Goal: Task Accomplishment & Management: Manage account settings

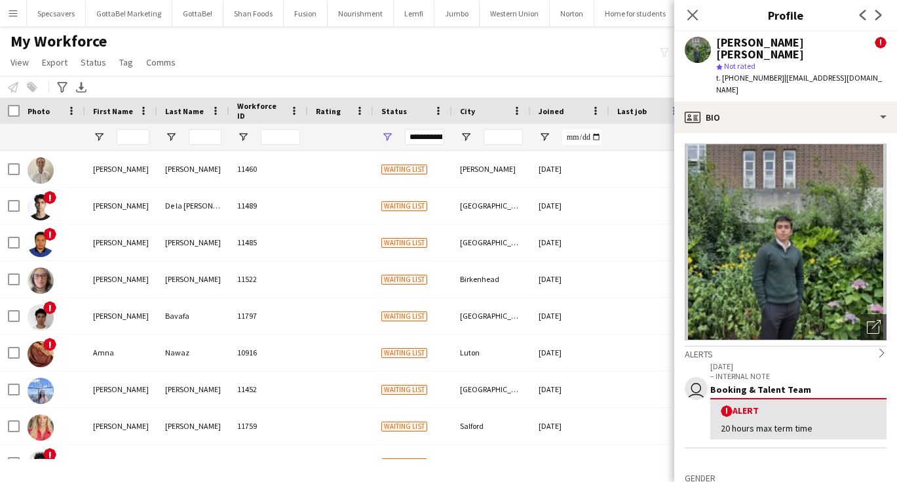
scroll to position [340, 0]
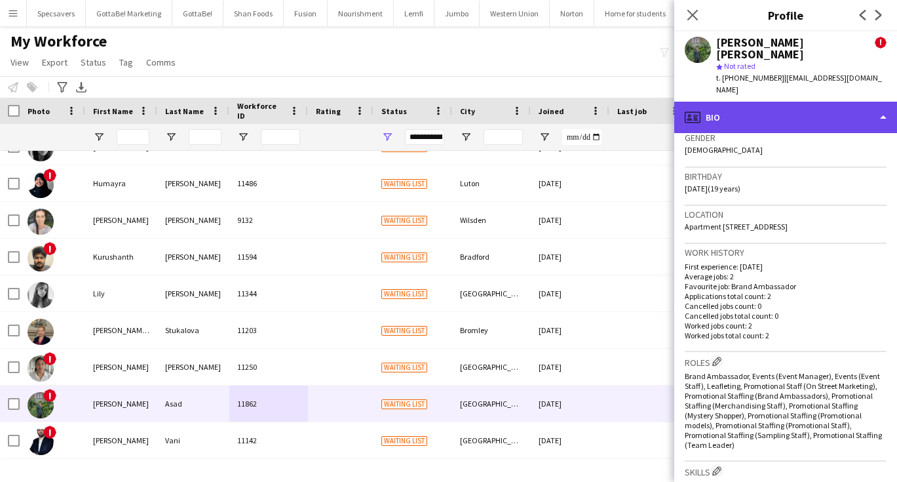
click at [736, 102] on div "profile Bio" at bounding box center [785, 117] width 223 height 31
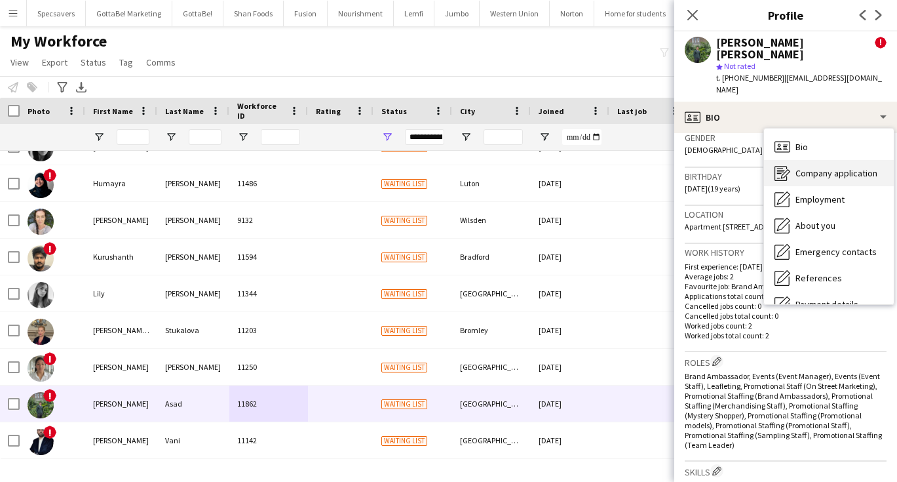
click at [793, 160] on div "Company application Company application" at bounding box center [829, 173] width 130 height 26
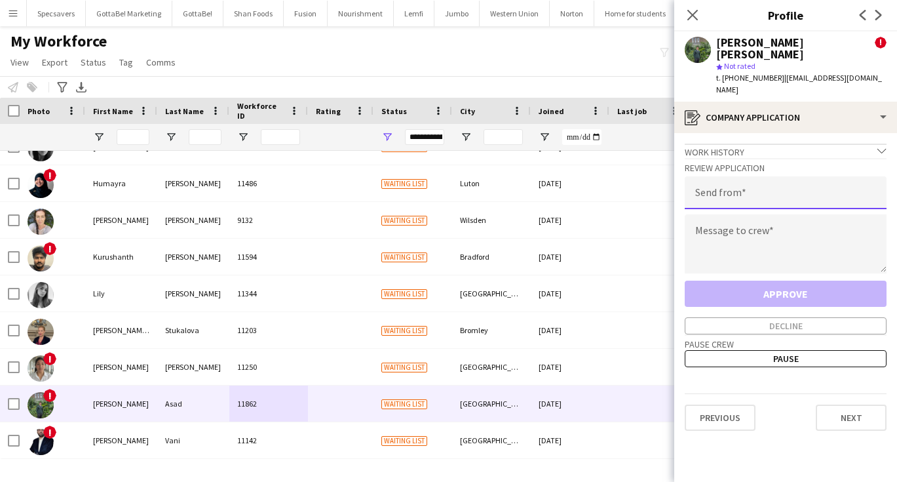
click at [767, 176] on input "email" at bounding box center [786, 192] width 202 height 33
type input "**********"
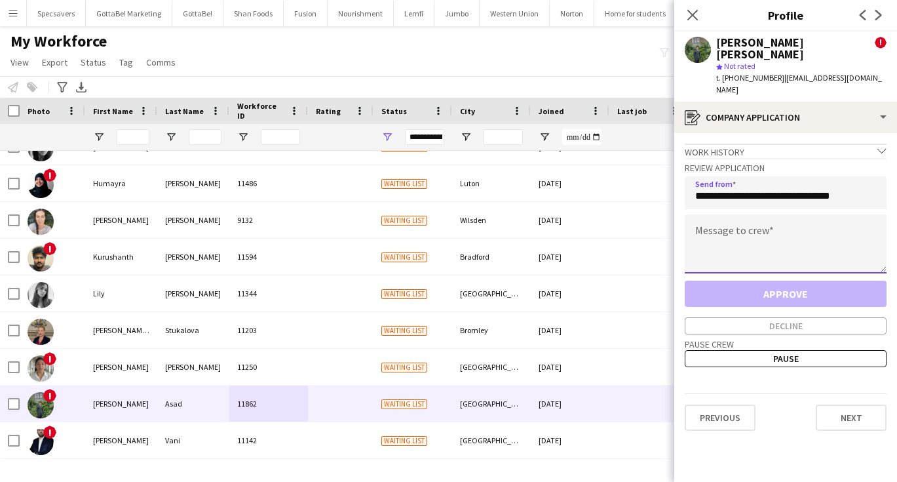
click at [775, 214] on textarea at bounding box center [786, 243] width 202 height 59
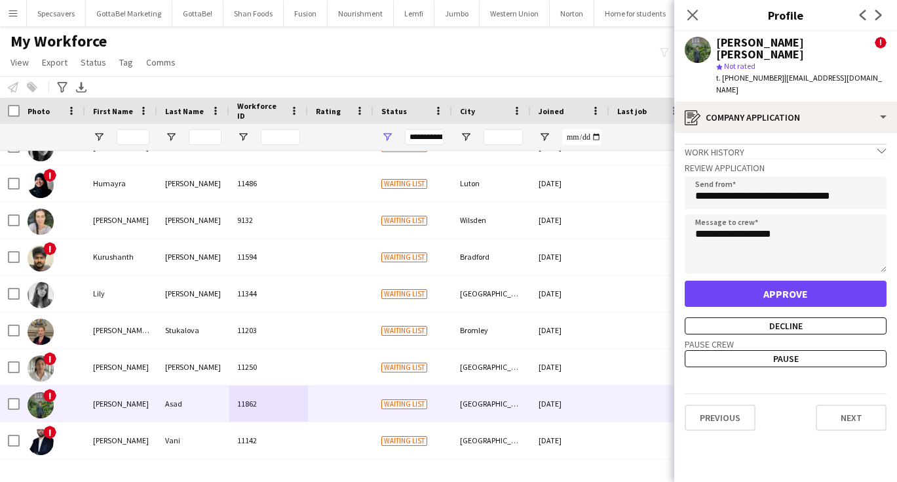
drag, startPoint x: 853, startPoint y: 65, endPoint x: 784, endPoint y: 64, distance: 69.5
click at [784, 73] on span "| asad128c@gmail.com" at bounding box center [799, 84] width 166 height 22
copy span "asad128c@gmail.com"
click at [802, 214] on textarea "**********" at bounding box center [786, 243] width 202 height 59
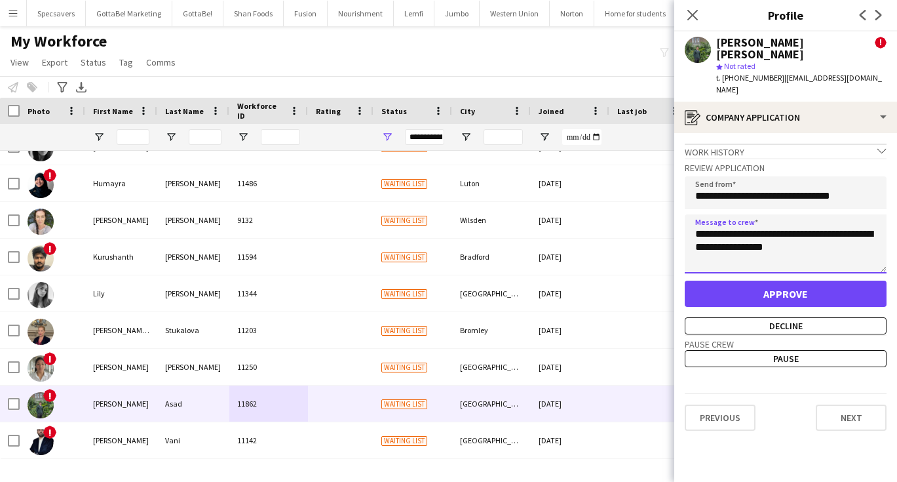
type textarea "**********"
click at [807, 280] on button "Approve" at bounding box center [786, 293] width 202 height 26
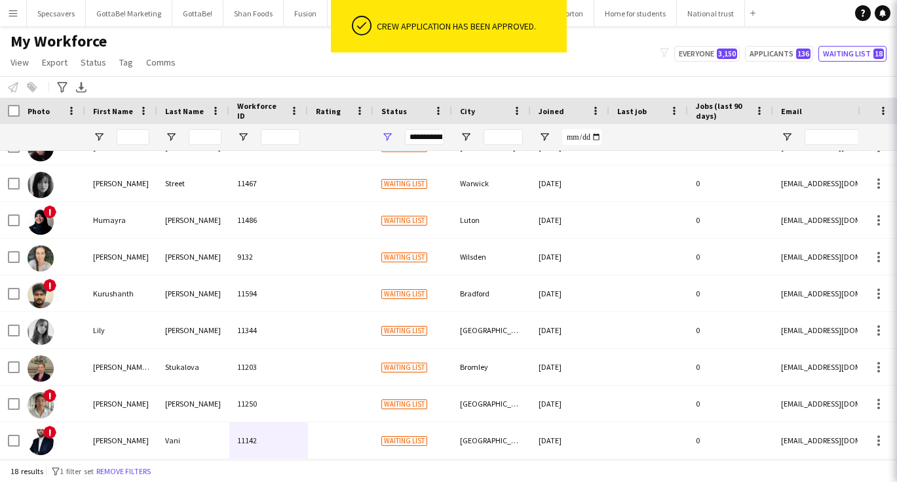
scroll to position [352, 0]
click at [233, 63] on div "My Workforce View Views Default view New view Update view Delete view Edit name…" at bounding box center [448, 53] width 897 height 45
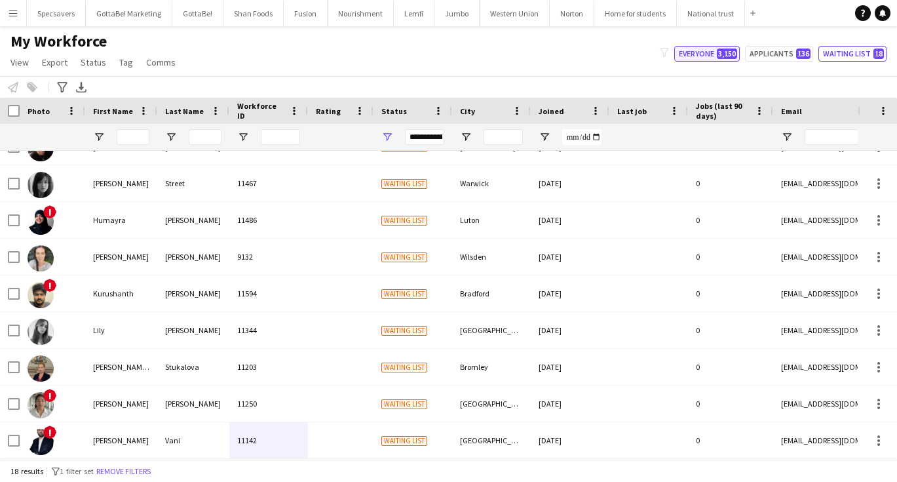
click at [737, 52] on span "3,150" at bounding box center [727, 53] width 20 height 10
type input "**********"
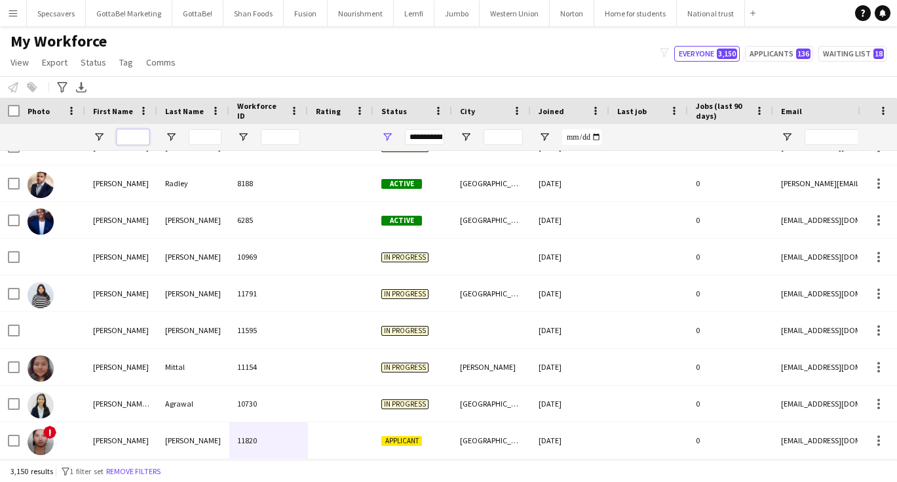
click at [143, 139] on input "First Name Filter Input" at bounding box center [133, 137] width 33 height 16
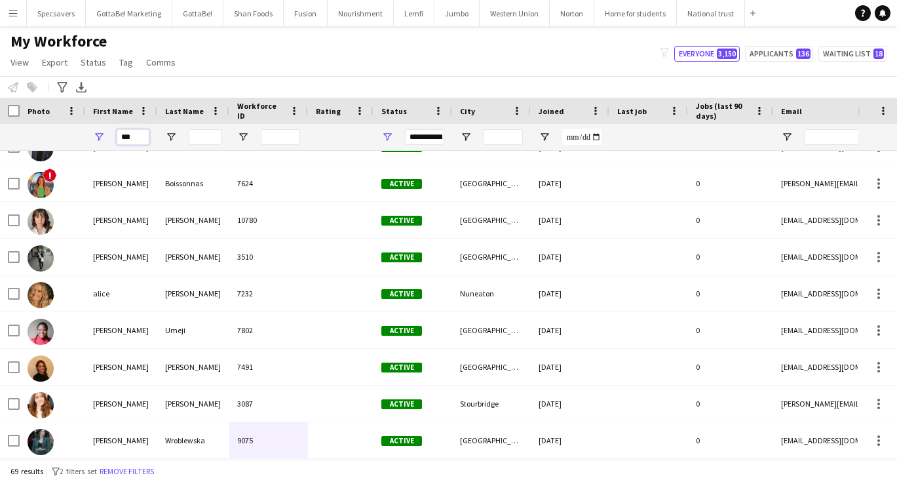
type input "***"
click at [206, 136] on input "Last Name Filter Input" at bounding box center [205, 137] width 33 height 16
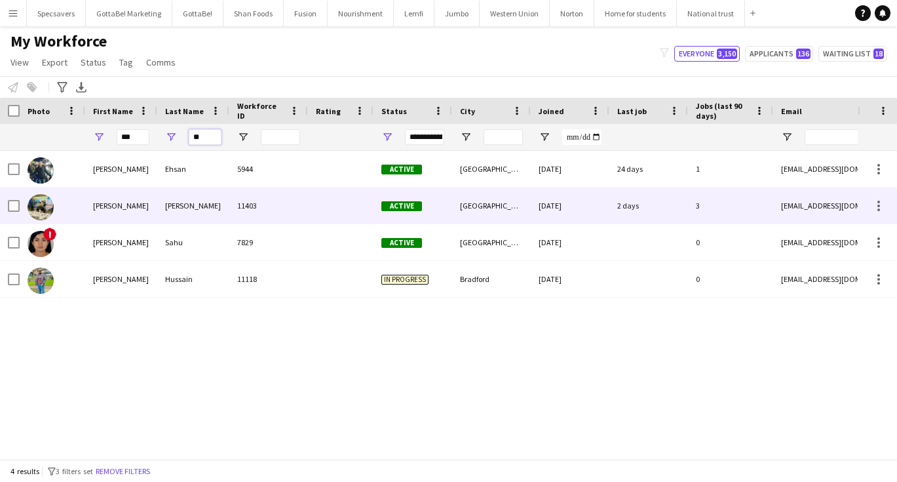
type input "**"
click at [182, 208] on div "Saroosh" at bounding box center [193, 205] width 72 height 36
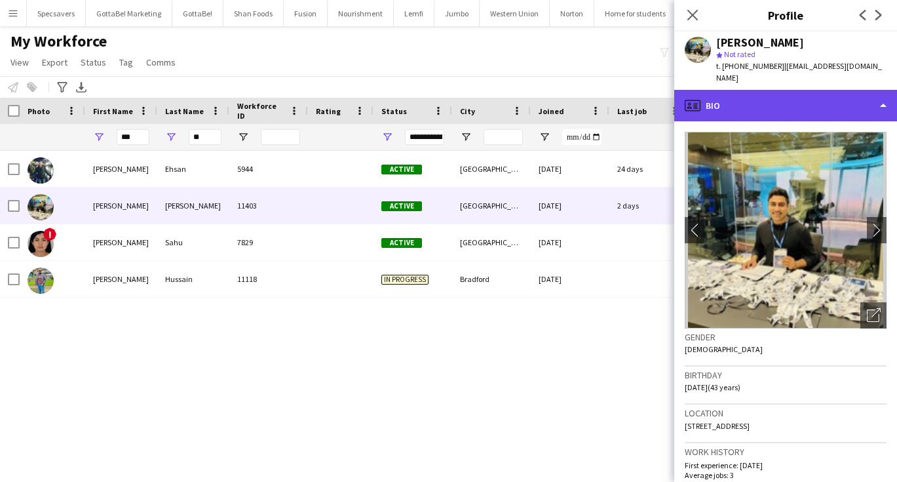
click at [804, 90] on div "profile Bio" at bounding box center [785, 105] width 223 height 31
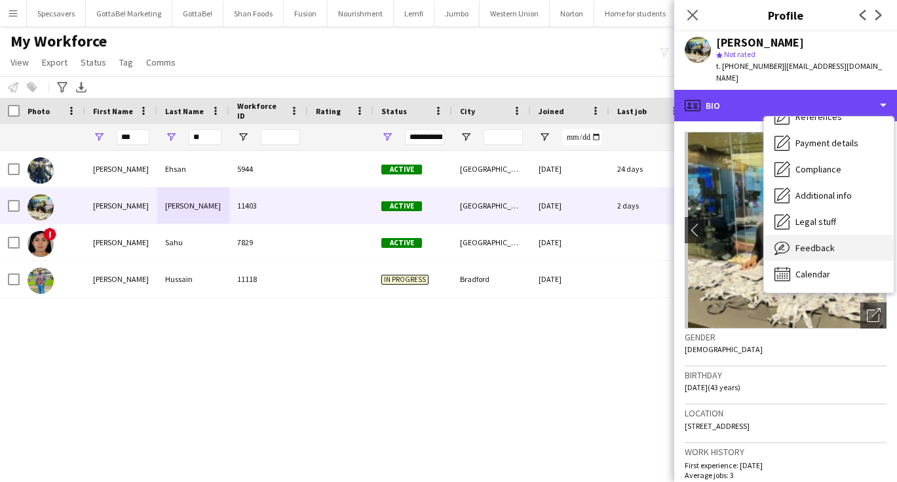
scroll to position [149, 0]
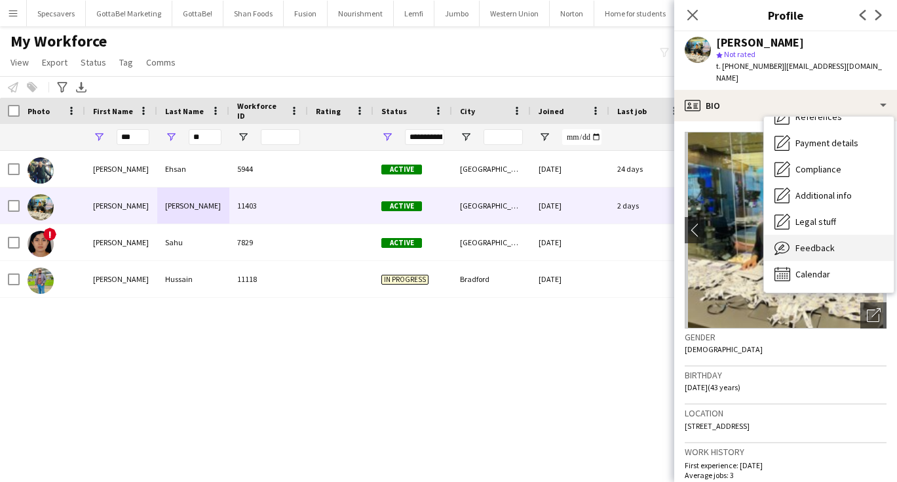
click at [814, 242] on span "Feedback" at bounding box center [814, 248] width 39 height 12
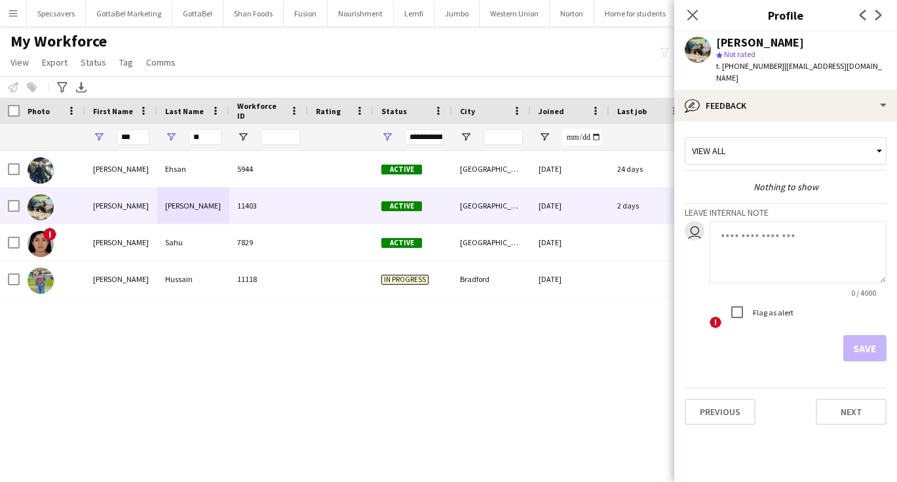
click at [753, 244] on textarea at bounding box center [798, 252] width 177 height 62
click at [729, 227] on textarea "**********" at bounding box center [798, 252] width 177 height 62
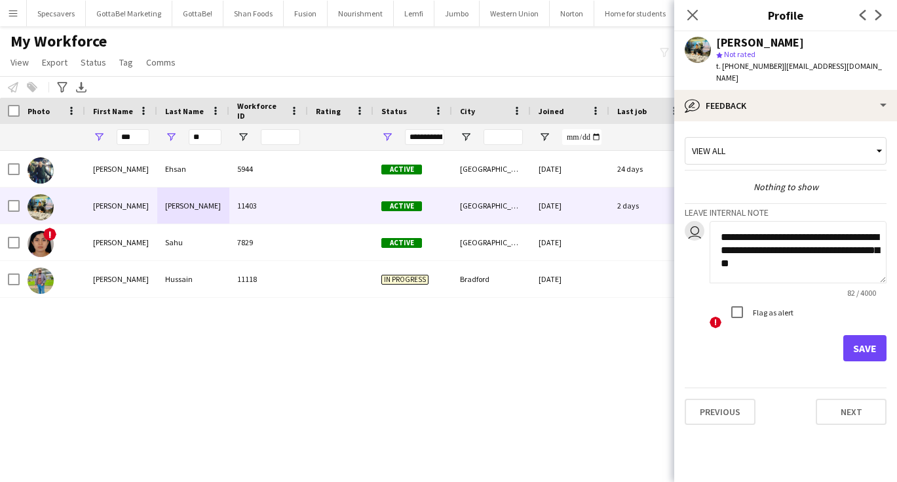
click at [791, 249] on textarea "**********" at bounding box center [798, 252] width 177 height 62
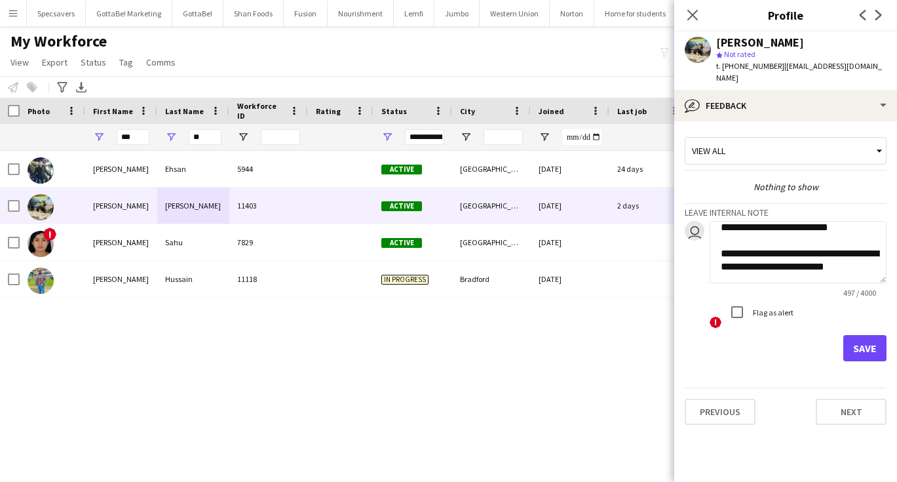
scroll to position [184, 0]
type textarea "**********"
click at [849, 339] on button "Save" at bounding box center [864, 348] width 43 height 26
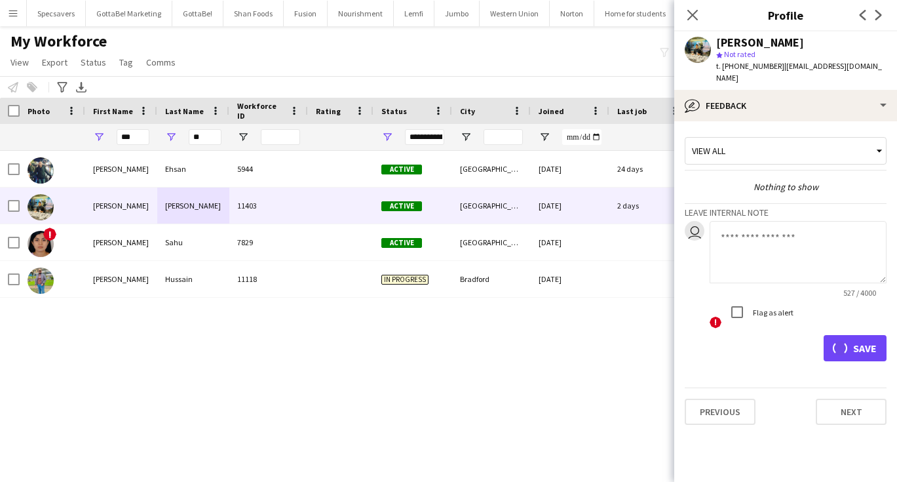
scroll to position [0, 0]
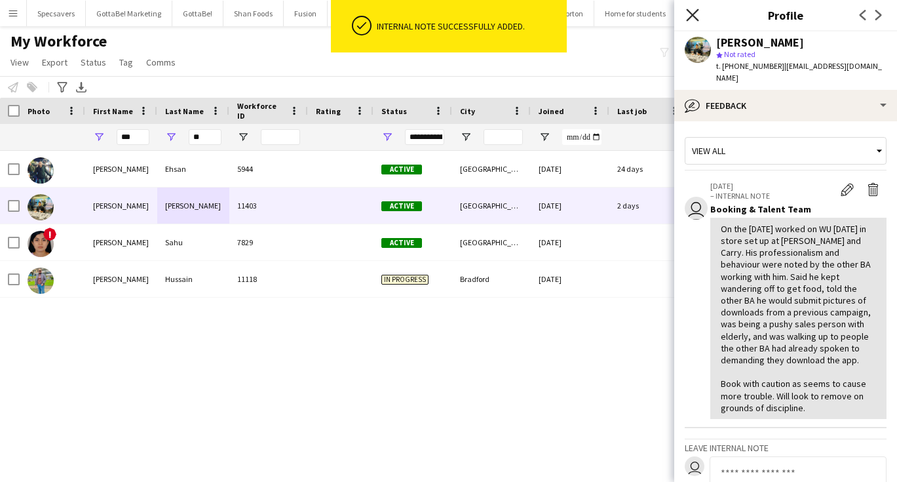
click at [689, 14] on icon "Close pop-in" at bounding box center [692, 15] width 12 height 12
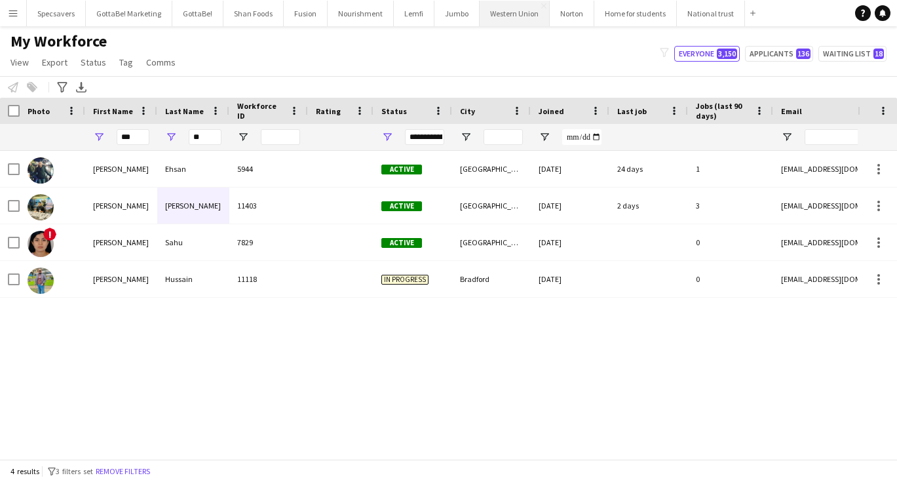
click at [512, 14] on button "Western Union Close" at bounding box center [515, 14] width 70 height 26
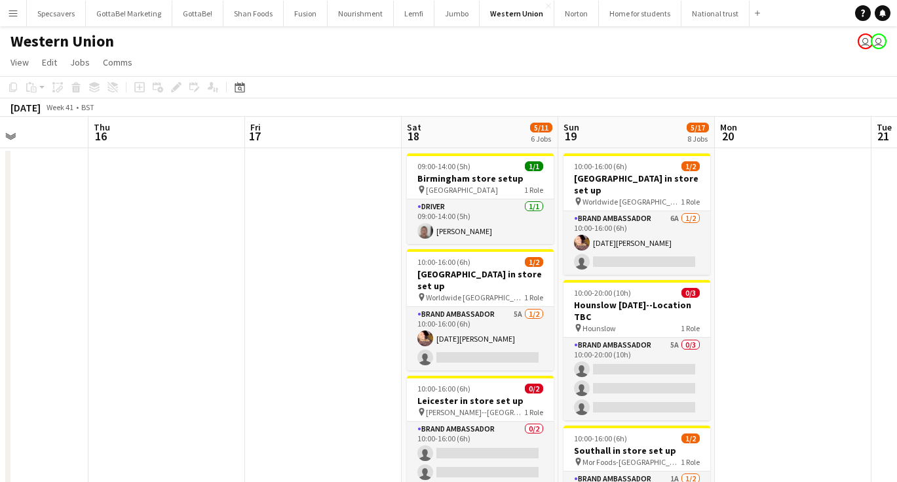
scroll to position [0, 444]
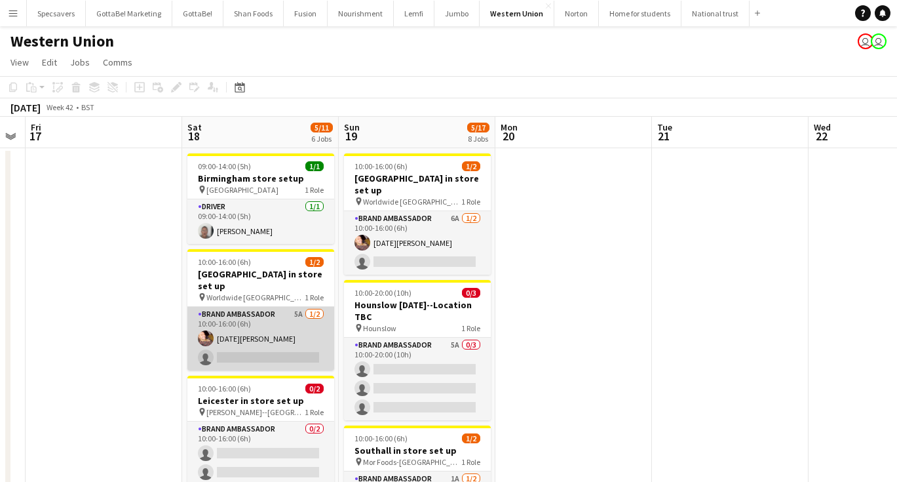
click at [290, 307] on app-card-role "Brand Ambassador 5A 1/2 10:00-16:00 (6h) Raja Ali single-neutral-actions" at bounding box center [260, 339] width 147 height 64
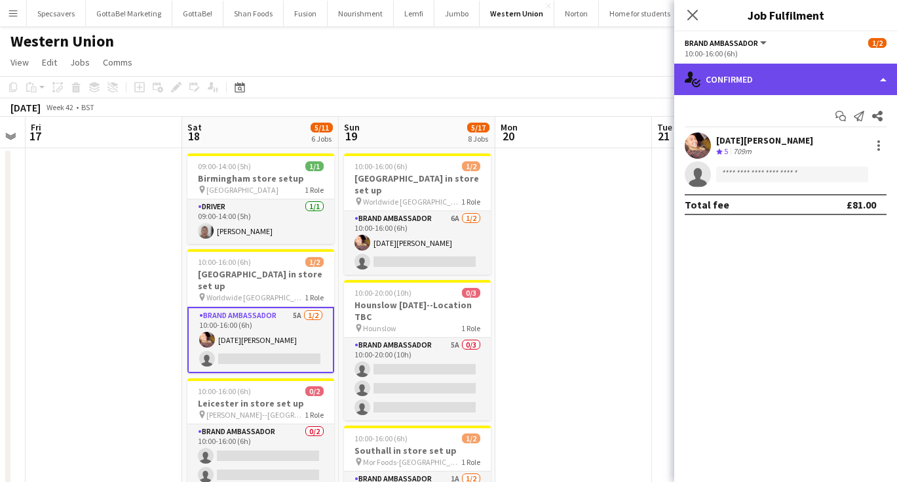
click at [760, 83] on div "single-neutral-actions-check-2 Confirmed" at bounding box center [785, 79] width 223 height 31
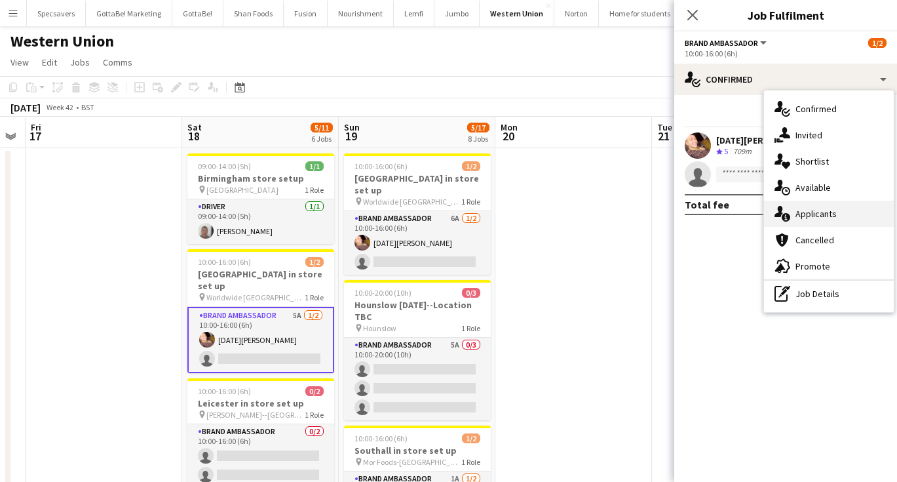
click at [814, 210] on span "Applicants" at bounding box center [815, 214] width 41 height 12
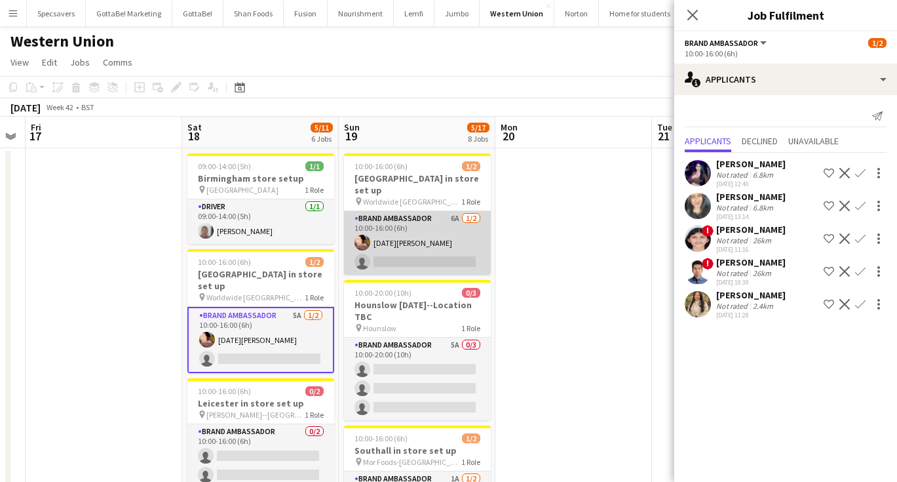
click at [430, 230] on app-card-role "Brand Ambassador 6A 1/2 10:00-16:00 (6h) Raja Ali single-neutral-actions" at bounding box center [417, 243] width 147 height 64
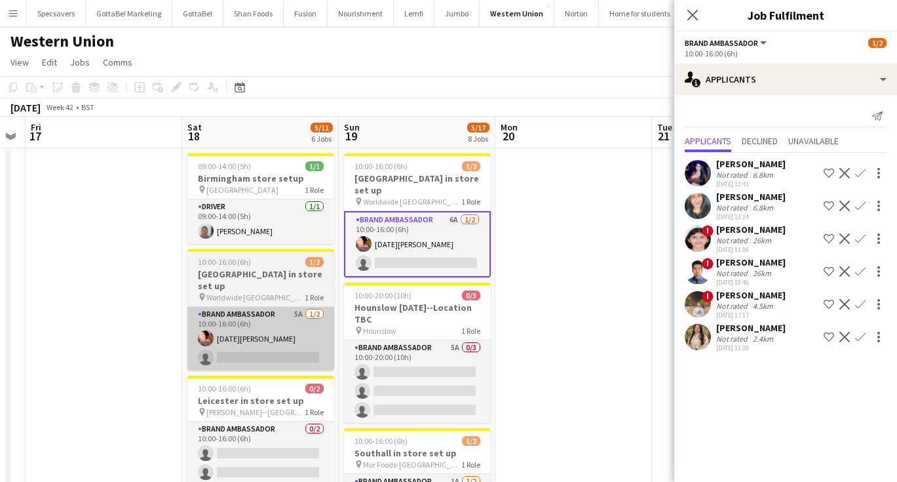
scroll to position [0, 0]
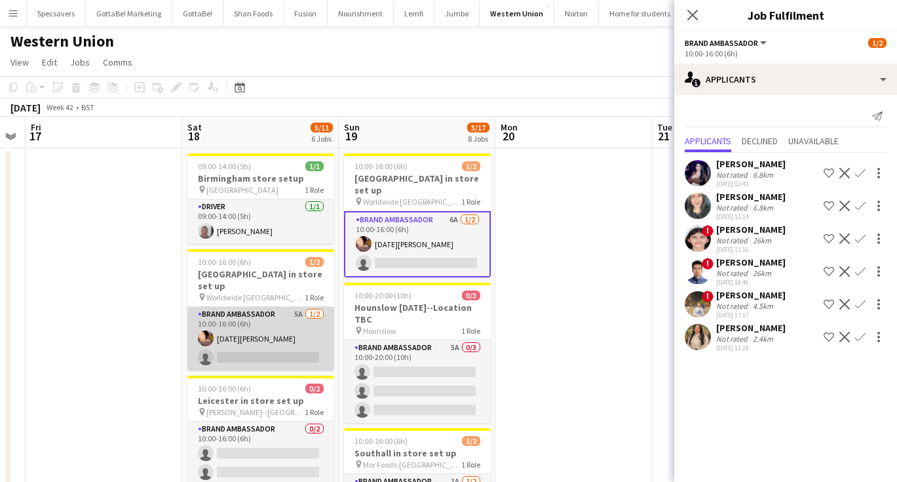
click at [303, 335] on app-card-role "Brand Ambassador 5A 1/2 10:00-16:00 (6h) Raja Ali single-neutral-actions" at bounding box center [260, 339] width 147 height 64
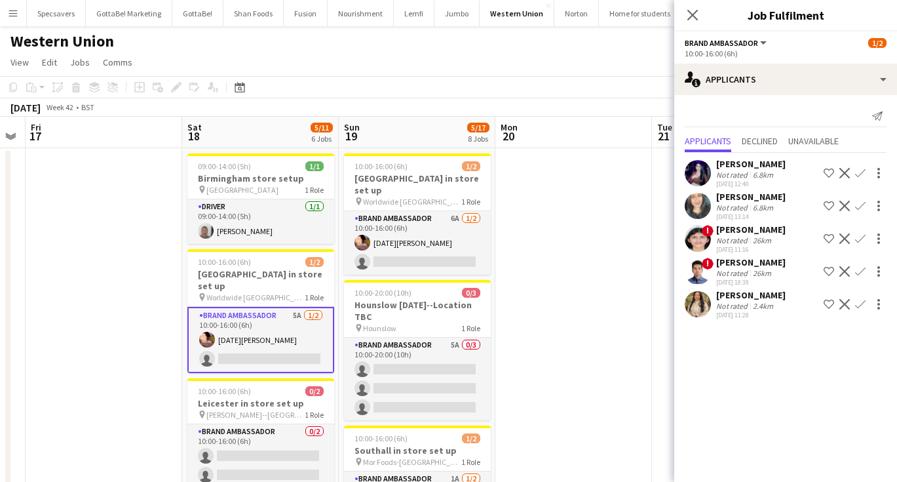
click at [861, 300] on app-icon "Confirm" at bounding box center [860, 304] width 10 height 10
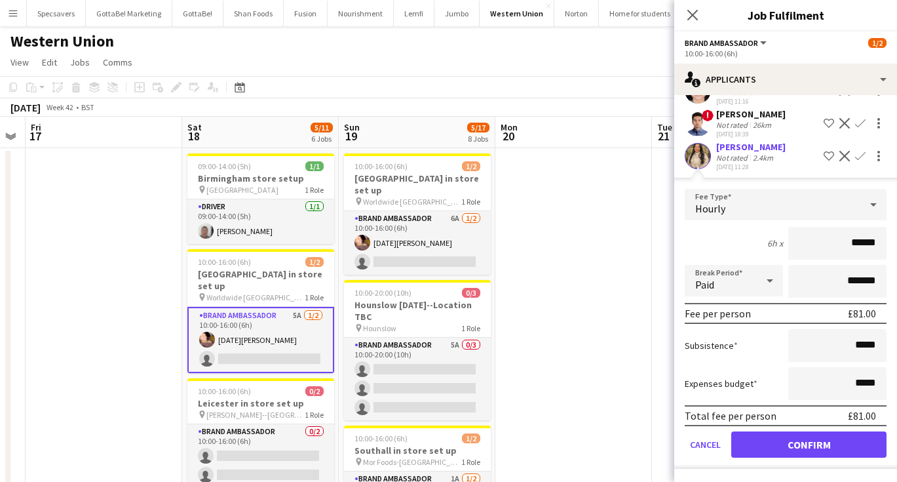
scroll to position [148, 0]
click at [817, 448] on button "Confirm" at bounding box center [808, 444] width 155 height 26
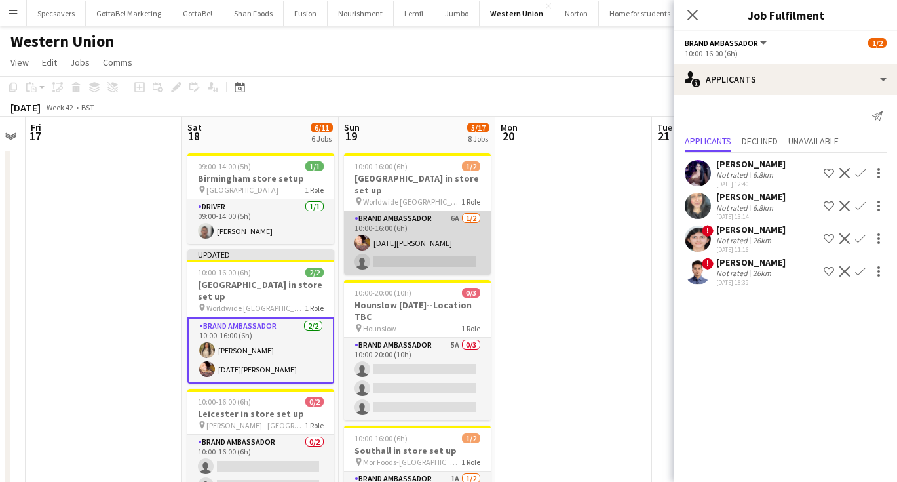
click at [428, 246] on app-card-role "Brand Ambassador 6A 1/2 10:00-16:00 (6h) Raja Ali single-neutral-actions" at bounding box center [417, 243] width 147 height 64
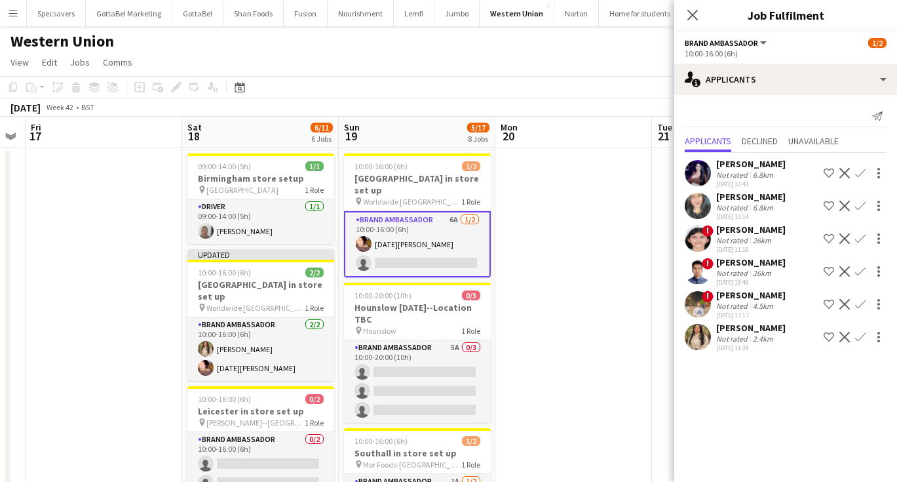
click at [860, 336] on app-icon "Confirm" at bounding box center [860, 337] width 10 height 10
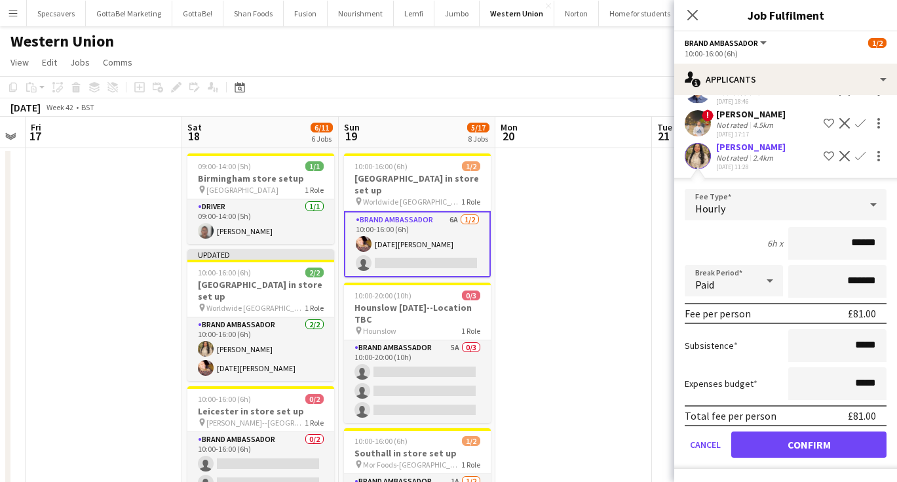
scroll to position [181, 0]
click at [798, 434] on button "Confirm" at bounding box center [808, 444] width 155 height 26
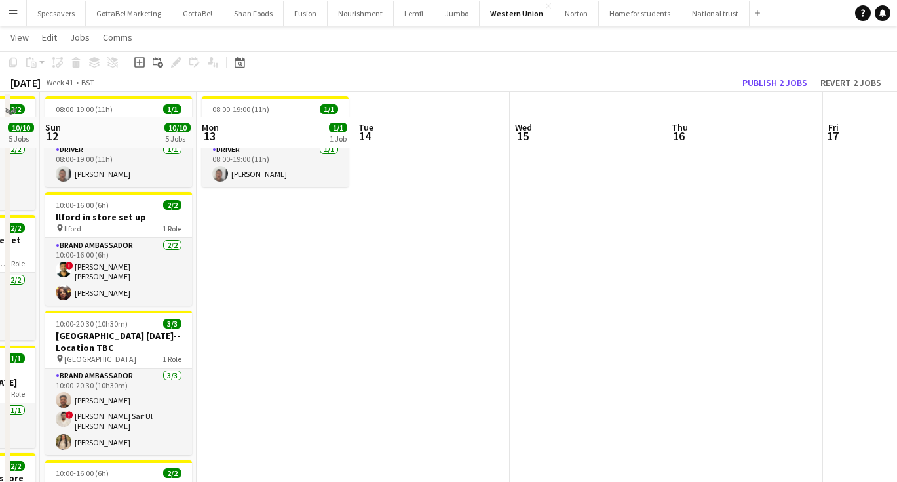
scroll to position [108, 0]
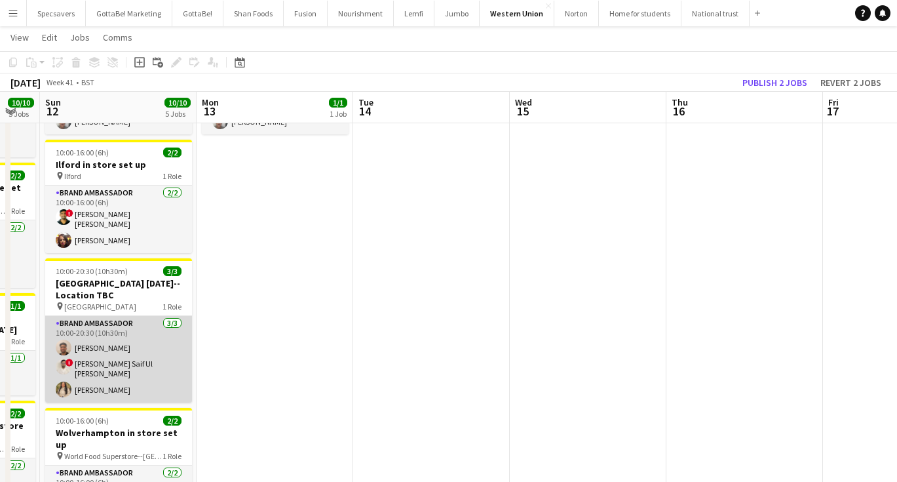
click at [107, 372] on app-card-role "Brand Ambassador 3/3 10:00-20:30 (10h30m) Ayaan Ahmad ! Mohammad Saif Ul Hassan…" at bounding box center [118, 359] width 147 height 86
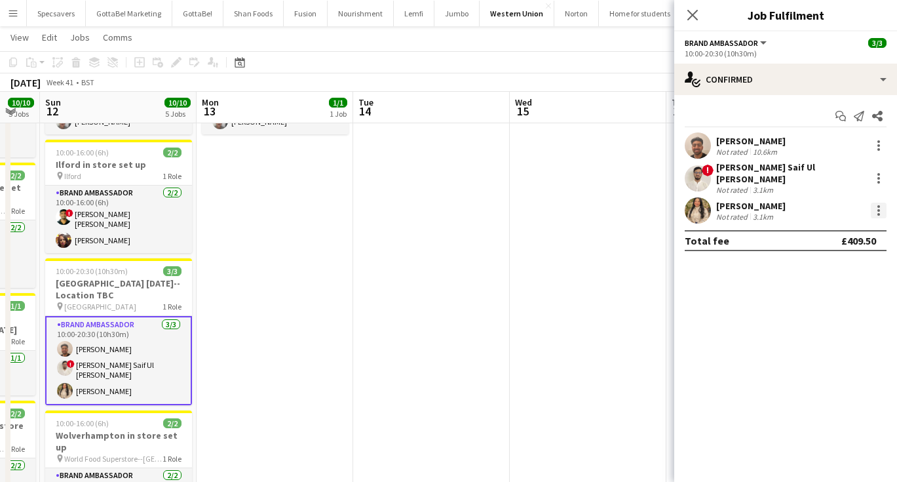
click at [880, 203] on div at bounding box center [879, 210] width 16 height 16
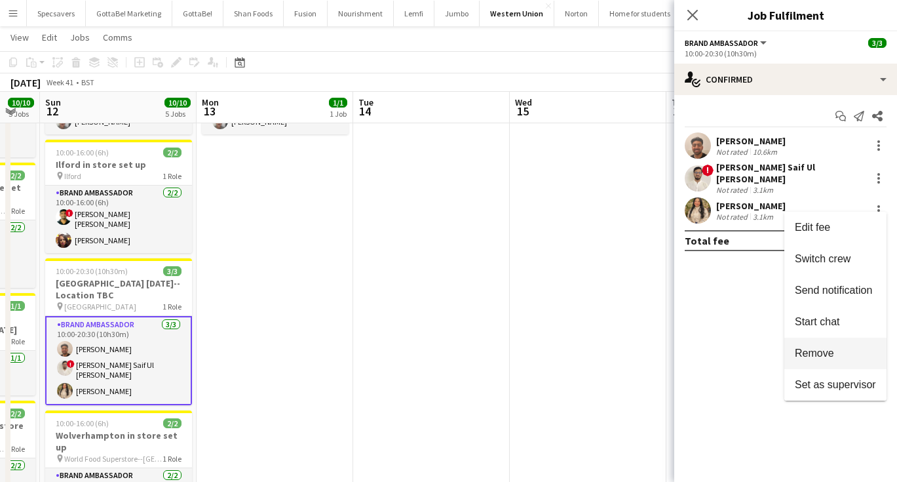
click at [818, 359] on button "Remove" at bounding box center [835, 352] width 102 height 31
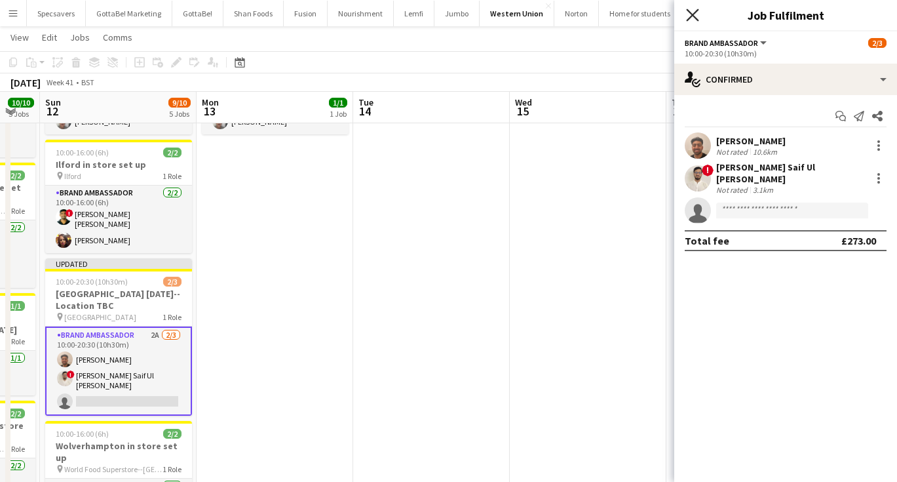
click at [691, 16] on icon at bounding box center [692, 15] width 12 height 12
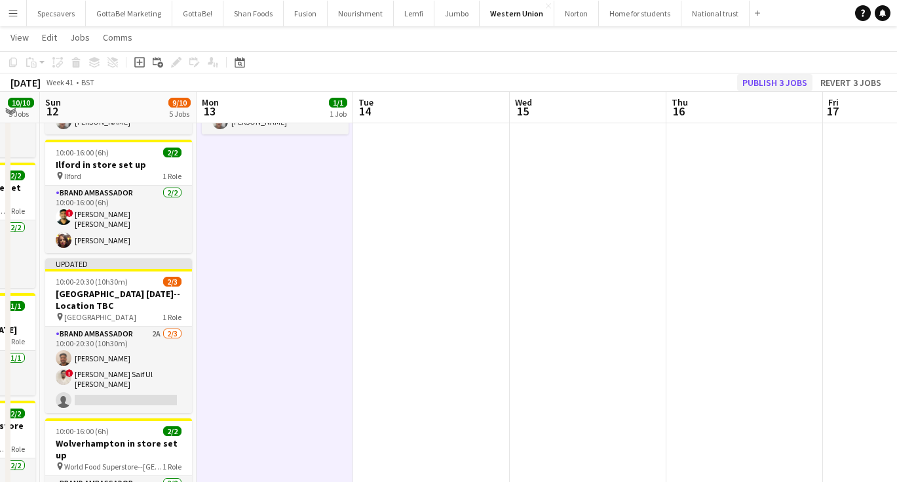
click at [781, 81] on button "Publish 3 jobs" at bounding box center [774, 82] width 75 height 17
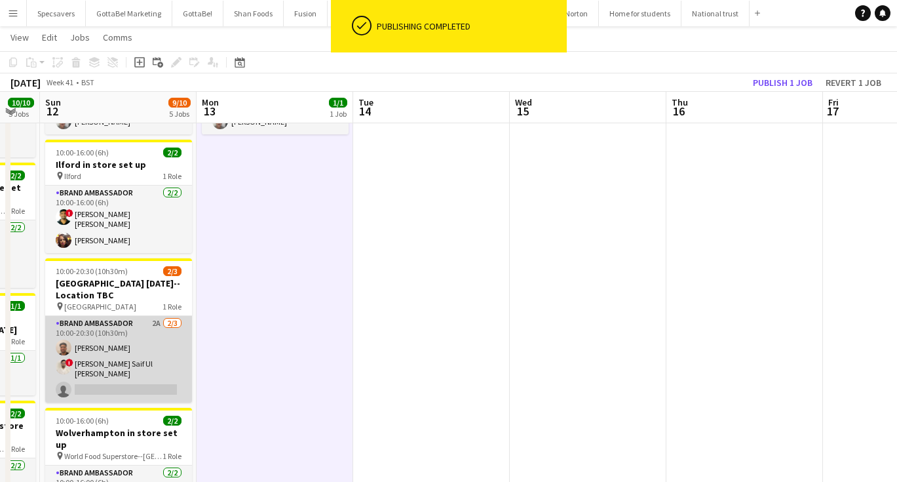
click at [150, 339] on app-card-role "Brand Ambassador 2A 2/3 10:00-20:30 (10h30m) Ayaan Ahmad ! Mohammad Saif Ul Has…" at bounding box center [118, 359] width 147 height 86
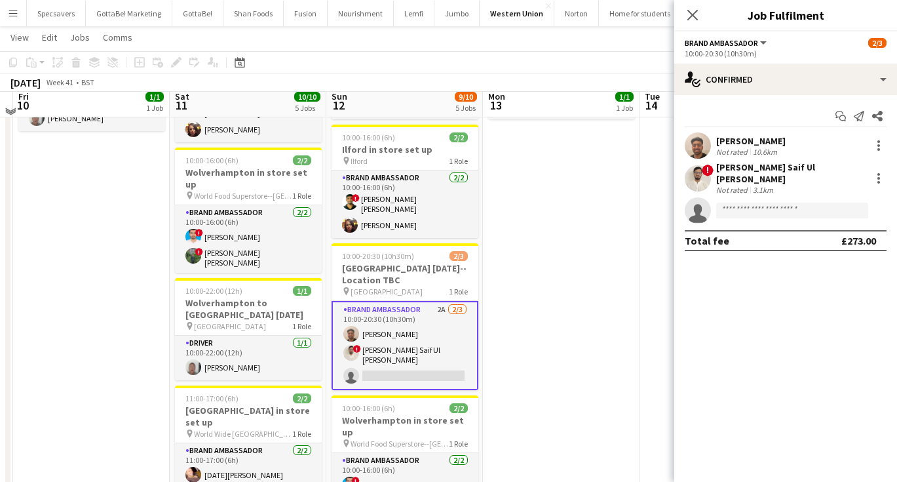
scroll to position [104, 0]
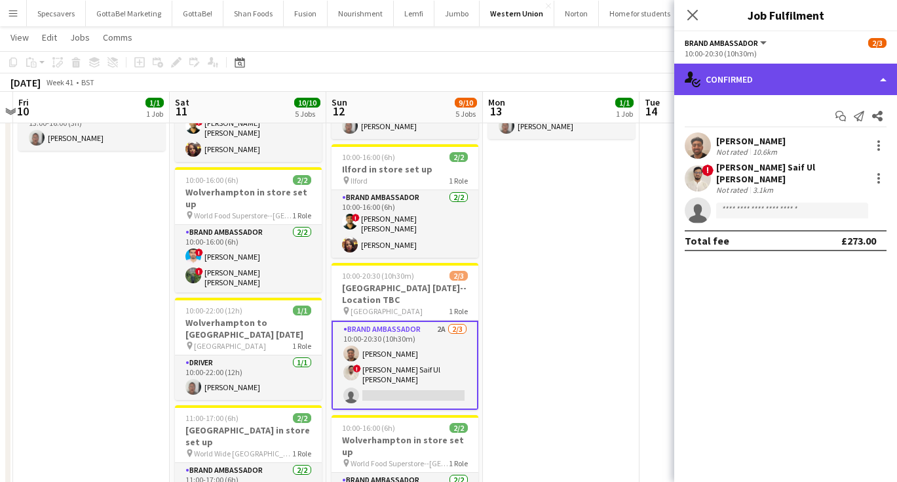
click at [831, 92] on div "single-neutral-actions-check-2 Confirmed" at bounding box center [785, 79] width 223 height 31
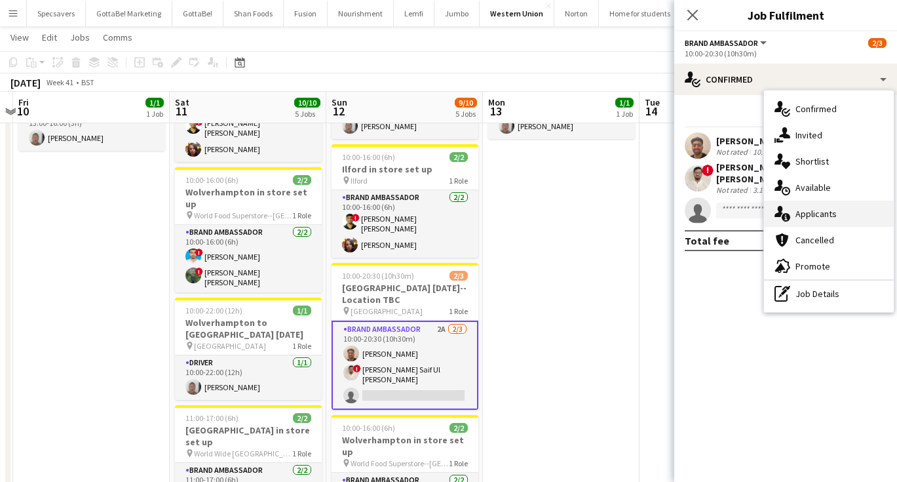
click at [835, 221] on div "single-neutral-actions-information Applicants" at bounding box center [829, 213] width 130 height 26
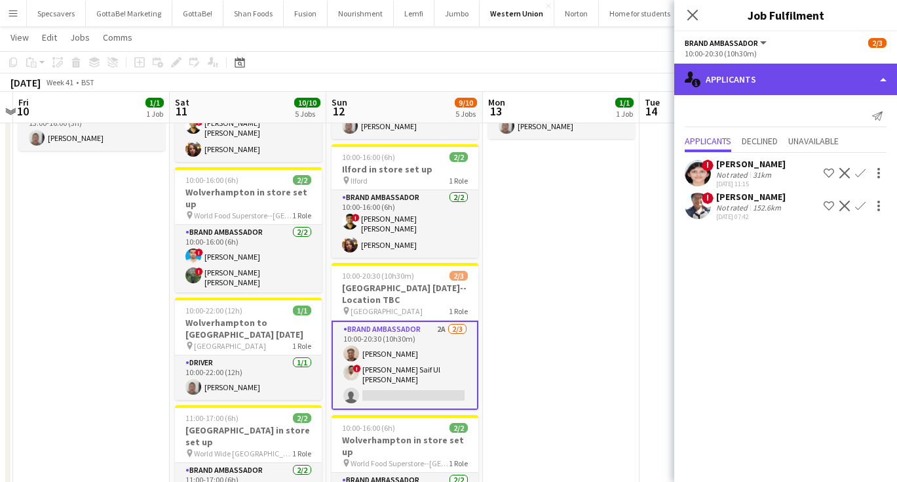
click at [793, 75] on div "single-neutral-actions-information Applicants" at bounding box center [785, 79] width 223 height 31
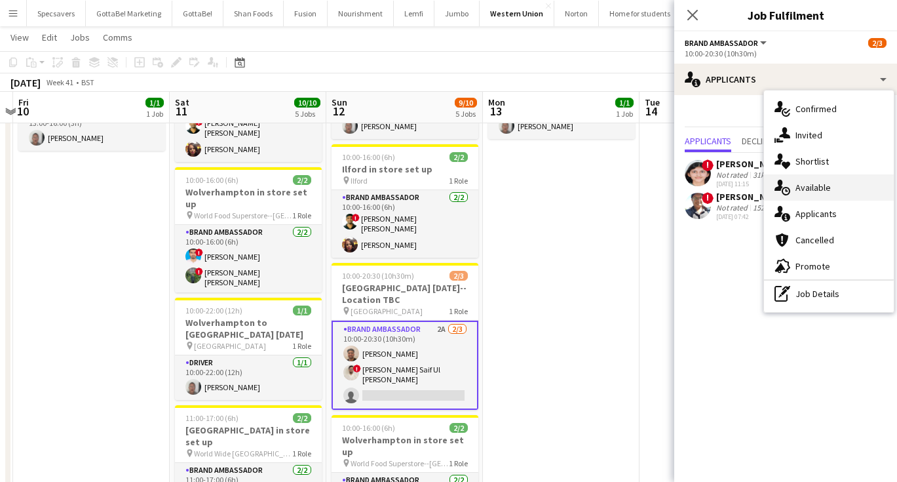
click at [818, 196] on div "single-neutral-actions-upload Available" at bounding box center [829, 187] width 130 height 26
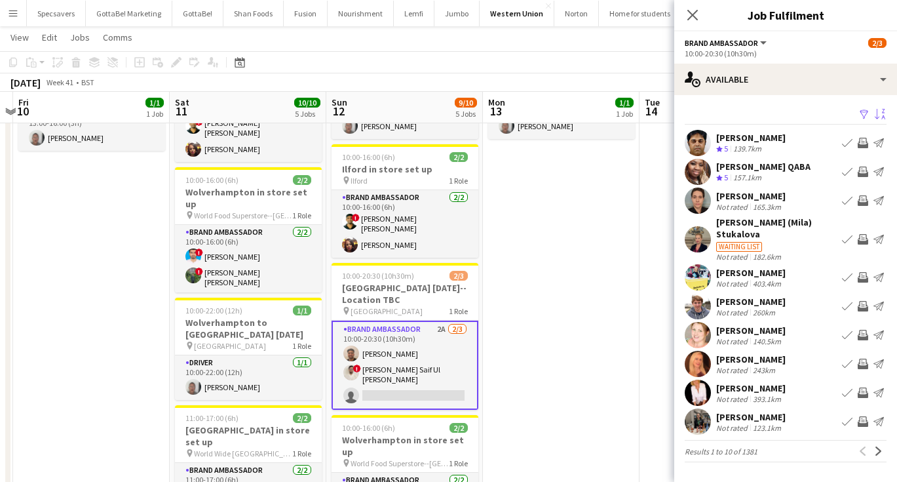
click at [877, 116] on app-icon "Sort asc" at bounding box center [880, 115] width 10 height 12
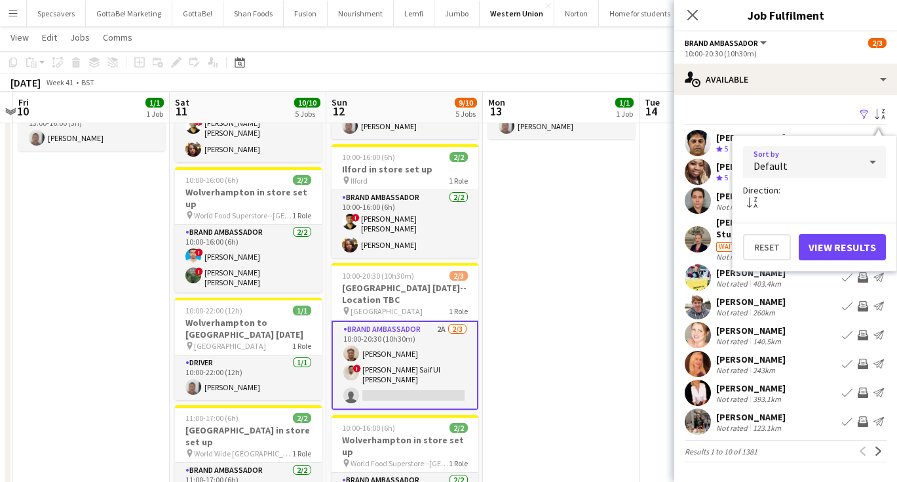
click at [834, 159] on div "Default" at bounding box center [801, 161] width 117 height 31
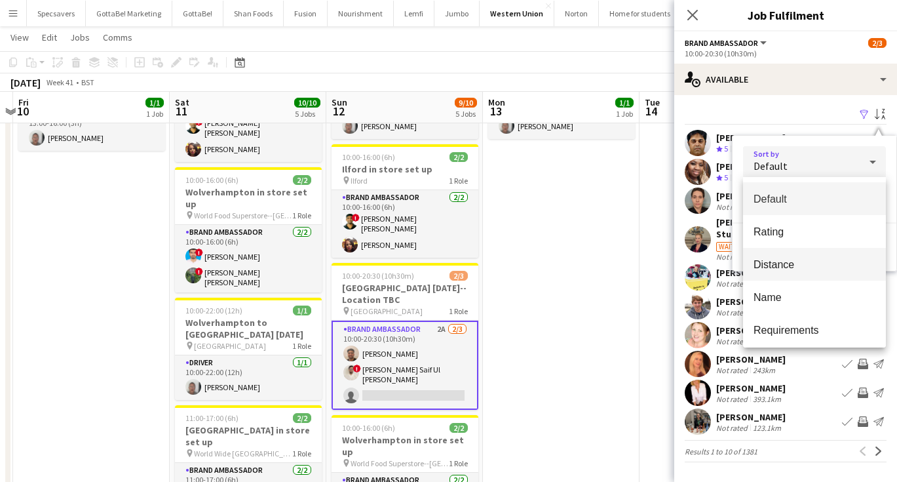
click at [780, 265] on span "Distance" at bounding box center [814, 264] width 122 height 12
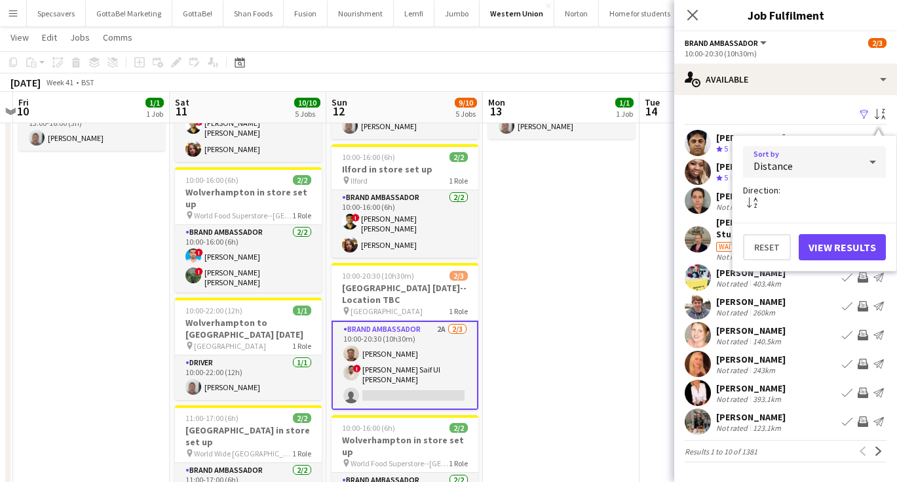
click at [842, 244] on button "View Results" at bounding box center [842, 247] width 87 height 26
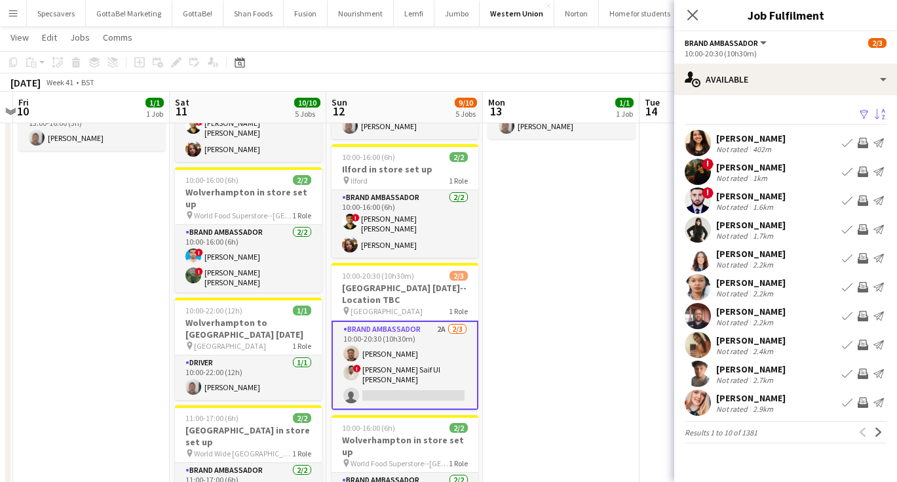
click at [726, 228] on div "Kiran Khan" at bounding box center [750, 225] width 69 height 12
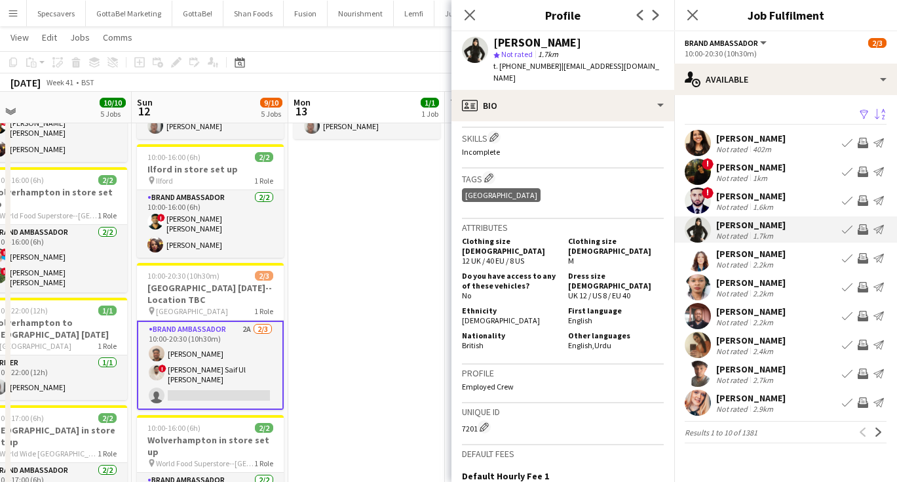
scroll to position [464, 0]
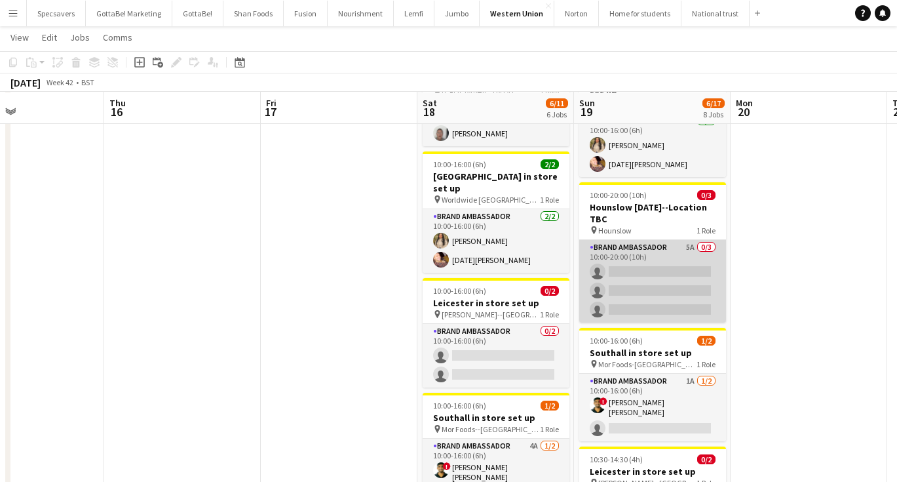
scroll to position [97, 0]
click at [660, 251] on app-card-role "Brand Ambassador 5A 0/3 10:00-20:00 (10h) single-neutral-actions single-neutral…" at bounding box center [652, 280] width 147 height 83
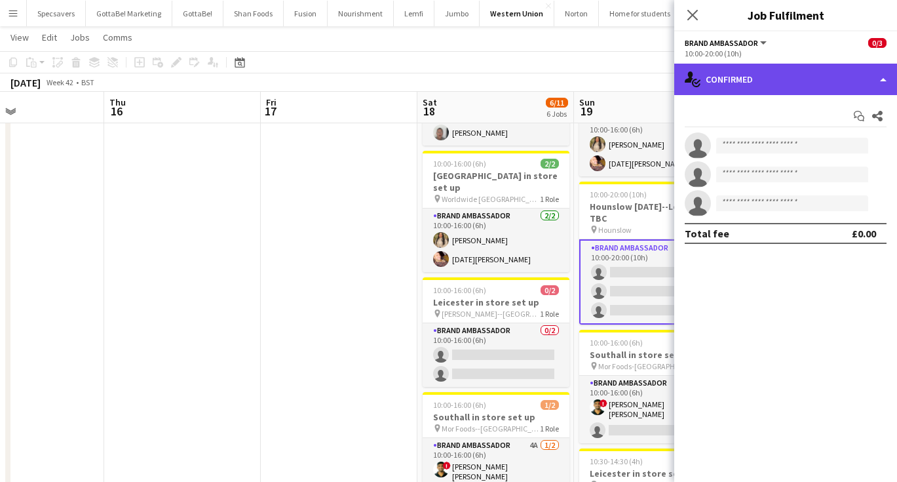
click at [797, 83] on div "single-neutral-actions-check-2 Confirmed" at bounding box center [785, 79] width 223 height 31
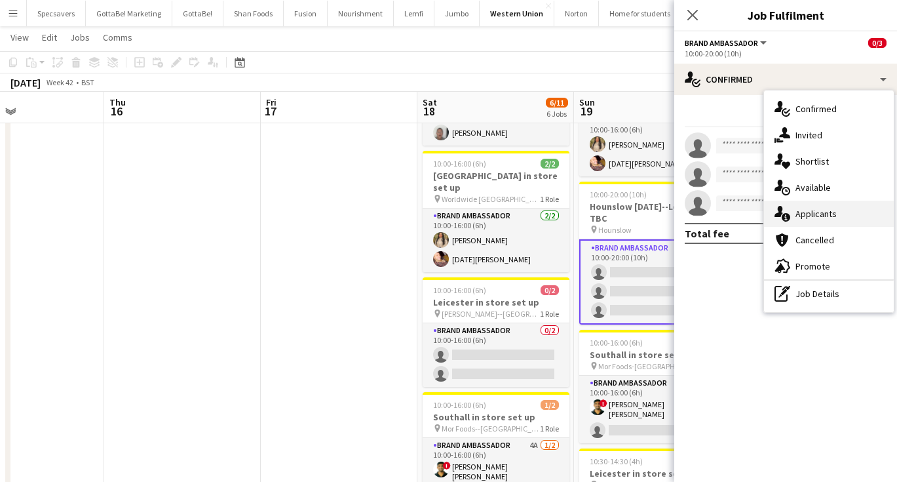
click at [816, 213] on span "Applicants" at bounding box center [815, 214] width 41 height 12
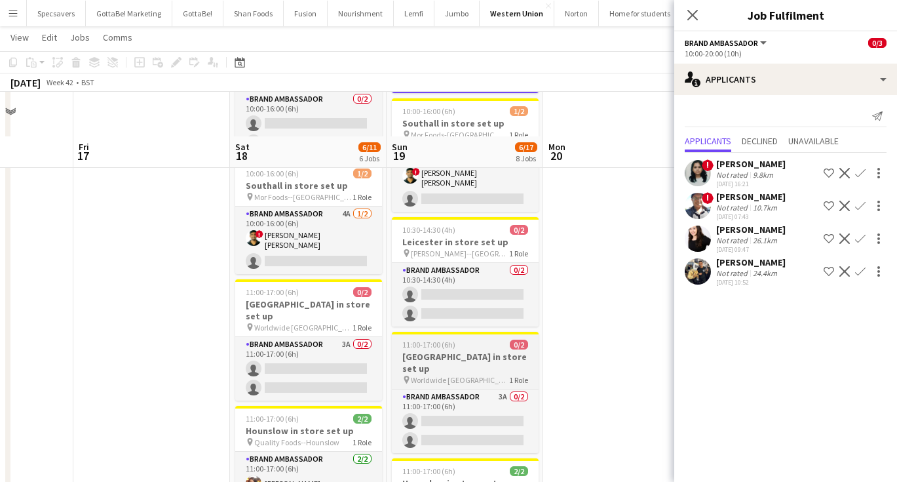
scroll to position [316, 0]
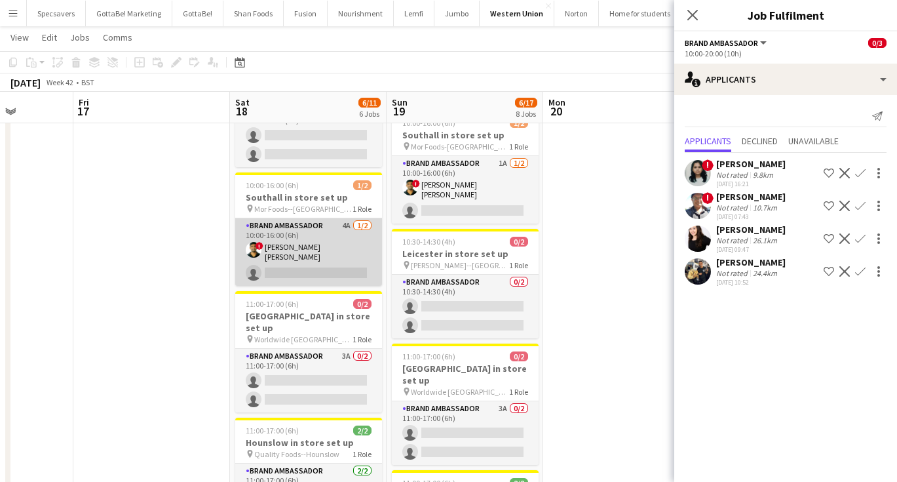
click at [342, 225] on app-card-role "Brand Ambassador 4A 1/2 10:00-16:00 (6h) ! smit patel single-neutral-actions" at bounding box center [308, 251] width 147 height 67
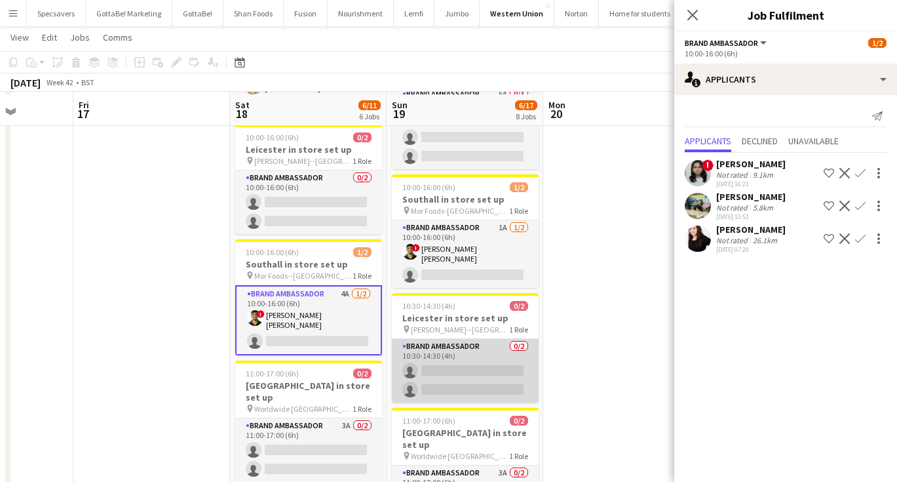
scroll to position [249, 0]
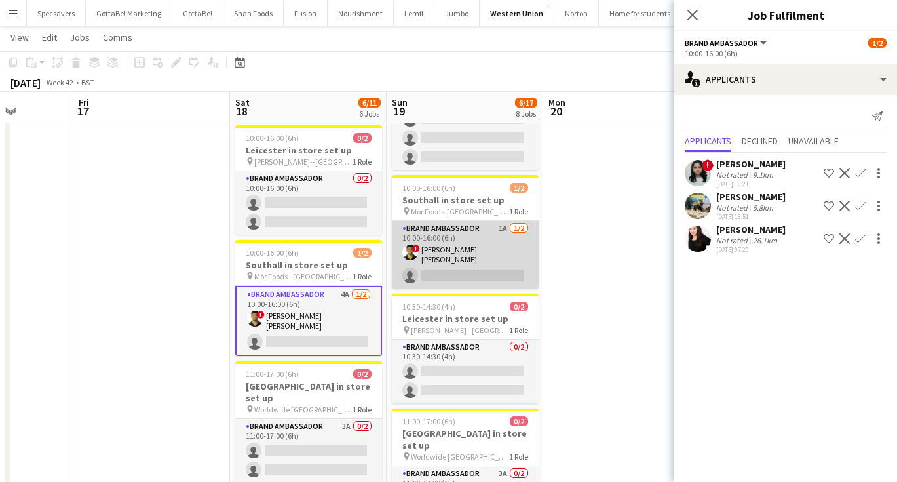
click at [476, 245] on app-card-role "Brand Ambassador 1A 1/2 10:00-16:00 (6h) ! smit patel single-neutral-actions" at bounding box center [465, 254] width 147 height 67
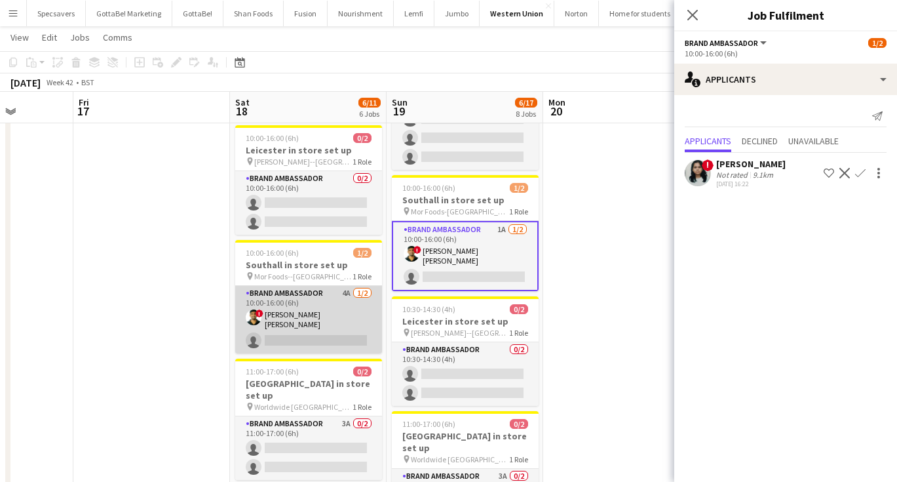
click at [309, 322] on app-card-role "Brand Ambassador 4A 1/2 10:00-16:00 (6h) ! smit patel single-neutral-actions" at bounding box center [308, 319] width 147 height 67
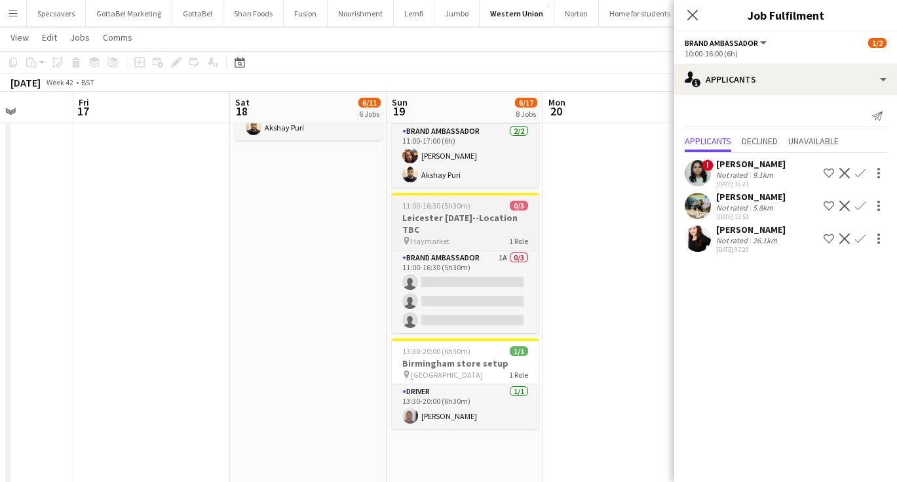
scroll to position [707, 0]
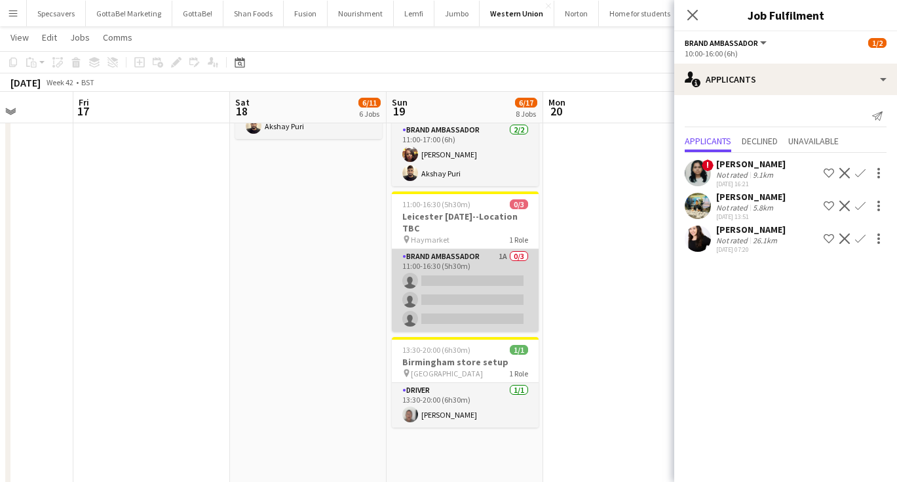
click at [450, 249] on app-card-role "Brand Ambassador 1A 0/3 11:00-16:30 (5h30m) single-neutral-actions single-neutr…" at bounding box center [465, 290] width 147 height 83
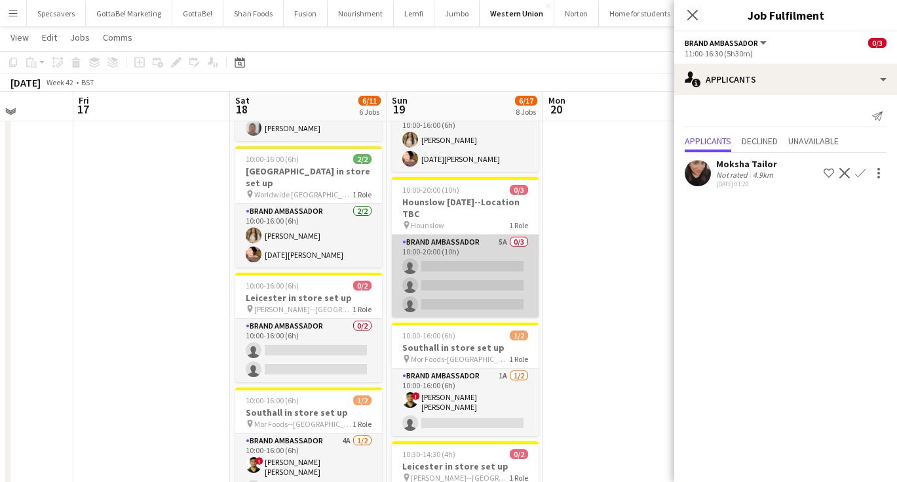
scroll to position [106, 0]
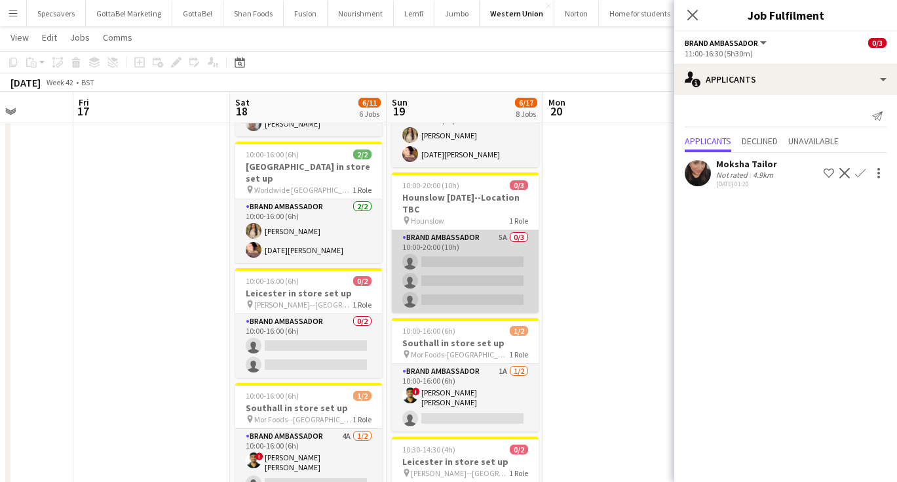
click at [460, 270] on app-card-role "Brand Ambassador 5A 0/3 10:00-20:00 (10h) single-neutral-actions single-neutral…" at bounding box center [465, 271] width 147 height 83
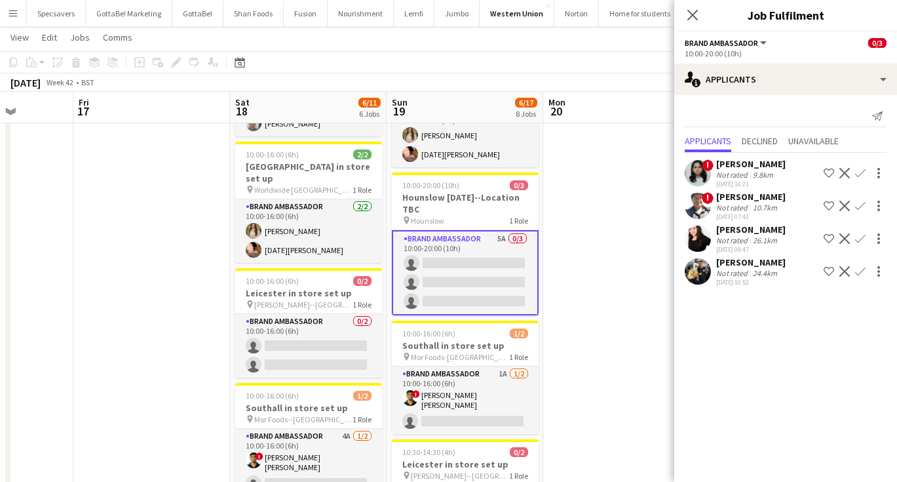
click at [861, 271] on app-icon "Confirm" at bounding box center [860, 271] width 10 height 10
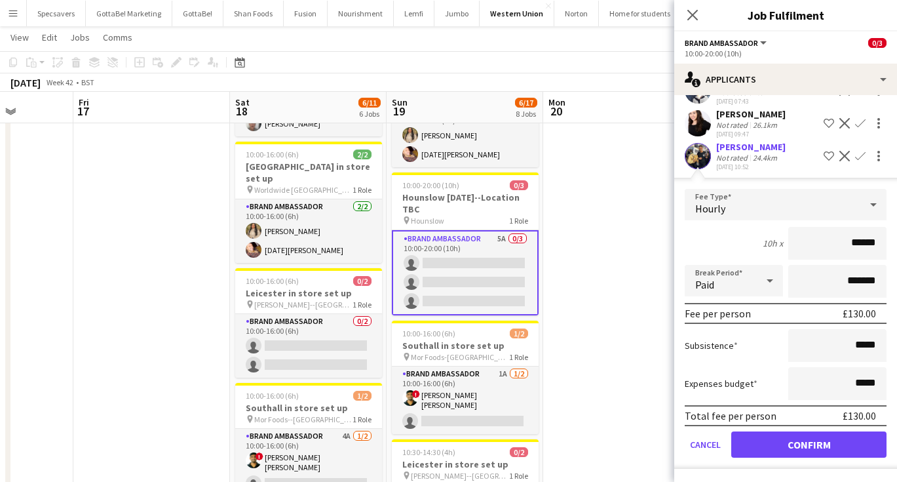
scroll to position [115, 0]
click at [809, 440] on button "Confirm" at bounding box center [808, 444] width 155 height 26
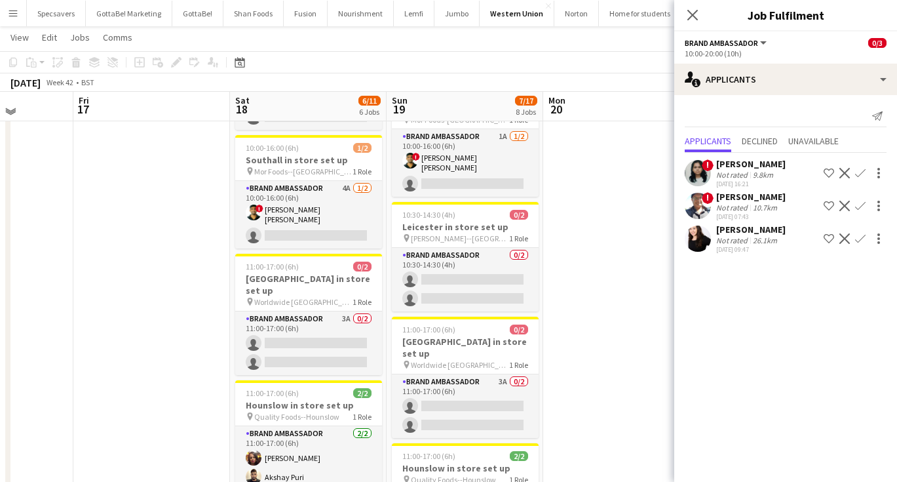
scroll to position [355, 0]
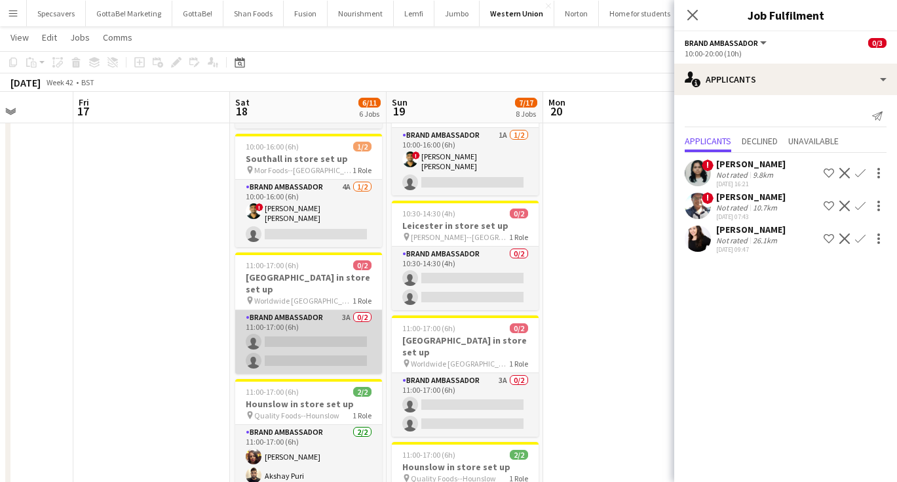
click at [276, 310] on app-card-role "Brand Ambassador 3A 0/2 11:00-17:00 (6h) single-neutral-actions single-neutral-…" at bounding box center [308, 342] width 147 height 64
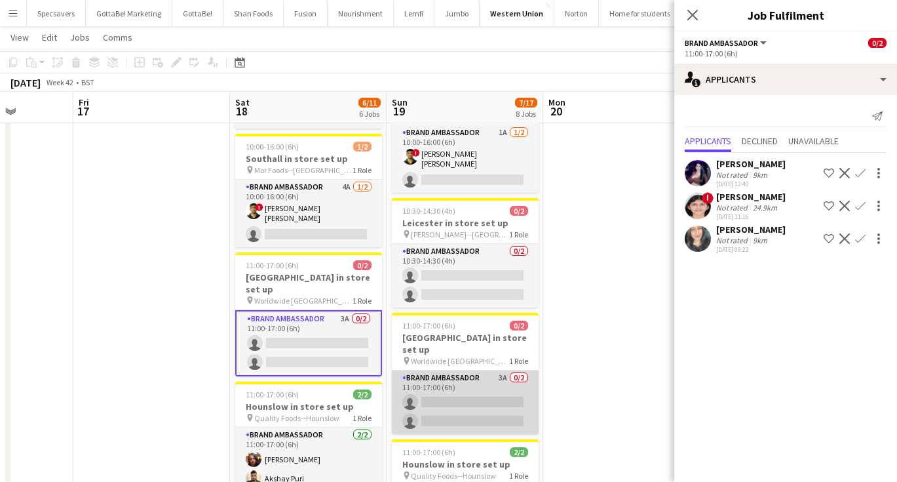
click at [451, 383] on app-card-role "Brand Ambassador 3A 0/2 11:00-17:00 (6h) single-neutral-actions single-neutral-…" at bounding box center [465, 402] width 147 height 64
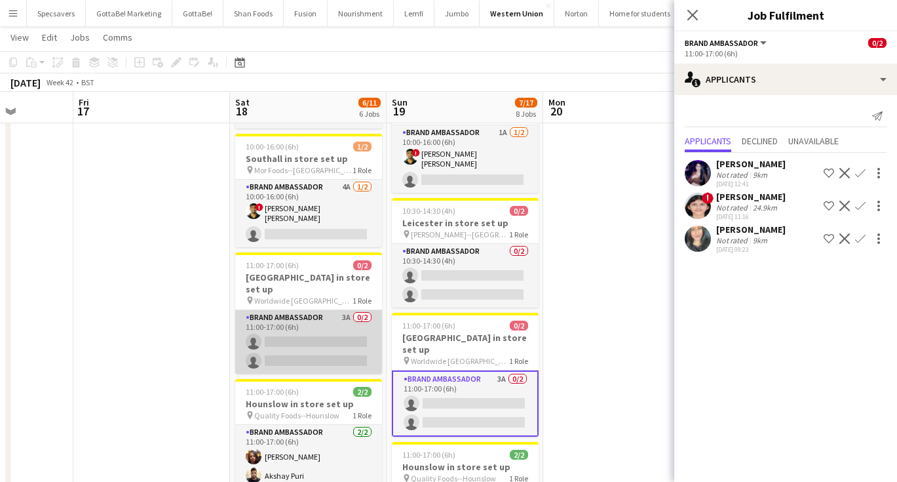
click at [256, 313] on app-card-role "Brand Ambassador 3A 0/2 11:00-17:00 (6h) single-neutral-actions single-neutral-…" at bounding box center [308, 342] width 147 height 64
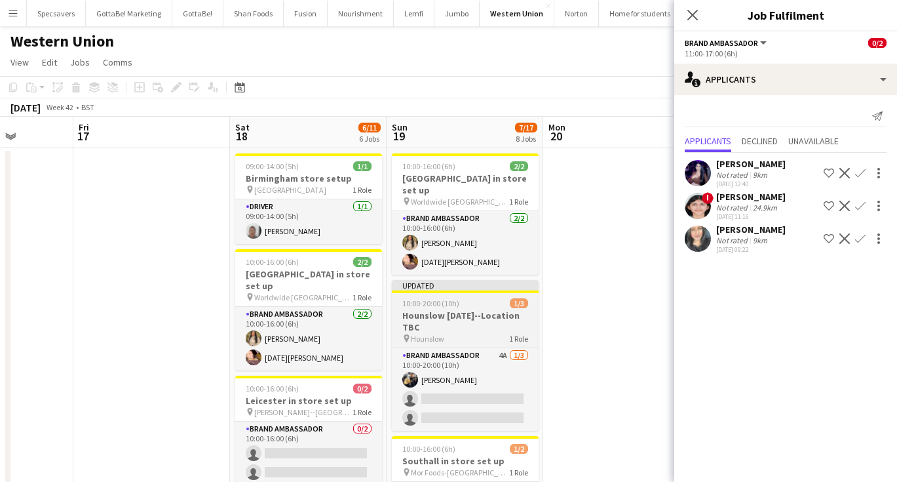
scroll to position [0, 0]
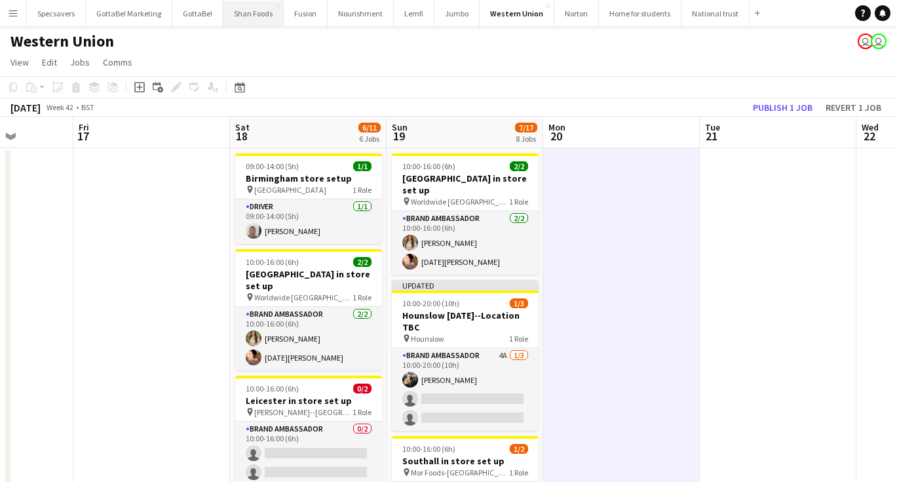
click at [244, 12] on button "Shan Foods Close" at bounding box center [253, 14] width 60 height 26
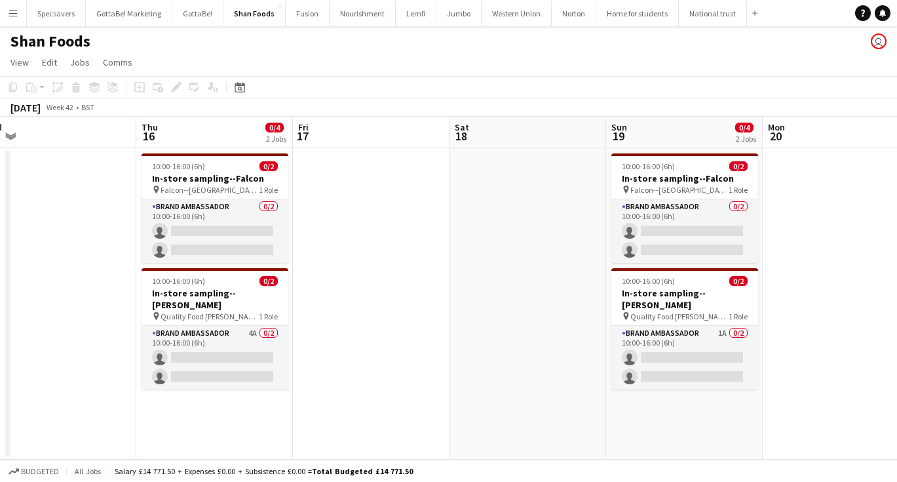
scroll to position [0, 428]
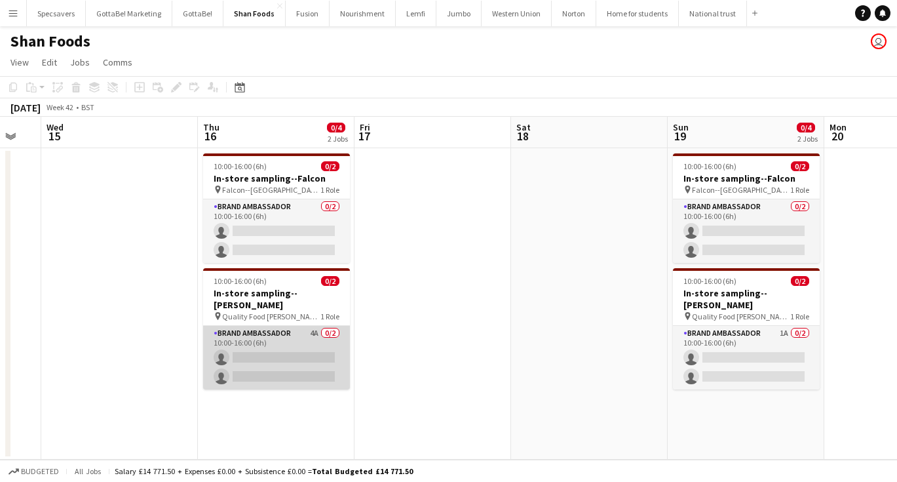
click at [292, 352] on app-card-role "Brand Ambassador 4A 0/2 10:00-16:00 (6h) single-neutral-actions single-neutral-…" at bounding box center [276, 358] width 147 height 64
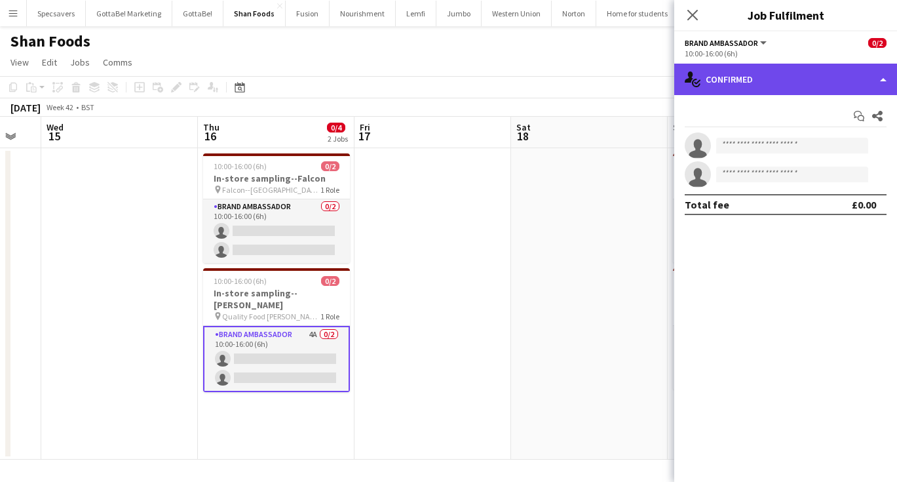
click at [817, 89] on div "single-neutral-actions-check-2 Confirmed" at bounding box center [785, 79] width 223 height 31
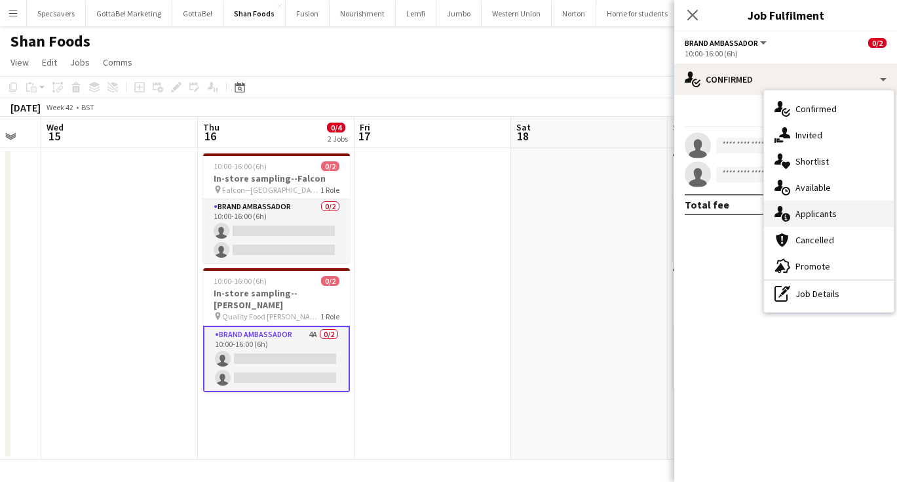
click at [827, 216] on span "Applicants" at bounding box center [815, 214] width 41 height 12
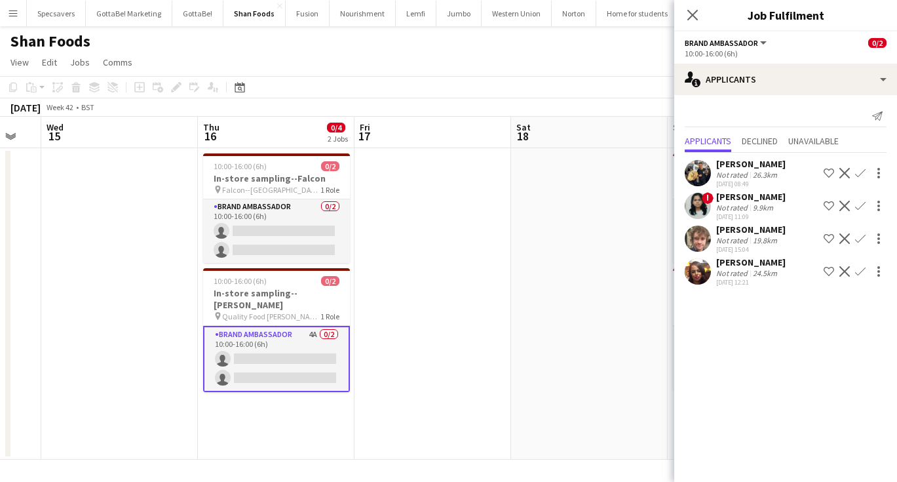
click at [862, 172] on app-icon "Confirm" at bounding box center [860, 173] width 10 height 10
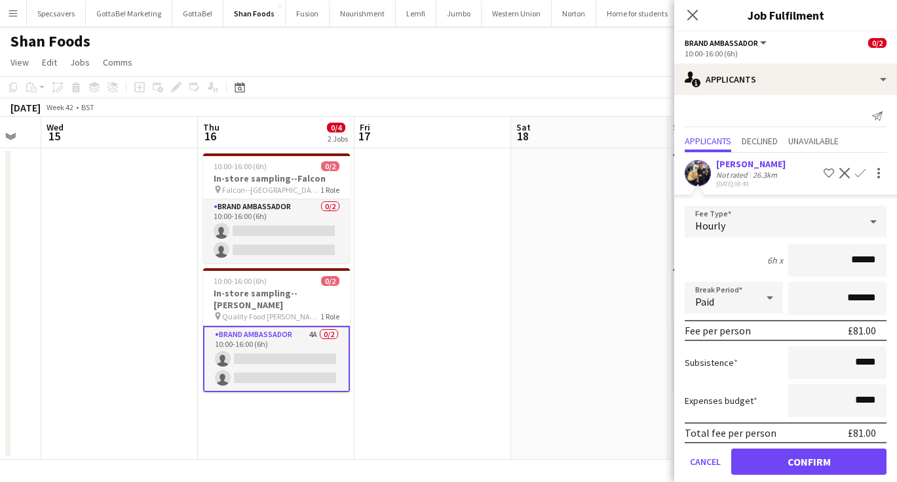
click at [812, 457] on button "Confirm" at bounding box center [808, 461] width 155 height 26
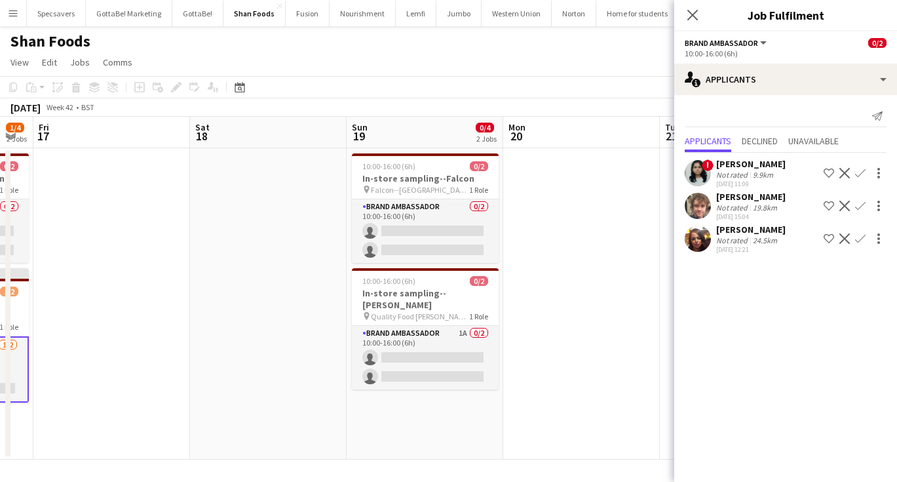
scroll to position [0, 453]
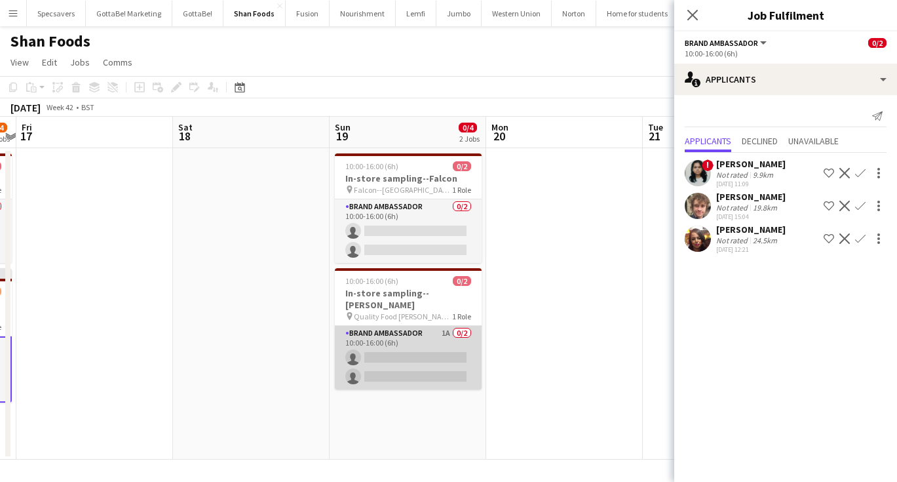
click at [388, 339] on app-card-role "Brand Ambassador 1A 0/2 10:00-16:00 (6h) single-neutral-actions single-neutral-…" at bounding box center [408, 358] width 147 height 64
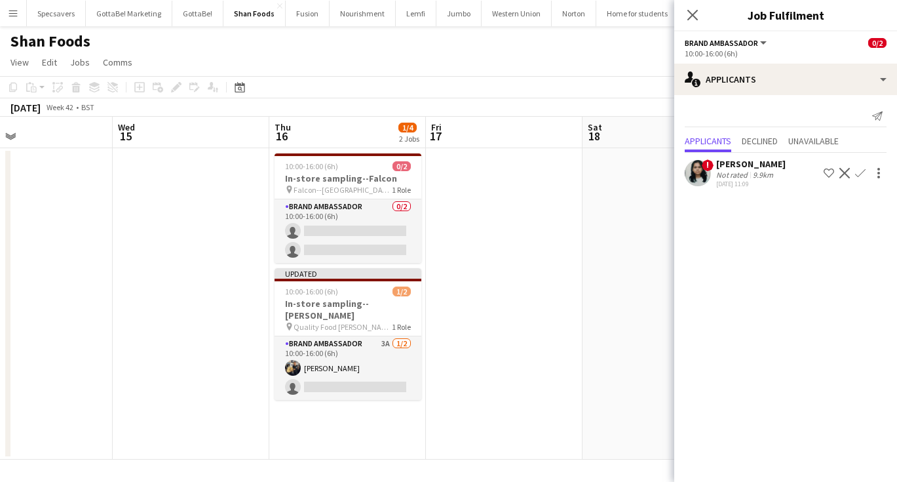
scroll to position [0, 530]
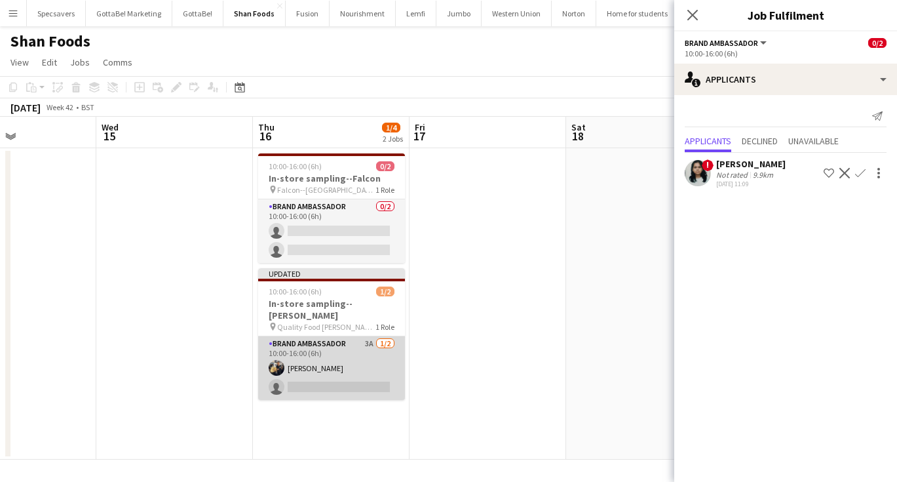
click at [336, 350] on app-card-role "Brand Ambassador 3A 1/2 10:00-16:00 (6h) Abdul nafi Chamundi single-neutral-act…" at bounding box center [331, 368] width 147 height 64
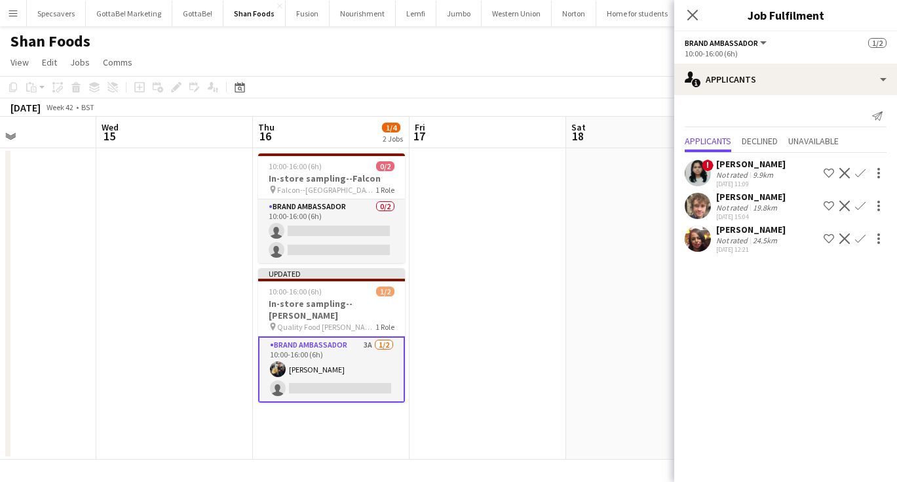
click at [555, 184] on app-date-cell at bounding box center [487, 303] width 157 height 311
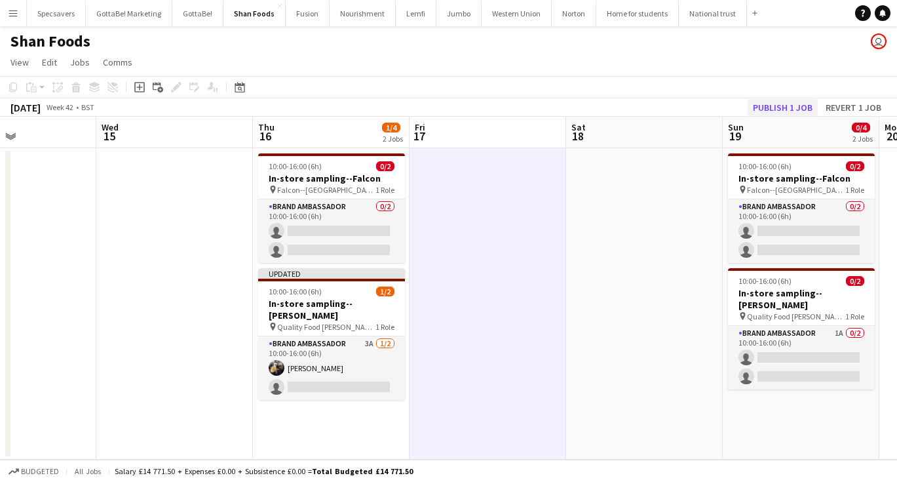
click at [769, 113] on button "Publish 1 job" at bounding box center [783, 107] width 70 height 17
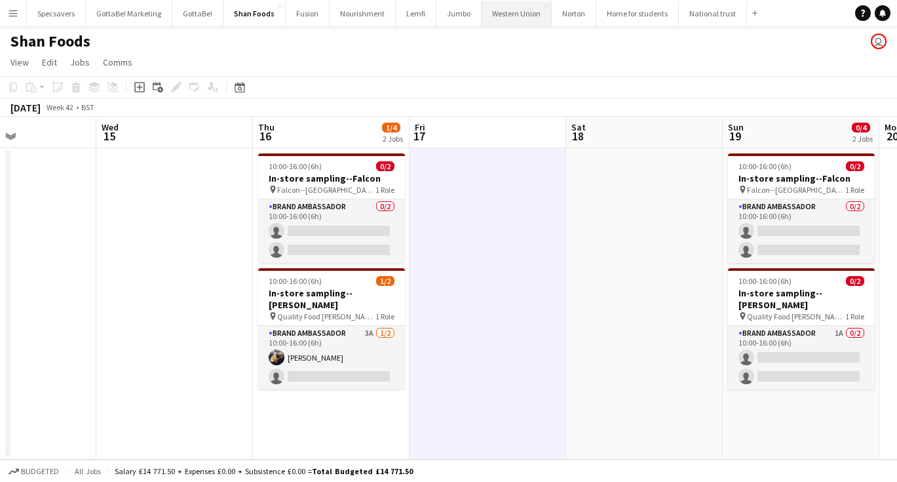
click at [510, 18] on button "Western Union Close" at bounding box center [517, 14] width 70 height 26
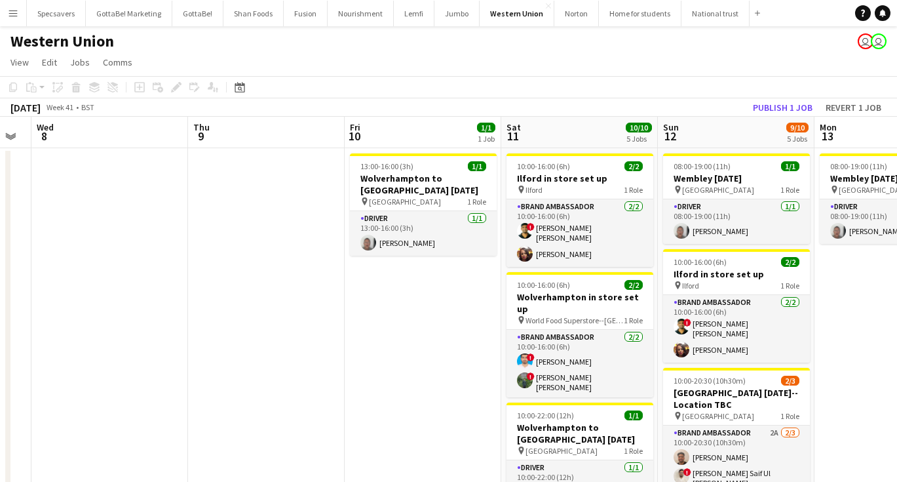
scroll to position [0, 501]
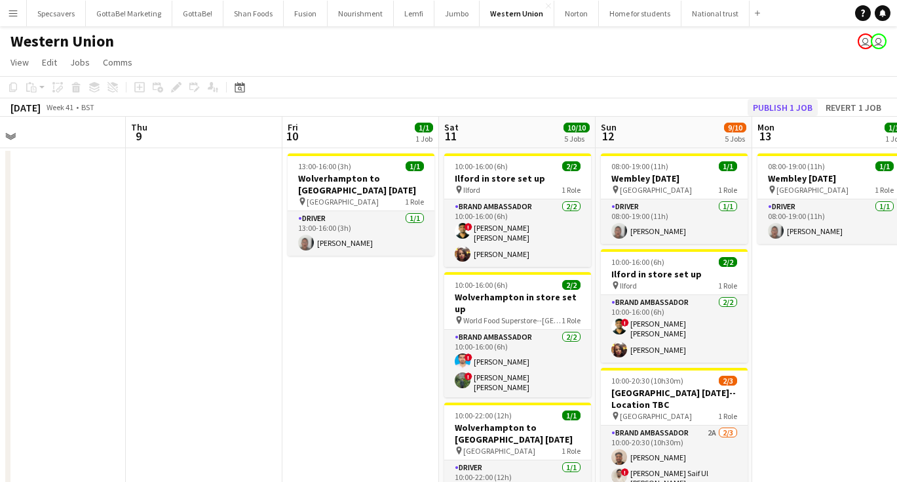
click at [781, 104] on button "Publish 1 job" at bounding box center [783, 107] width 70 height 17
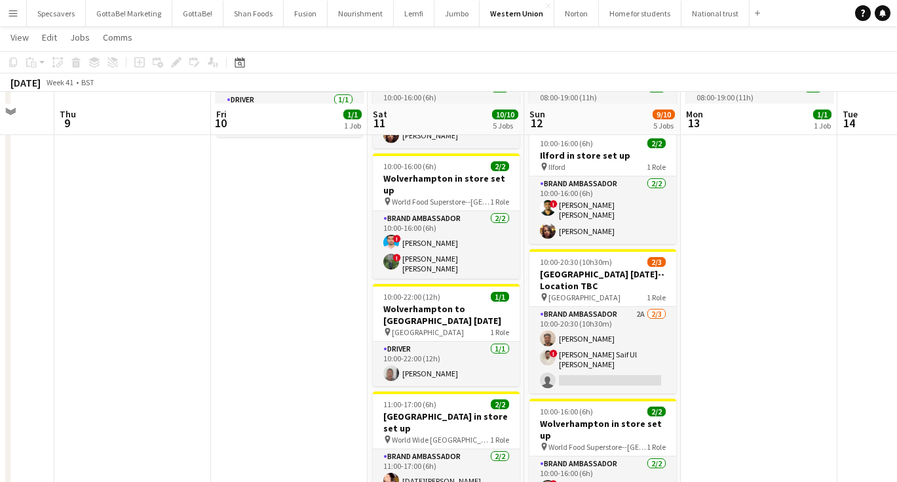
scroll to position [131, 0]
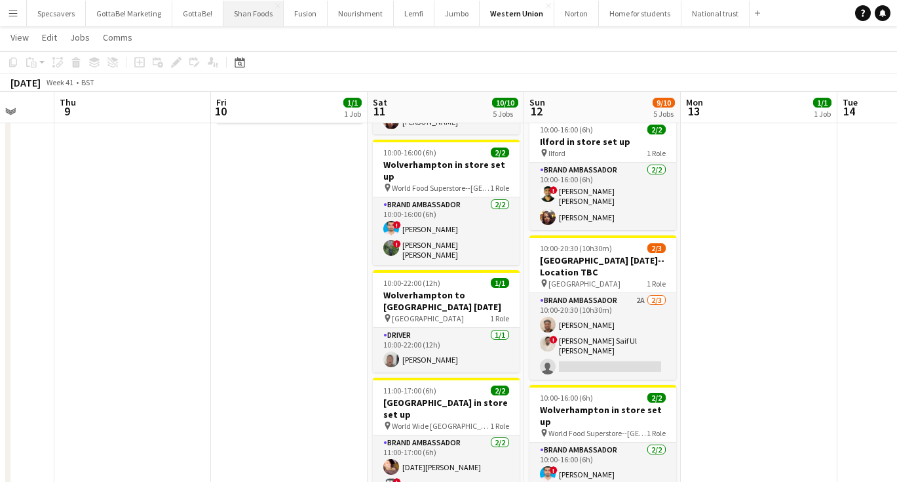
click at [250, 9] on button "Shan Foods Close" at bounding box center [253, 14] width 60 height 26
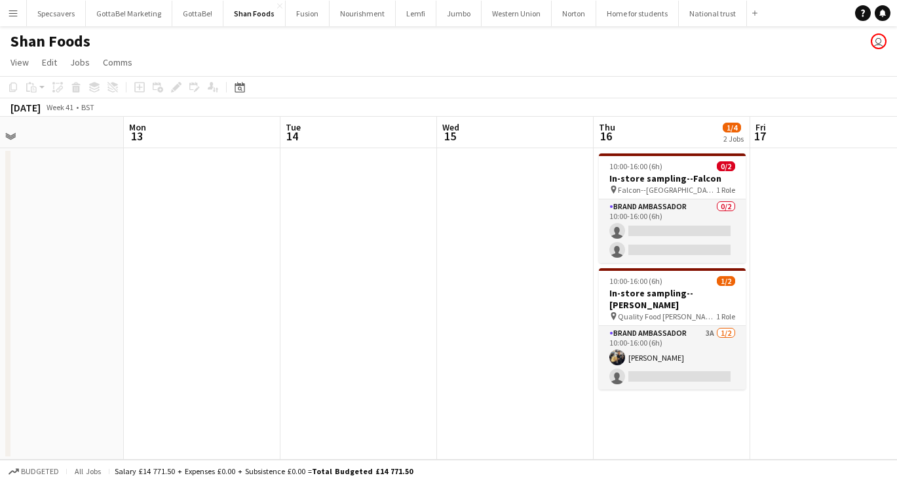
scroll to position [0, 408]
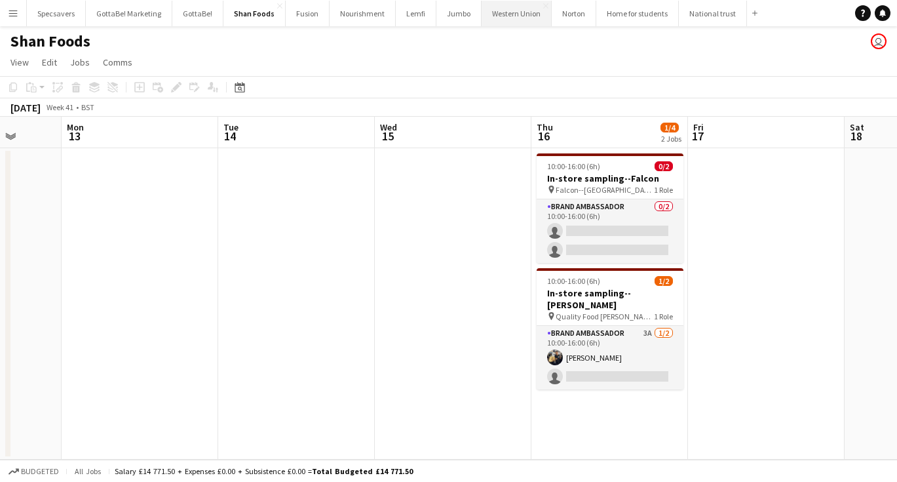
click at [493, 20] on button "Western Union Close" at bounding box center [517, 14] width 70 height 26
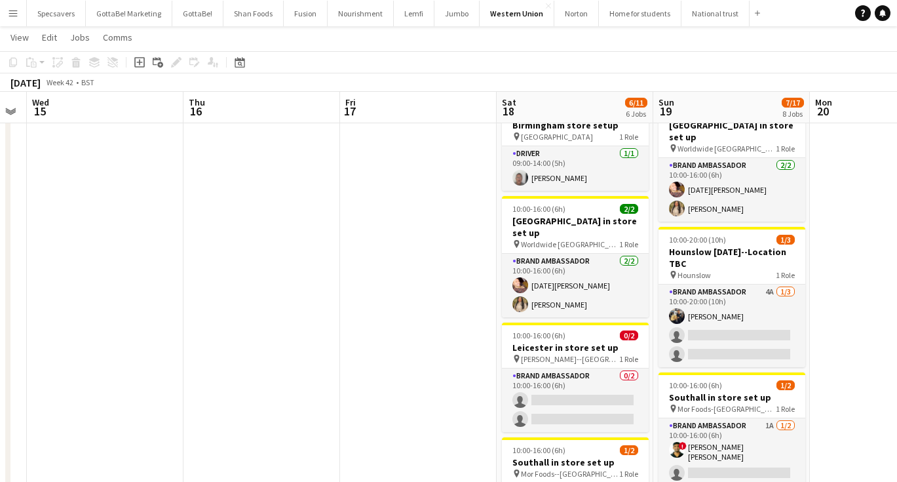
scroll to position [0, 483]
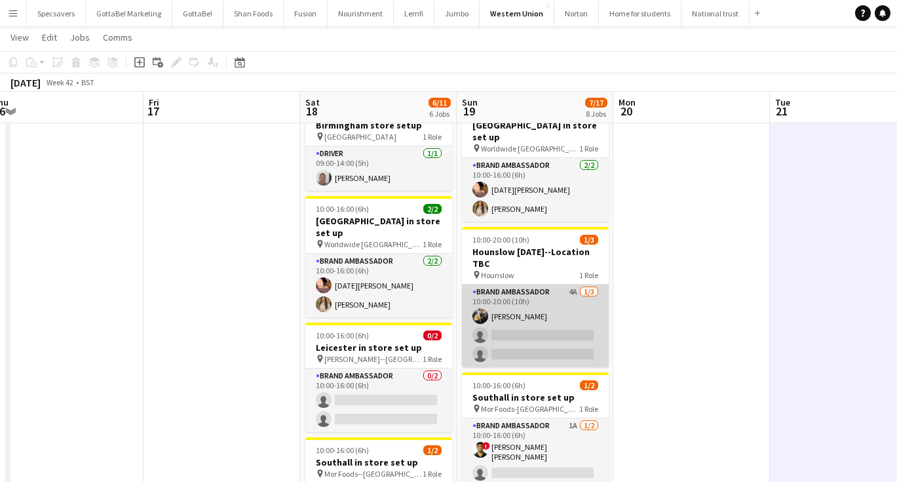
click at [504, 306] on app-card-role "Brand Ambassador 4A 1/3 10:00-20:00 (10h) Abdul nafi Chamundi single-neutral-ac…" at bounding box center [535, 325] width 147 height 83
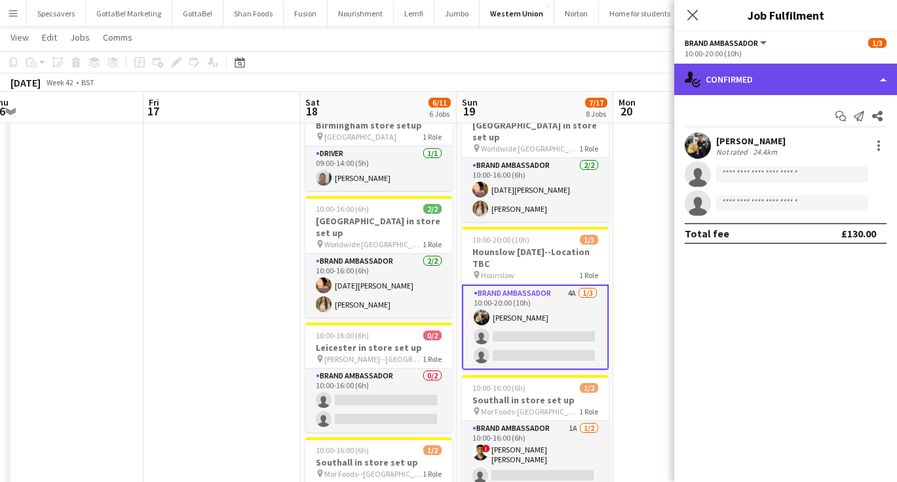
click at [765, 81] on div "single-neutral-actions-check-2 Confirmed" at bounding box center [785, 79] width 223 height 31
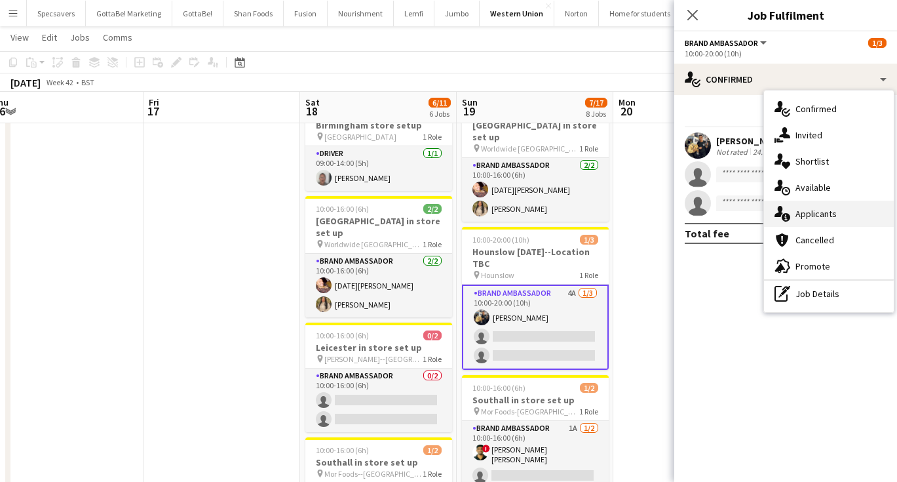
click at [809, 212] on span "Applicants" at bounding box center [815, 214] width 41 height 12
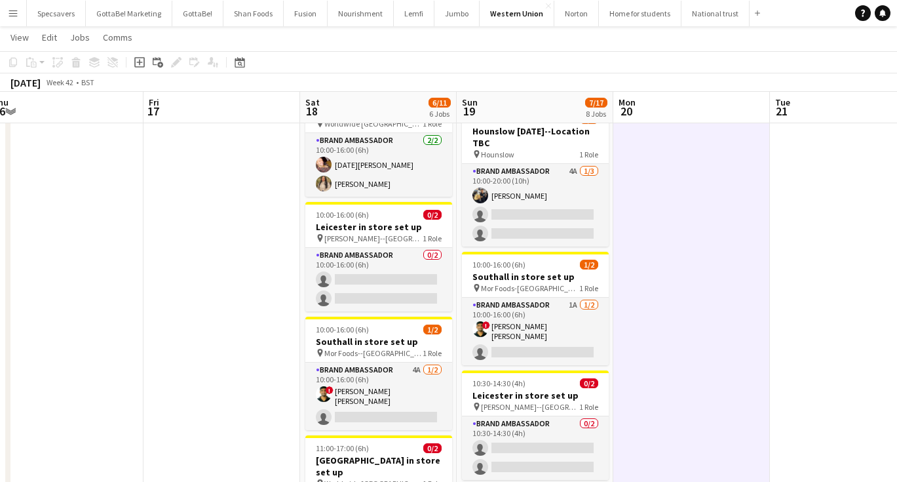
scroll to position [174, 0]
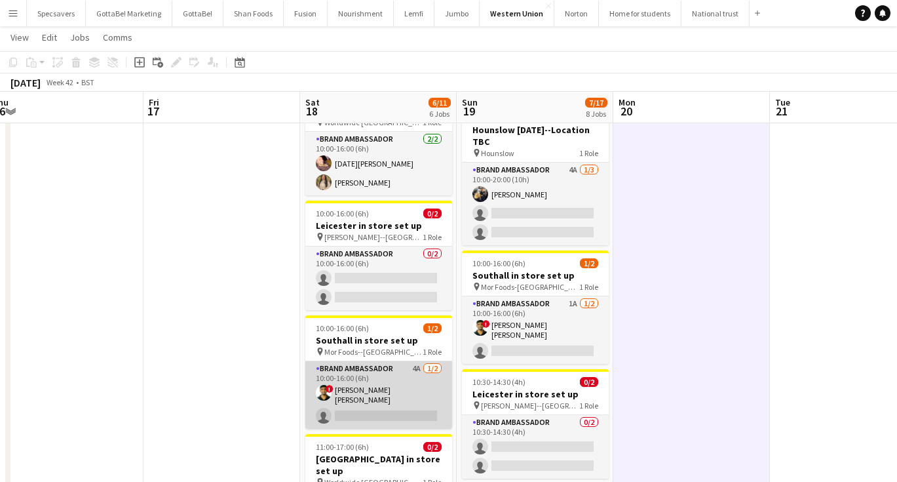
click at [405, 383] on app-card-role "Brand Ambassador 4A 1/2 10:00-16:00 (6h) ! smit patel single-neutral-actions" at bounding box center [378, 394] width 147 height 67
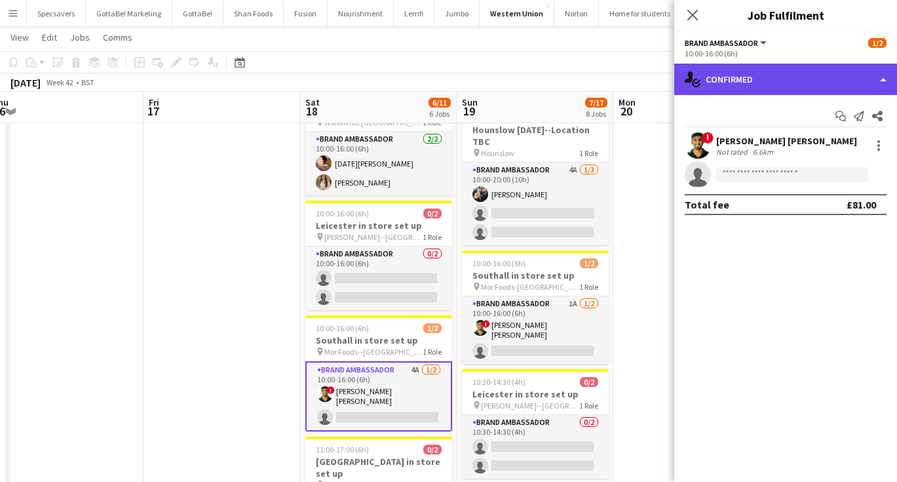
click at [808, 83] on div "single-neutral-actions-check-2 Confirmed" at bounding box center [785, 79] width 223 height 31
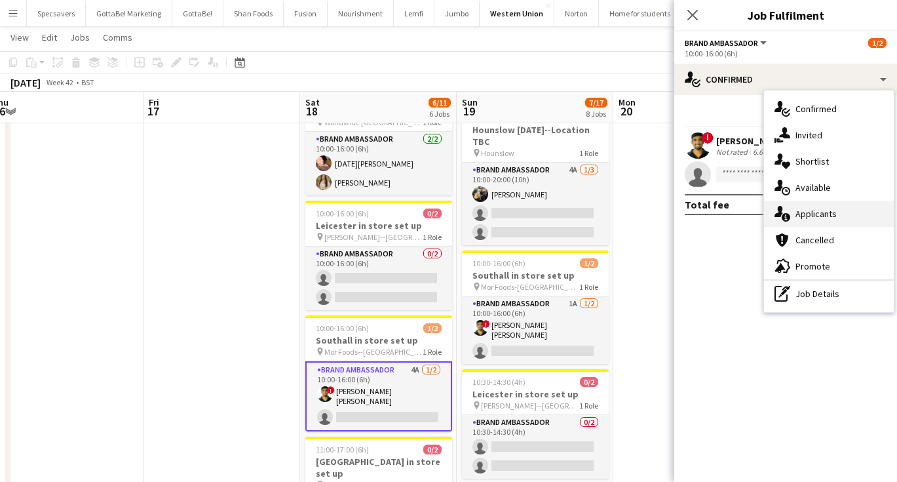
click at [827, 209] on span "Applicants" at bounding box center [815, 214] width 41 height 12
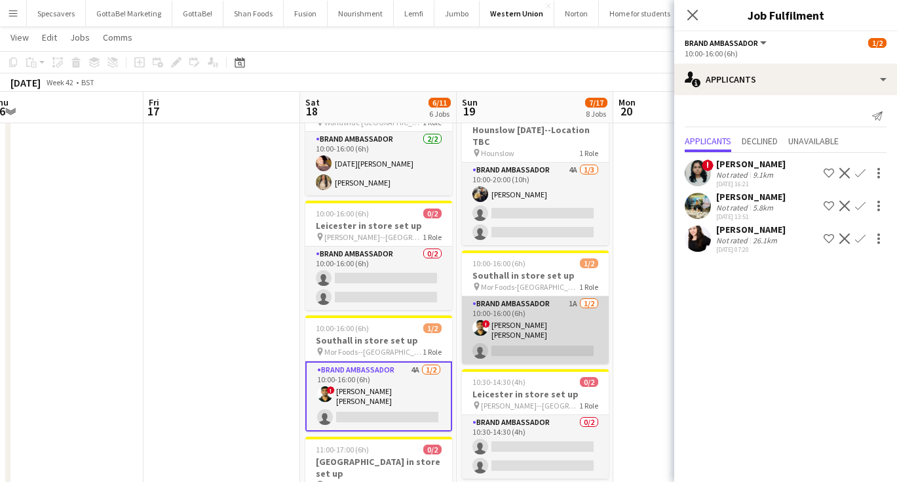
click at [545, 325] on app-card-role "Brand Ambassador 1A 1/2 10:00-16:00 (6h) ! smit patel single-neutral-actions" at bounding box center [535, 329] width 147 height 67
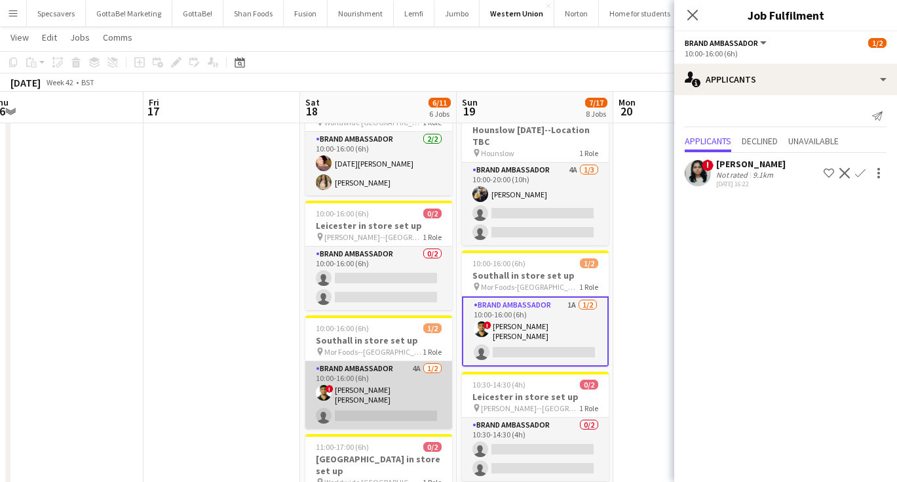
click at [376, 372] on app-card-role "Brand Ambassador 4A 1/2 10:00-16:00 (6h) ! smit patel single-neutral-actions" at bounding box center [378, 394] width 147 height 67
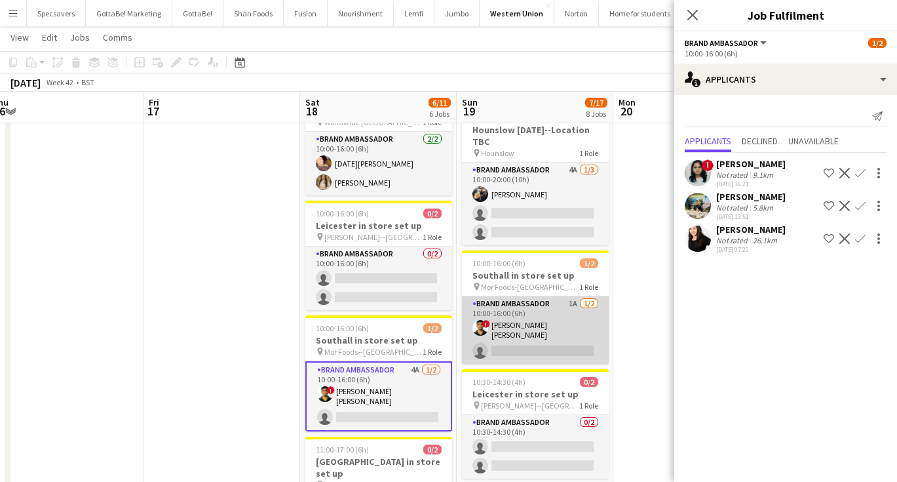
click at [550, 316] on app-card-role "Brand Ambassador 1A 1/2 10:00-16:00 (6h) ! smit patel single-neutral-actions" at bounding box center [535, 329] width 147 height 67
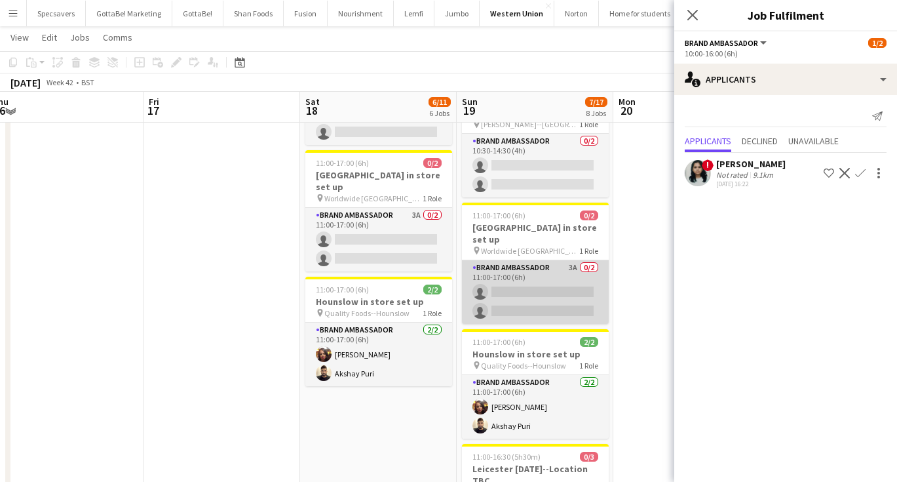
scroll to position [458, 0]
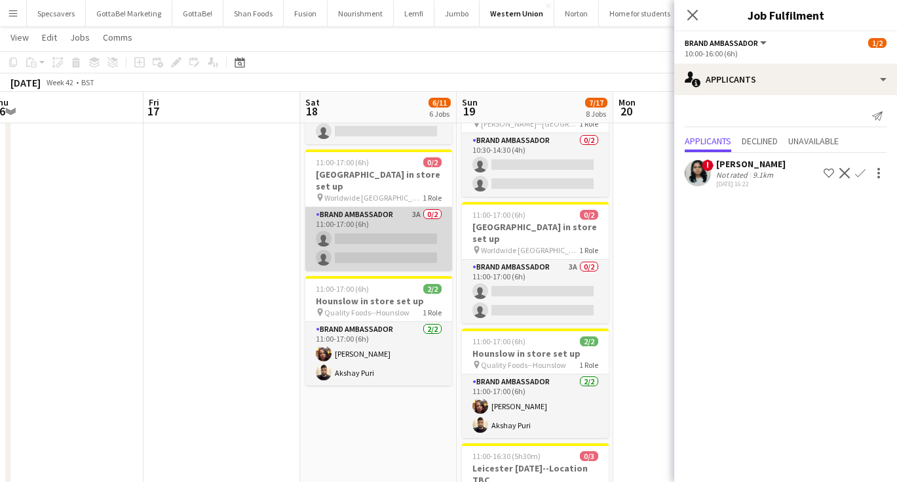
click at [368, 207] on app-card-role "Brand Ambassador 3A 0/2 11:00-17:00 (6h) single-neutral-actions single-neutral-…" at bounding box center [378, 239] width 147 height 64
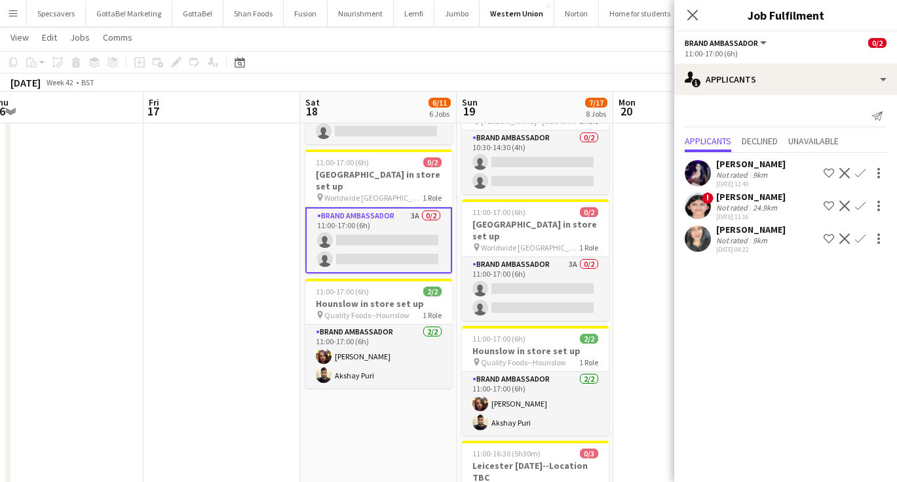
click at [740, 237] on div "Not rated" at bounding box center [733, 240] width 34 height 10
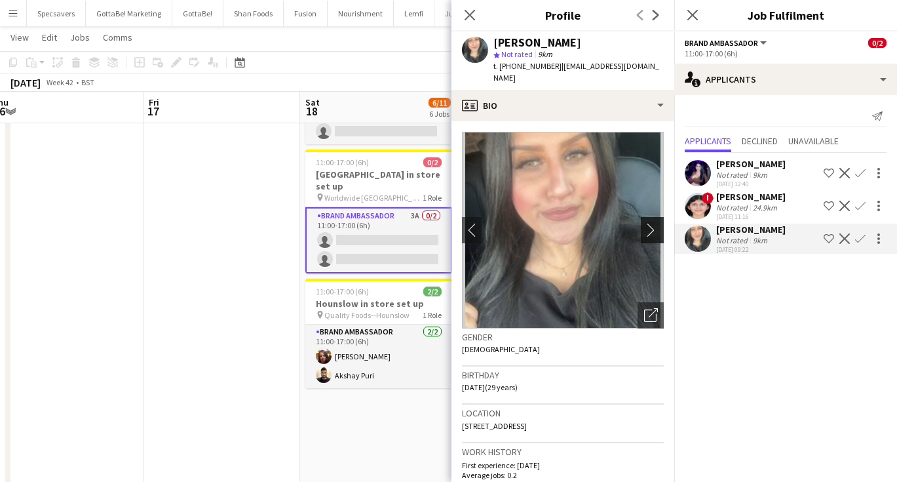
click at [645, 223] on app-icon "chevron-right" at bounding box center [654, 230] width 20 height 14
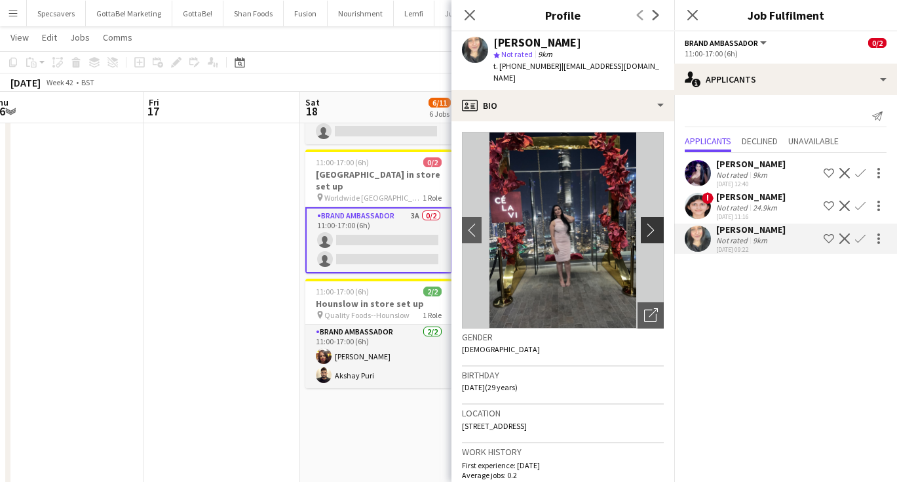
click at [645, 223] on app-icon "chevron-right" at bounding box center [654, 230] width 20 height 14
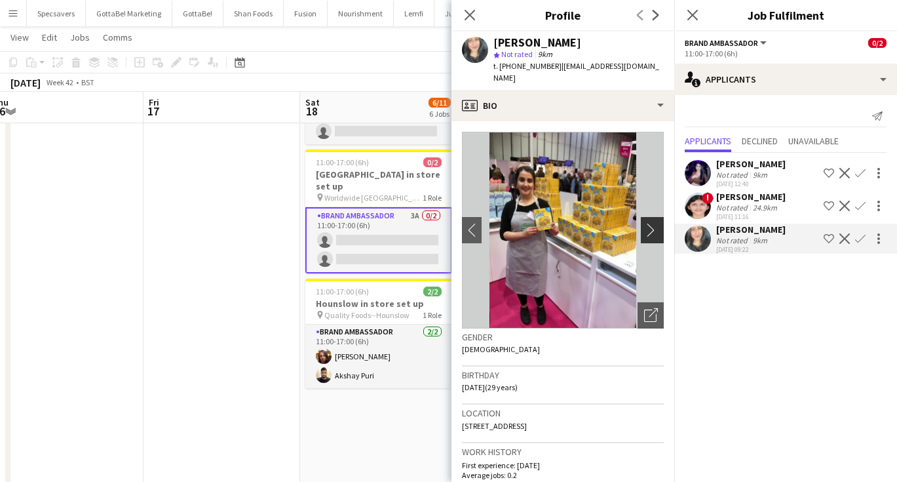
click at [645, 223] on app-icon "chevron-right" at bounding box center [654, 230] width 20 height 14
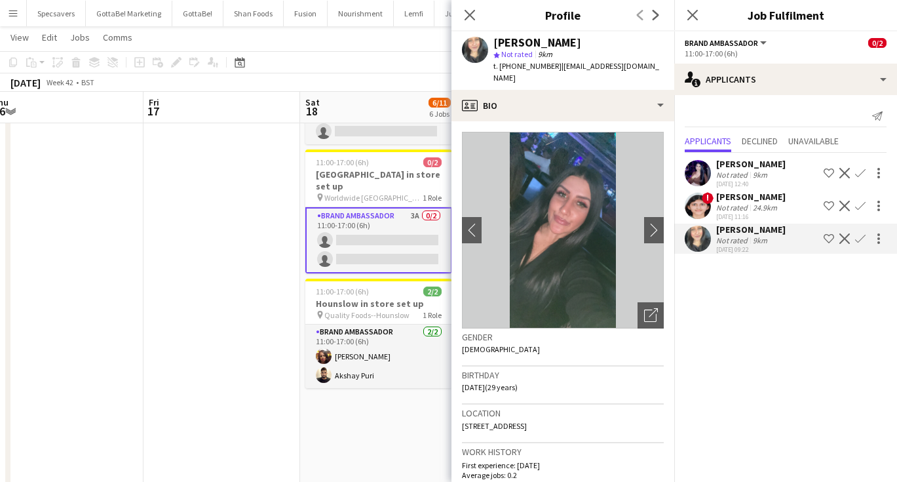
click at [725, 164] on div "Aalia Nawaz" at bounding box center [750, 164] width 69 height 12
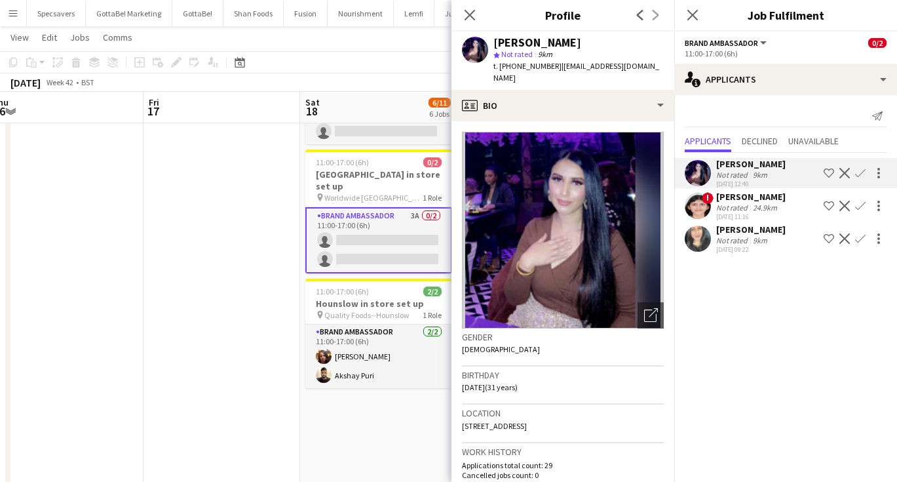
click at [756, 238] on div "9km" at bounding box center [760, 240] width 20 height 10
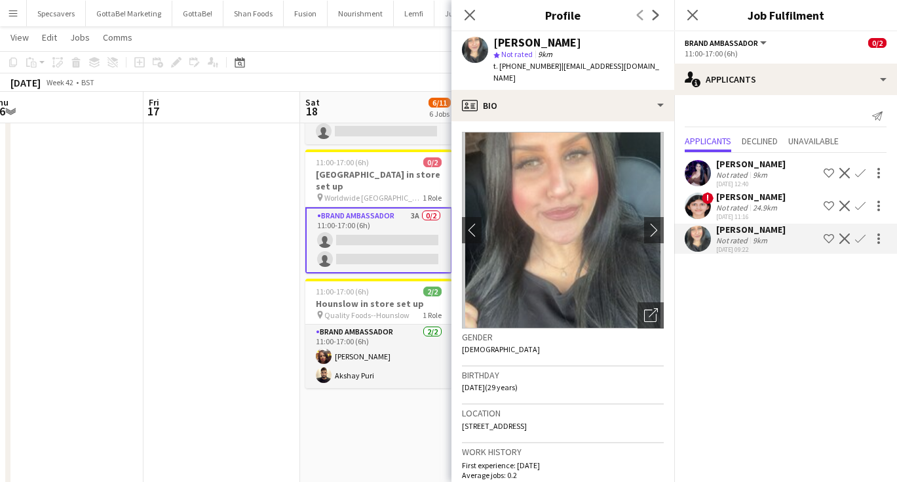
click at [389, 411] on app-date-cell "09:00-14:00 (5h) 1/1 Birmingham store setup pin Wembley 1 Role Driver 1/1 09:00…" at bounding box center [378, 221] width 157 height 1065
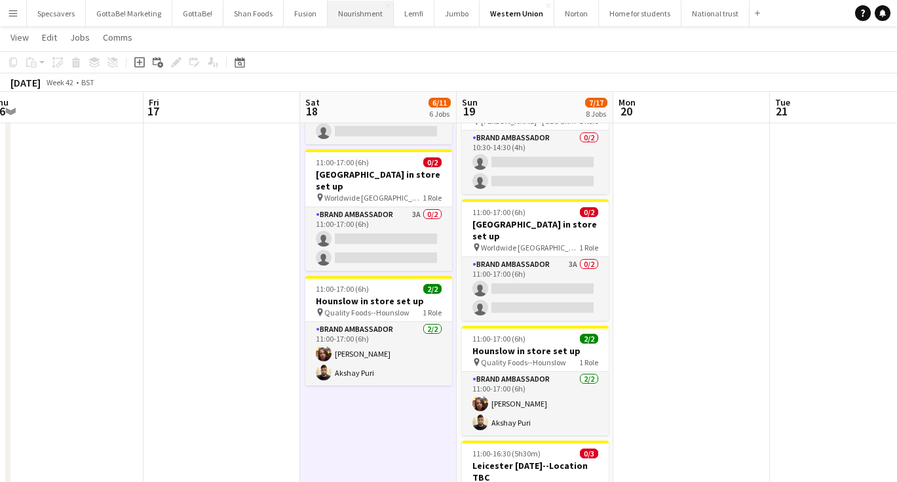
click at [345, 16] on button "Nourishment Close" at bounding box center [361, 14] width 66 height 26
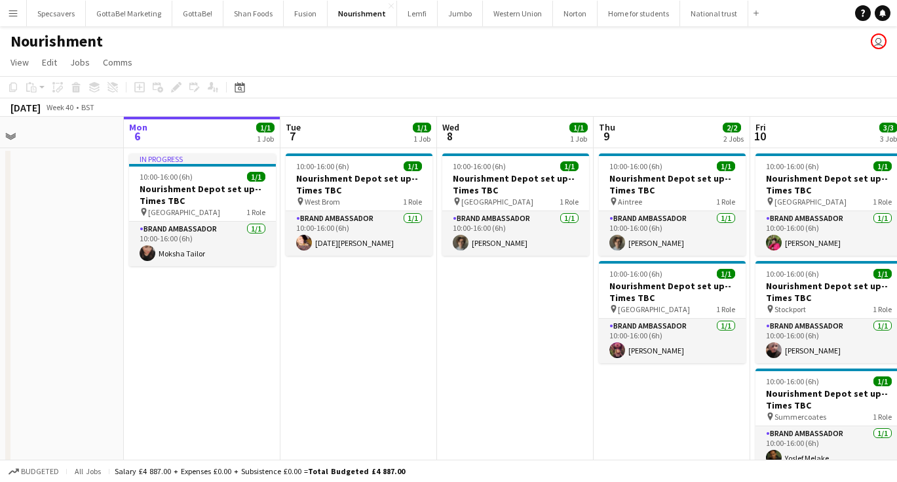
scroll to position [18, 0]
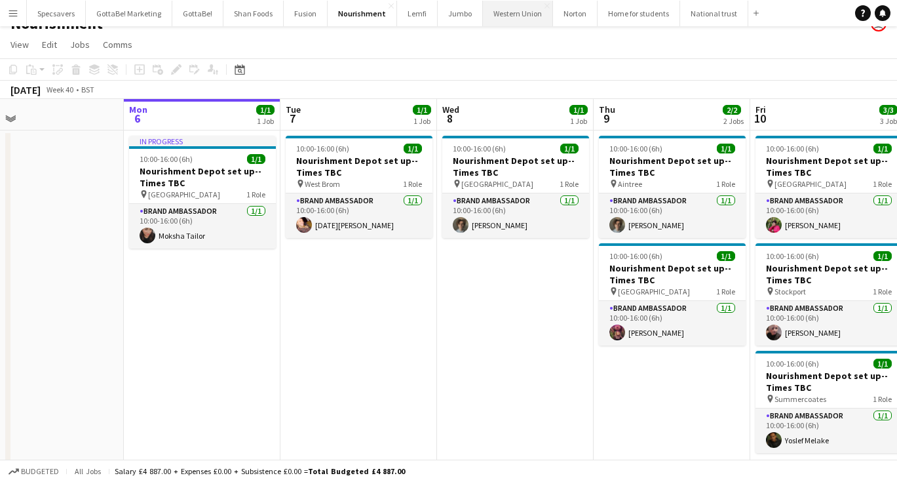
click at [514, 19] on button "Western Union Close" at bounding box center [518, 14] width 70 height 26
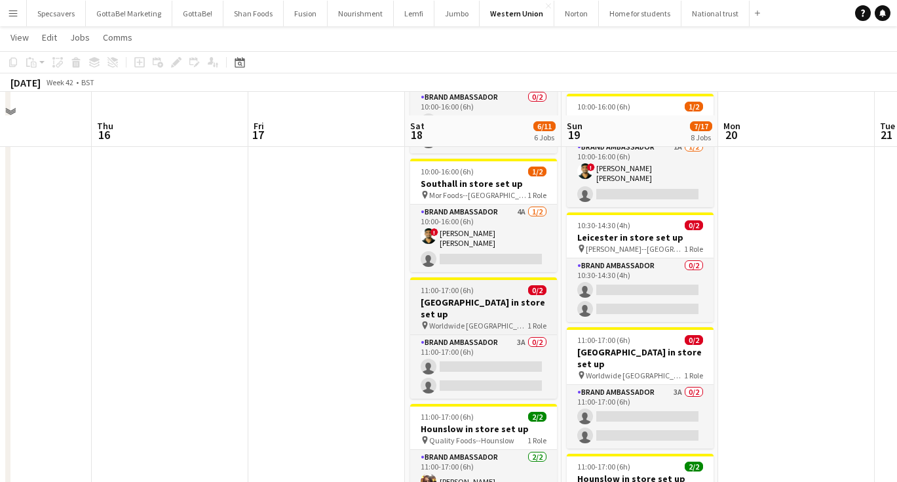
scroll to position [375, 0]
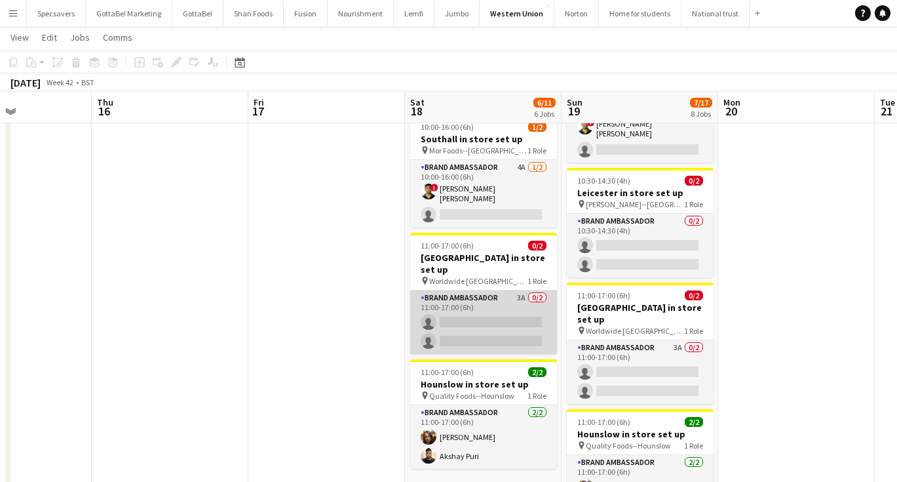
click at [491, 292] on app-card-role "Brand Ambassador 3A 0/2 11:00-17:00 (6h) single-neutral-actions single-neutral-…" at bounding box center [483, 322] width 147 height 64
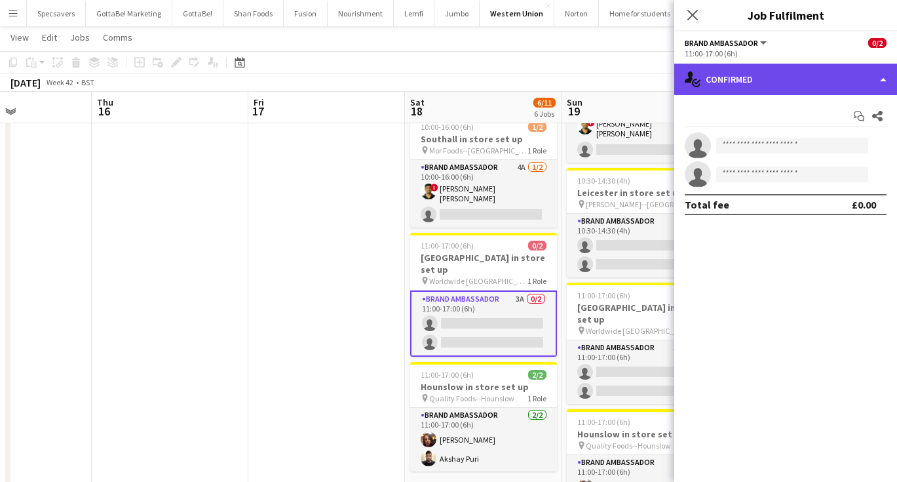
click at [753, 92] on div "single-neutral-actions-check-2 Confirmed" at bounding box center [785, 79] width 223 height 31
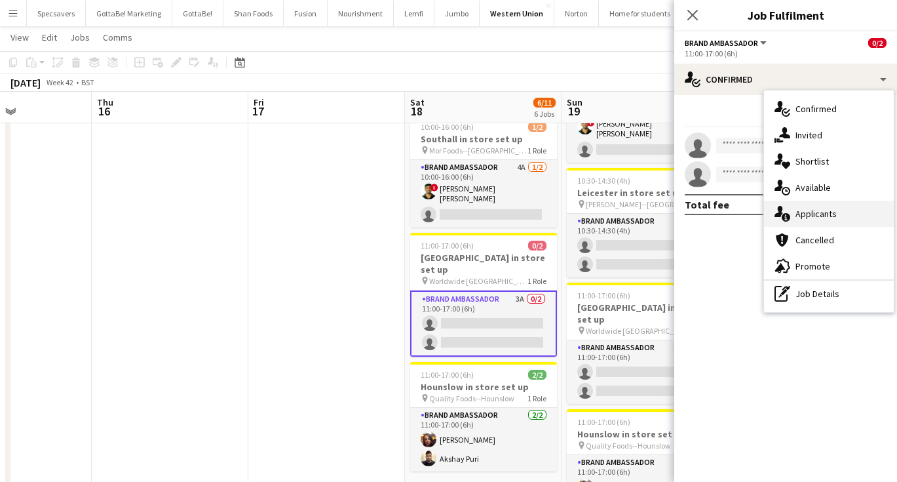
click at [806, 216] on span "Applicants" at bounding box center [815, 214] width 41 height 12
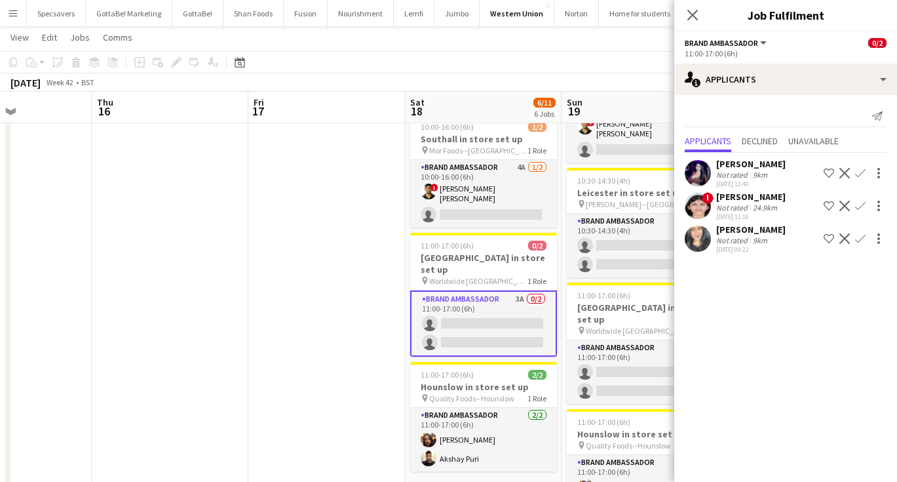
click at [861, 238] on app-icon "Confirm" at bounding box center [860, 238] width 10 height 10
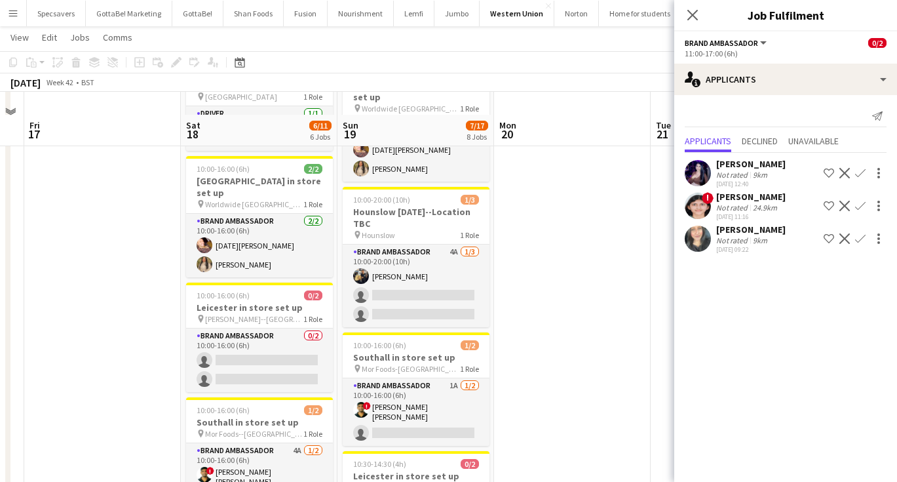
scroll to position [83, 0]
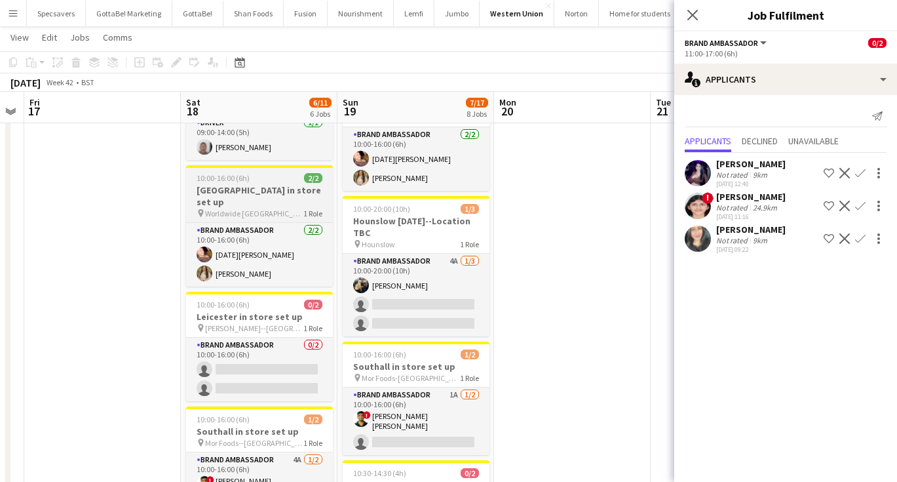
click at [269, 208] on span "Worldwide Alumn Rock Road--Birmingham" at bounding box center [254, 213] width 98 height 10
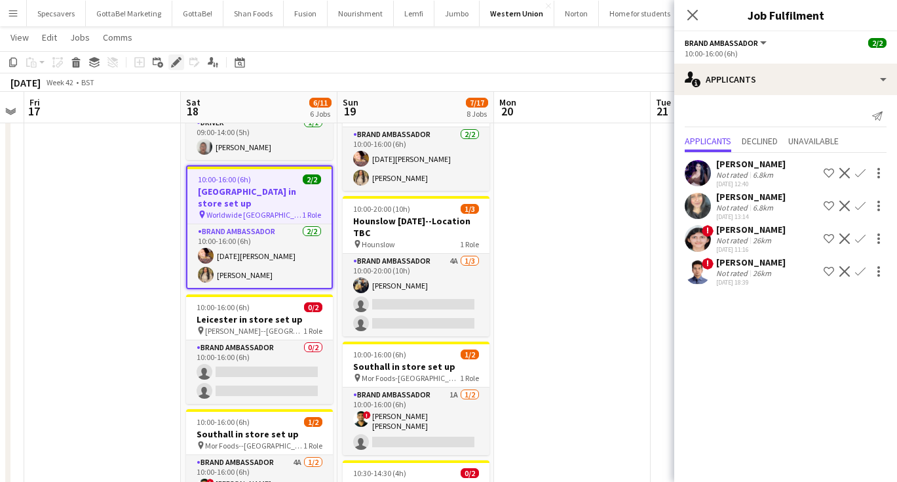
click at [175, 64] on icon at bounding box center [175, 62] width 7 height 7
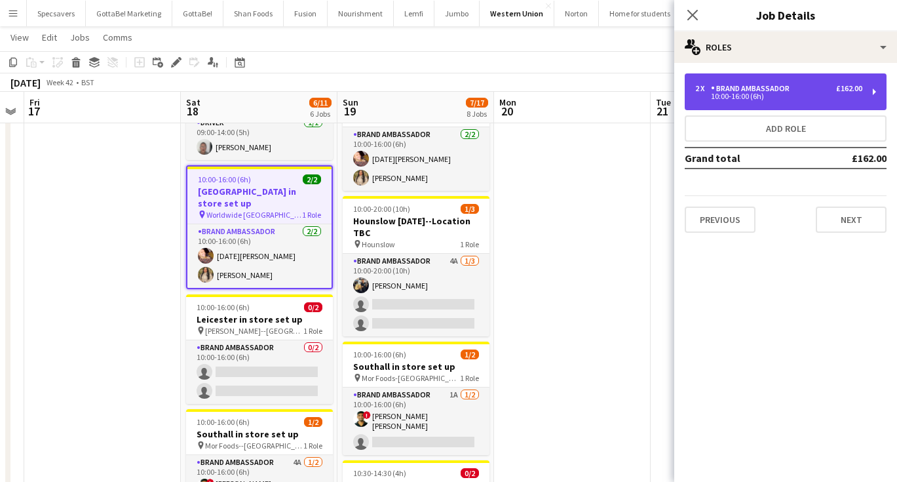
click at [789, 100] on div "2 x Brand Ambassador £162.00 10:00-16:00 (6h)" at bounding box center [786, 91] width 202 height 37
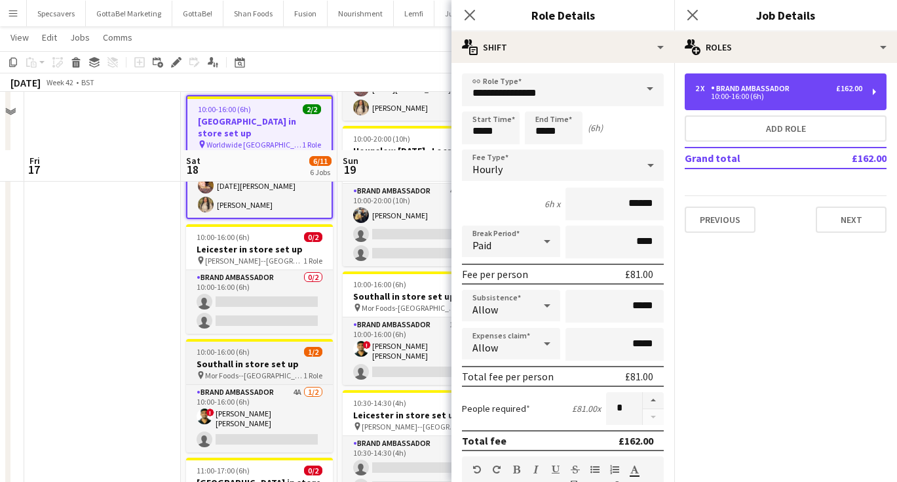
scroll to position [69, 0]
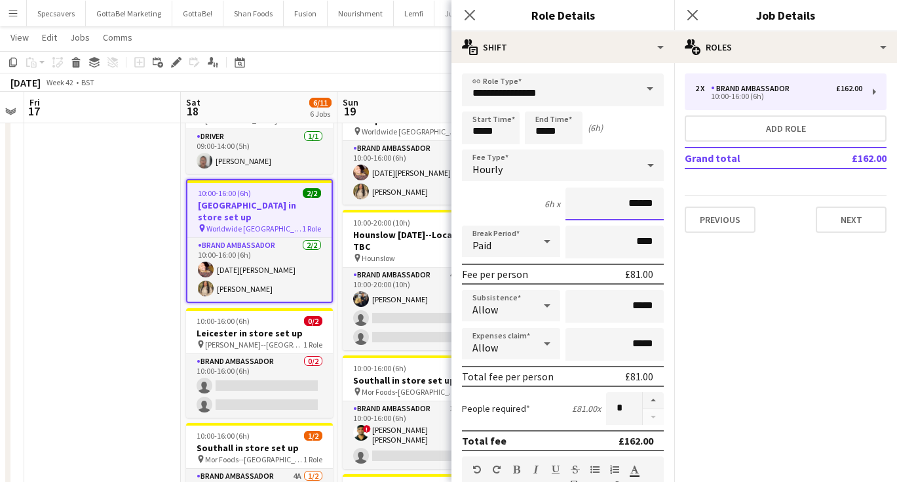
click at [644, 204] on input "******" at bounding box center [614, 203] width 98 height 33
type input "******"
click at [689, 10] on icon "Close pop-in" at bounding box center [692, 15] width 12 height 12
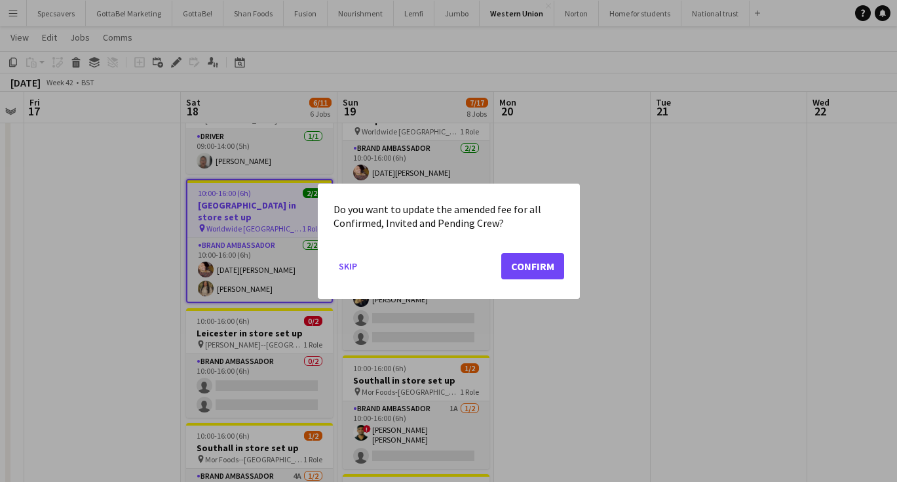
click at [538, 269] on button "Confirm" at bounding box center [532, 265] width 63 height 26
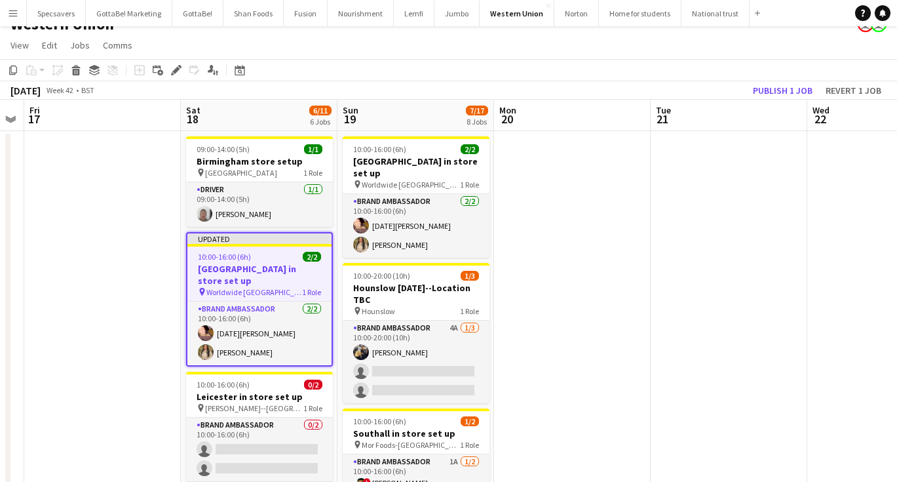
scroll to position [6, 0]
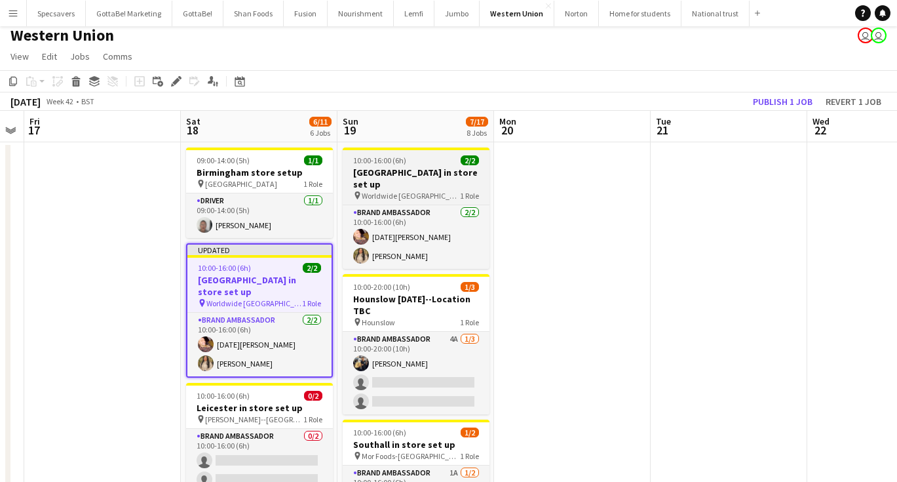
click at [421, 189] on app-job-card "10:00-16:00 (6h) 2/2 Birmingham in store set up pin Worldwide Alumn Rock Road--…" at bounding box center [416, 207] width 147 height 121
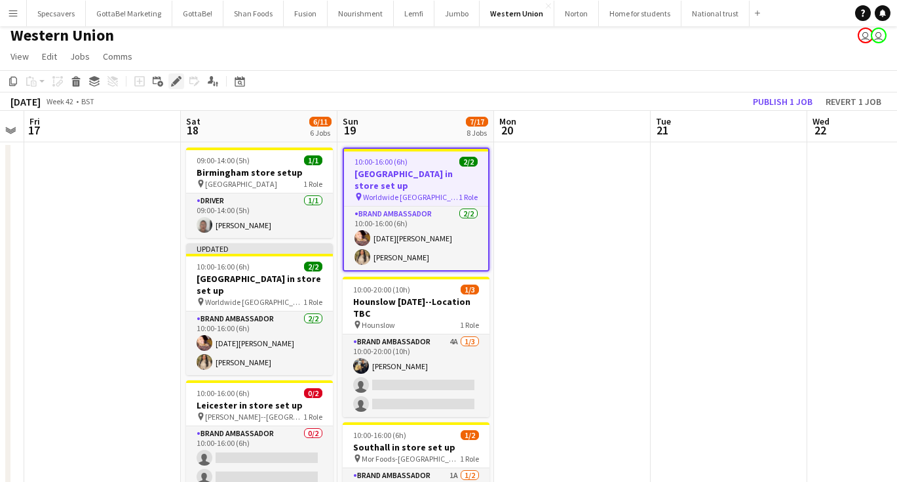
click at [175, 76] on icon "Edit" at bounding box center [176, 81] width 10 height 10
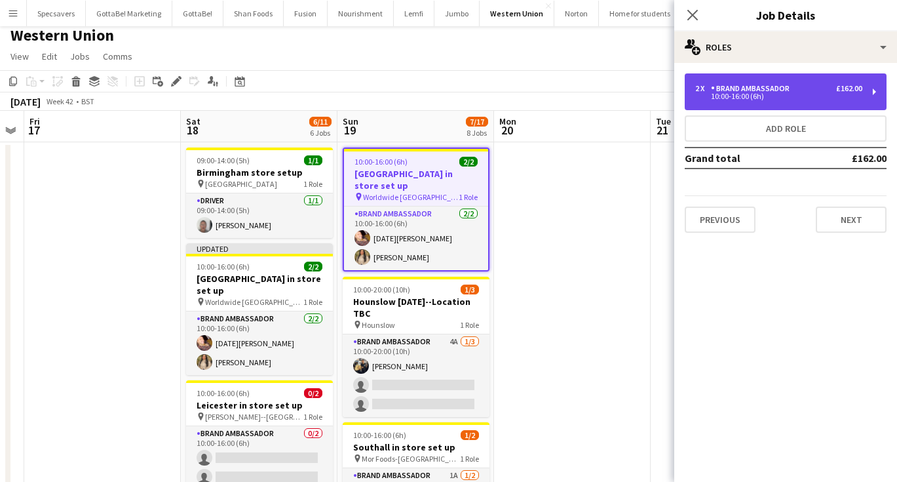
click at [804, 92] on div "2 x Brand Ambassador £162.00" at bounding box center [778, 88] width 167 height 9
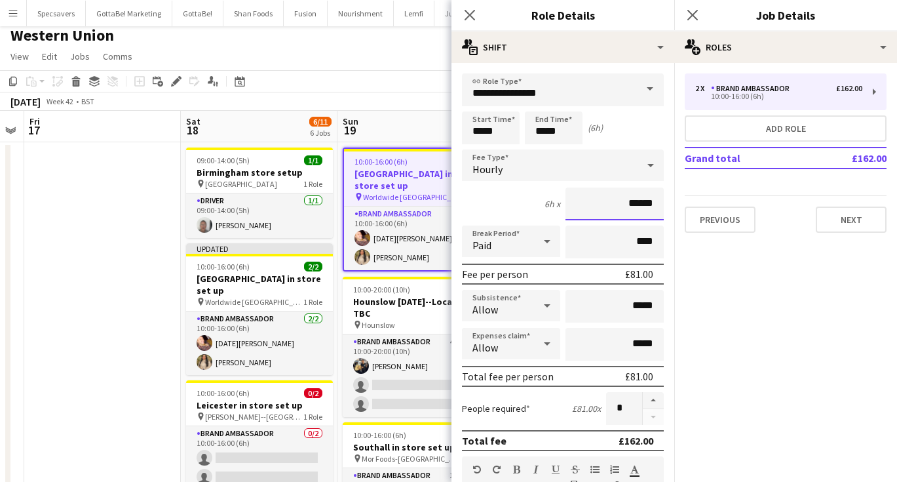
click at [645, 202] on input "******" at bounding box center [614, 203] width 98 height 33
type input "******"
click at [692, 13] on icon "Close pop-in" at bounding box center [692, 15] width 12 height 12
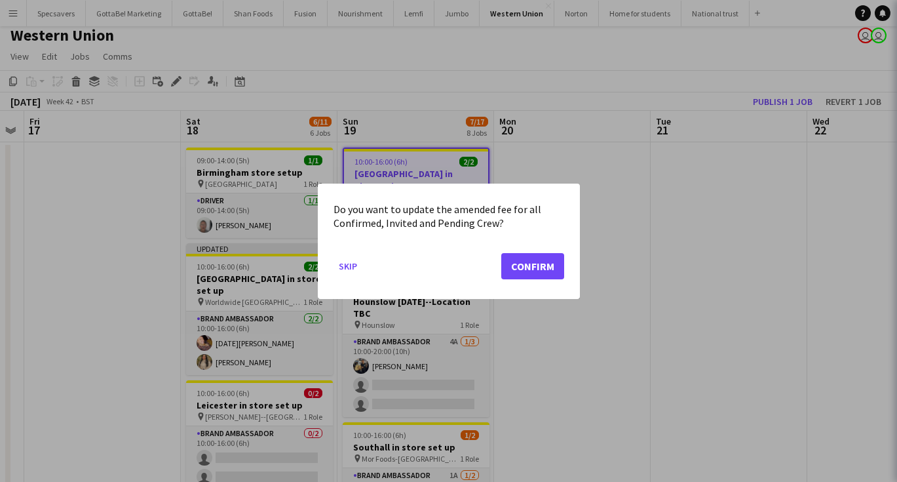
scroll to position [0, 0]
click at [518, 256] on button "Confirm" at bounding box center [532, 265] width 63 height 26
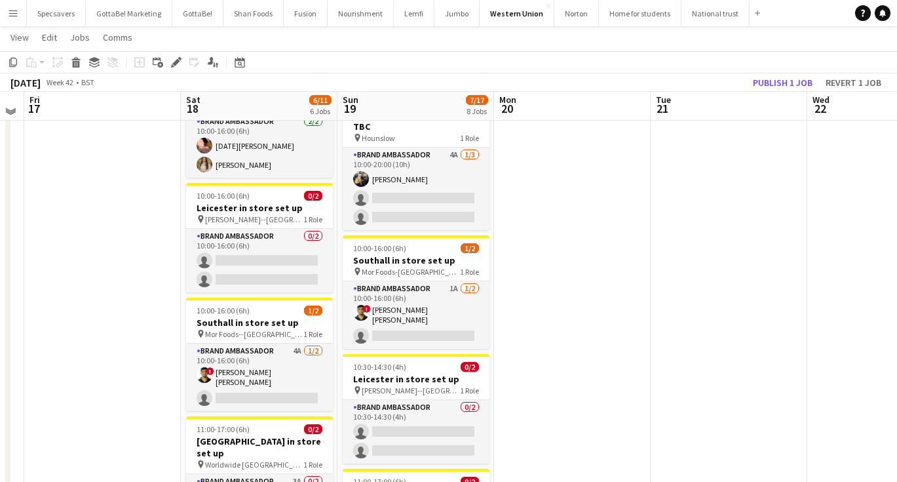
scroll to position [204, 0]
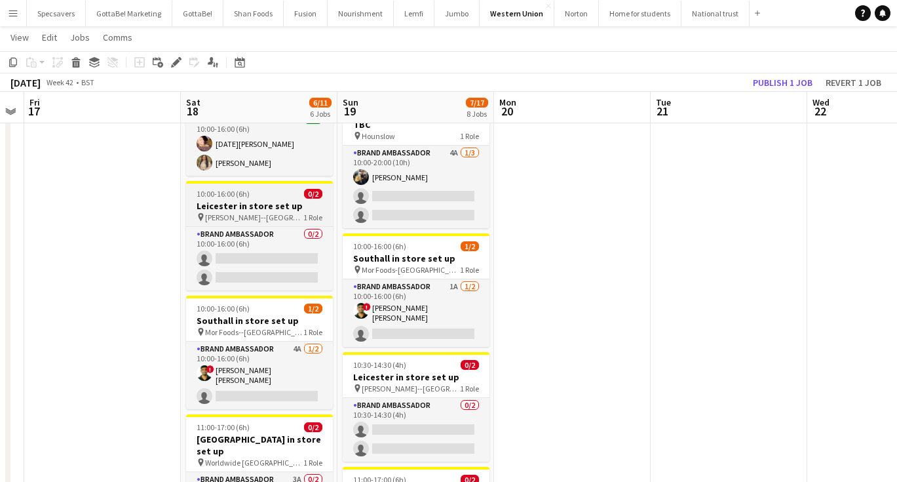
click at [298, 200] on h3 "Leicester in store set up" at bounding box center [259, 206] width 147 height 12
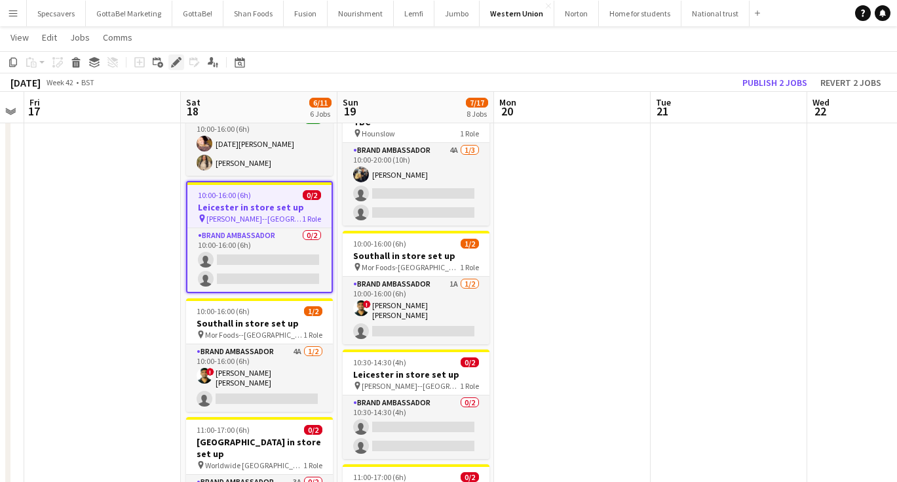
click at [174, 62] on icon "Edit" at bounding box center [176, 62] width 10 height 10
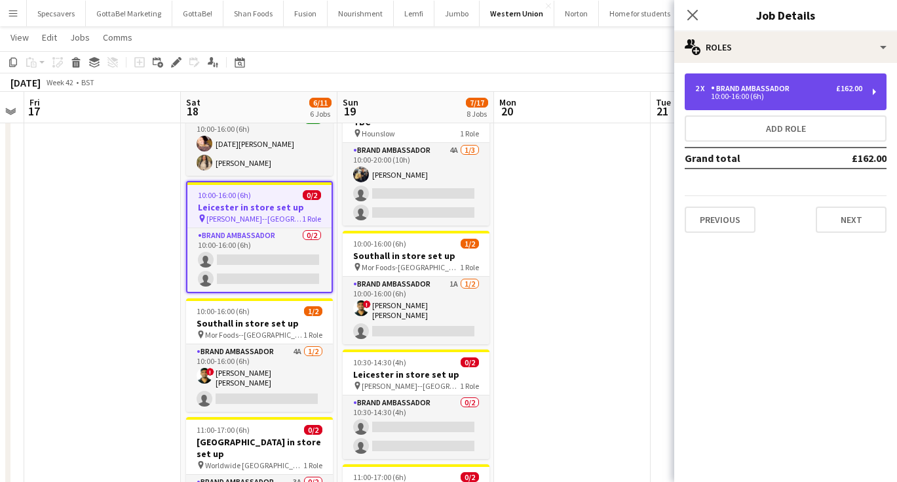
click at [761, 82] on div "2 x Brand Ambassador £162.00 10:00-16:00 (6h)" at bounding box center [786, 91] width 202 height 37
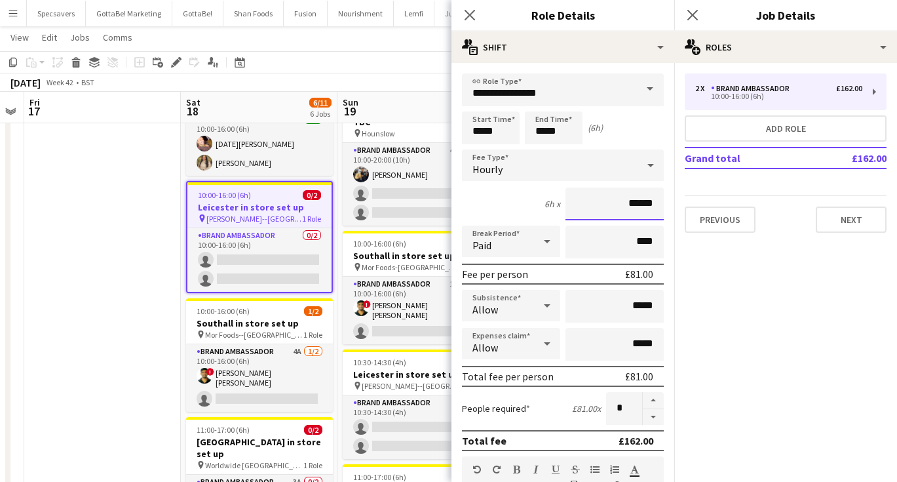
click at [646, 204] on input "******" at bounding box center [614, 203] width 98 height 33
type input "******"
click at [692, 11] on icon "Close pop-in" at bounding box center [692, 15] width 12 height 12
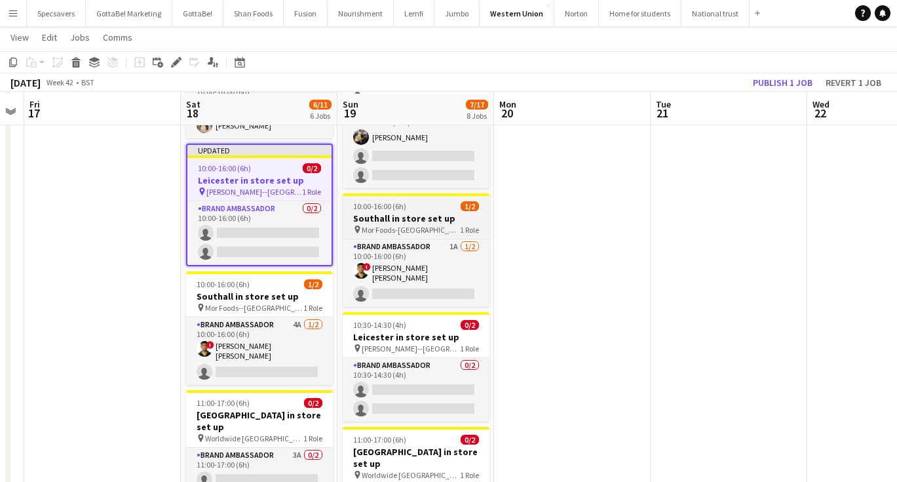
scroll to position [243, 0]
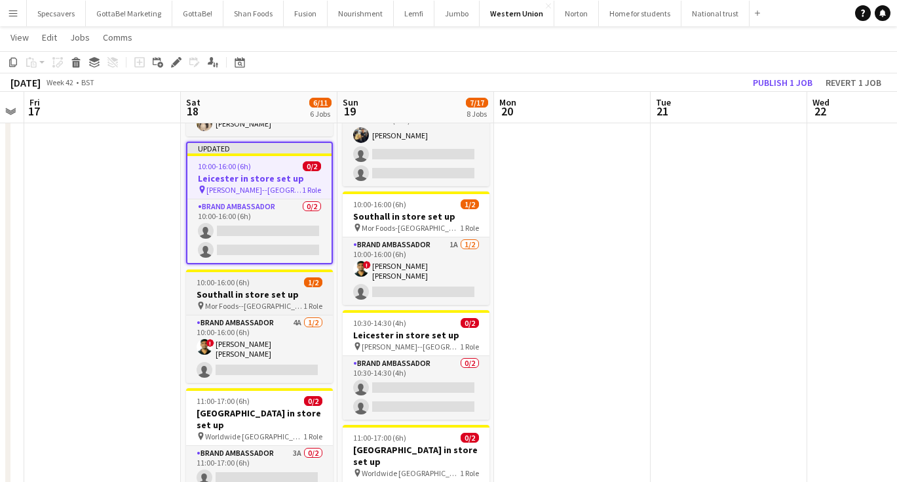
click at [275, 288] on h3 "Southall in store set up" at bounding box center [259, 294] width 147 height 12
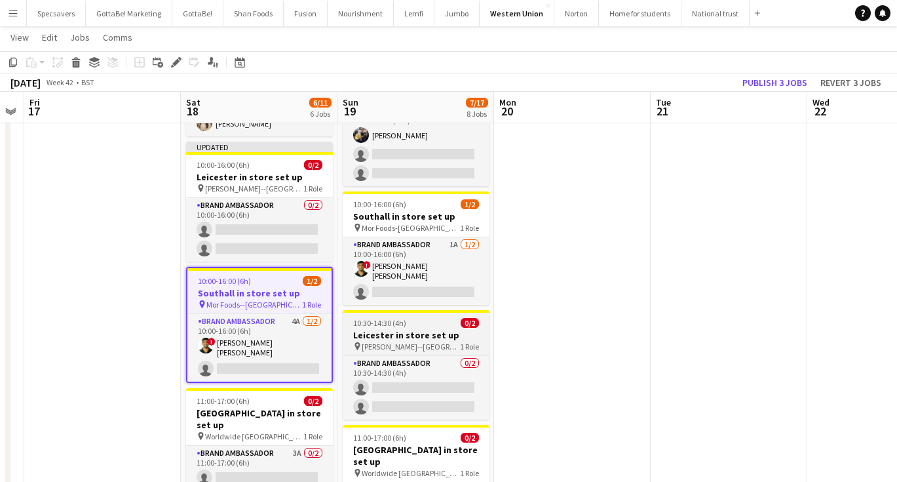
click at [390, 329] on h3 "Leicester in store set up" at bounding box center [416, 335] width 147 height 12
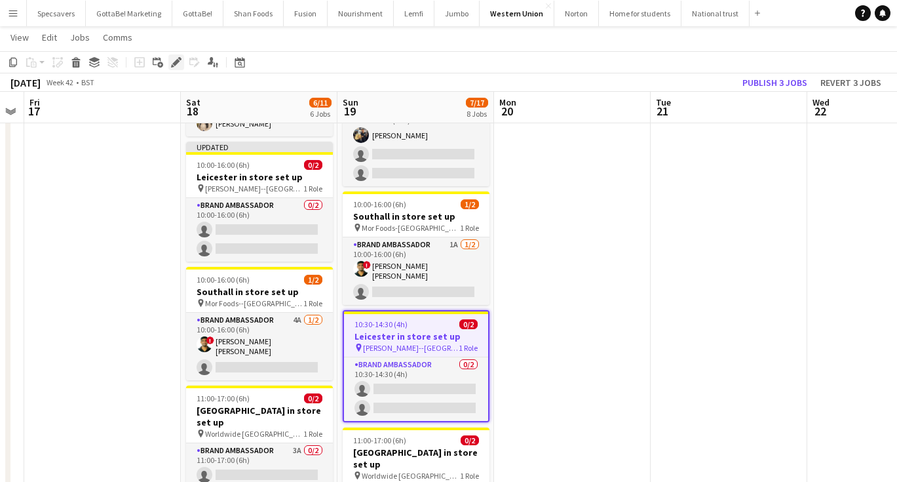
click at [178, 58] on icon "Edit" at bounding box center [176, 62] width 10 height 10
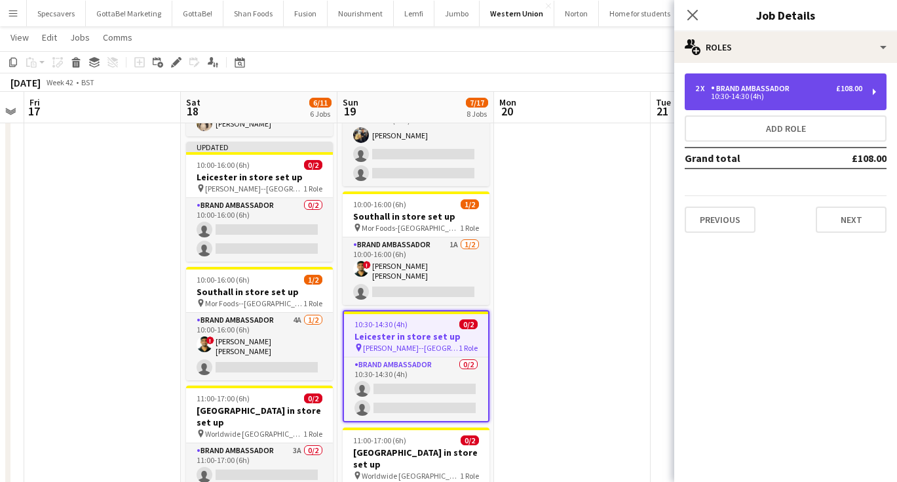
click at [788, 94] on div "10:30-14:30 (4h)" at bounding box center [778, 96] width 167 height 7
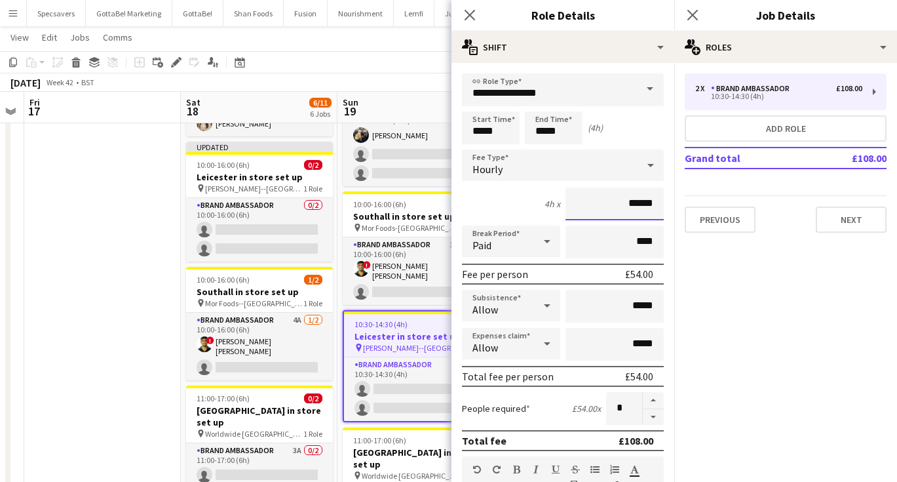
click at [644, 205] on input "******" at bounding box center [614, 203] width 98 height 33
type input "******"
click at [692, 13] on icon "Close pop-in" at bounding box center [692, 15] width 12 height 12
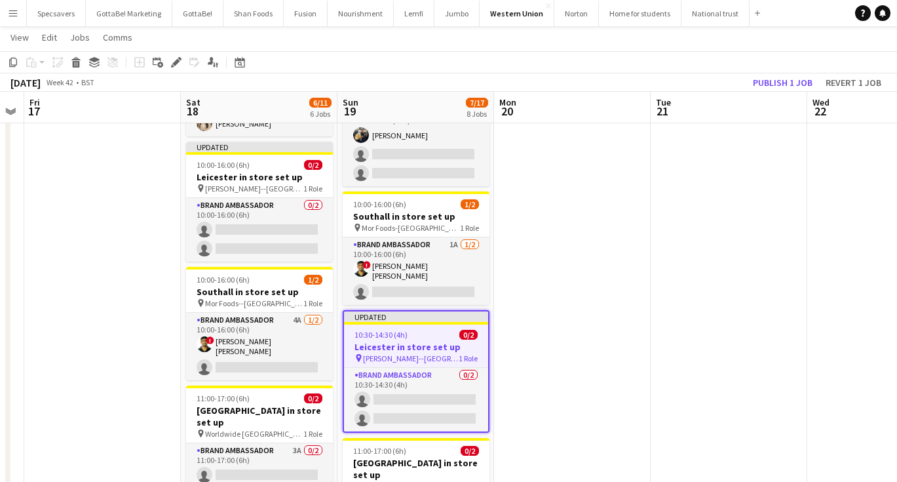
click at [622, 295] on app-date-cell at bounding box center [572, 447] width 157 height 1086
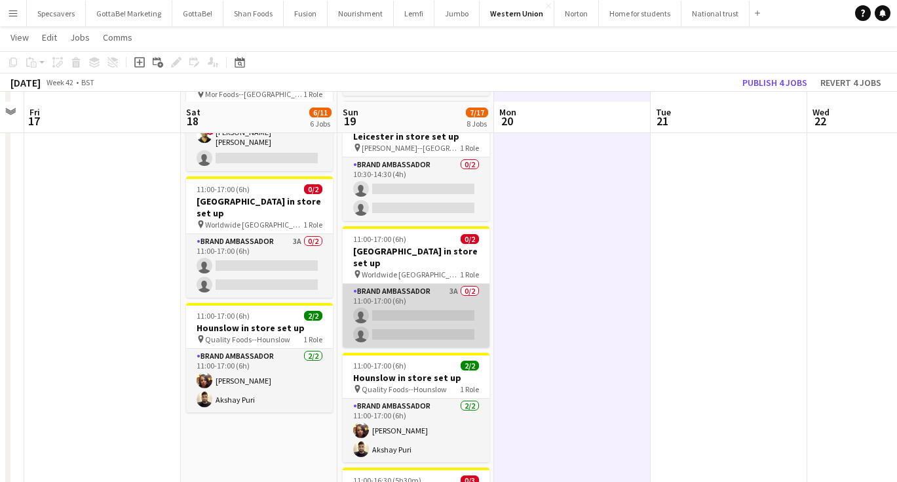
scroll to position [448, 0]
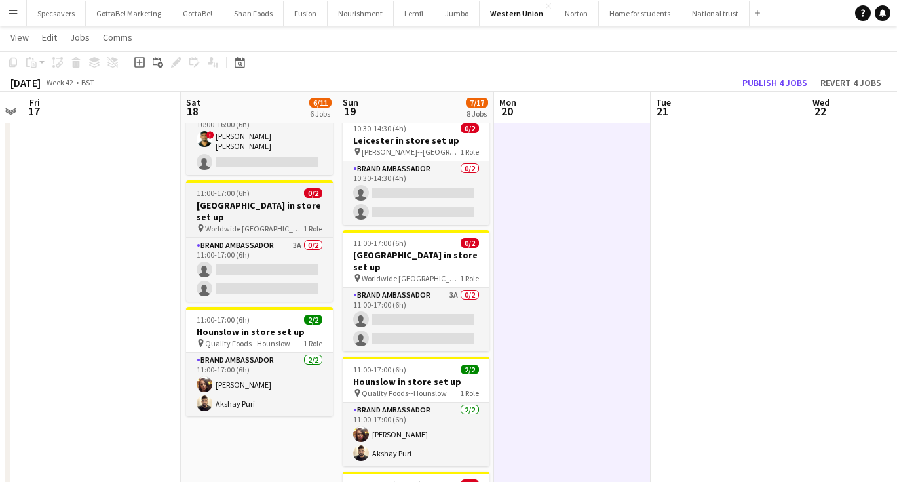
click at [242, 199] on h3 "Birmingham in store set up" at bounding box center [259, 211] width 147 height 24
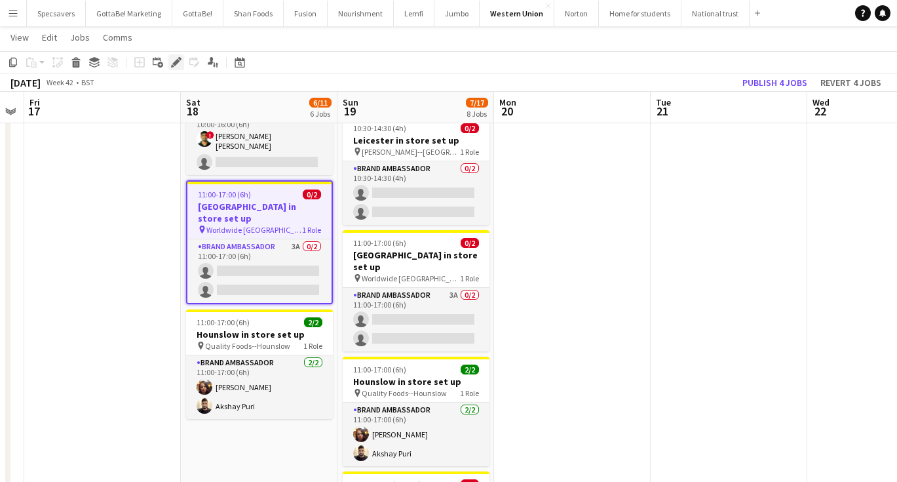
click at [176, 63] on icon at bounding box center [175, 62] width 7 height 7
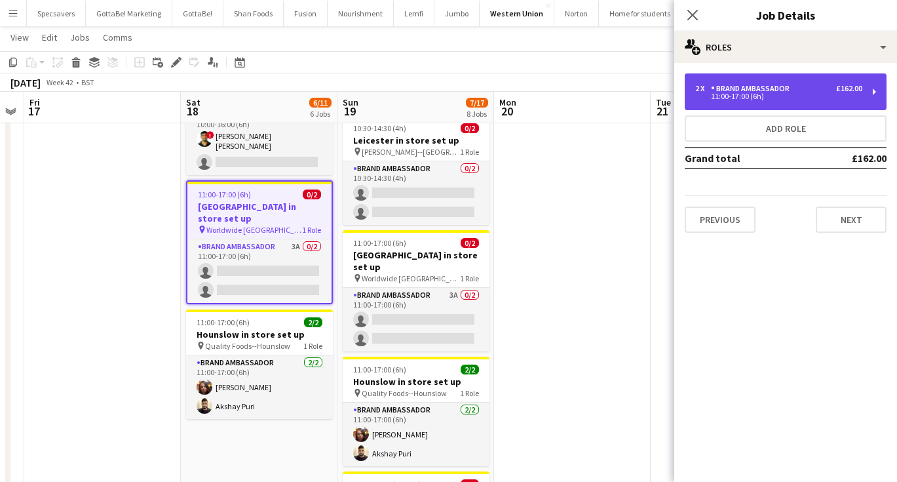
click at [780, 96] on div "11:00-17:00 (6h)" at bounding box center [778, 96] width 167 height 7
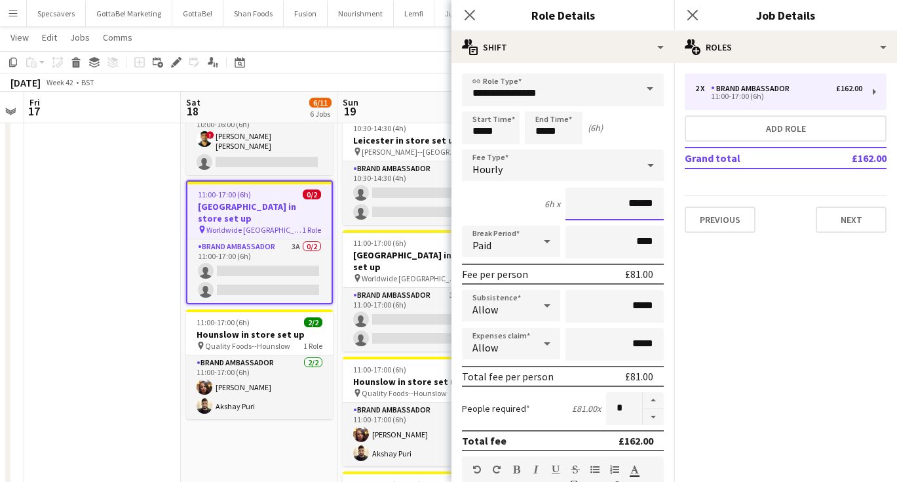
click at [643, 200] on input "******" at bounding box center [614, 203] width 98 height 33
type input "******"
click at [694, 12] on icon "Close pop-in" at bounding box center [692, 15] width 12 height 12
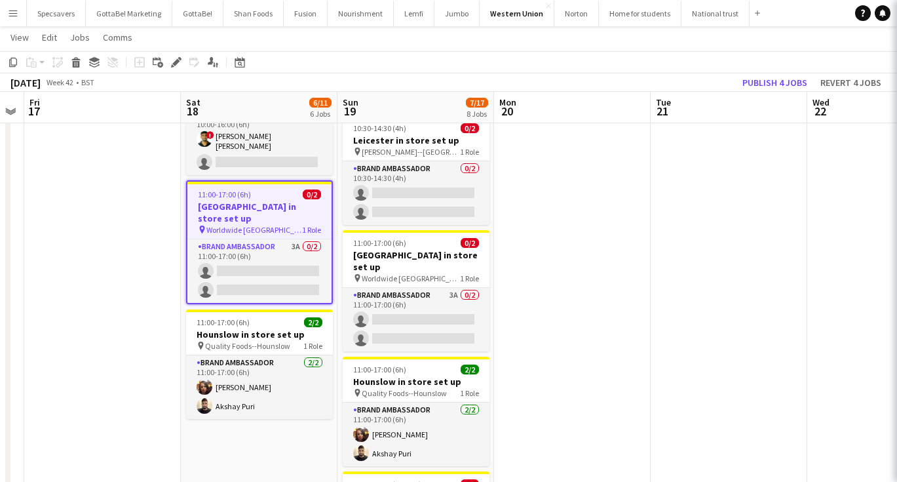
scroll to position [0, 0]
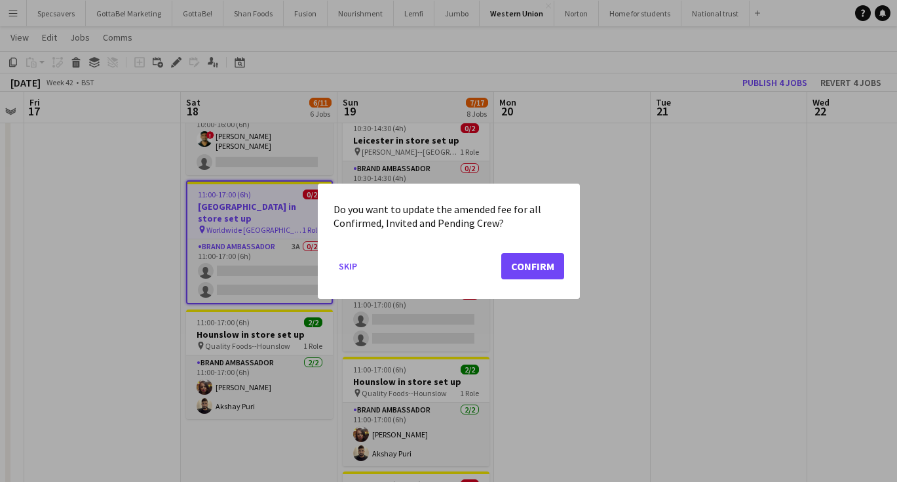
click at [529, 271] on button "Confirm" at bounding box center [532, 265] width 63 height 26
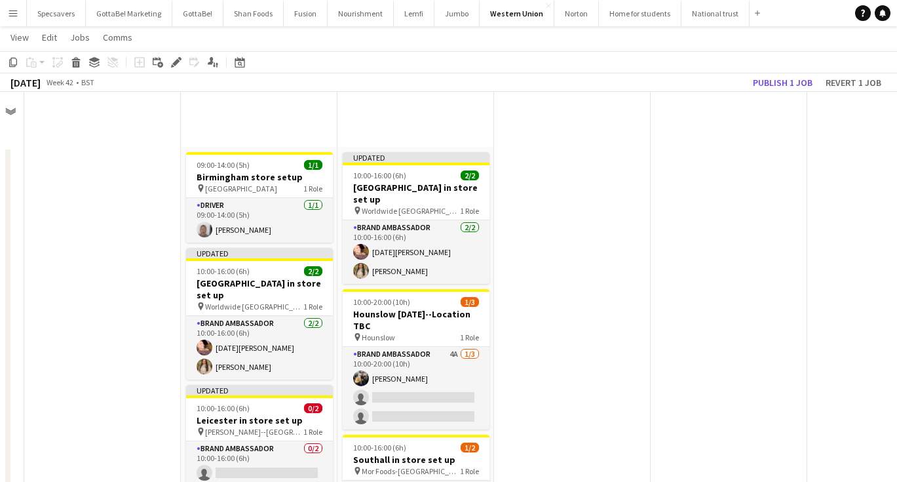
scroll to position [448, 0]
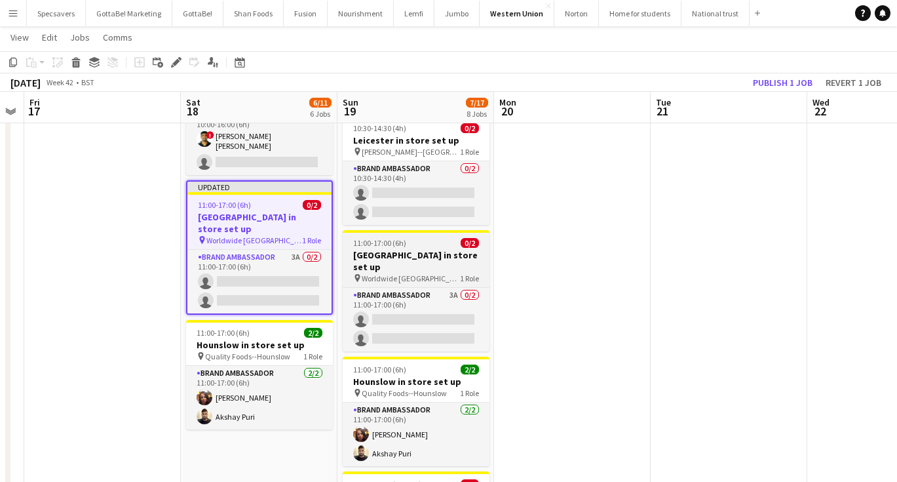
click at [409, 249] on h3 "Birmingham in store set up" at bounding box center [416, 261] width 147 height 24
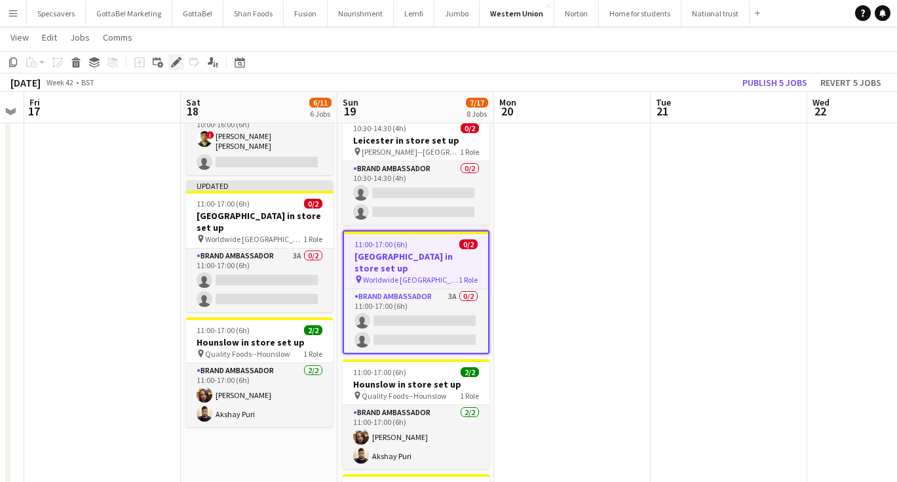
click at [176, 61] on icon at bounding box center [175, 62] width 7 height 7
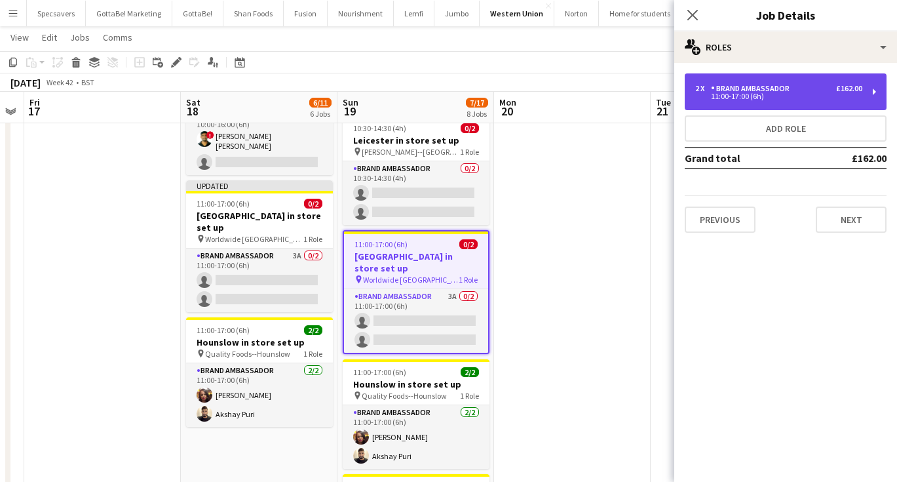
click at [799, 85] on div "2 x Brand Ambassador £162.00" at bounding box center [778, 88] width 167 height 9
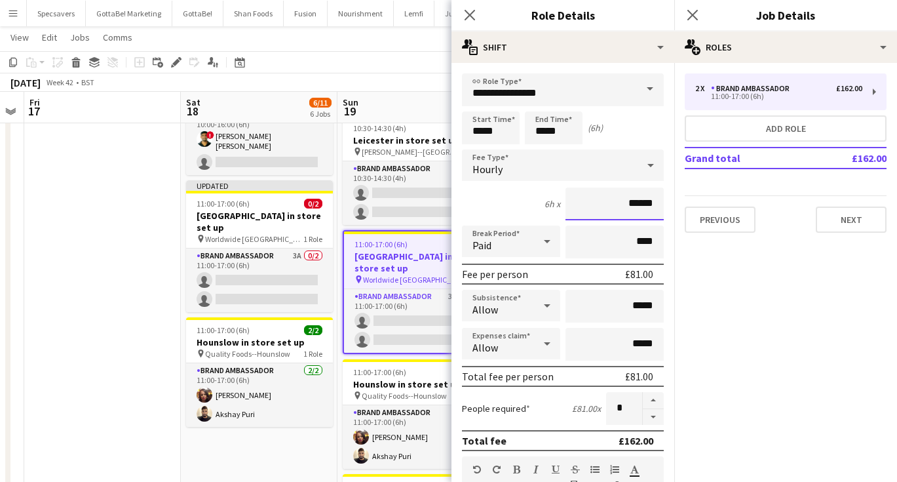
click at [645, 202] on input "******" at bounding box center [614, 203] width 98 height 33
type input "******"
click at [693, 12] on icon "Close pop-in" at bounding box center [692, 15] width 12 height 12
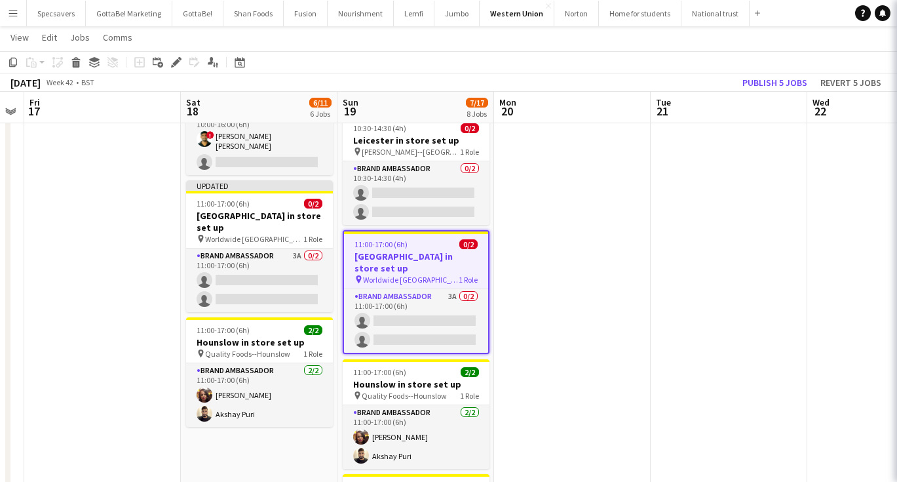
scroll to position [0, 0]
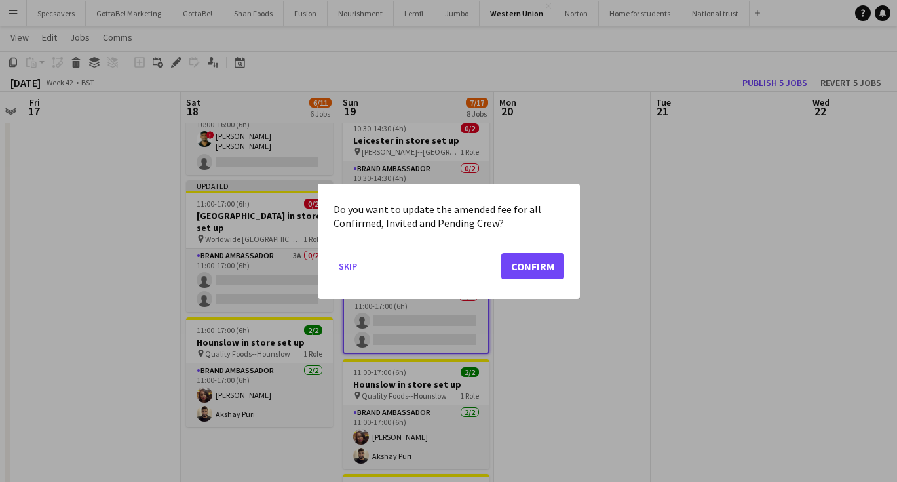
click at [554, 259] on button "Confirm" at bounding box center [532, 265] width 63 height 26
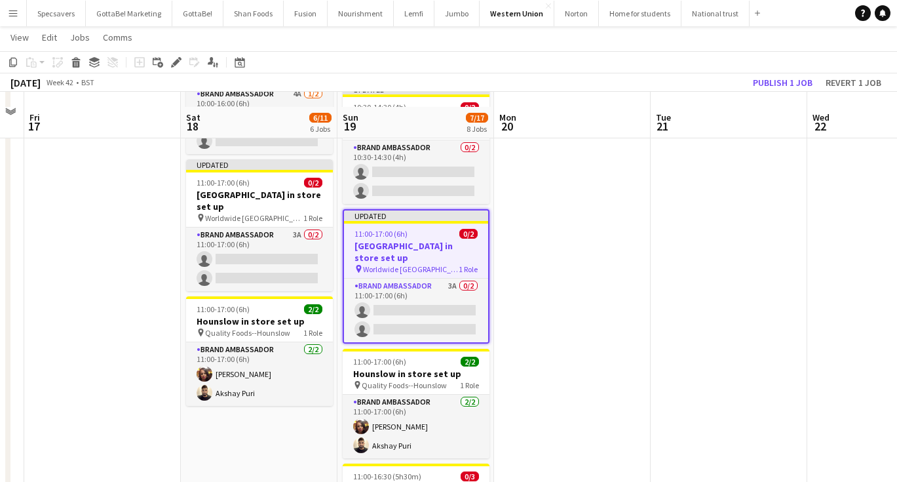
scroll to position [497, 0]
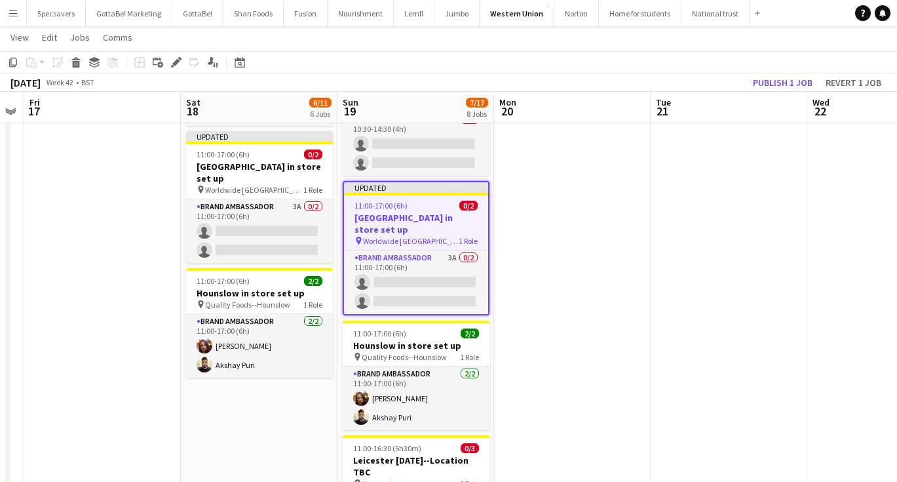
click at [581, 325] on app-date-cell at bounding box center [572, 198] width 157 height 1096
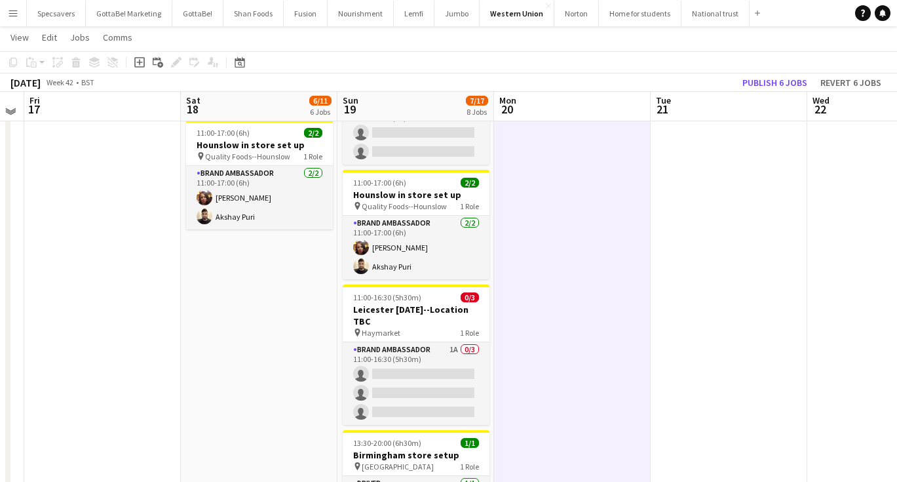
scroll to position [654, 0]
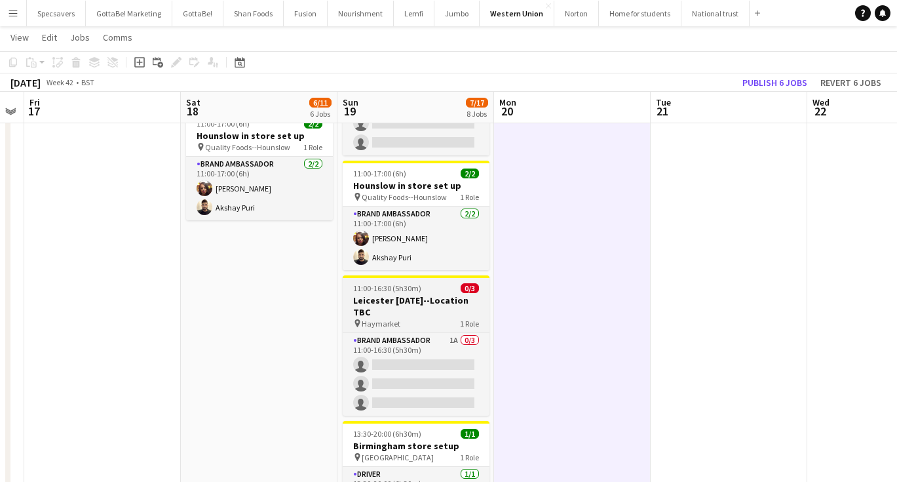
click at [406, 318] on div "pin Haymarket 1 Role" at bounding box center [416, 323] width 147 height 10
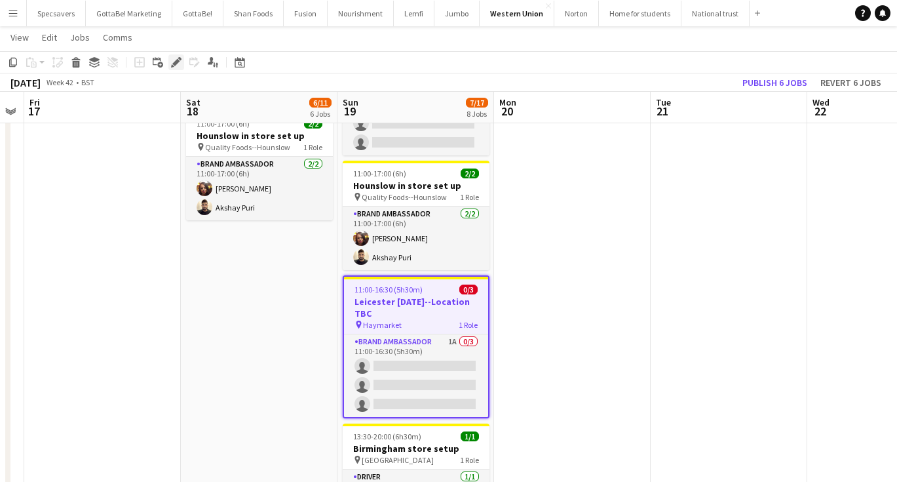
click at [172, 63] on icon "Edit" at bounding box center [176, 62] width 10 height 10
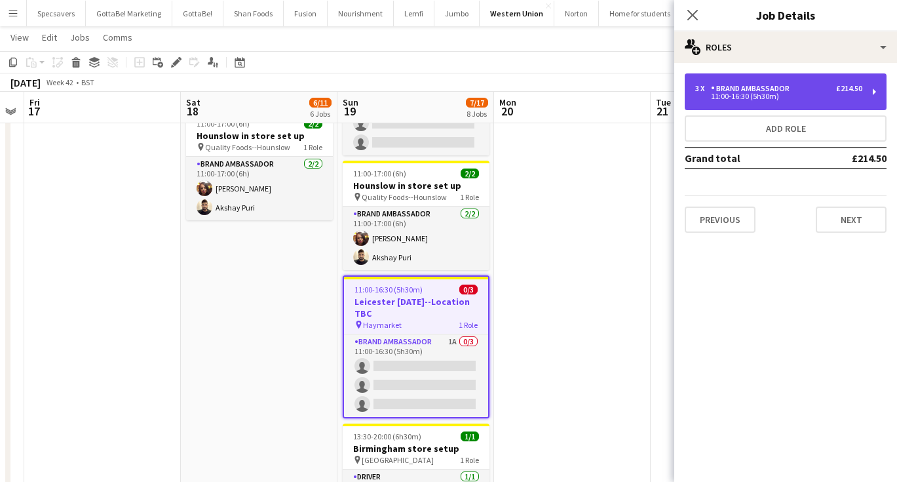
click at [839, 90] on div "£214.50" at bounding box center [849, 88] width 26 height 9
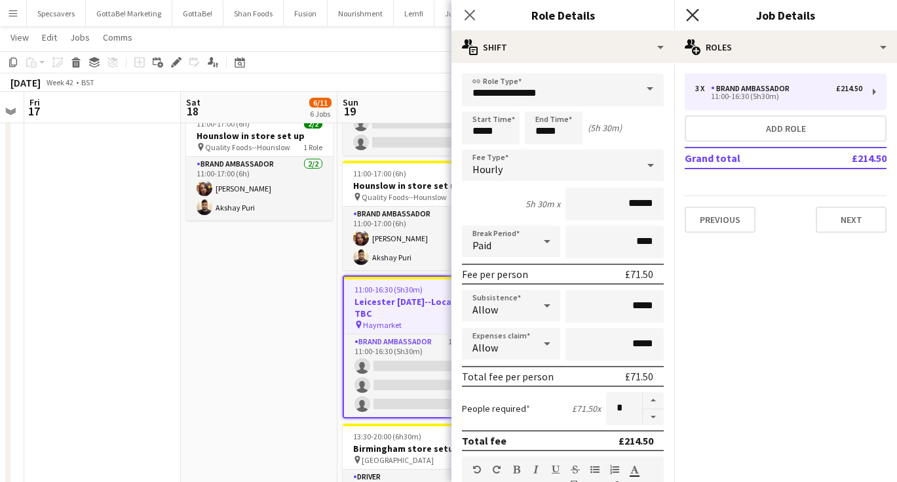
click at [688, 14] on icon "Close pop-in" at bounding box center [692, 15] width 12 height 12
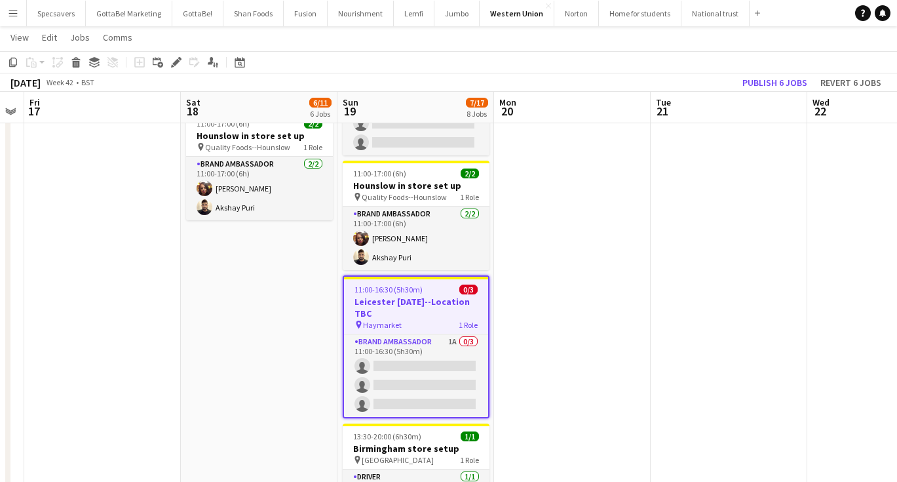
click at [721, 290] on app-date-cell at bounding box center [729, 40] width 157 height 1096
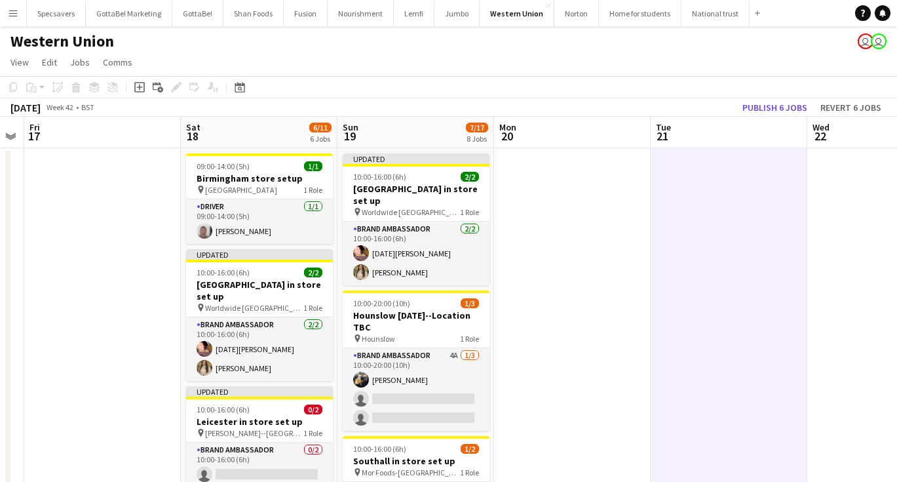
scroll to position [0, 0]
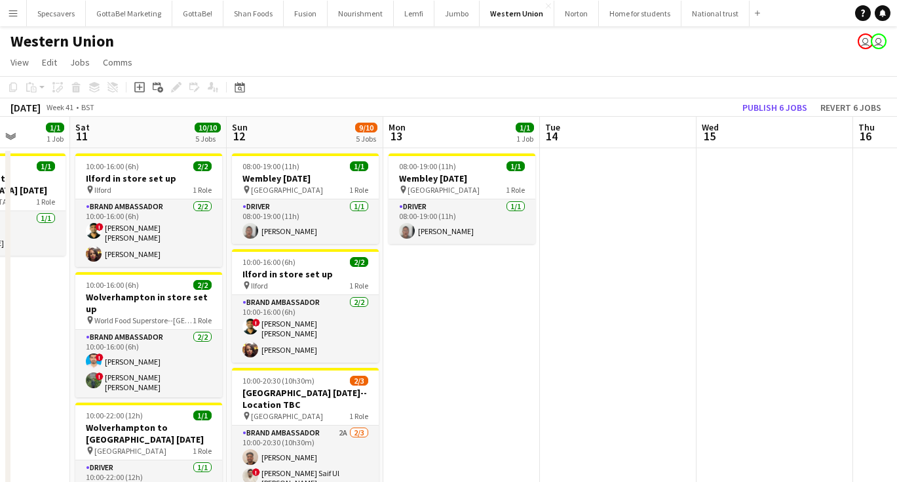
scroll to position [0, 393]
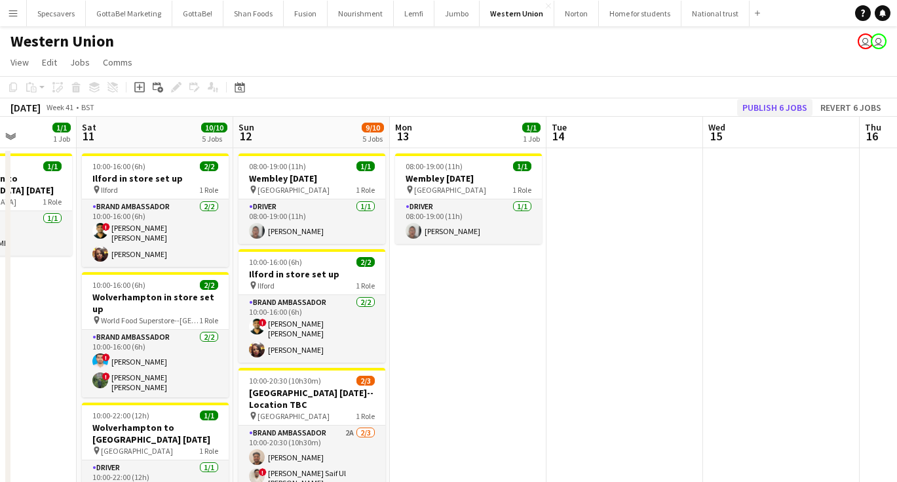
click at [782, 107] on button "Publish 6 jobs" at bounding box center [774, 107] width 75 height 17
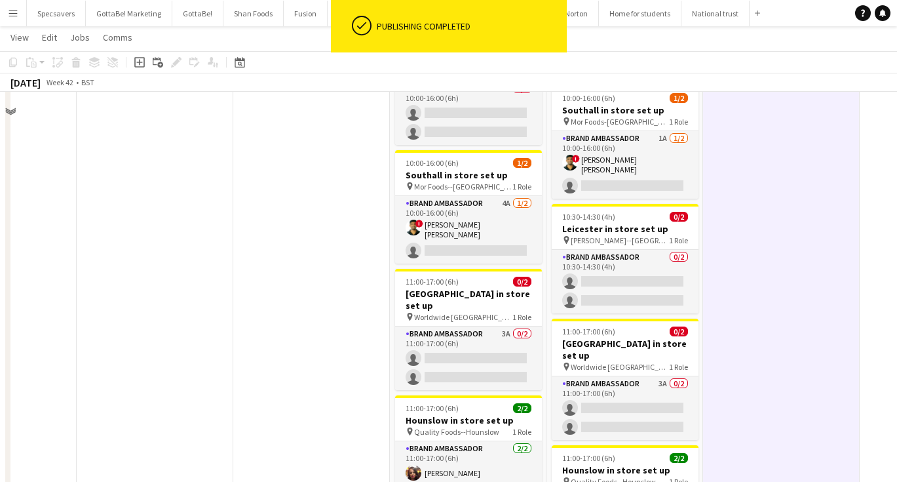
scroll to position [407, 0]
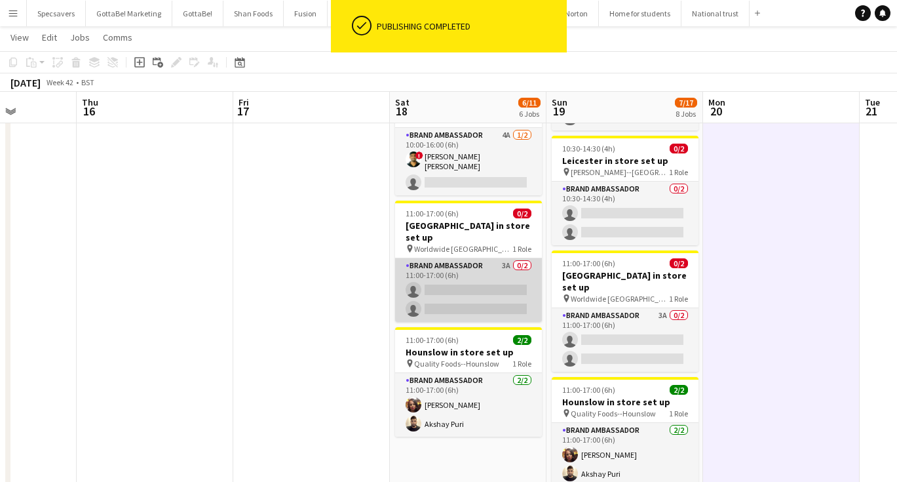
click at [449, 269] on app-card-role "Brand Ambassador 3A 0/2 11:00-17:00 (6h) single-neutral-actions single-neutral-…" at bounding box center [468, 290] width 147 height 64
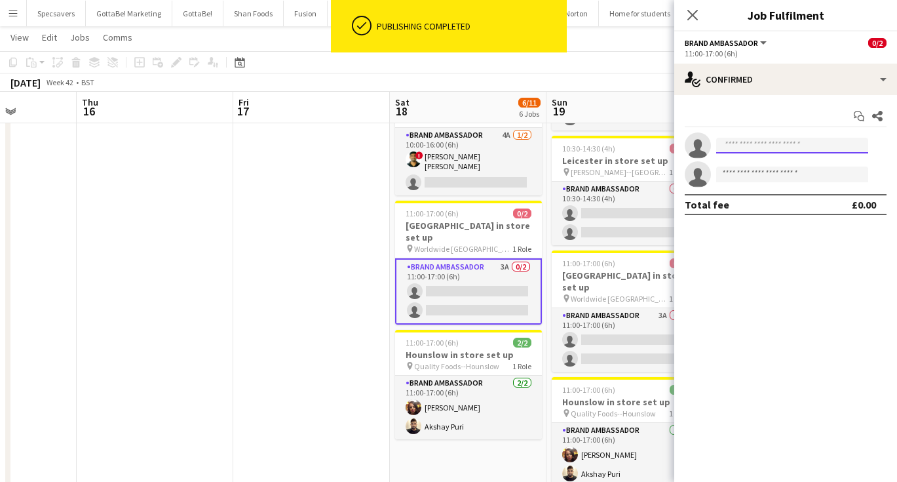
click at [761, 149] on input at bounding box center [792, 146] width 152 height 16
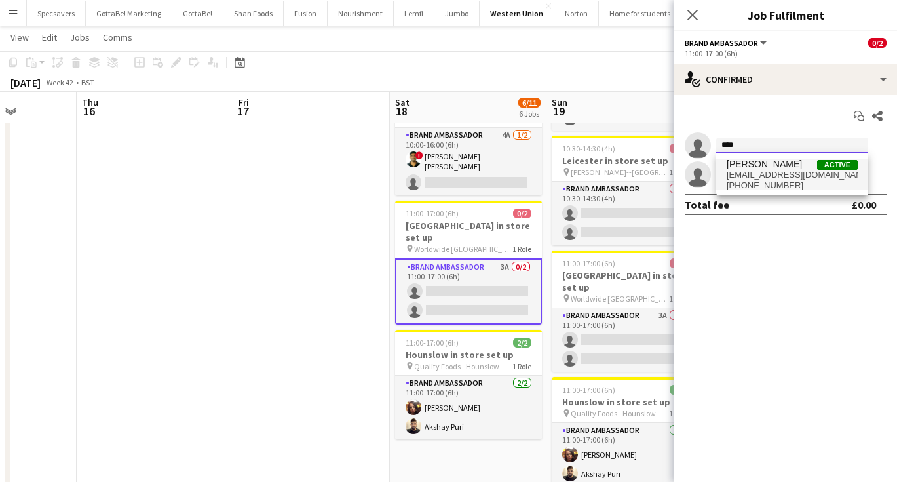
type input "****"
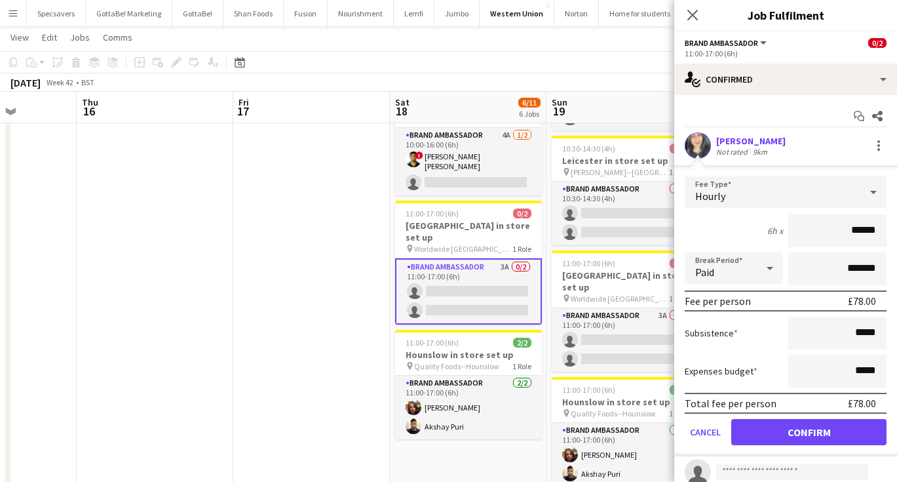
click at [820, 426] on button "Confirm" at bounding box center [808, 432] width 155 height 26
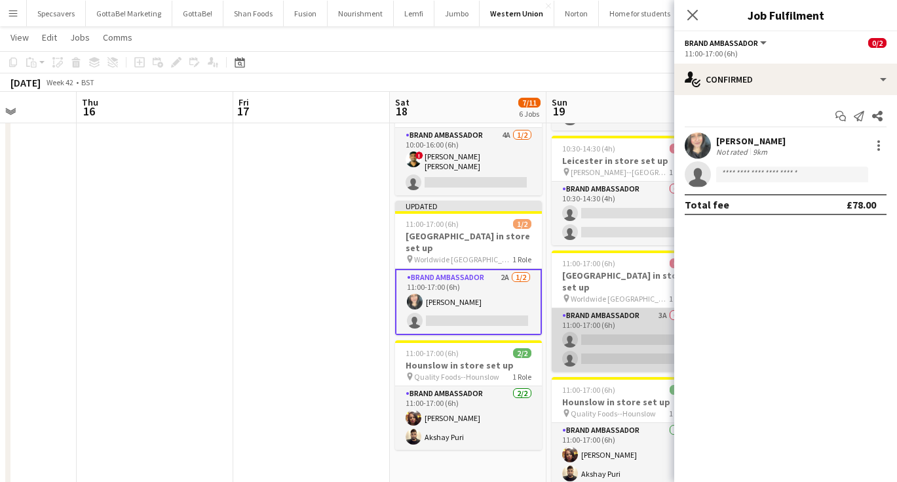
click at [610, 308] on app-card-role "Brand Ambassador 3A 0/2 11:00-17:00 (6h) single-neutral-actions single-neutral-…" at bounding box center [625, 340] width 147 height 64
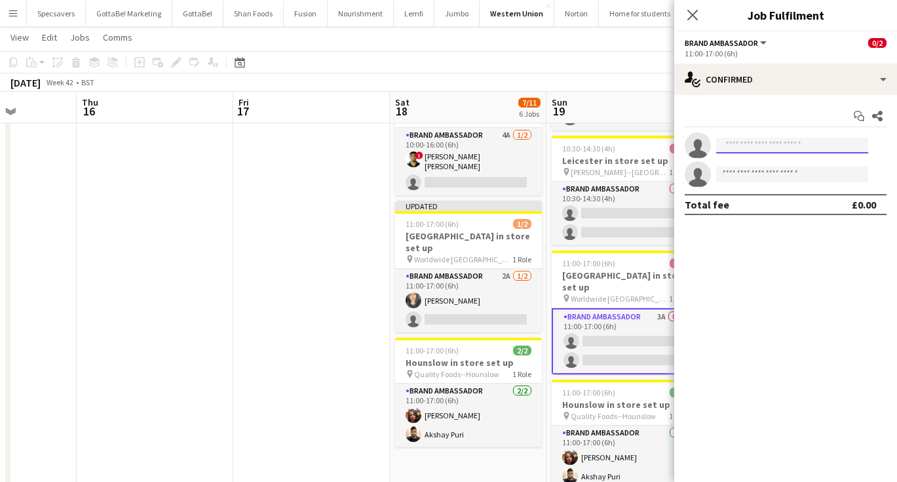
click at [732, 151] on input at bounding box center [792, 146] width 152 height 16
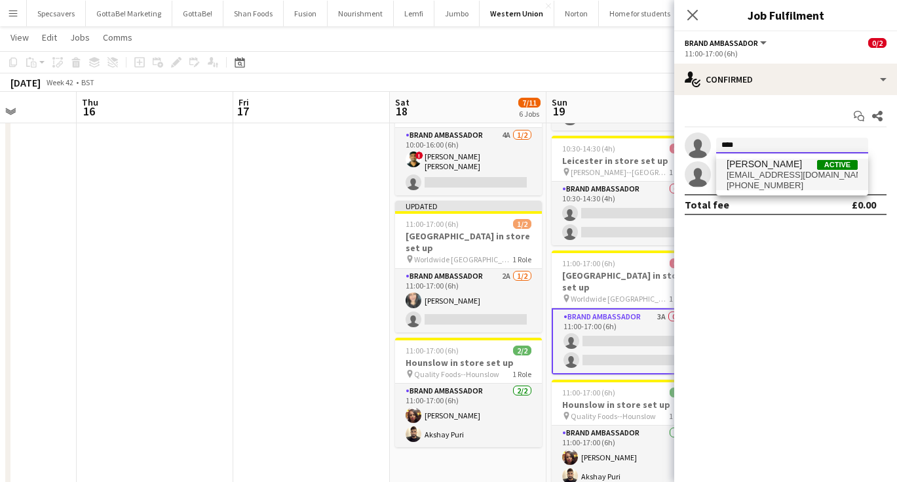
type input "****"
click at [759, 175] on span "uzma_nawaz1@hotmail.co.uk" at bounding box center [792, 175] width 131 height 10
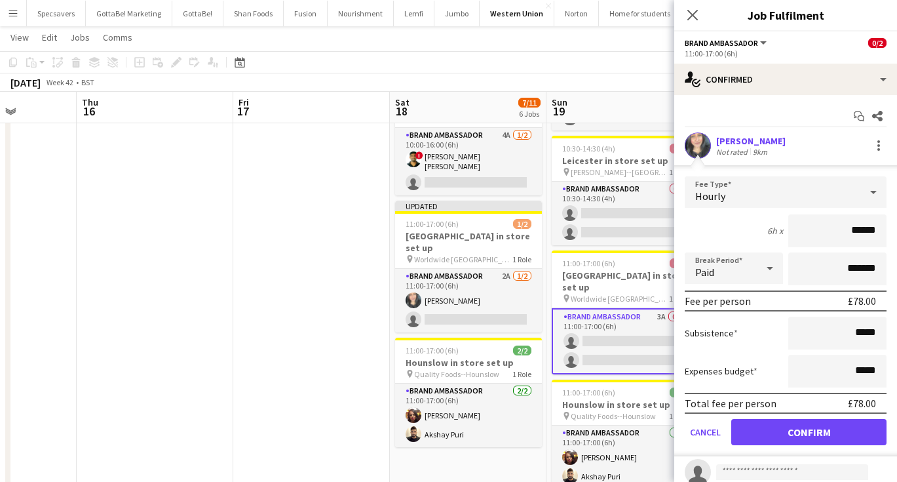
click at [827, 425] on button "Confirm" at bounding box center [808, 432] width 155 height 26
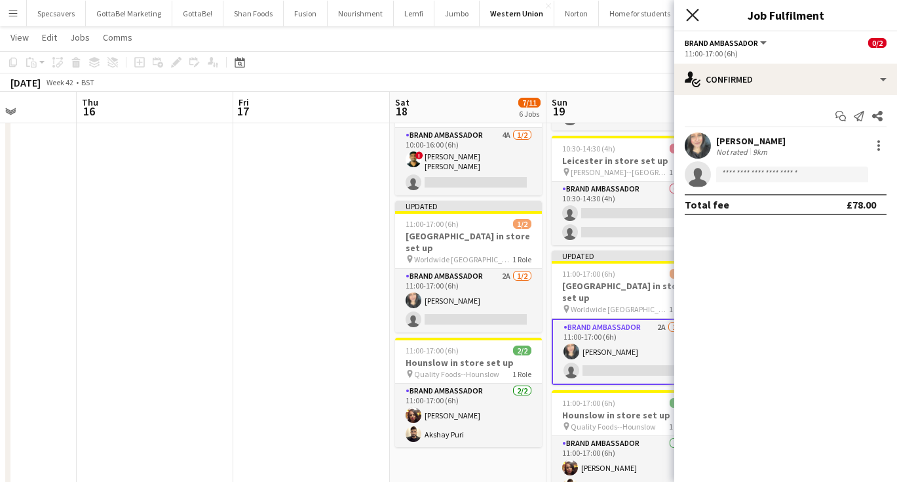
click at [692, 12] on icon "Close pop-in" at bounding box center [692, 15] width 12 height 12
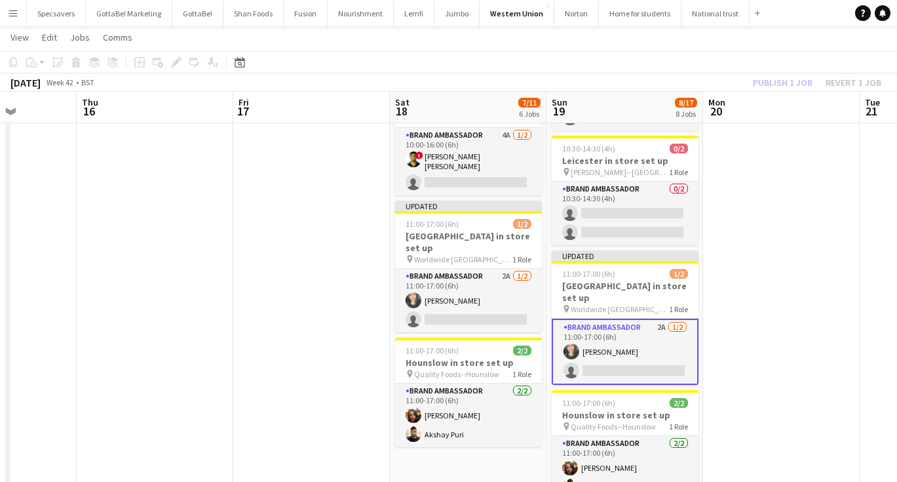
click at [778, 240] on app-date-cell at bounding box center [781, 272] width 157 height 1065
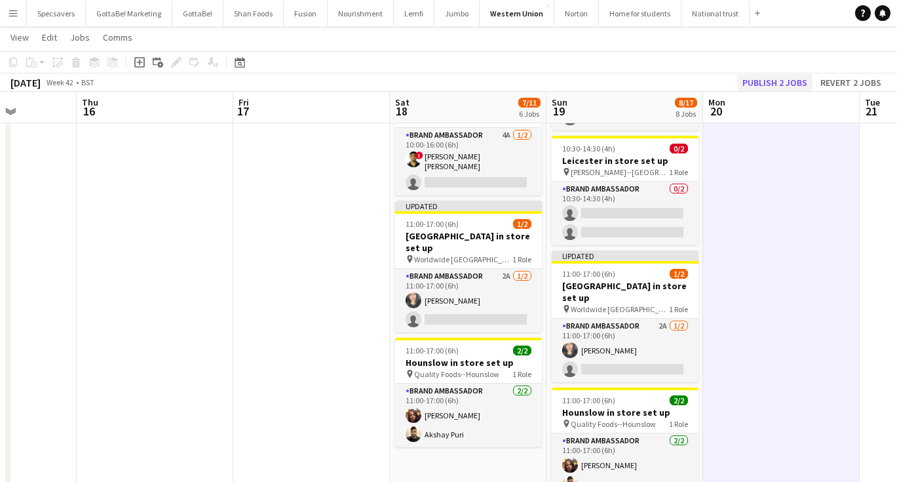
click at [779, 83] on button "Publish 2 jobs" at bounding box center [774, 82] width 75 height 17
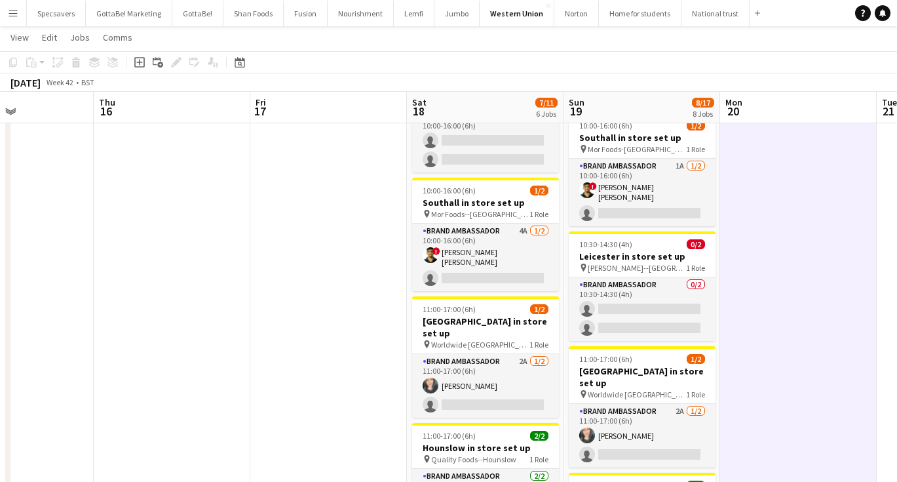
scroll to position [368, 0]
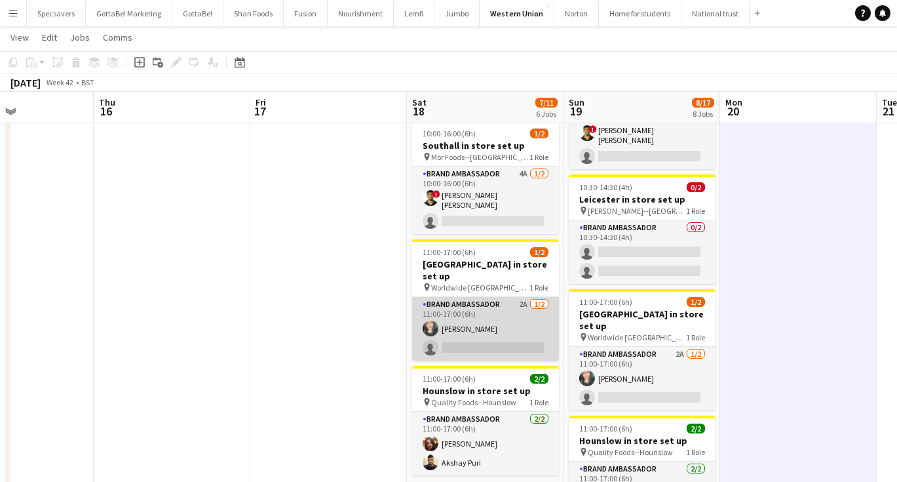
click at [482, 301] on app-card-role "Brand Ambassador 2A 1/2 11:00-17:00 (6h) Uzma Nawaz single-neutral-actions" at bounding box center [485, 329] width 147 height 64
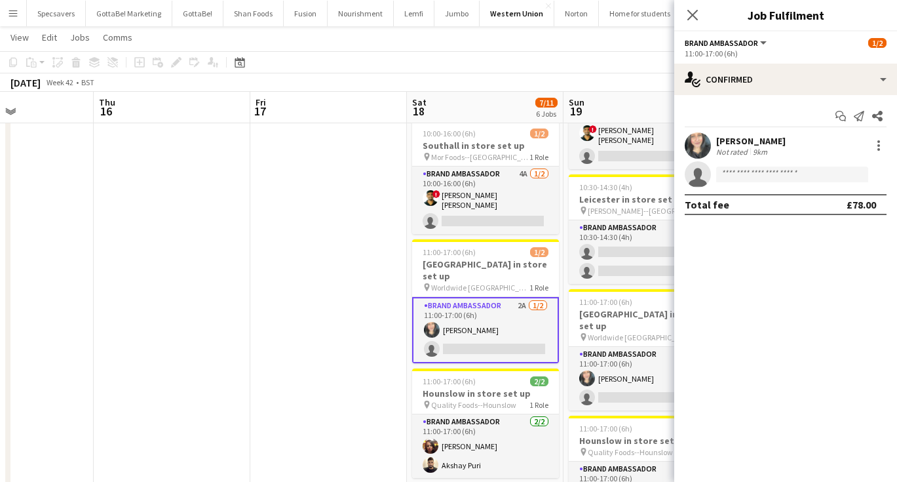
click at [759, 133] on div "Uzma Nawaz Not rated 9km" at bounding box center [785, 145] width 223 height 26
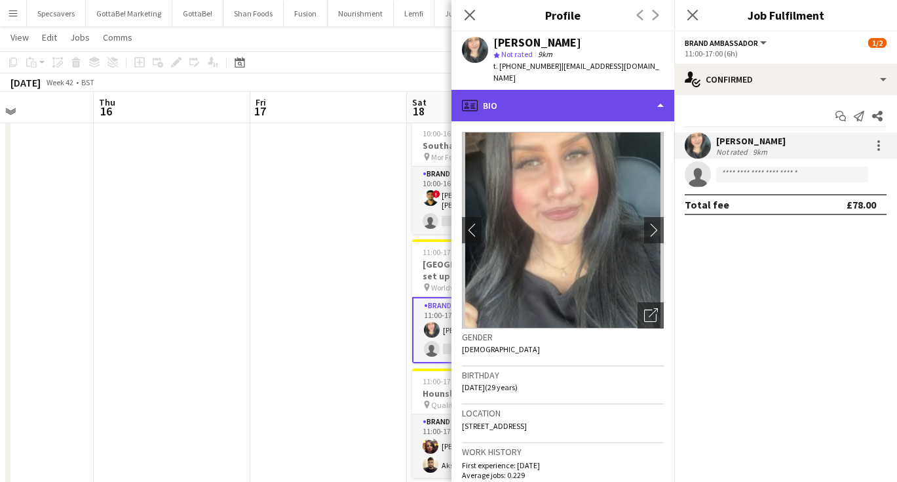
click at [576, 90] on div "profile Bio" at bounding box center [562, 105] width 223 height 31
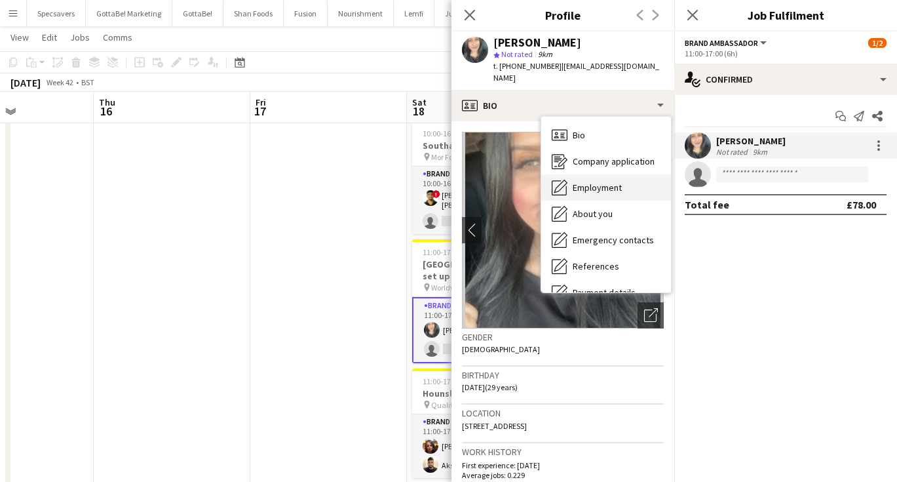
click at [604, 181] on span "Employment" at bounding box center [597, 187] width 49 height 12
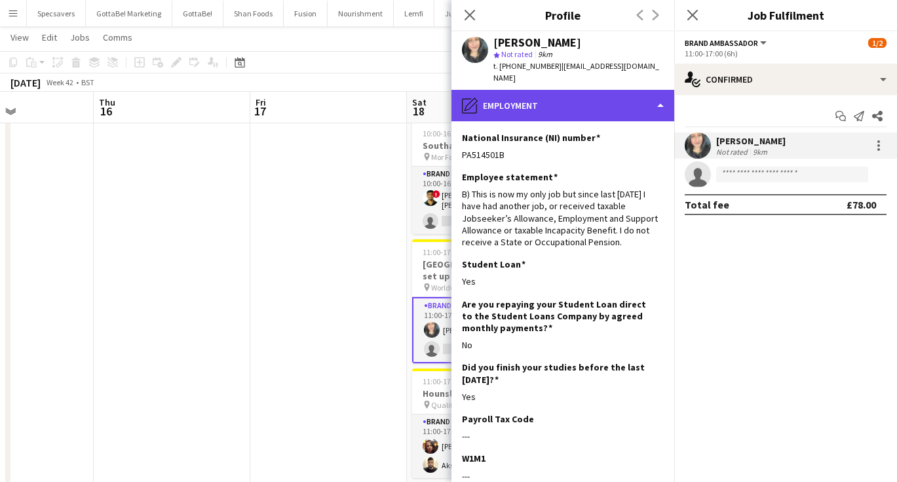
click at [515, 93] on div "pencil4 Employment" at bounding box center [562, 105] width 223 height 31
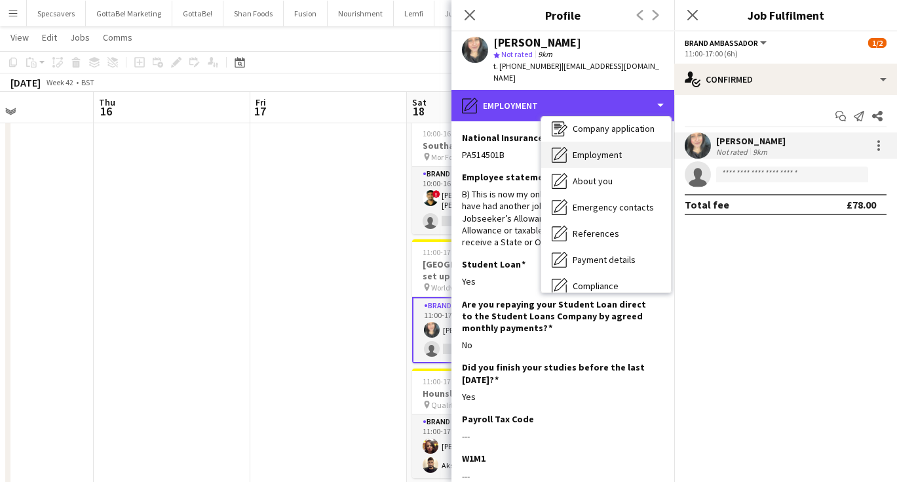
scroll to position [33, 0]
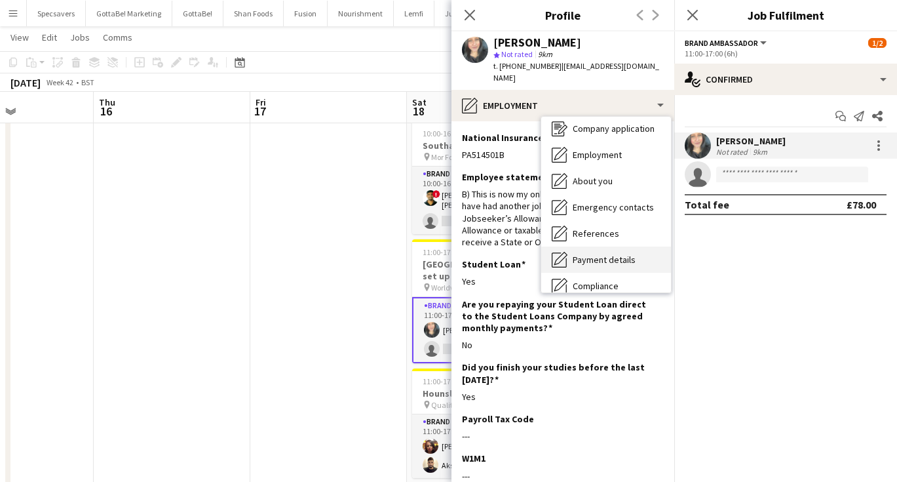
click at [603, 246] on div "Payment details Payment details" at bounding box center [606, 259] width 130 height 26
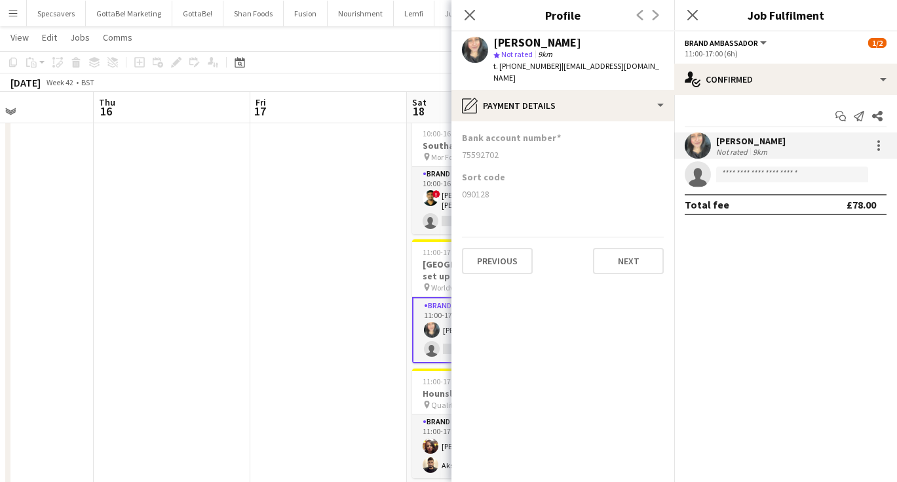
click at [694, 23] on div "Close pop-in" at bounding box center [692, 15] width 37 height 30
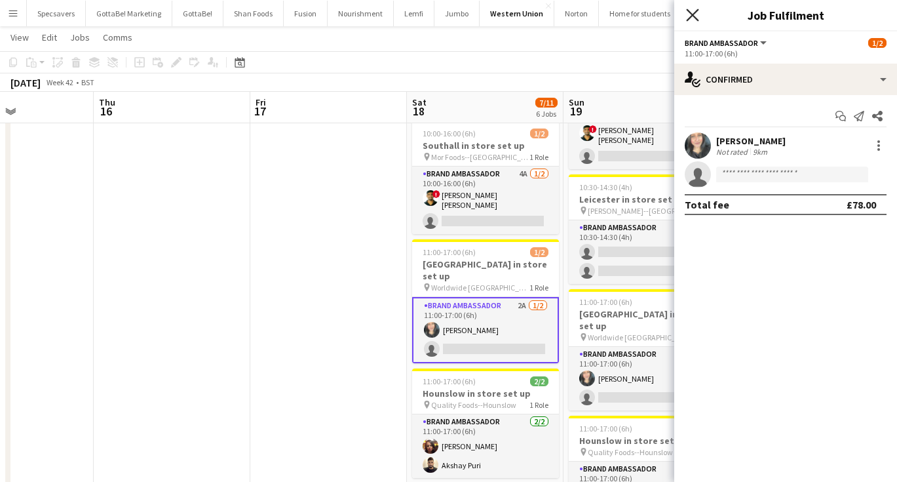
click at [692, 15] on icon at bounding box center [692, 15] width 12 height 12
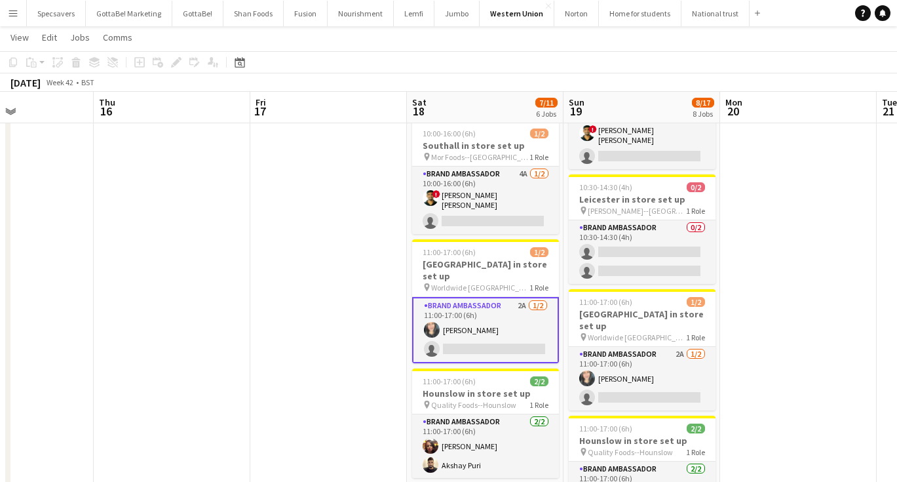
click at [725, 225] on app-date-cell at bounding box center [798, 311] width 157 height 1065
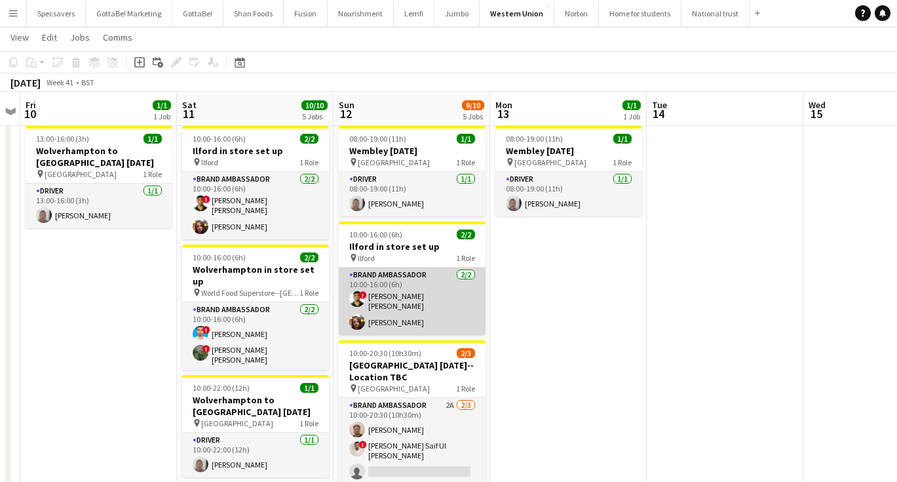
scroll to position [30, 0]
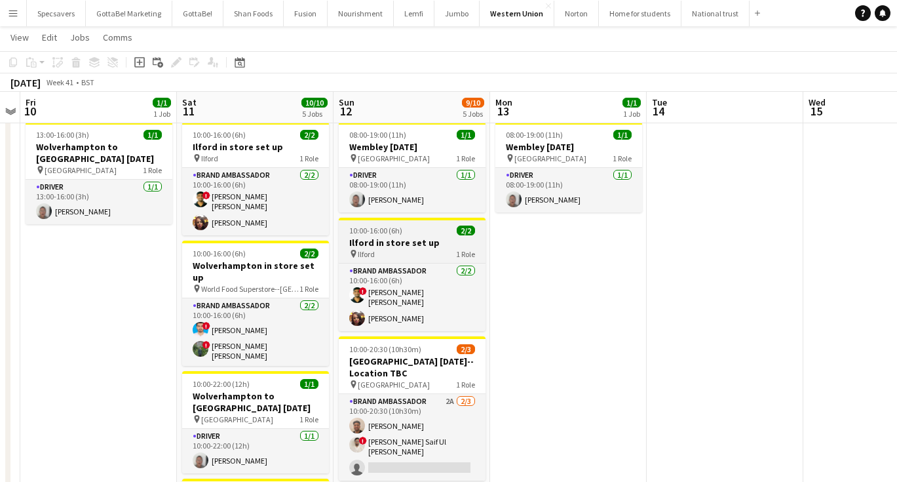
click at [377, 254] on div "pin Ilford 1 Role" at bounding box center [412, 253] width 147 height 10
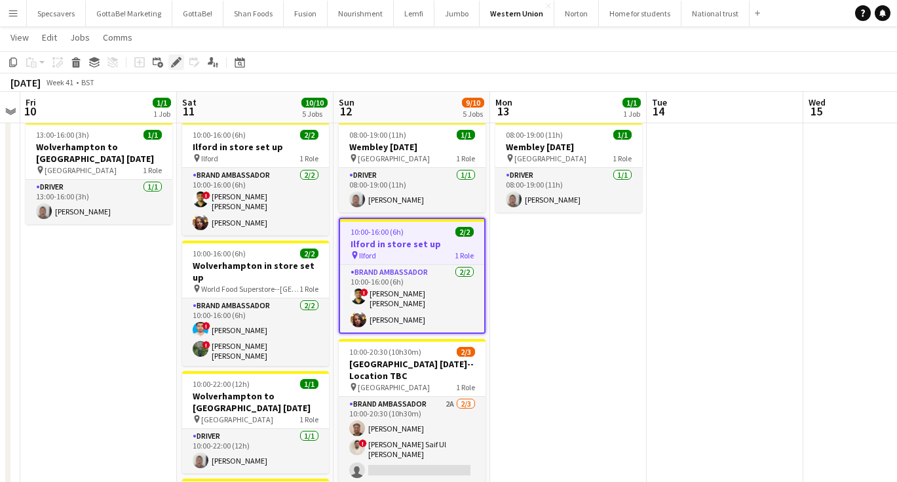
click at [172, 62] on icon "Edit" at bounding box center [176, 62] width 10 height 10
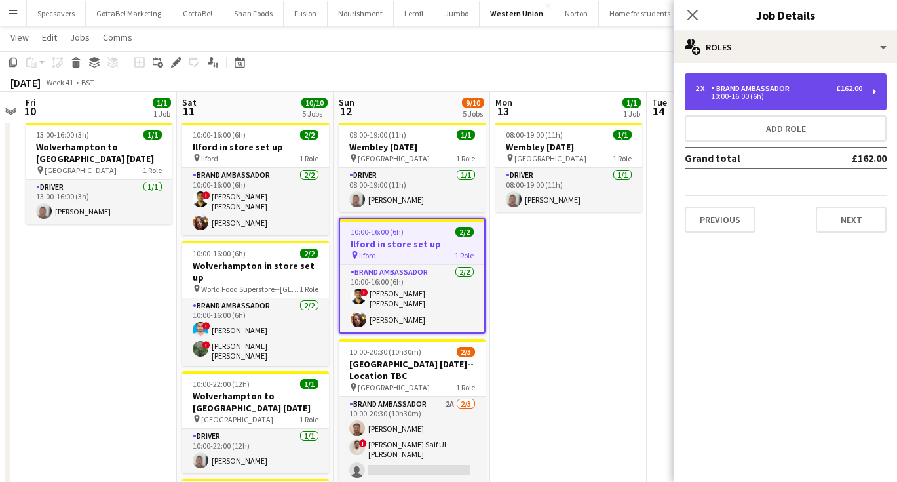
click at [807, 93] on div "10:00-16:00 (6h)" at bounding box center [778, 96] width 167 height 7
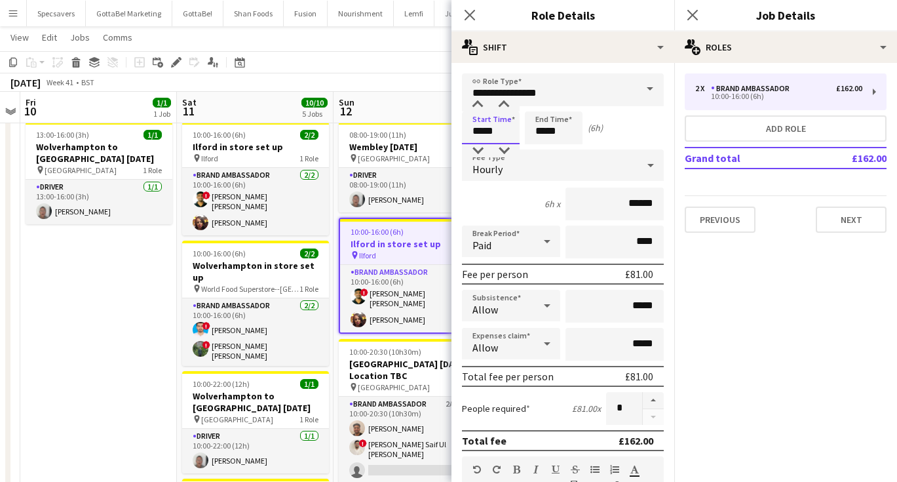
drag, startPoint x: 495, startPoint y: 133, endPoint x: 467, endPoint y: 132, distance: 27.5
click at [467, 132] on input "*****" at bounding box center [491, 127] width 58 height 33
type input "*****"
click at [692, 14] on icon at bounding box center [692, 15] width 12 height 12
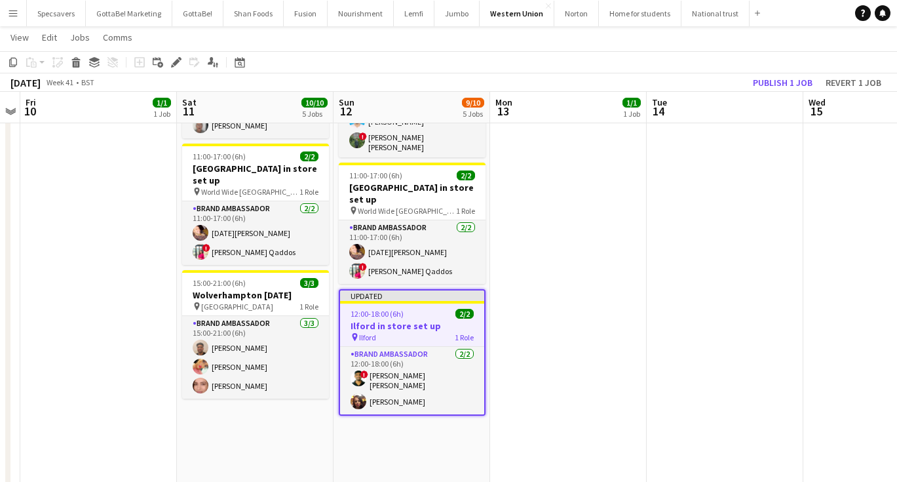
scroll to position [364, 0]
click at [685, 257] on app-date-cell at bounding box center [725, 314] width 157 height 1065
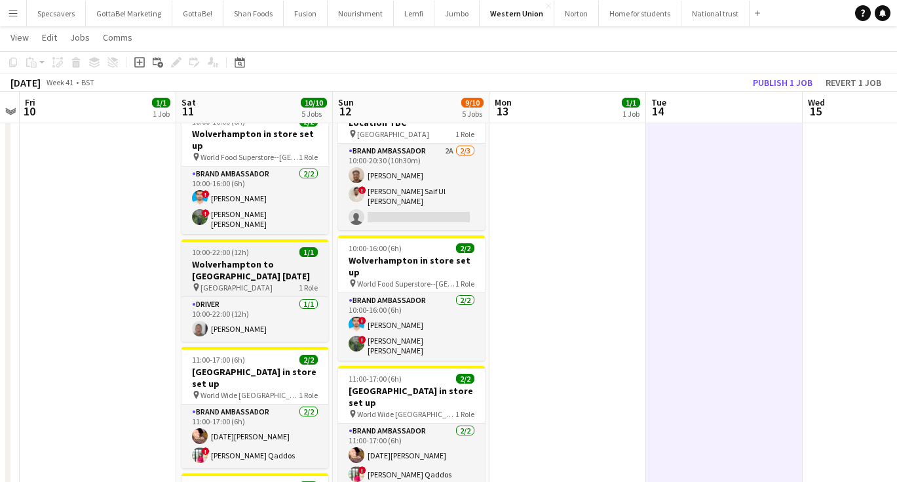
scroll to position [162, 0]
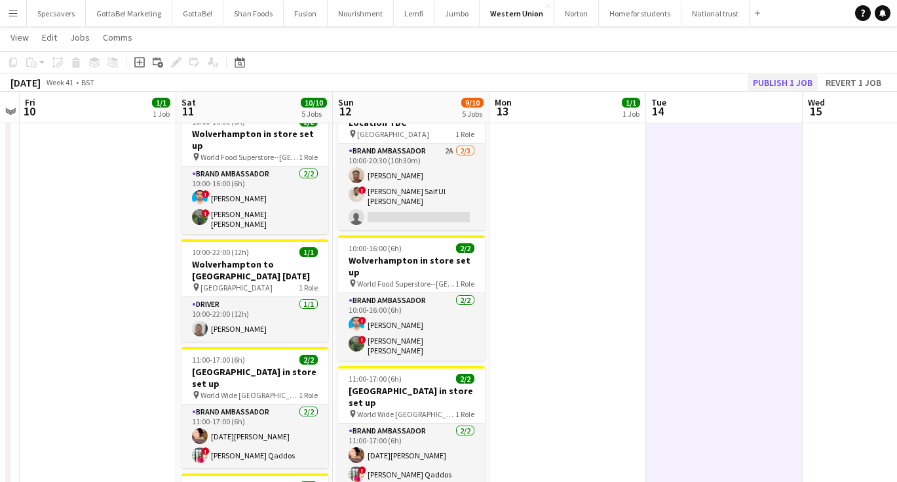
click at [792, 80] on button "Publish 1 job" at bounding box center [783, 82] width 70 height 17
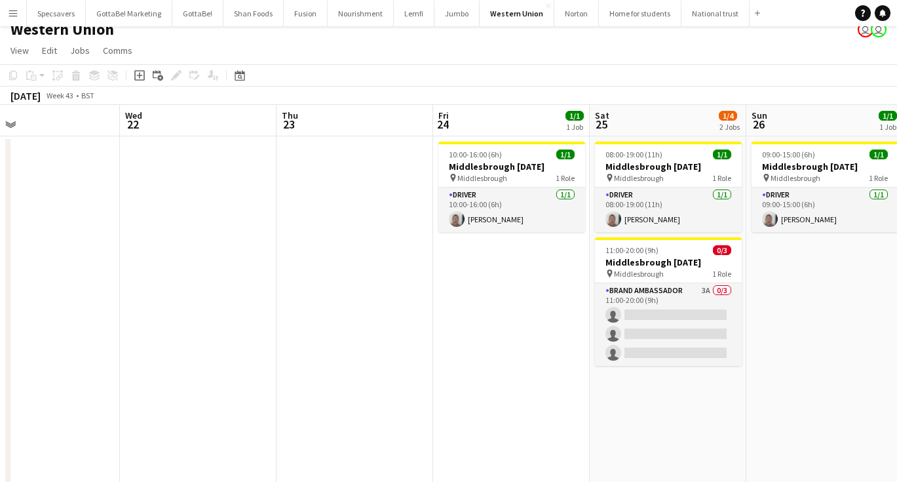
scroll to position [0, 542]
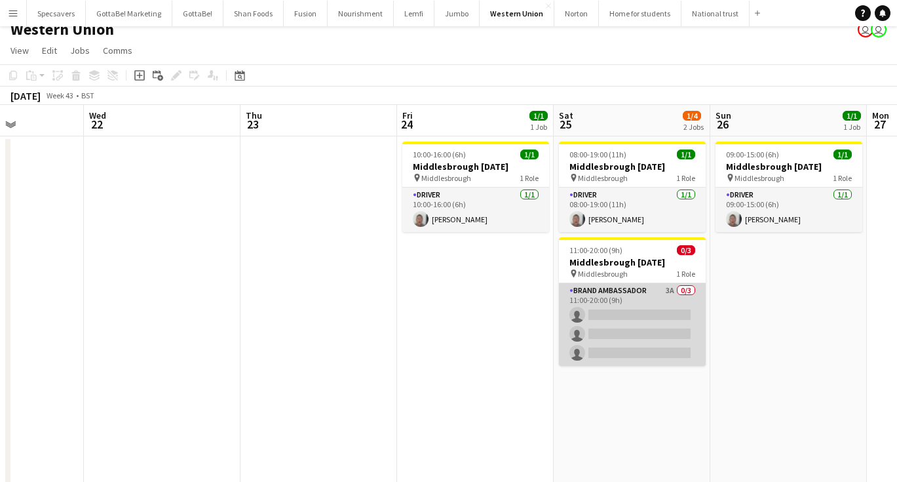
click at [651, 314] on app-card-role "Brand Ambassador 3A 0/3 11:00-20:00 (9h) single-neutral-actions single-neutral-…" at bounding box center [632, 324] width 147 height 83
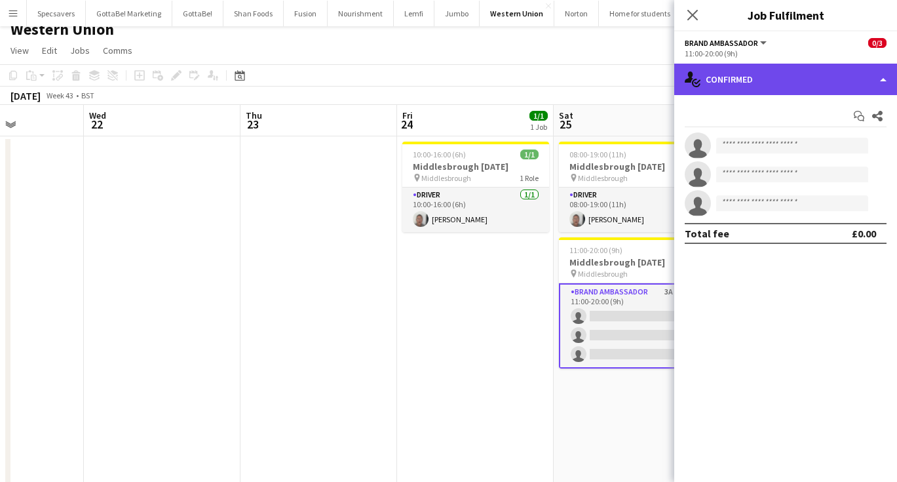
click at [788, 73] on div "single-neutral-actions-check-2 Confirmed" at bounding box center [785, 79] width 223 height 31
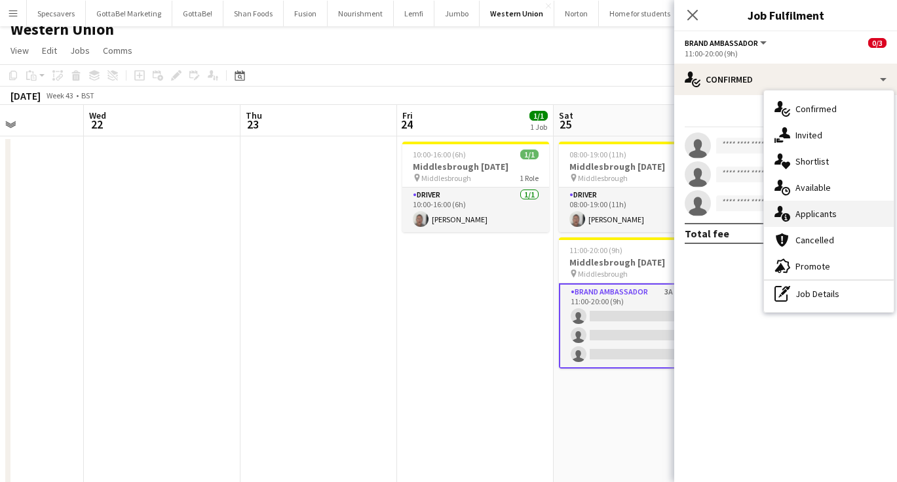
click at [799, 208] on span "Applicants" at bounding box center [815, 214] width 41 height 12
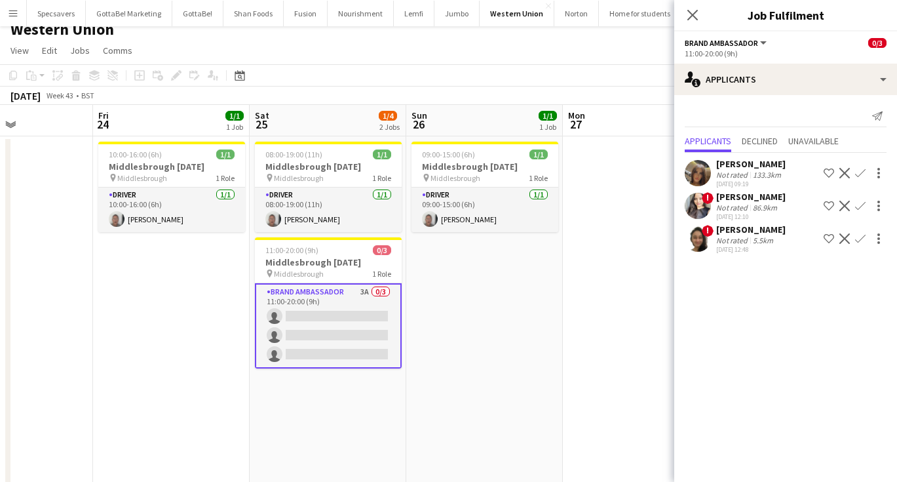
scroll to position [0, 432]
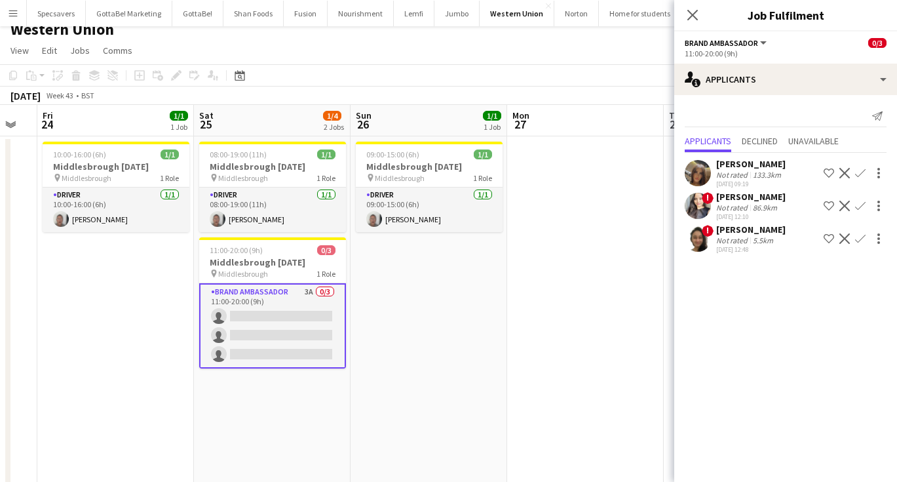
click at [731, 235] on div "Not rated" at bounding box center [733, 240] width 34 height 10
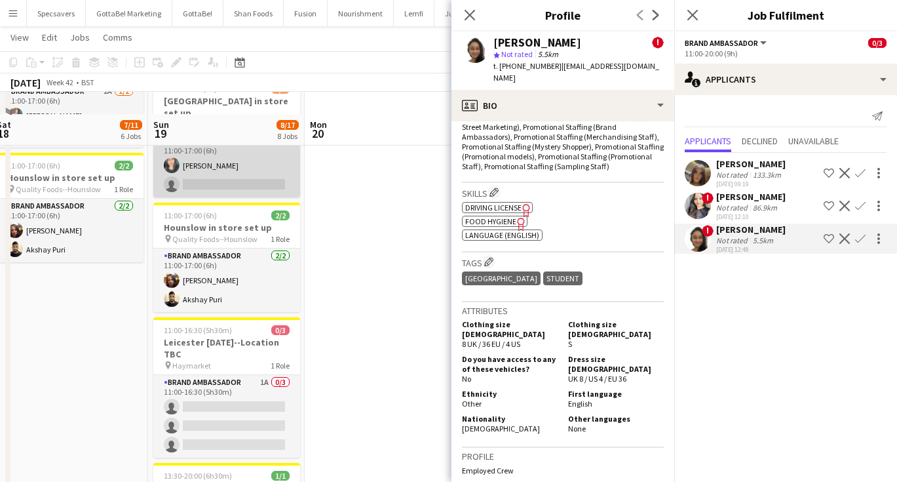
scroll to position [620, 0]
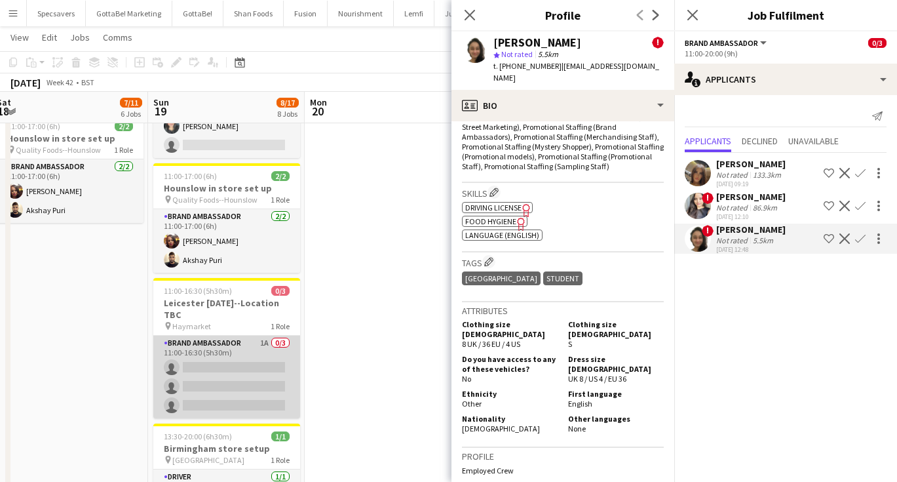
click at [238, 335] on app-card-role "Brand Ambassador 1A 0/3 11:00-16:30 (5h30m) single-neutral-actions single-neutr…" at bounding box center [226, 376] width 147 height 83
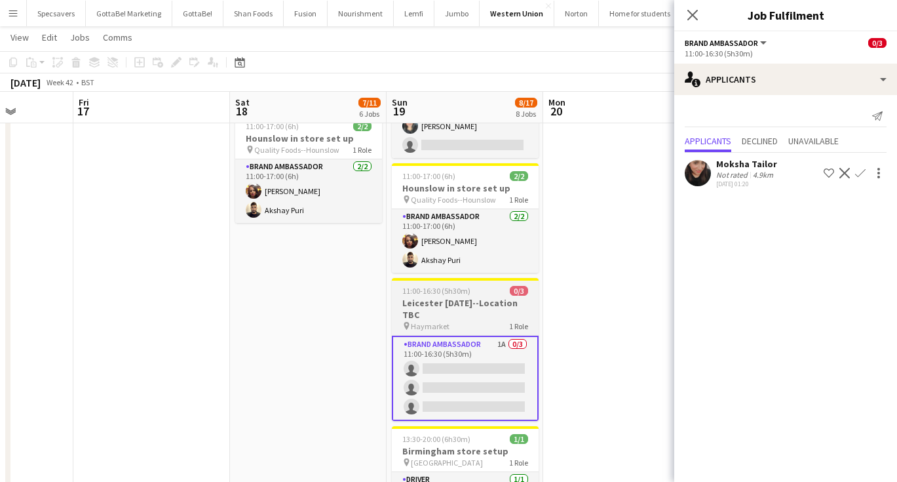
scroll to position [0, 400]
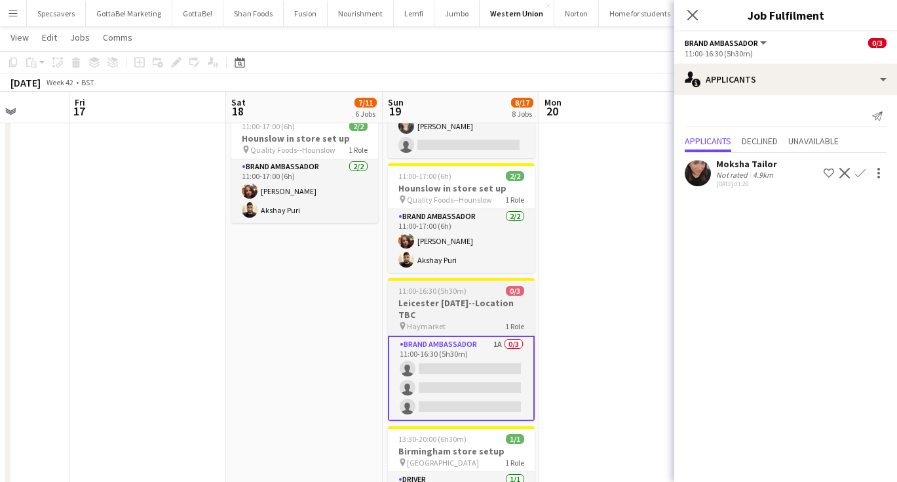
click at [428, 286] on span "11:00-16:30 (5h30m)" at bounding box center [432, 291] width 68 height 10
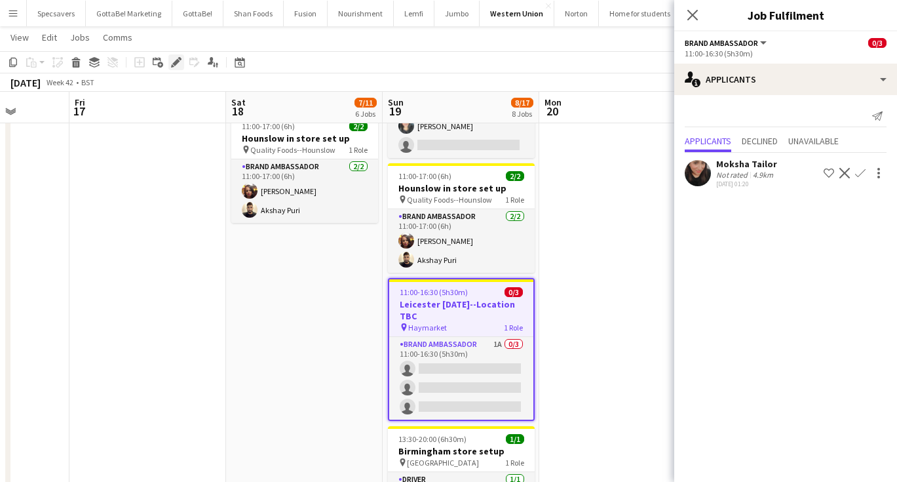
click at [178, 60] on icon at bounding box center [175, 62] width 7 height 7
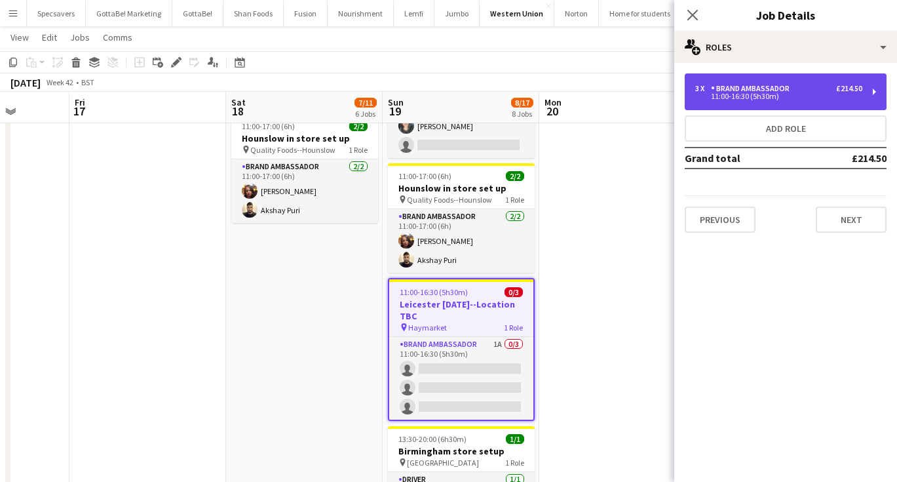
click at [784, 98] on div "11:00-16:30 (5h30m)" at bounding box center [778, 96] width 167 height 7
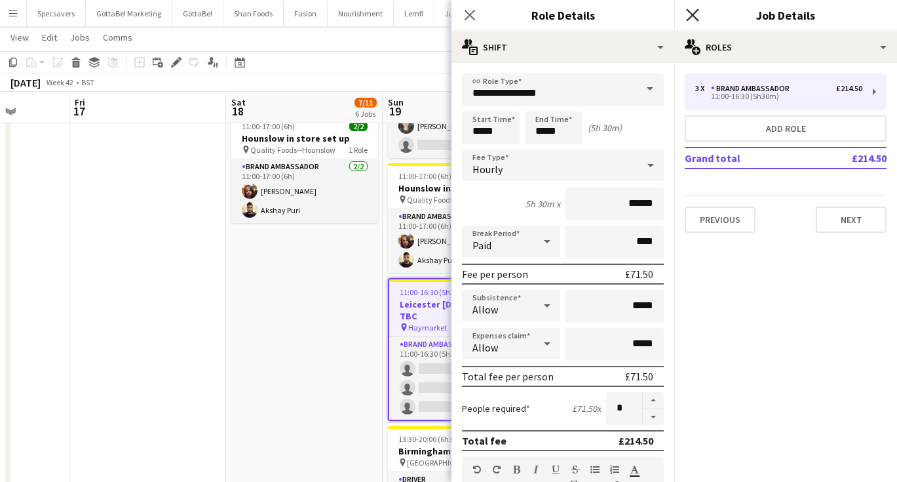
click at [696, 12] on icon at bounding box center [692, 15] width 12 height 12
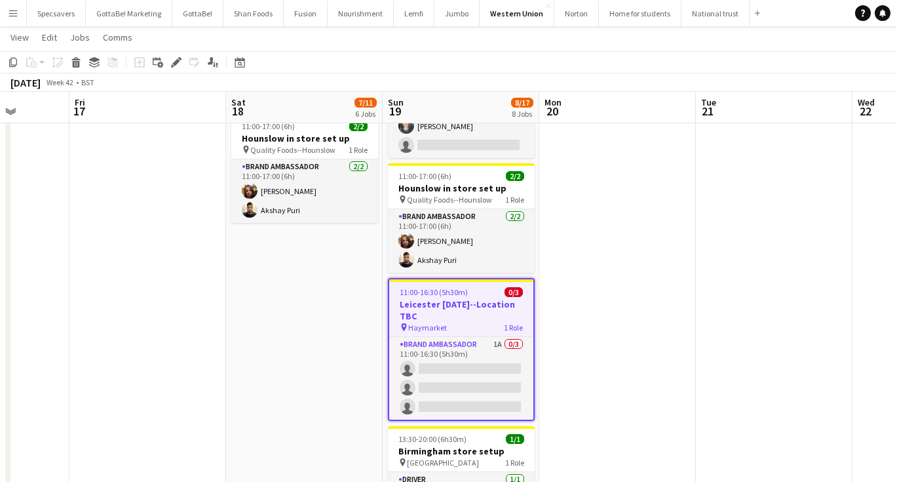
click at [668, 307] on app-date-cell at bounding box center [617, 58] width 157 height 1065
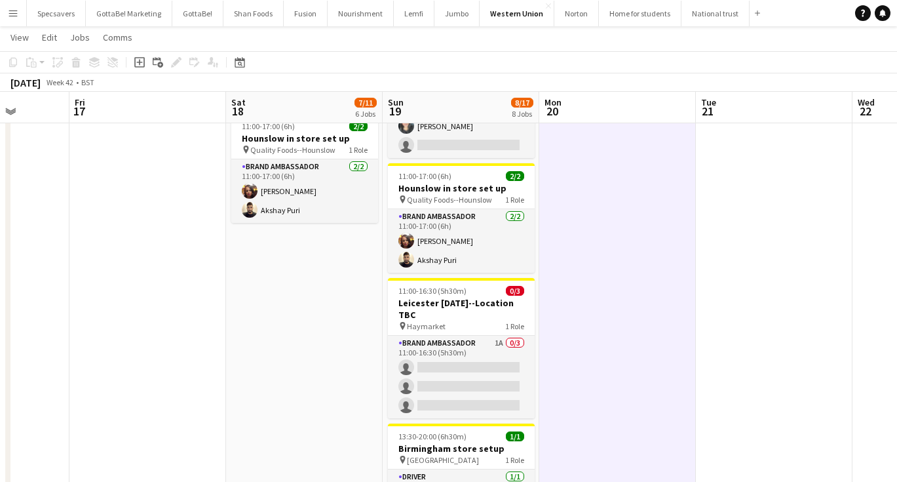
click at [8, 16] on app-icon "Menu" at bounding box center [13, 13] width 10 height 10
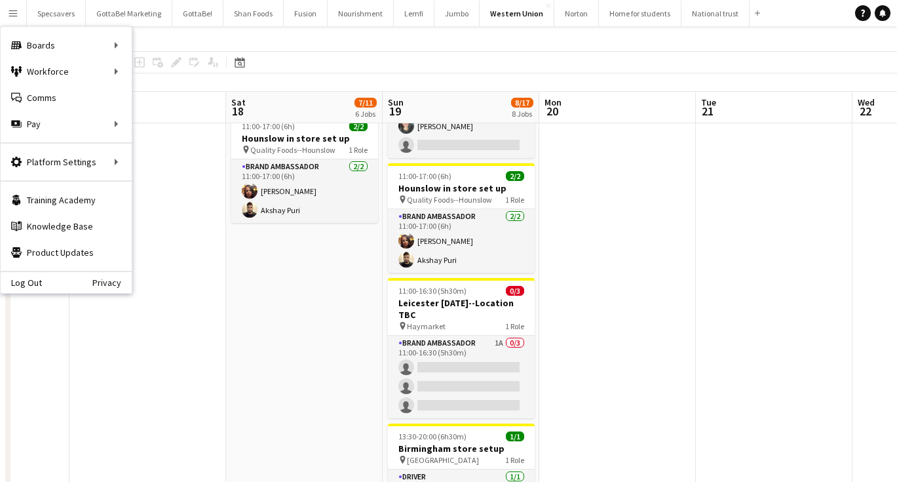
click at [569, 50] on app-page-menu "View Day view expanded Day view collapsed Month view Date picker Jump to today …" at bounding box center [448, 38] width 897 height 25
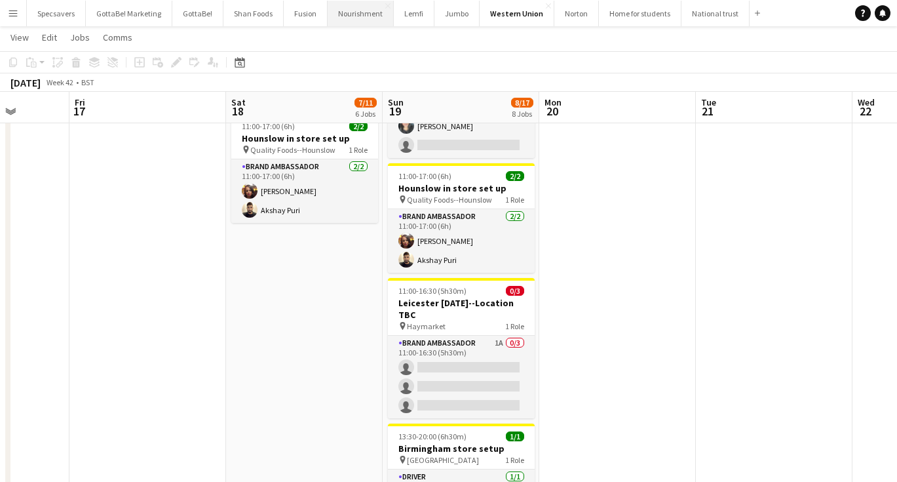
click at [348, 19] on button "Nourishment Close" at bounding box center [361, 14] width 66 height 26
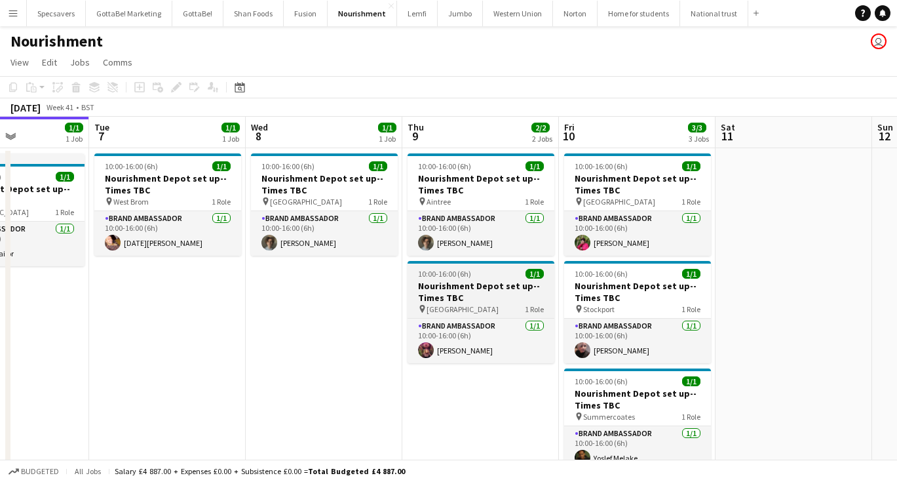
scroll to position [0, 558]
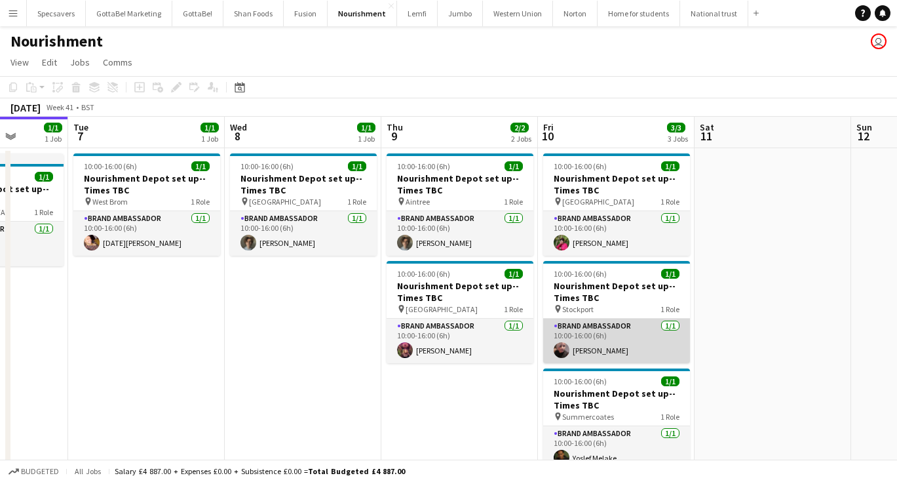
click at [628, 338] on app-card-role "Brand Ambassador 1/1 10:00-16:00 (6h) Jane Waterhouse" at bounding box center [616, 340] width 147 height 45
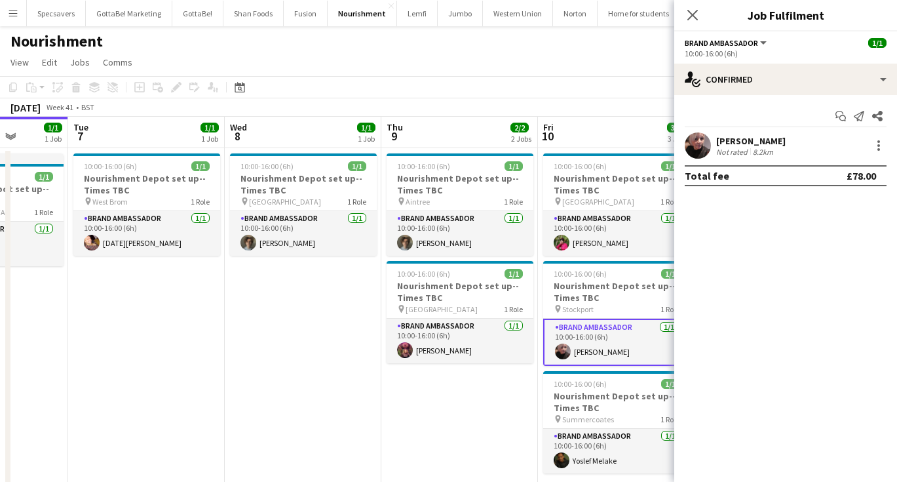
click at [768, 143] on div "Jane Waterhouse" at bounding box center [750, 141] width 69 height 12
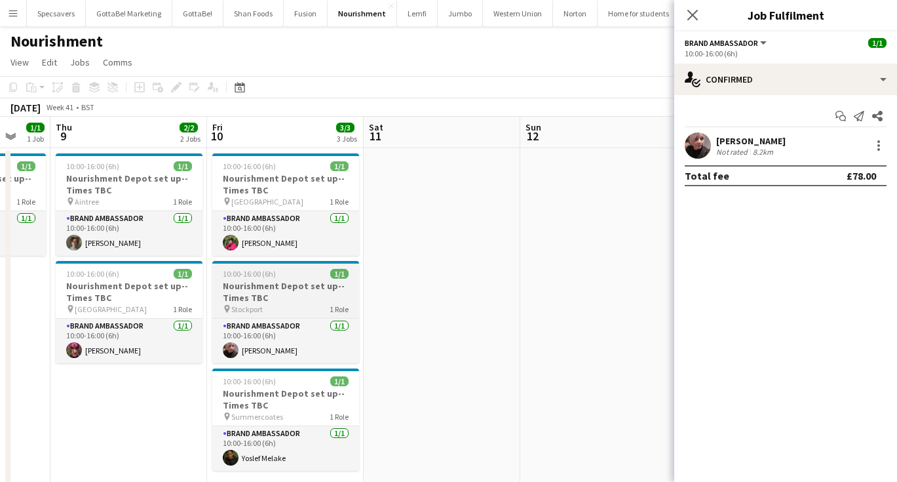
scroll to position [0, 474]
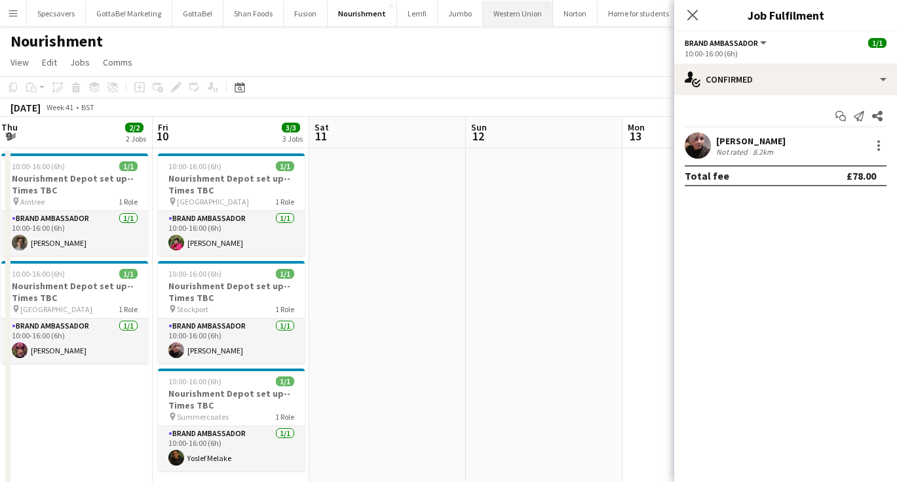
click at [514, 14] on button "Western Union Close" at bounding box center [518, 14] width 70 height 26
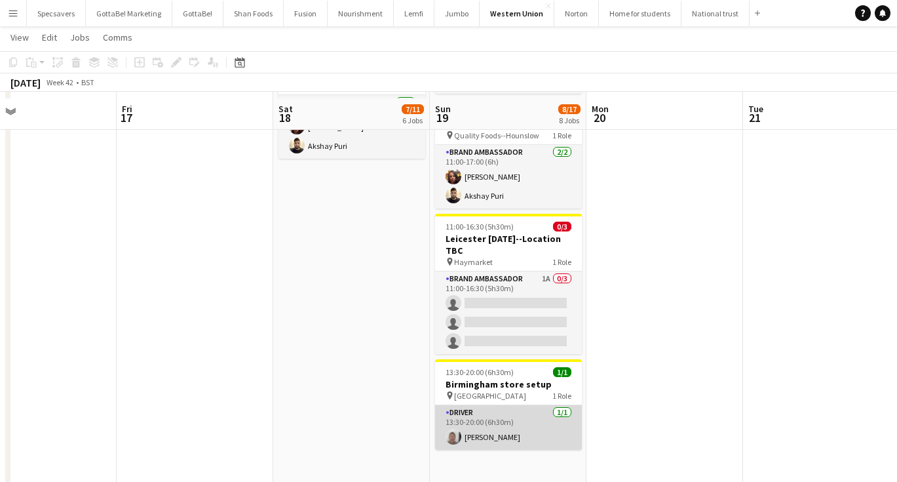
scroll to position [659, 0]
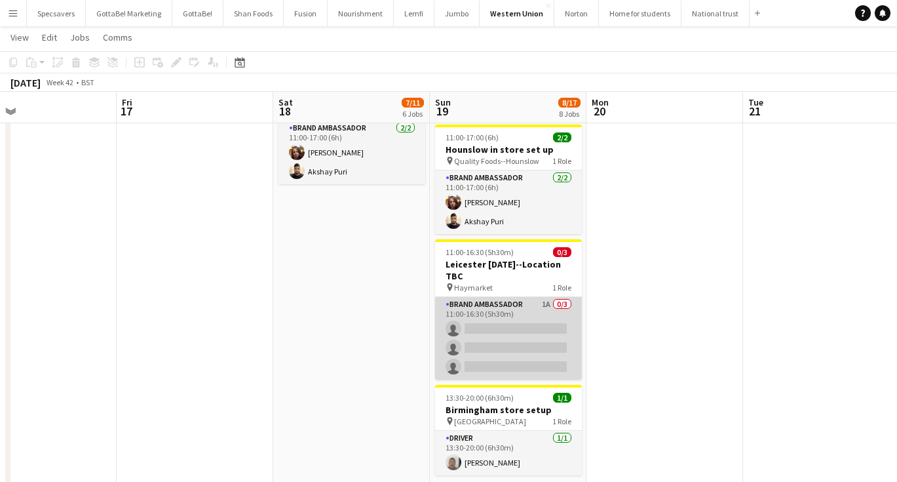
click at [525, 297] on app-card-role "Brand Ambassador 1A 0/3 11:00-16:30 (5h30m) single-neutral-actions single-neutr…" at bounding box center [508, 338] width 147 height 83
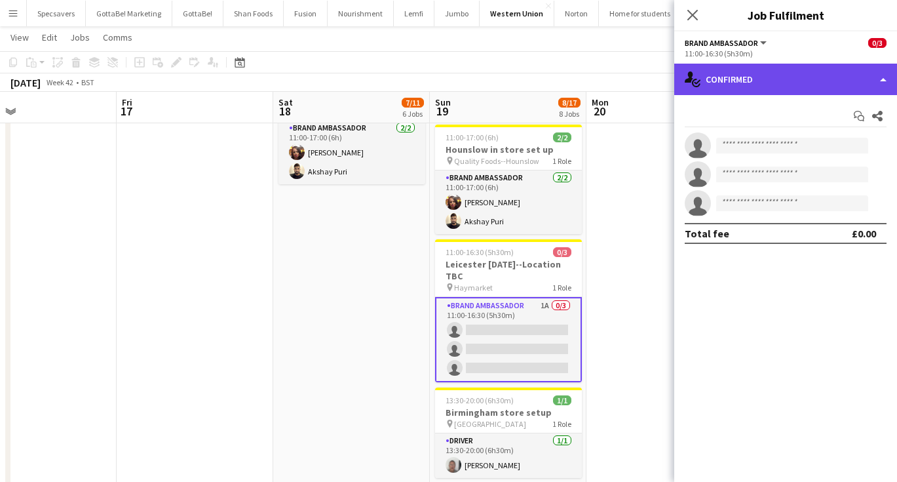
click at [798, 77] on div "single-neutral-actions-check-2 Confirmed" at bounding box center [785, 79] width 223 height 31
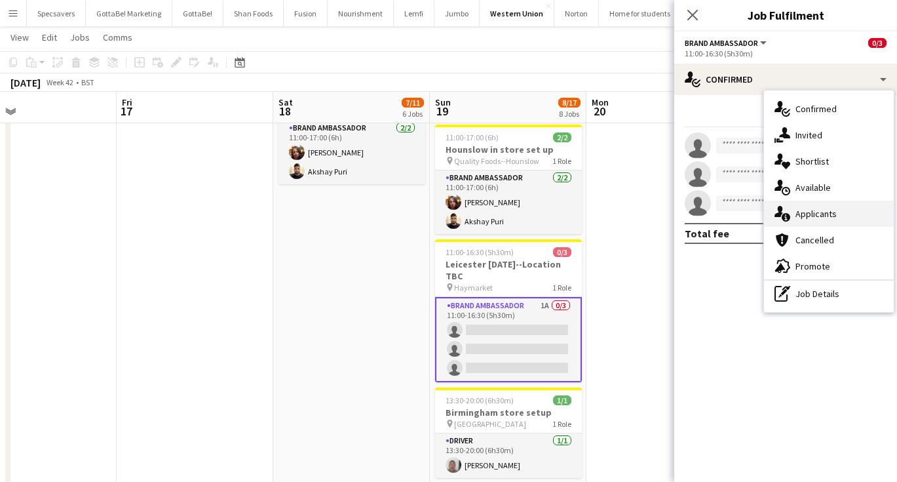
click at [823, 213] on span "Applicants" at bounding box center [815, 214] width 41 height 12
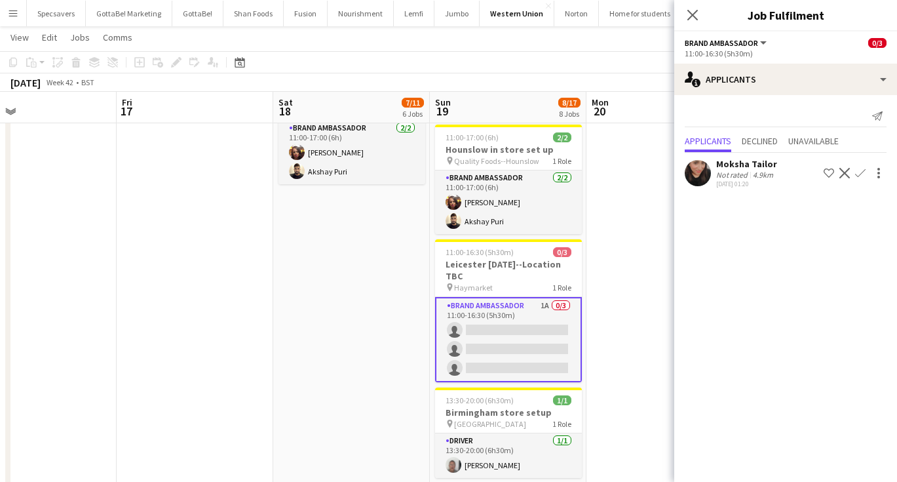
click at [861, 170] on app-icon "Confirm" at bounding box center [860, 173] width 10 height 10
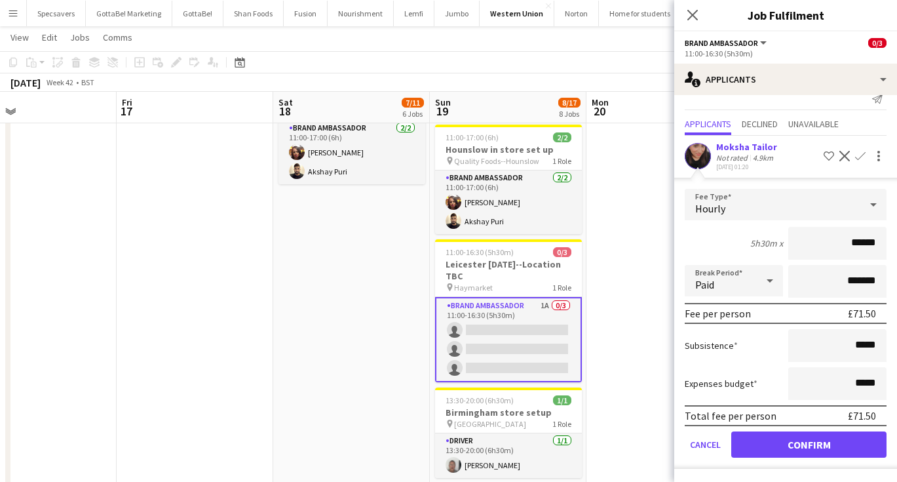
scroll to position [17, 0]
click at [818, 446] on button "Confirm" at bounding box center [808, 444] width 155 height 26
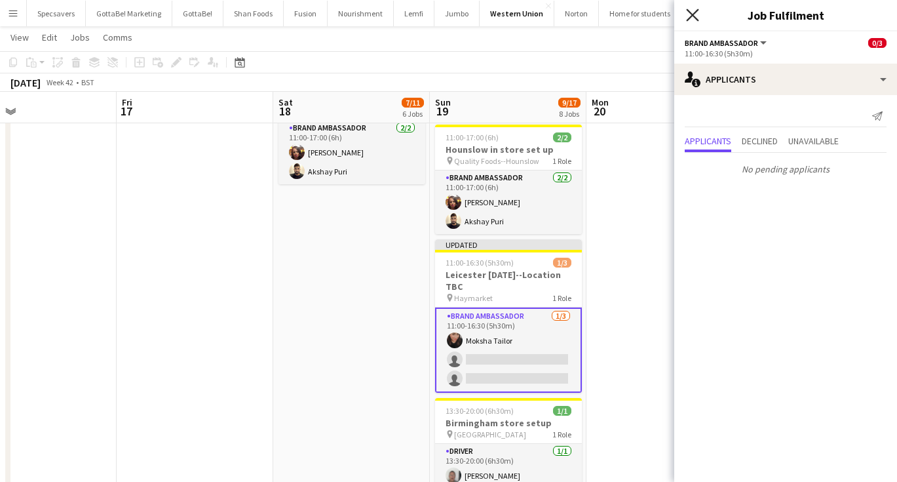
click at [696, 14] on icon "Close pop-in" at bounding box center [692, 15] width 12 height 12
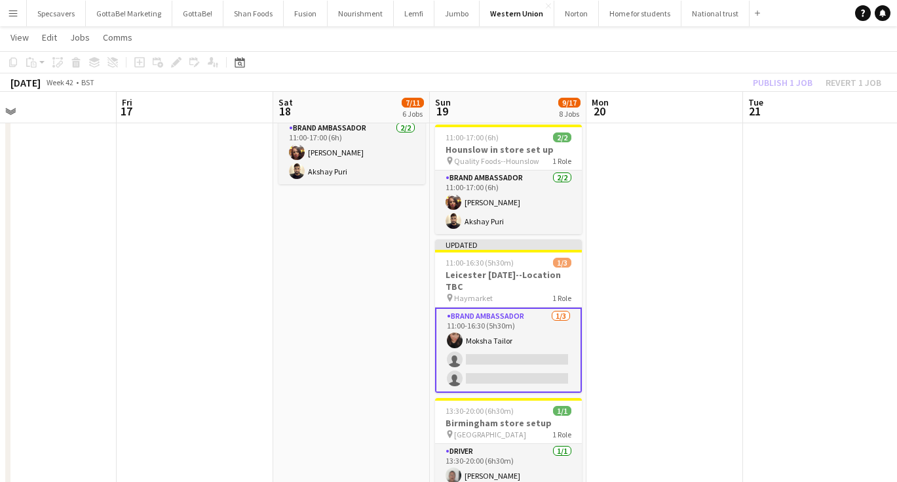
click at [673, 238] on app-date-cell at bounding box center [664, 20] width 157 height 1065
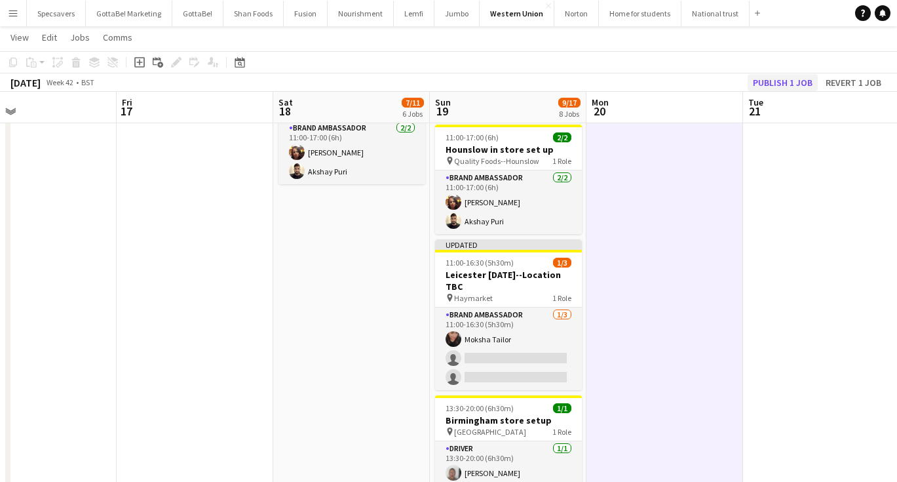
click at [772, 81] on button "Publish 1 job" at bounding box center [783, 82] width 70 height 17
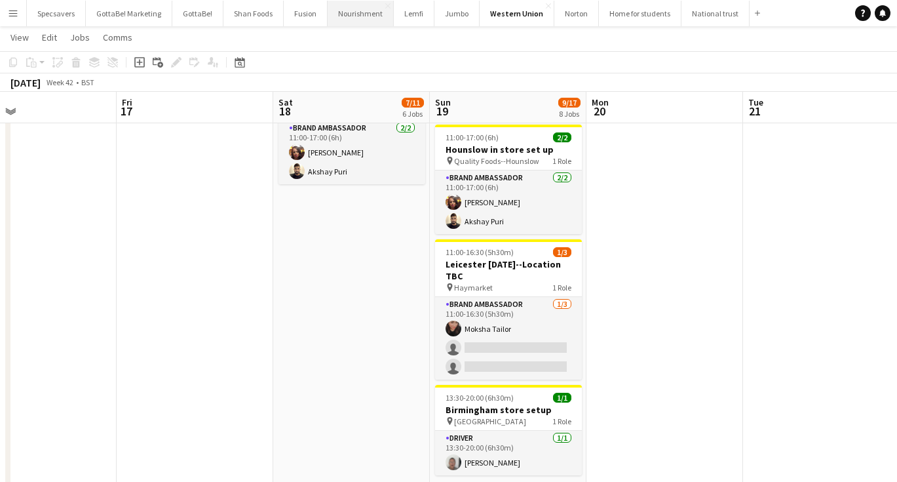
click at [348, 7] on button "Nourishment Close" at bounding box center [361, 14] width 66 height 26
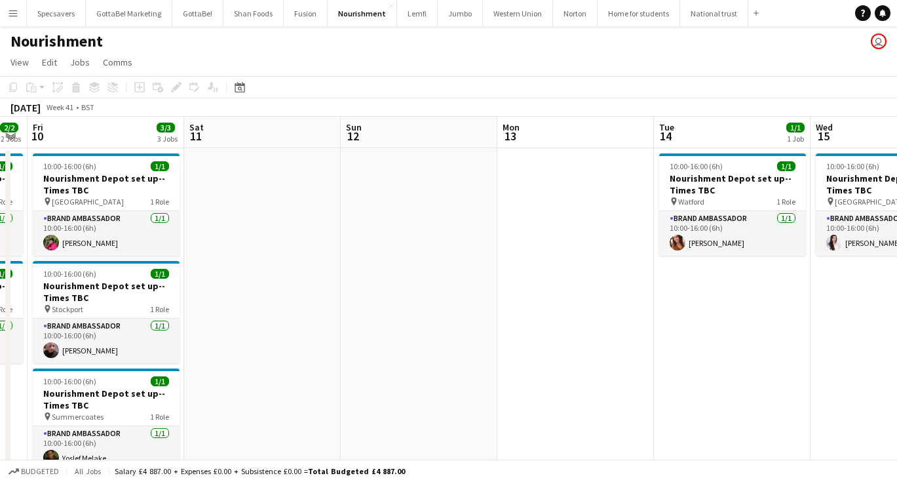
scroll to position [0, 442]
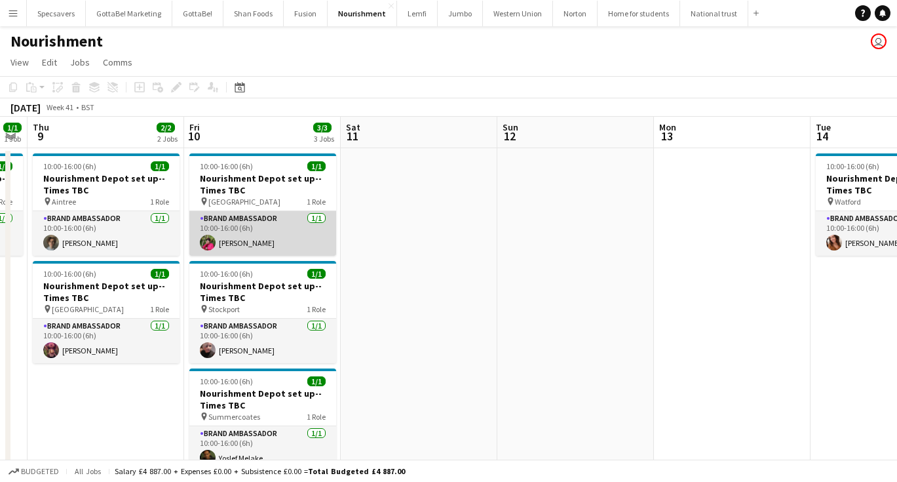
click at [244, 244] on app-card-role "Brand Ambassador 1/1 10:00-16:00 (6h) Rachel Lightfoot" at bounding box center [262, 233] width 147 height 45
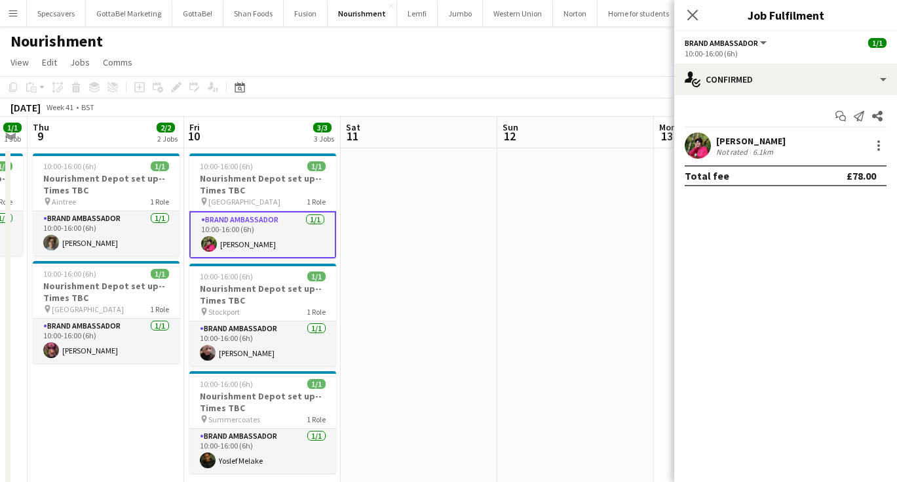
click at [744, 138] on div "Rachel Lightfoot" at bounding box center [750, 141] width 69 height 12
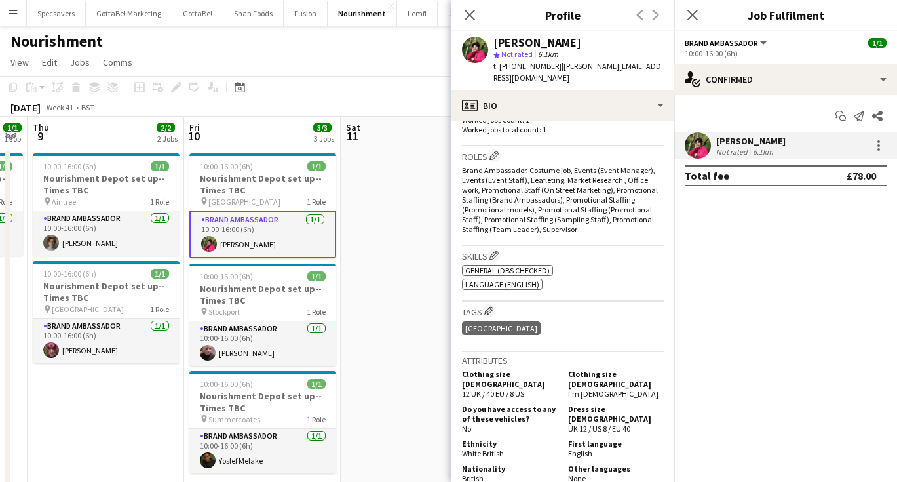
scroll to position [396, 0]
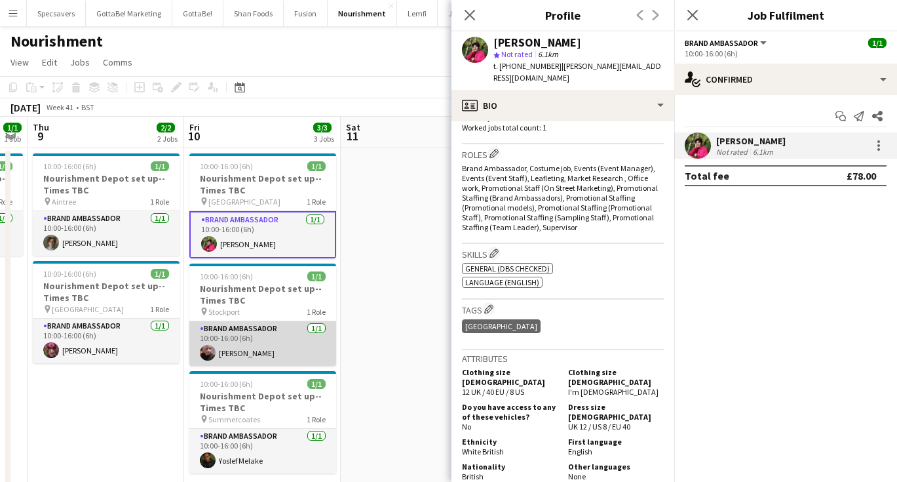
click at [228, 342] on app-card-role "Brand Ambassador 1/1 10:00-16:00 (6h) Jane Waterhouse" at bounding box center [262, 343] width 147 height 45
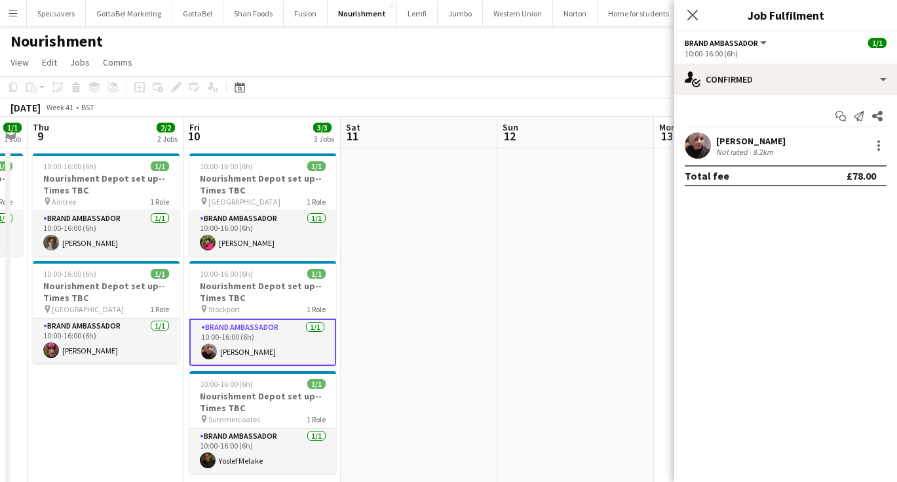
click at [772, 145] on div "Jane Waterhouse" at bounding box center [750, 141] width 69 height 12
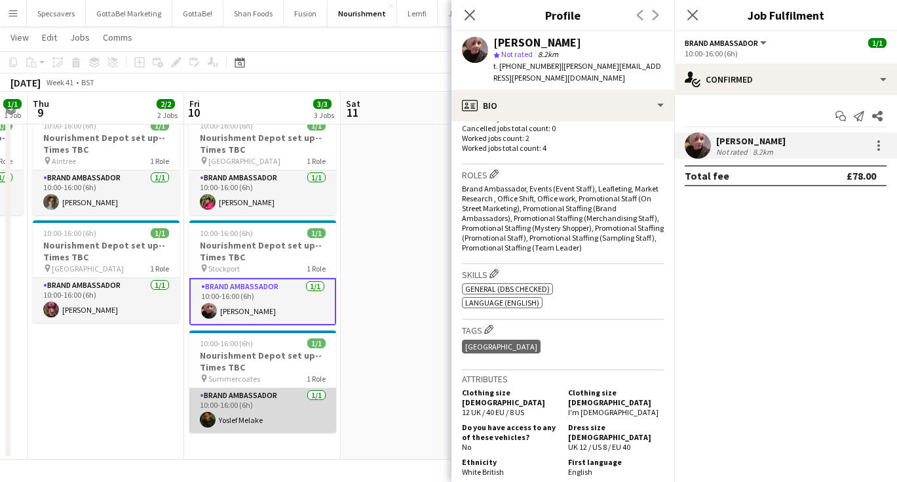
scroll to position [41, 0]
click at [253, 407] on app-card-role "Brand Ambassador 1/1 10:00-16:00 (6h) Yoslef Melake" at bounding box center [262, 410] width 147 height 45
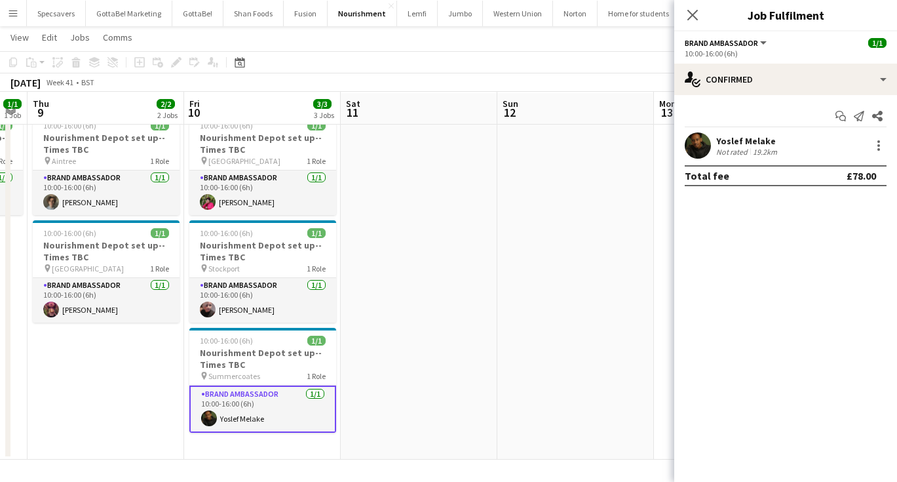
click at [749, 145] on div "Yoslef Melake" at bounding box center [748, 141] width 64 height 12
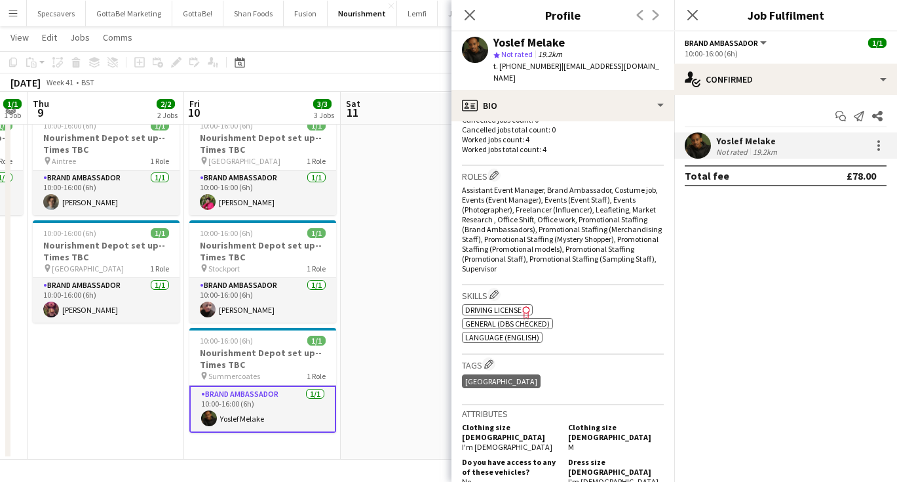
scroll to position [390, 0]
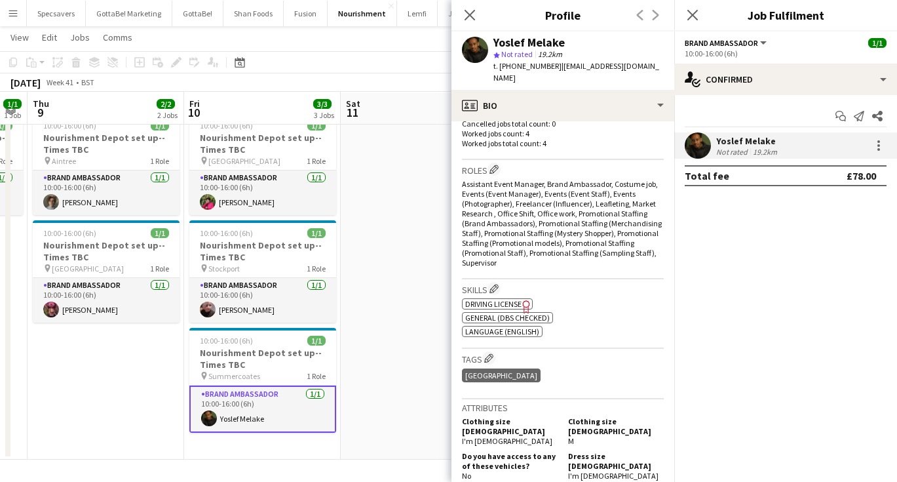
drag, startPoint x: 561, startPoint y: 43, endPoint x: 495, endPoint y: 39, distance: 66.3
click at [495, 39] on div "Yoslef Melake" at bounding box center [528, 43] width 71 height 12
copy div "Yoslef Melake"
drag, startPoint x: 560, startPoint y: 65, endPoint x: 641, endPoint y: 66, distance: 81.2
click at [641, 66] on div "Yoslef Melake star Not rated 19.2km t. +4407514244368 | yos.melake@gmail.com" at bounding box center [562, 60] width 223 height 58
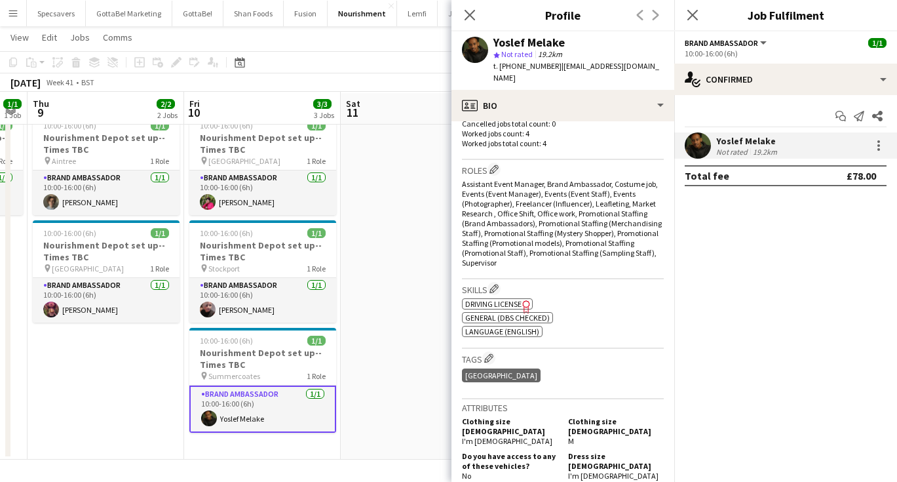
copy span "yos.melake@gmail.com"
drag, startPoint x: 554, startPoint y: 64, endPoint x: 512, endPoint y: 62, distance: 42.6
click at [512, 62] on span "t. +4407514244368" at bounding box center [527, 66] width 68 height 10
copy span "07514244368"
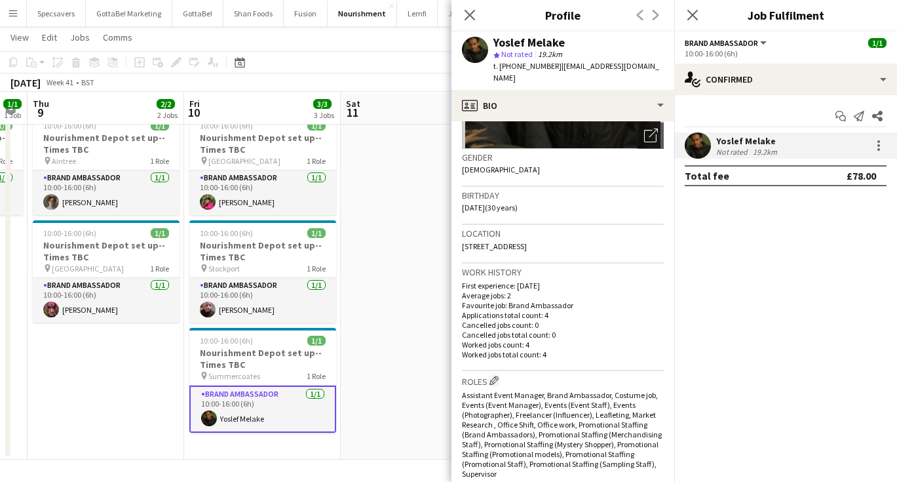
scroll to position [88, 0]
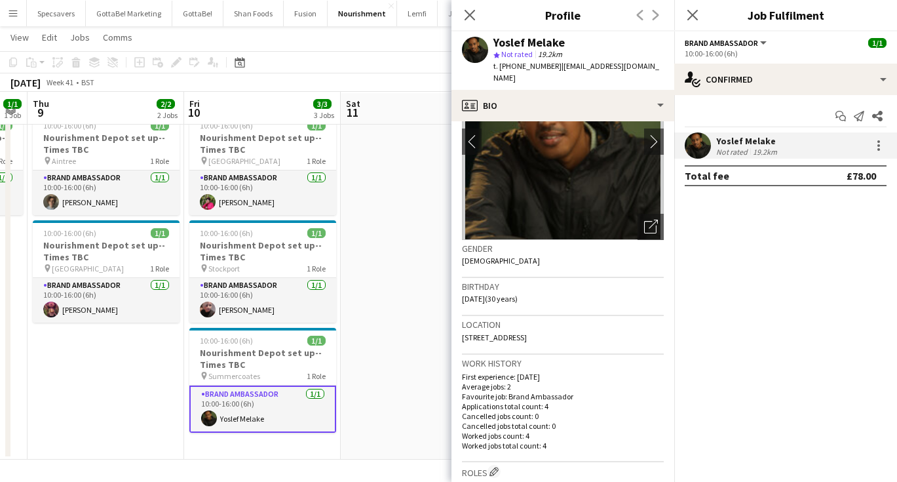
drag, startPoint x: 592, startPoint y: 322, endPoint x: 458, endPoint y: 324, distance: 134.3
click at [458, 324] on app-crew-profile-bio "chevron-left chevron-right Open photos pop-in Gender Male Birthday 20-09-1995 (…" at bounding box center [562, 301] width 223 height 360
copy span "73 Raleigh Street, Nottingham, NG7 4DL"
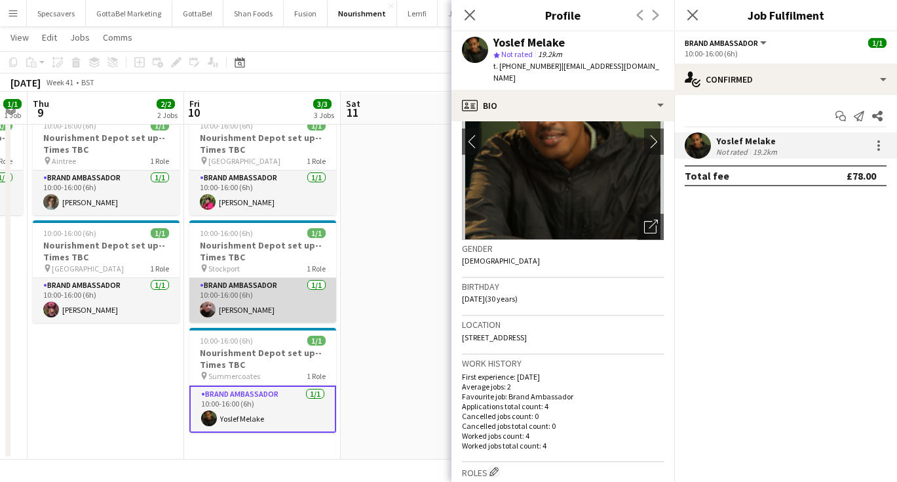
click at [261, 300] on app-card-role "Brand Ambassador 1/1 10:00-16:00 (6h) Jane Waterhouse" at bounding box center [262, 300] width 147 height 45
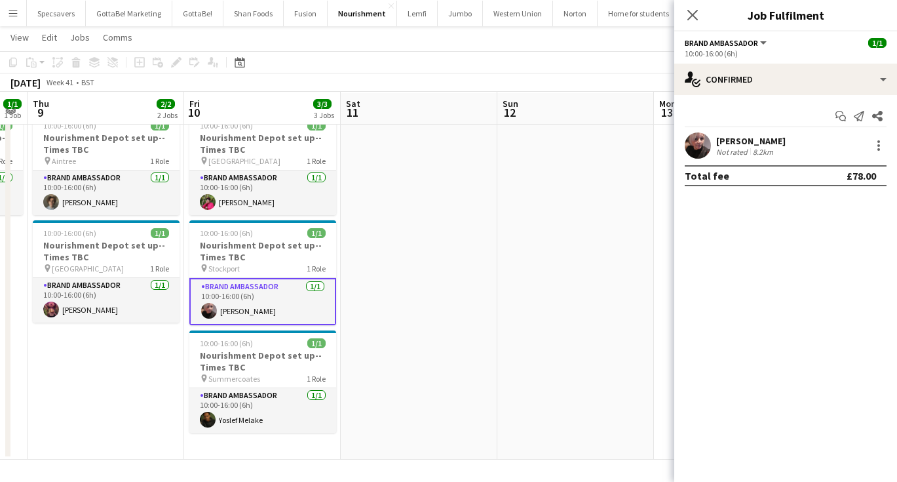
click at [766, 140] on div "Jane Waterhouse" at bounding box center [750, 141] width 69 height 12
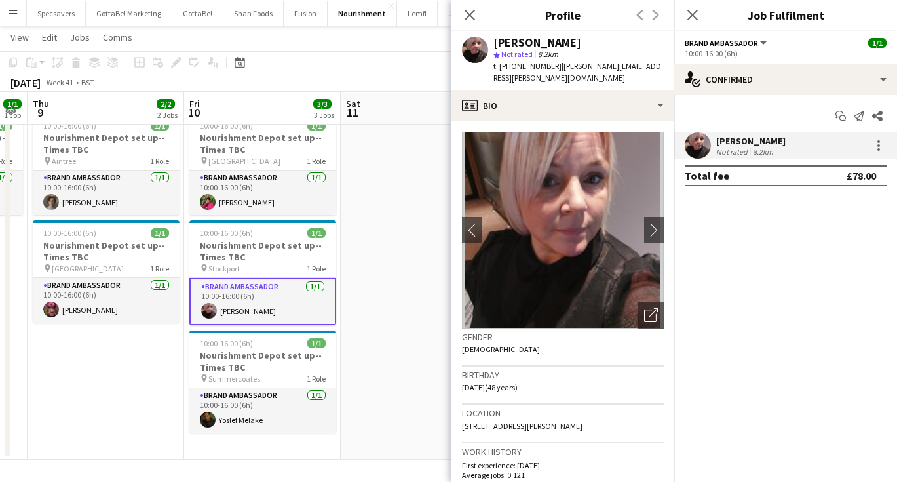
drag, startPoint x: 581, startPoint y: 43, endPoint x: 495, endPoint y: 35, distance: 86.1
click at [495, 37] on div "Jane Waterhouse" at bounding box center [537, 43] width 88 height 12
copy div "Jane Waterhouse"
drag, startPoint x: 656, startPoint y: 63, endPoint x: 554, endPoint y: 62, distance: 102.2
click at [554, 62] on span "| jane.waterhouse@outlook.com" at bounding box center [577, 72] width 168 height 22
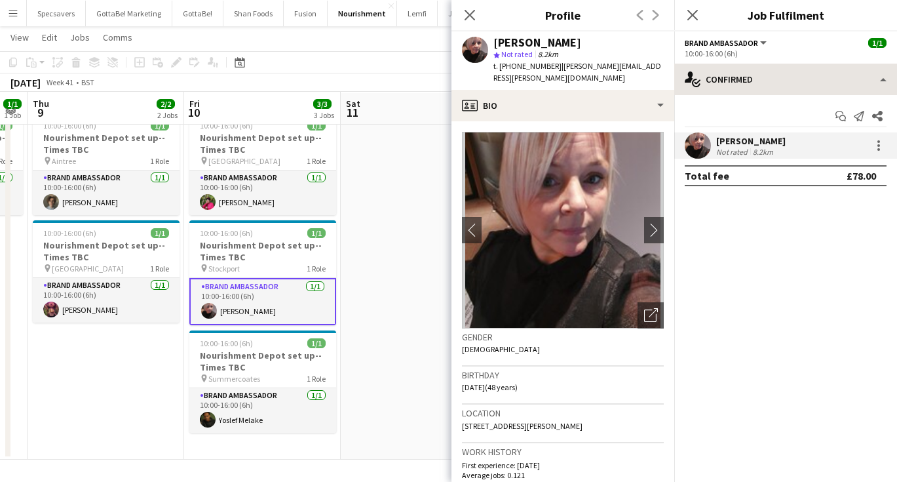
copy span "jane.waterhouse@outlook.com"
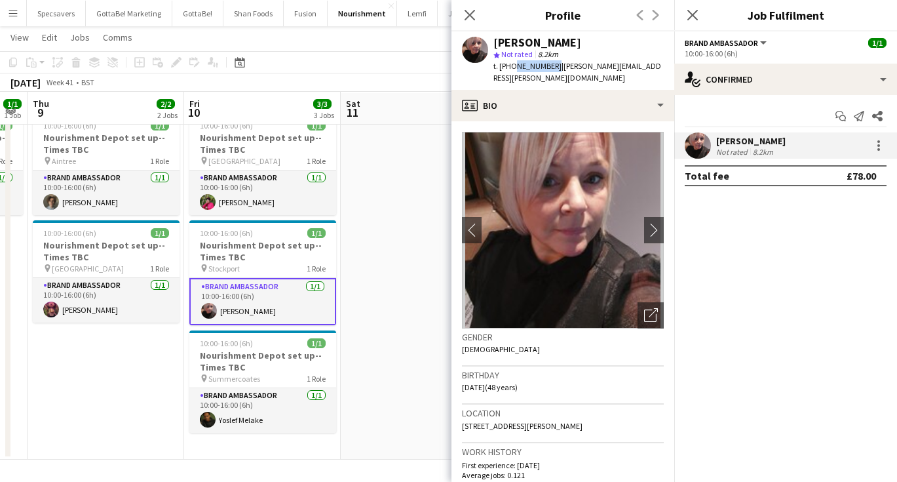
drag, startPoint x: 550, startPoint y: 66, endPoint x: 510, endPoint y: 66, distance: 40.0
click at [510, 66] on span "t. +447773038855" at bounding box center [527, 66] width 68 height 10
copy span "7773038855"
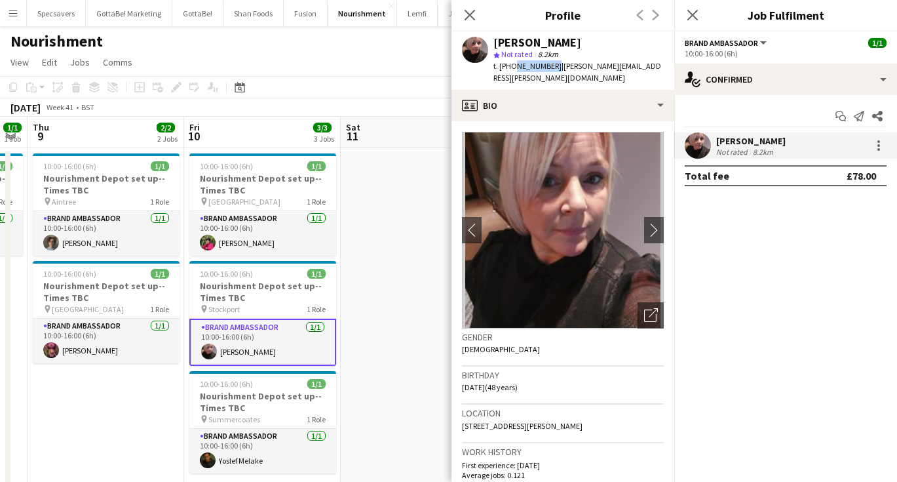
scroll to position [0, 0]
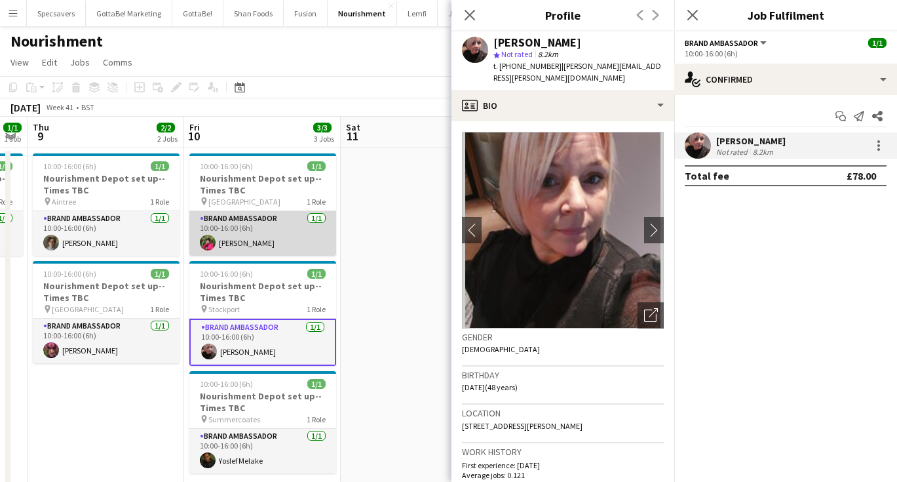
click at [258, 243] on app-card-role "Brand Ambassador 1/1 10:00-16:00 (6h) Rachel Lightfoot" at bounding box center [262, 233] width 147 height 45
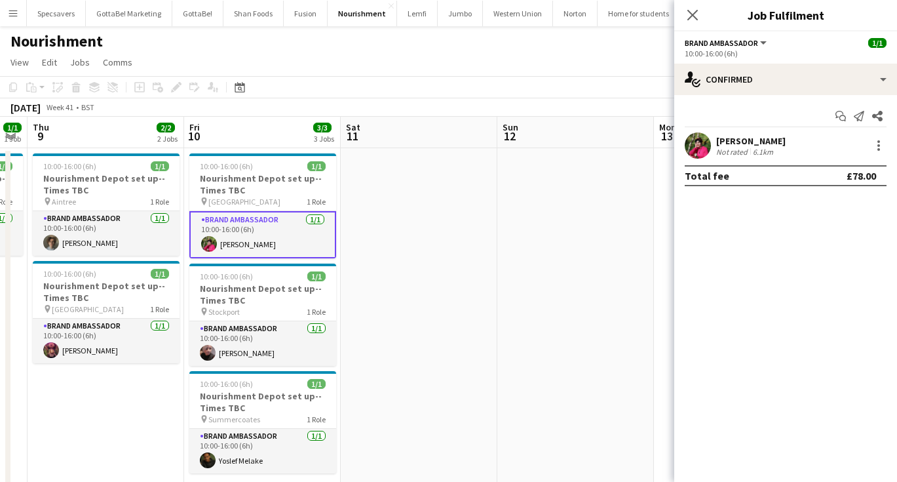
click at [753, 153] on div "6.1km" at bounding box center [763, 152] width 26 height 10
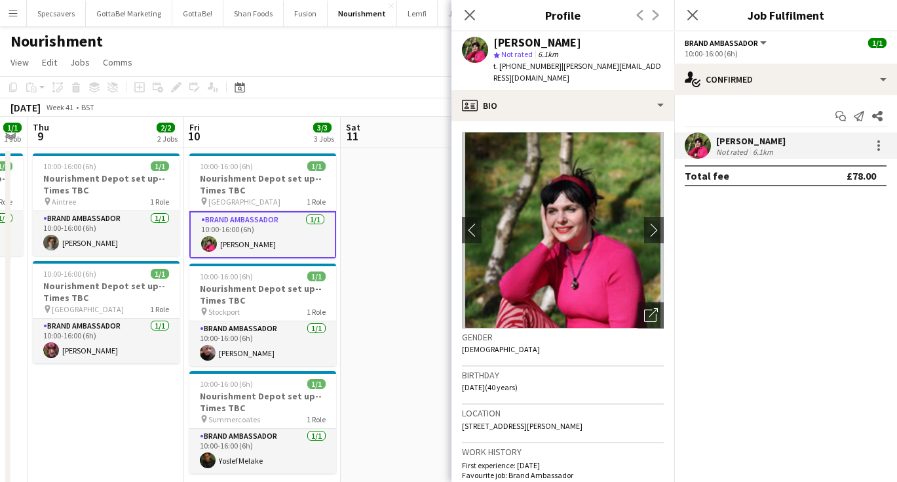
drag, startPoint x: 578, startPoint y: 41, endPoint x: 496, endPoint y: 40, distance: 82.6
click at [496, 40] on div "Rachel Lightfoot" at bounding box center [537, 43] width 88 height 12
copy div "Rachel Lightfoot"
drag, startPoint x: 654, startPoint y: 66, endPoint x: 555, endPoint y: 68, distance: 98.9
click at [555, 68] on span "| rachel_lightfoot@yahoo.co.uk" at bounding box center [577, 72] width 168 height 22
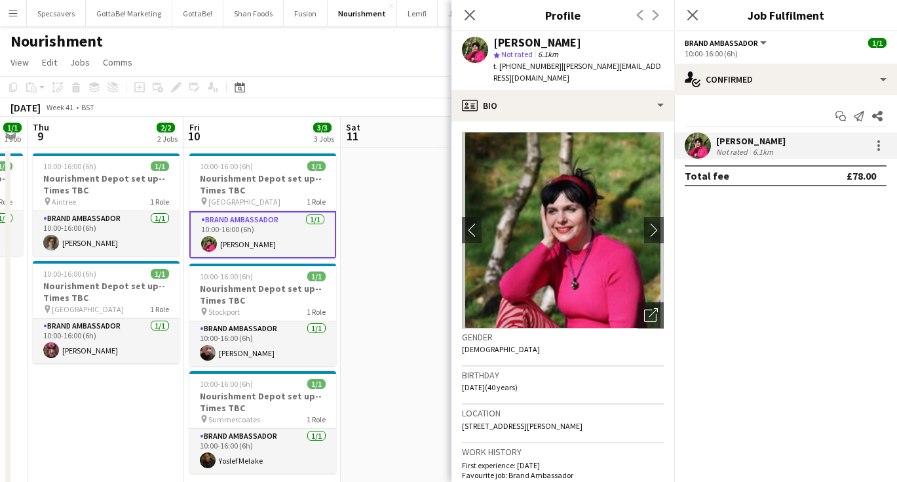
copy span "rachel_lightfoot@yahoo.co.uk"
drag, startPoint x: 551, startPoint y: 67, endPoint x: 512, endPoint y: 69, distance: 38.7
click at [512, 69] on span "t. +447807179788" at bounding box center [527, 66] width 68 height 10
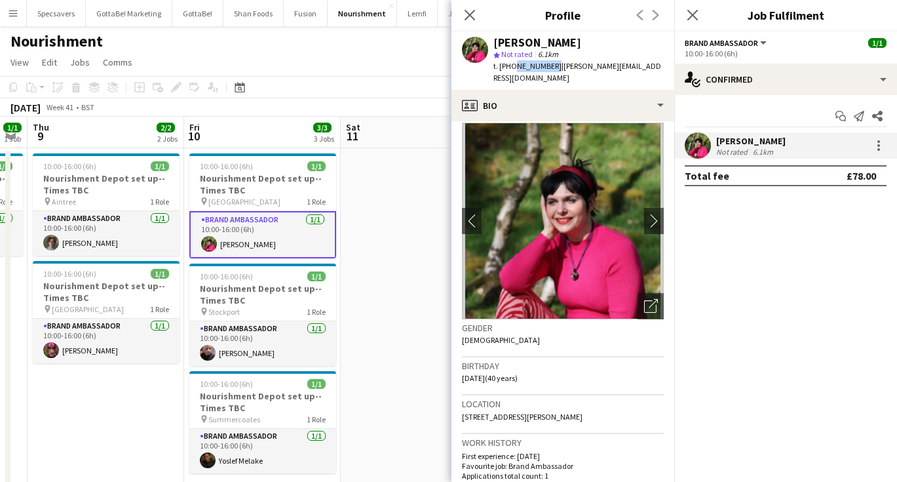
drag, startPoint x: 462, startPoint y: 404, endPoint x: 582, endPoint y: 411, distance: 120.1
click at [582, 411] on div "Location 59 Baxter Drive, Foxhill, Sheffield, South Yorkshire, United Kingdom, …" at bounding box center [563, 414] width 202 height 38
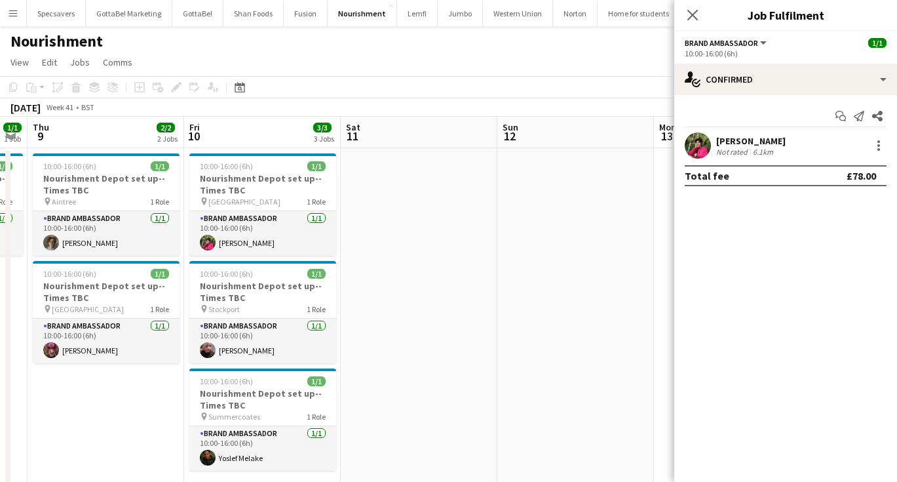
click at [456, 231] on app-date-cell at bounding box center [419, 324] width 157 height 352
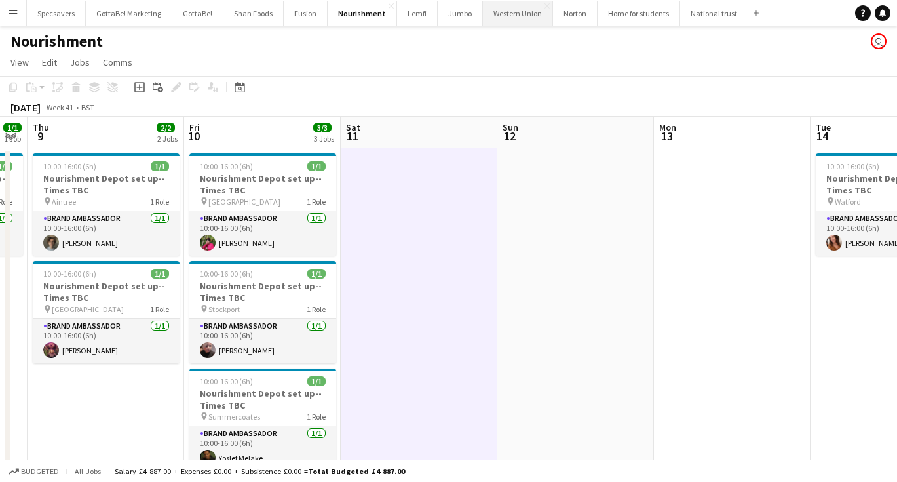
click at [524, 16] on button "Western Union Close" at bounding box center [518, 14] width 70 height 26
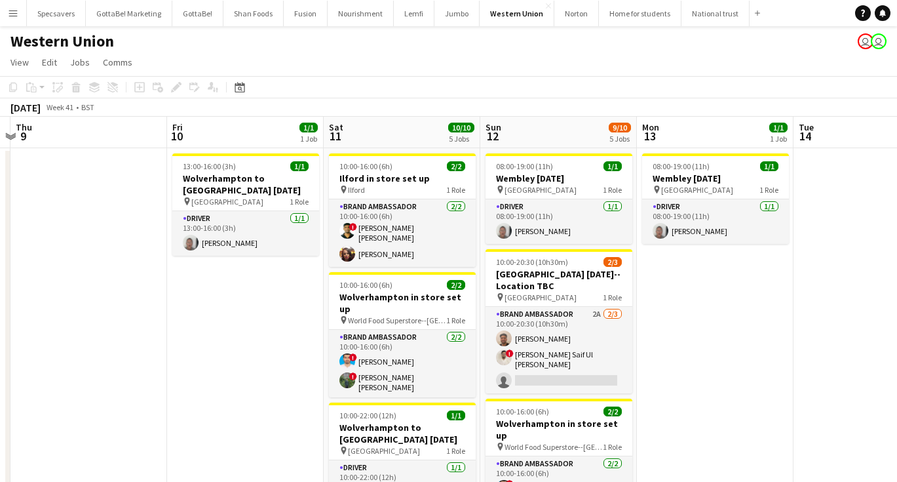
scroll to position [0, 463]
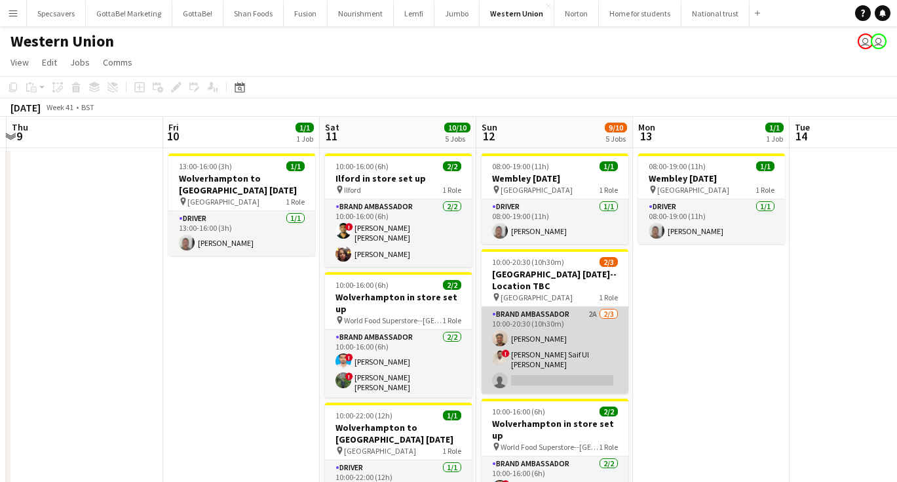
click at [539, 362] on app-card-role "Brand Ambassador 2A 2/3 10:00-20:30 (10h30m) Ayaan Ahmad ! Mohammad Saif Ul Has…" at bounding box center [555, 350] width 147 height 86
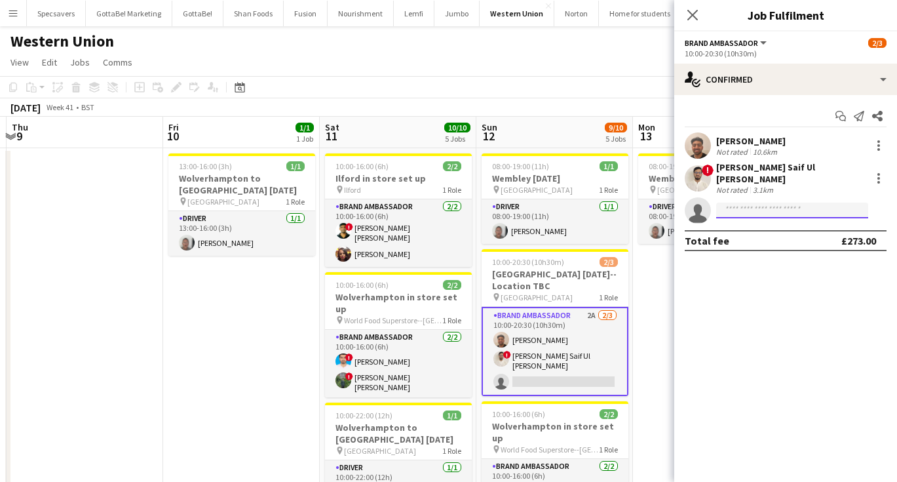
click at [767, 202] on input at bounding box center [792, 210] width 152 height 16
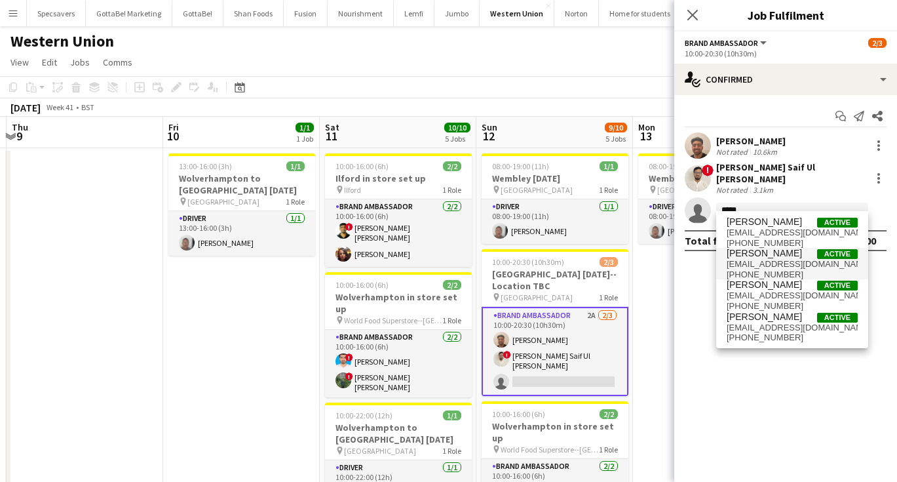
type input "*****"
click at [789, 264] on span "kiran_javed123@hotmail.co.uk" at bounding box center [792, 264] width 131 height 10
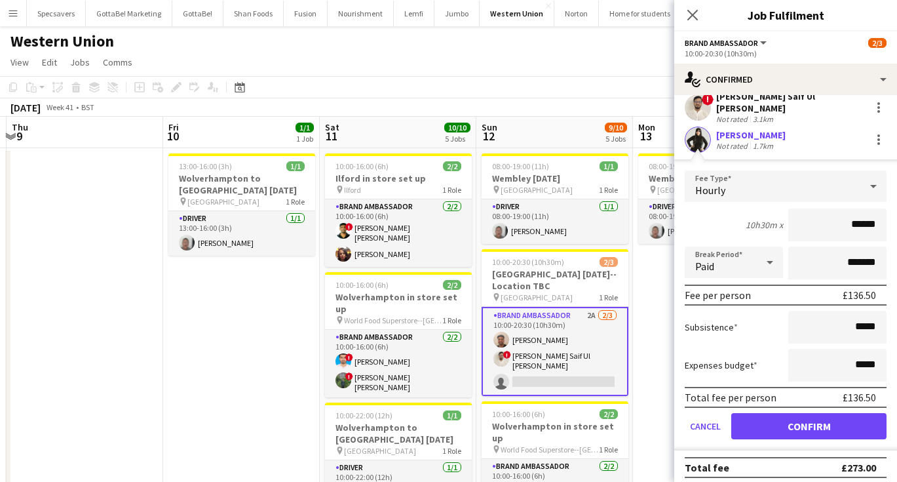
scroll to position [70, 0]
click at [816, 420] on button "Confirm" at bounding box center [808, 426] width 155 height 26
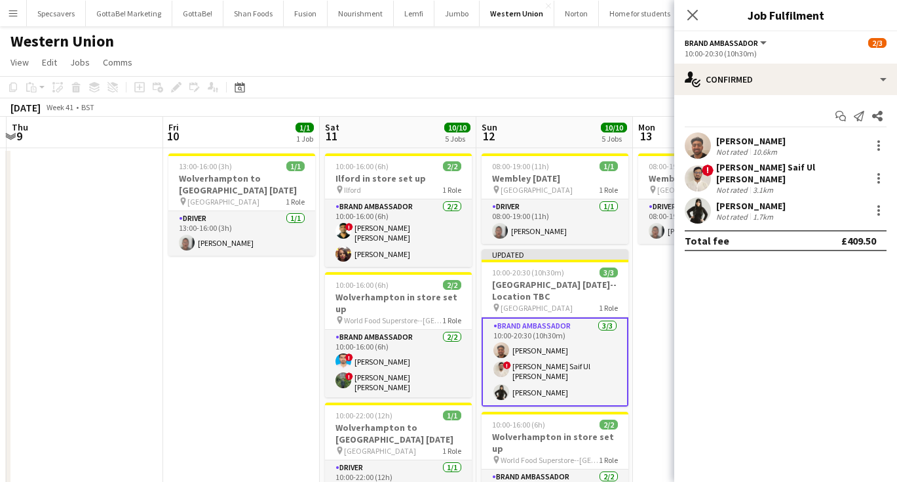
scroll to position [0, 0]
click at [695, 18] on icon at bounding box center [692, 15] width 12 height 12
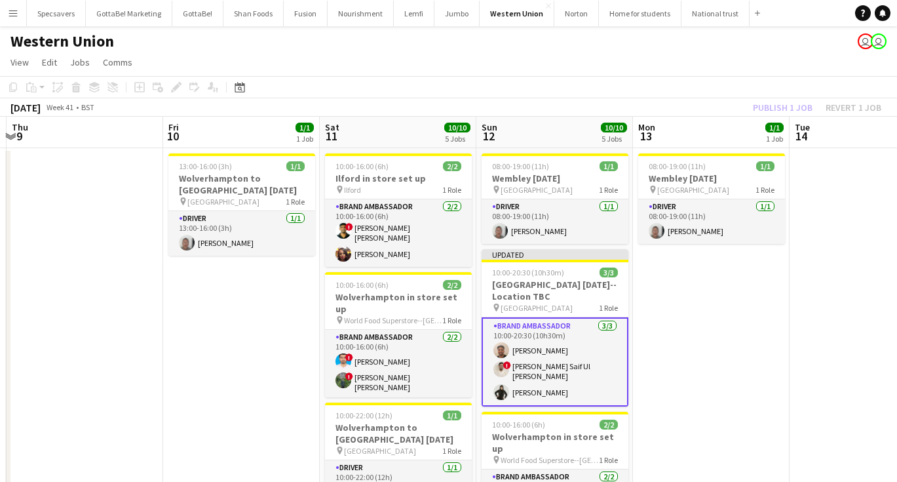
click at [776, 317] on app-date-cell "08:00-19:00 (11h) 1/1 Wembley Diwali pin Wembley 1 Role Driver 1/1 08:00-19:00 …" at bounding box center [711, 479] width 157 height 662
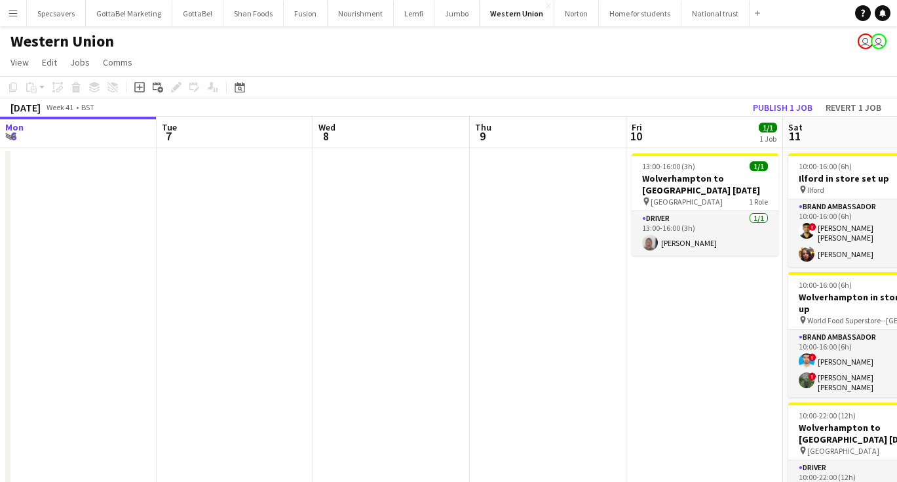
scroll to position [0, 463]
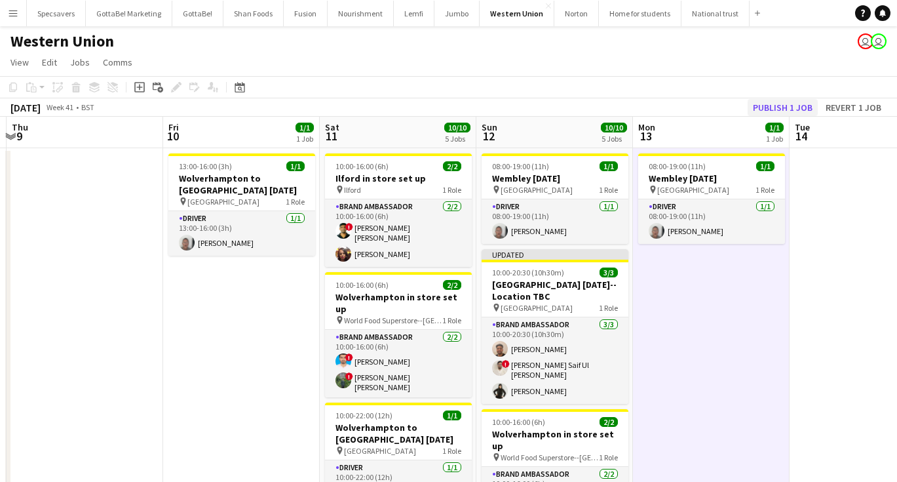
click at [795, 107] on button "Publish 1 job" at bounding box center [783, 107] width 70 height 17
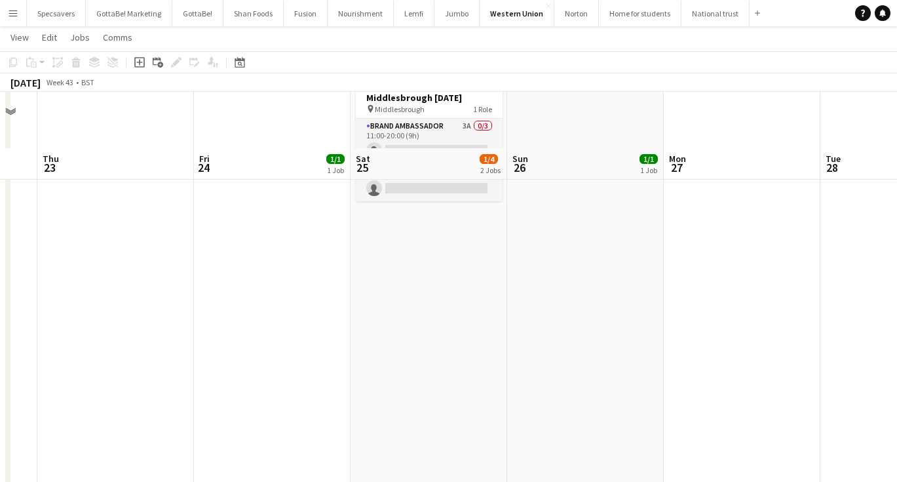
scroll to position [100, 0]
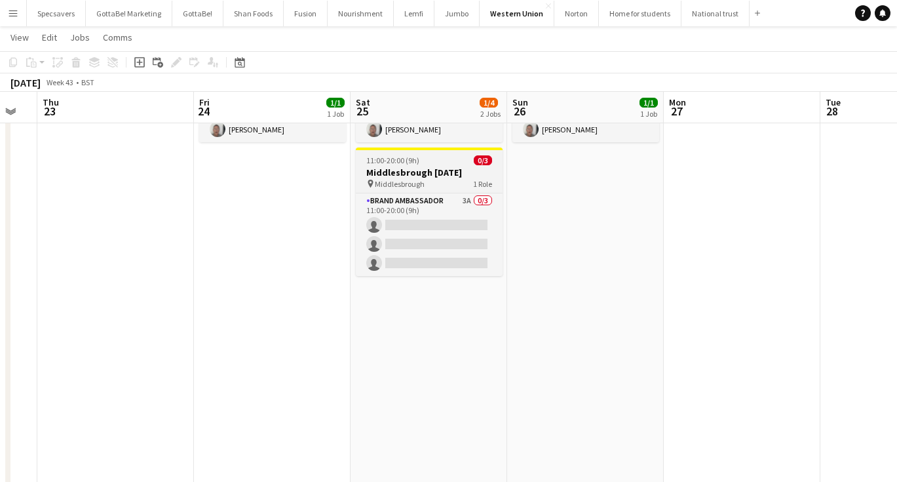
click at [426, 164] on div "11:00-20:00 (9h) 0/3" at bounding box center [429, 160] width 147 height 10
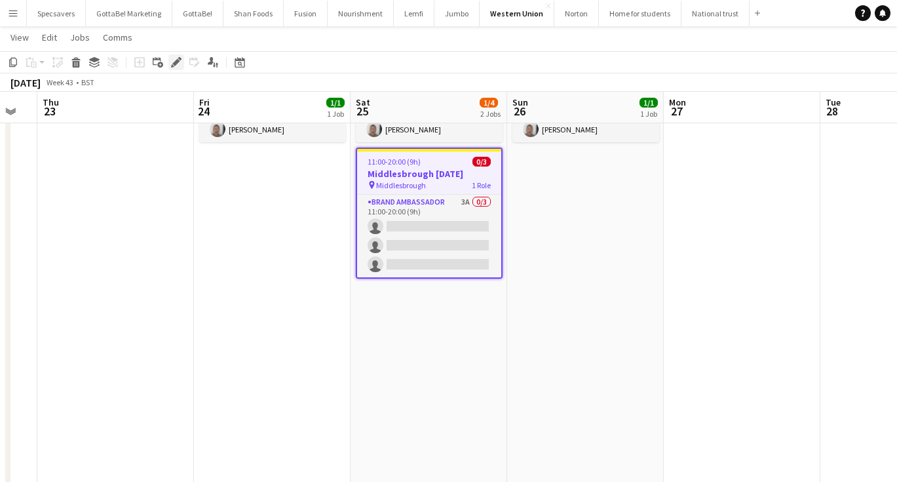
click at [177, 58] on icon "Edit" at bounding box center [176, 62] width 10 height 10
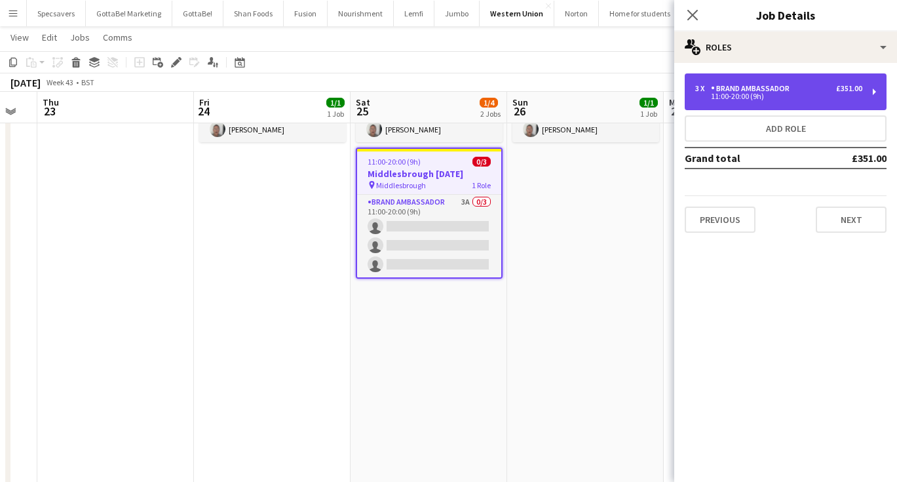
click at [763, 79] on div "3 x Brand Ambassador £351.00 11:00-20:00 (9h)" at bounding box center [786, 91] width 202 height 37
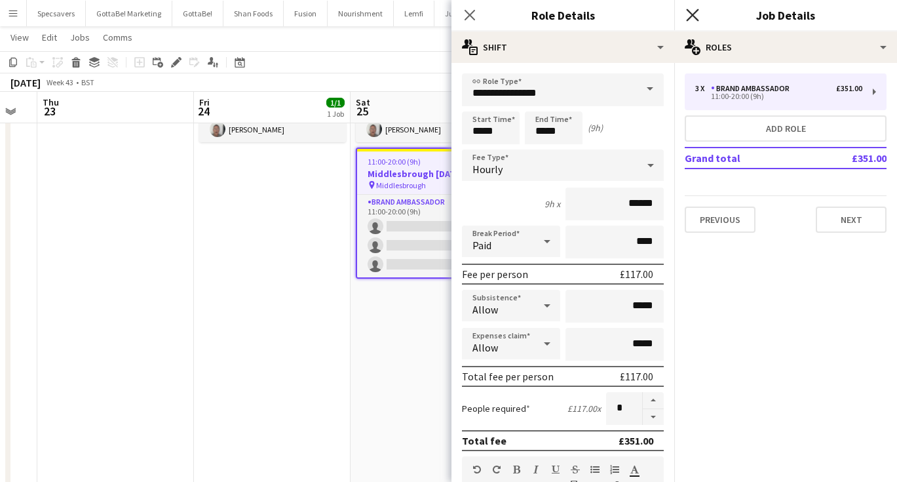
click at [691, 12] on icon at bounding box center [692, 15] width 12 height 12
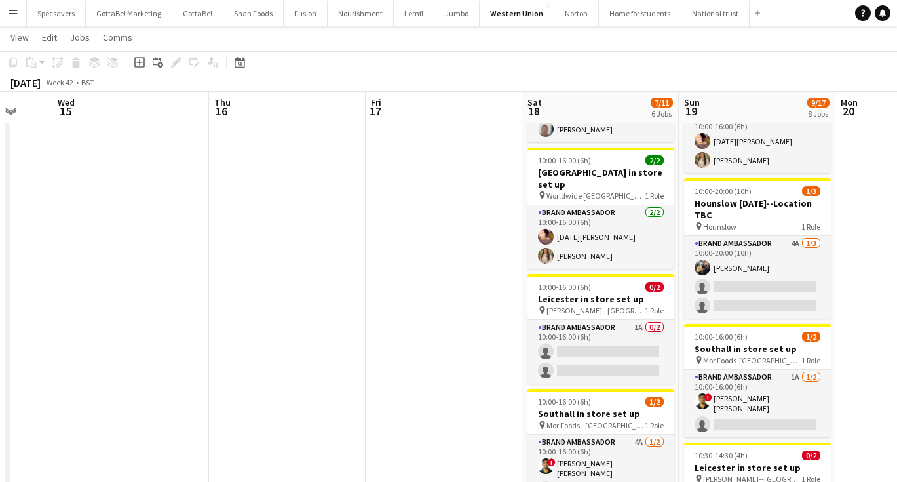
scroll to position [0, 392]
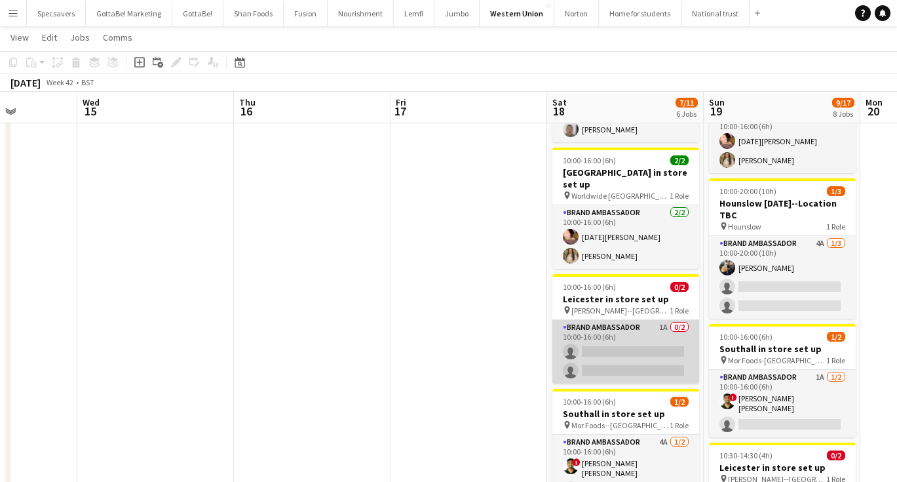
click at [655, 330] on app-card-role "Brand Ambassador 1A 0/2 10:00-16:00 (6h) single-neutral-actions single-neutral-…" at bounding box center [625, 352] width 147 height 64
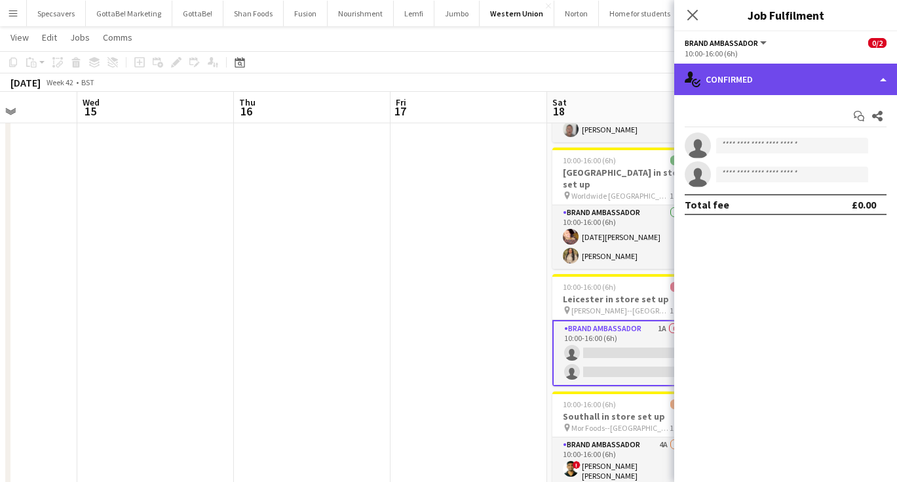
click at [780, 73] on div "single-neutral-actions-check-2 Confirmed" at bounding box center [785, 79] width 223 height 31
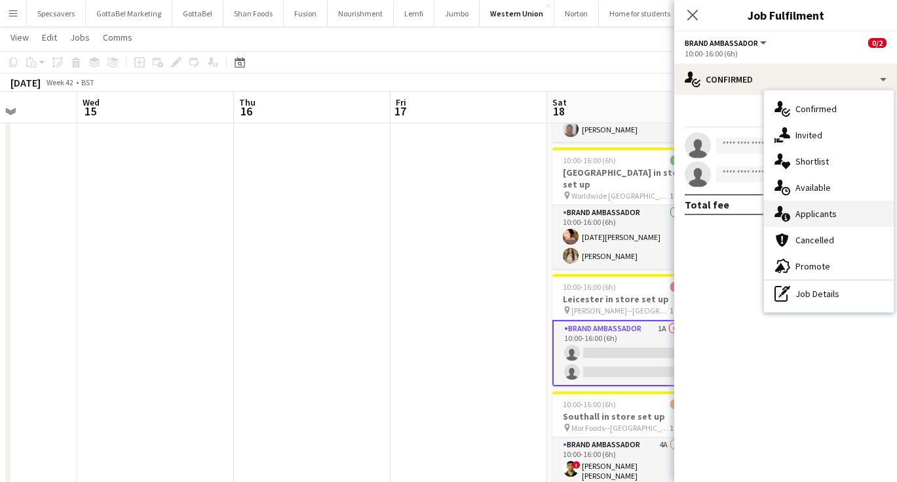
click at [810, 215] on span "Applicants" at bounding box center [815, 214] width 41 height 12
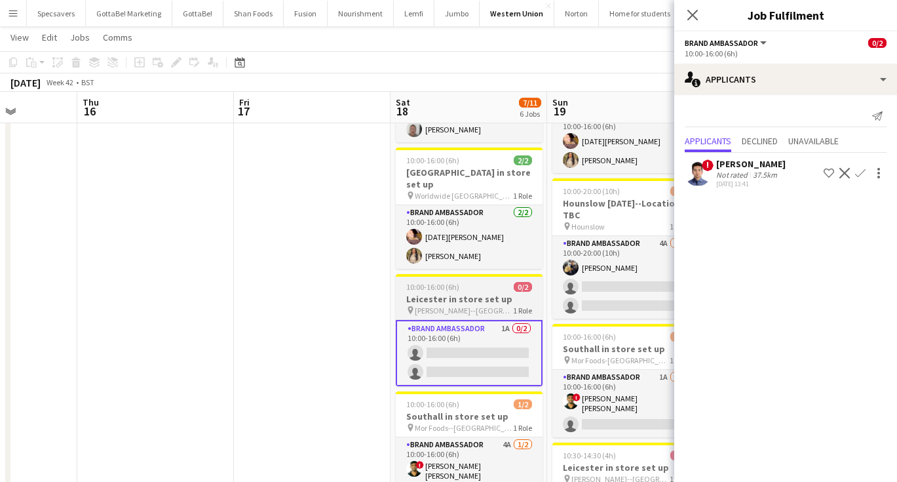
scroll to position [0, 552]
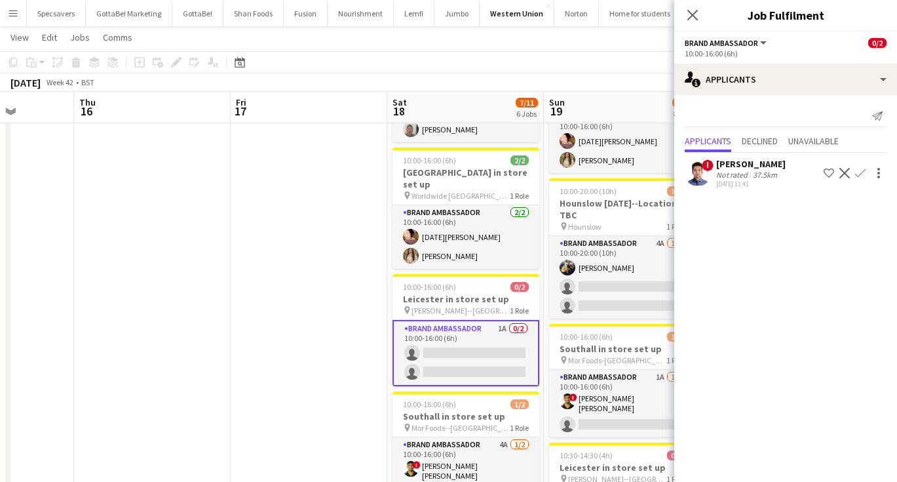
click at [753, 170] on div "37.5km" at bounding box center [764, 175] width 29 height 10
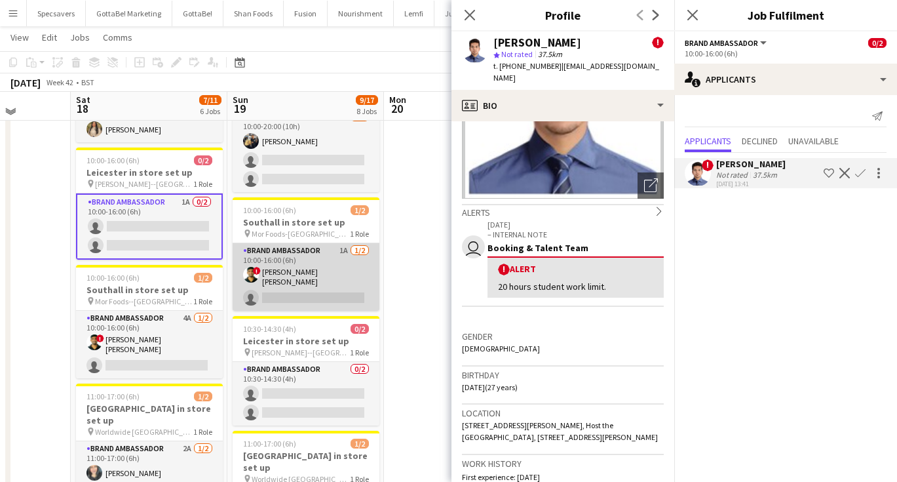
scroll to position [228, 0]
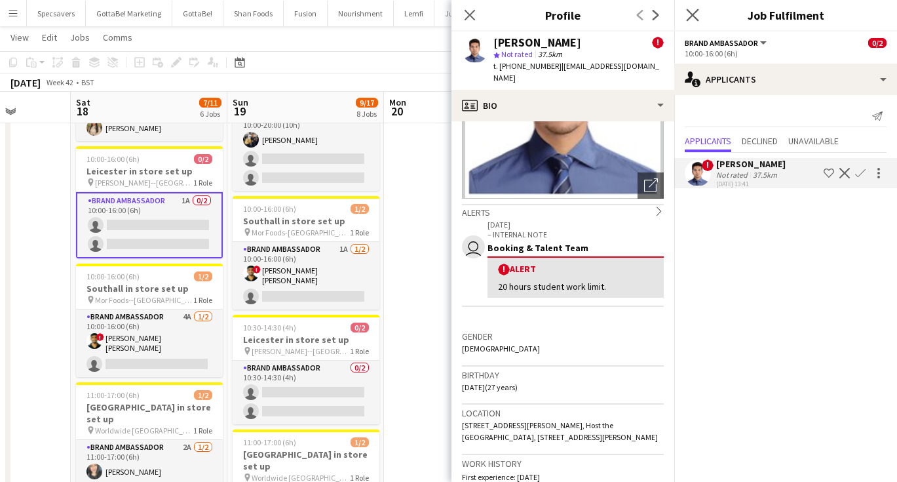
click at [687, 8] on app-icon "Close pop-in" at bounding box center [692, 15] width 19 height 19
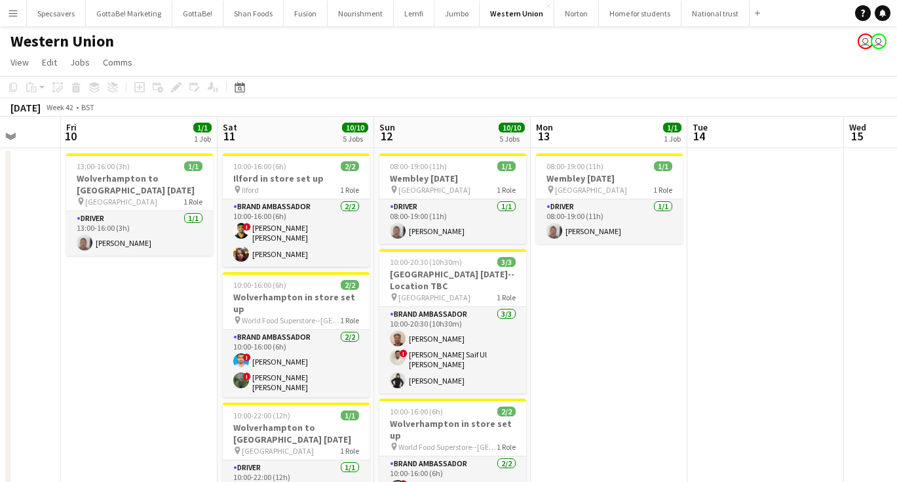
scroll to position [0, 409]
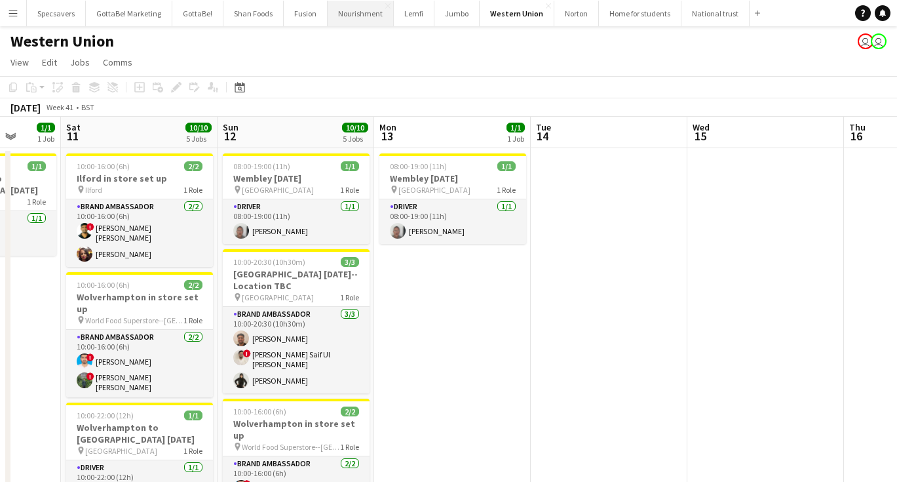
click at [369, 10] on button "Nourishment Close" at bounding box center [361, 14] width 66 height 26
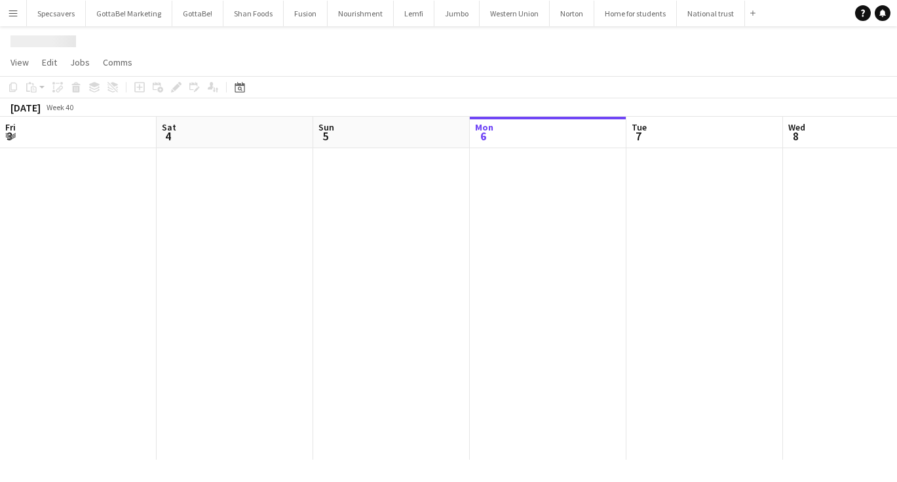
scroll to position [0, 313]
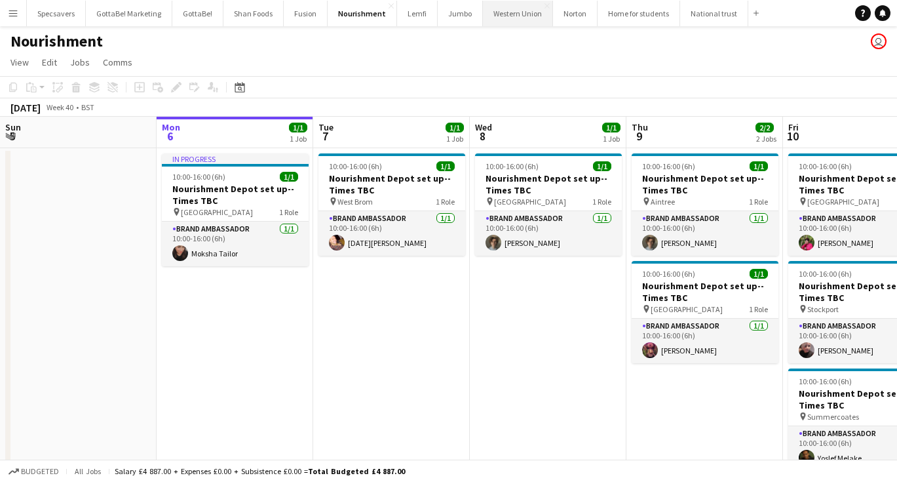
click at [493, 5] on button "Western Union Close" at bounding box center [518, 14] width 70 height 26
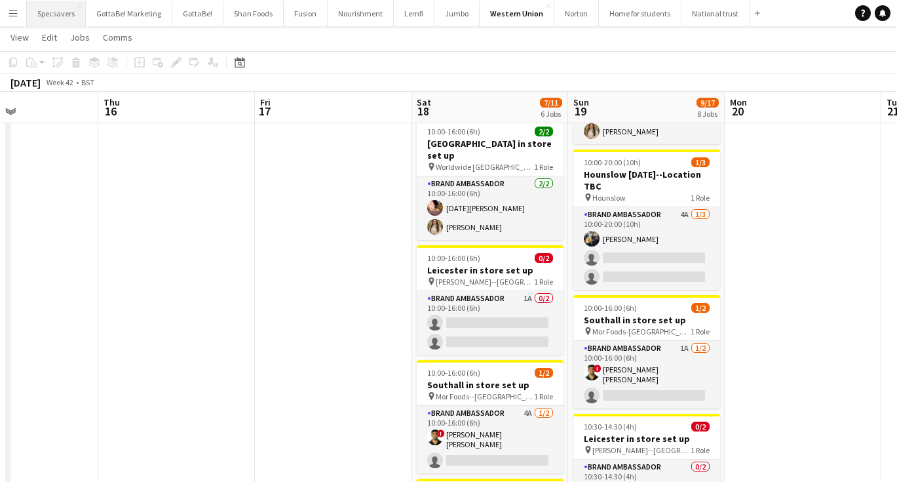
scroll to position [128, 0]
click at [22, 11] on button "Menu" at bounding box center [13, 13] width 26 height 26
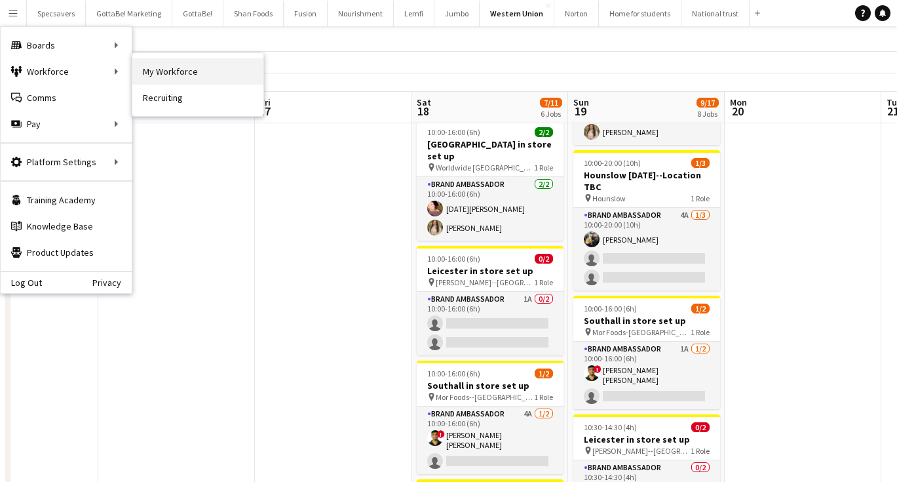
click at [183, 69] on link "My Workforce" at bounding box center [197, 71] width 131 height 26
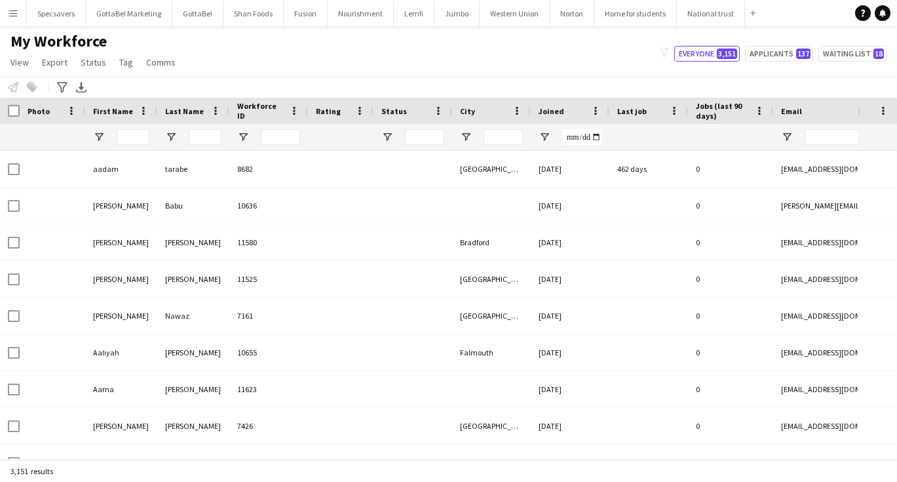
type input "***"
type input "**"
type input "**********"
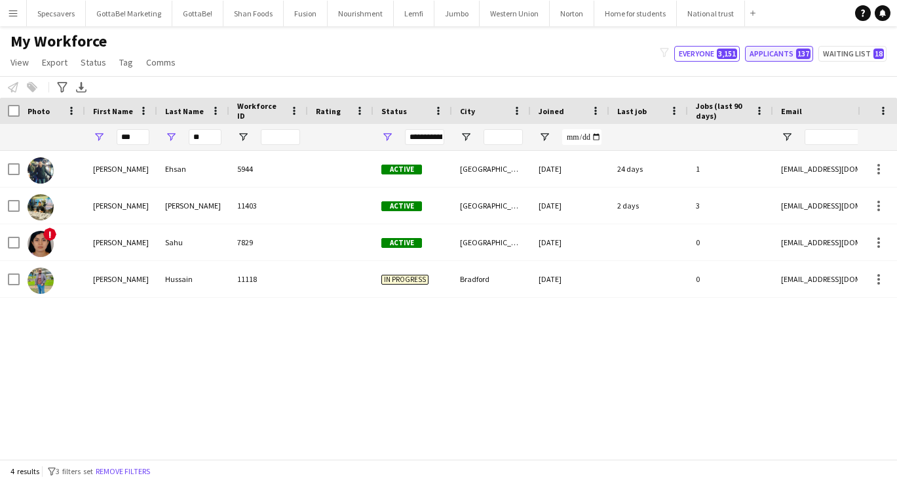
click at [784, 52] on button "Applicants 137" at bounding box center [779, 54] width 68 height 16
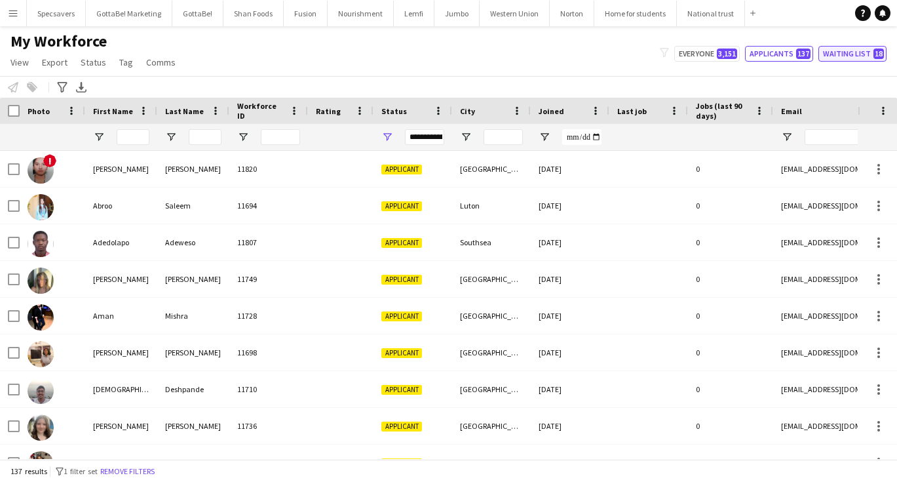
click at [851, 56] on button "Waiting list 18" at bounding box center [852, 54] width 68 height 16
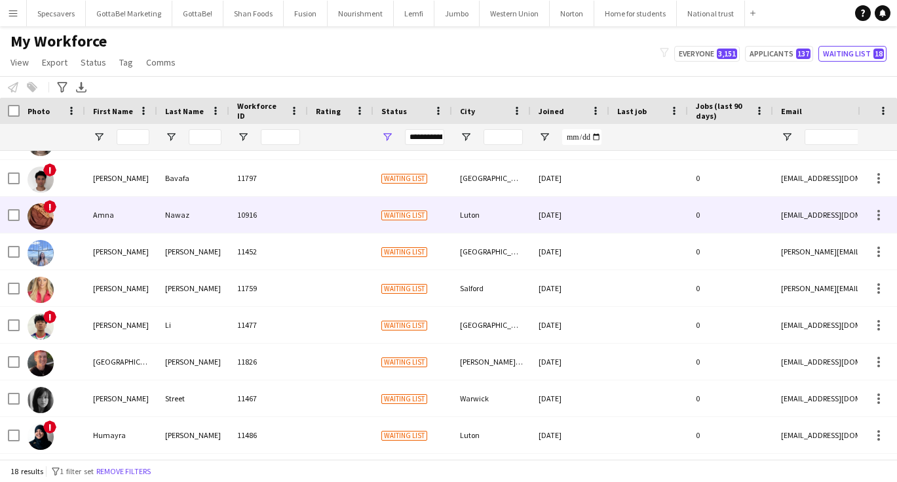
scroll to position [139, 0]
click at [192, 219] on div "Nawaz" at bounding box center [193, 213] width 72 height 36
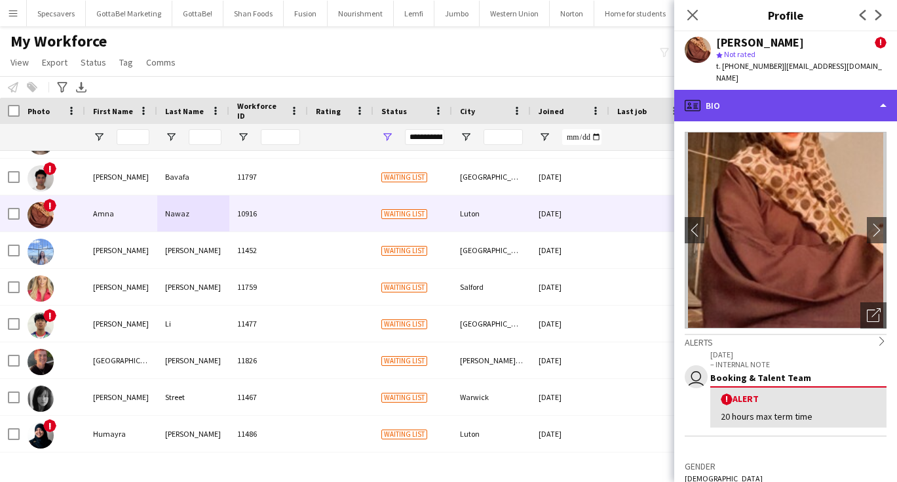
click at [805, 92] on div "profile Bio" at bounding box center [785, 105] width 223 height 31
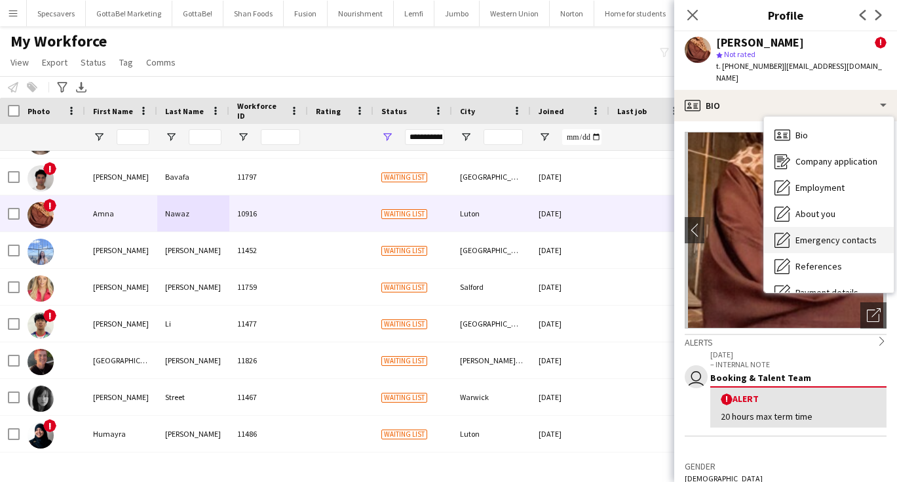
click at [835, 234] on span "Emergency contacts" at bounding box center [835, 240] width 81 height 12
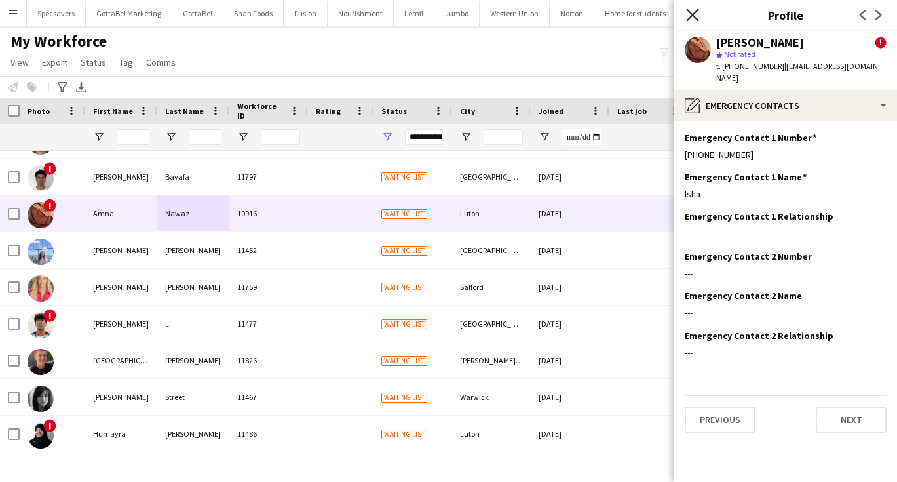
click at [691, 14] on icon at bounding box center [692, 15] width 12 height 12
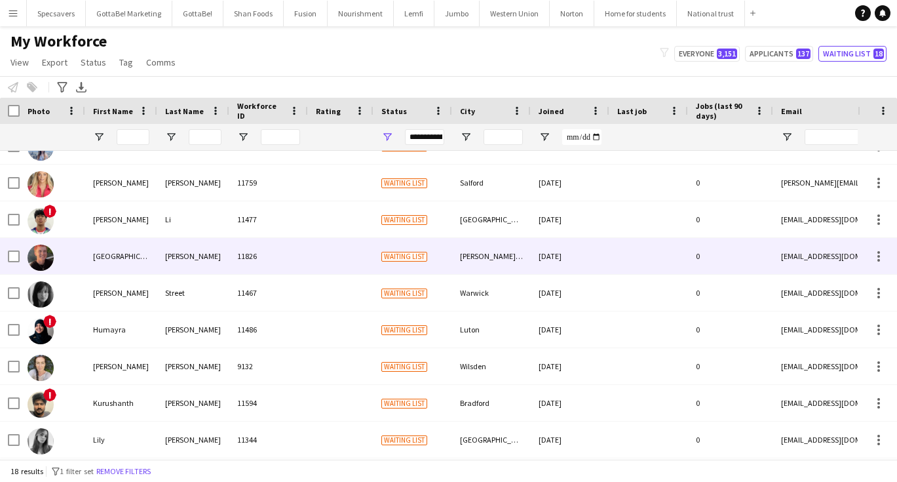
scroll to position [0, 0]
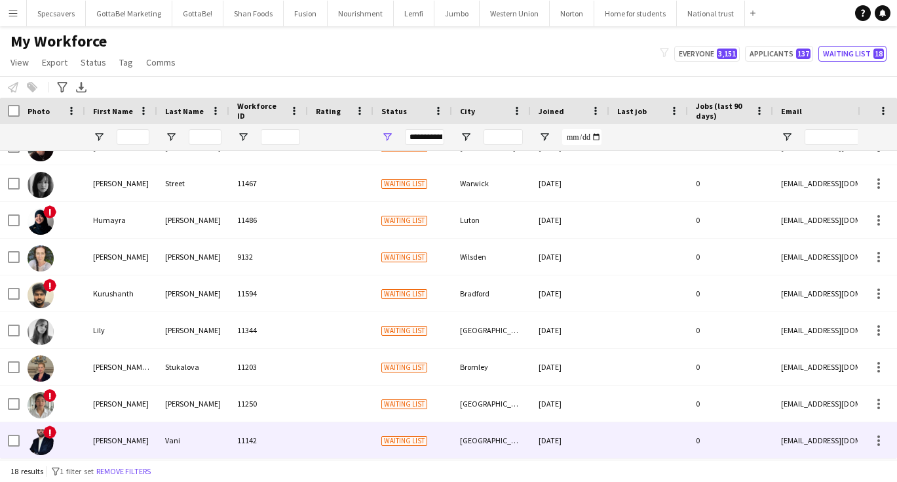
click at [212, 435] on div "Vani" at bounding box center [193, 440] width 72 height 36
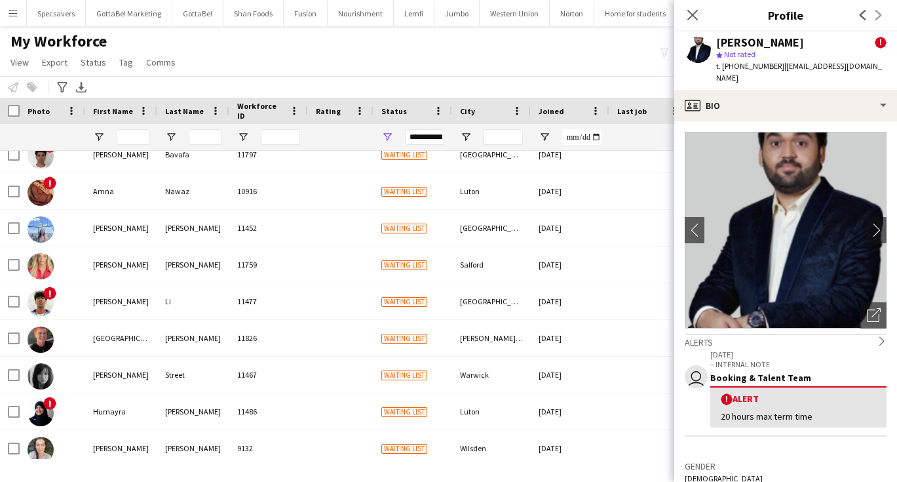
click at [507, 29] on main "My Workforce View Views Default view New view Update view Delete view Edit name…" at bounding box center [448, 245] width 897 height 438
click at [573, 52] on div "My Workforce View Views Default view New view Update view Delete view Edit name…" at bounding box center [448, 53] width 897 height 45
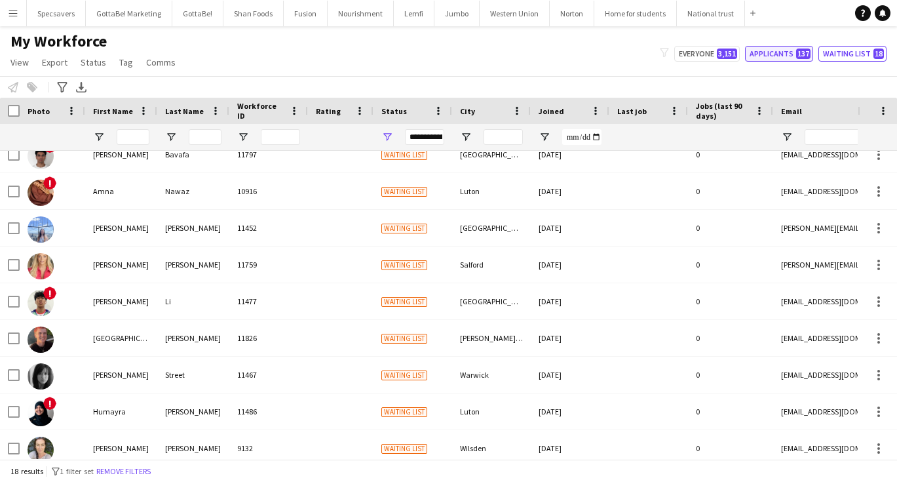
click at [780, 57] on button "Applicants 137" at bounding box center [779, 54] width 68 height 16
type input "**********"
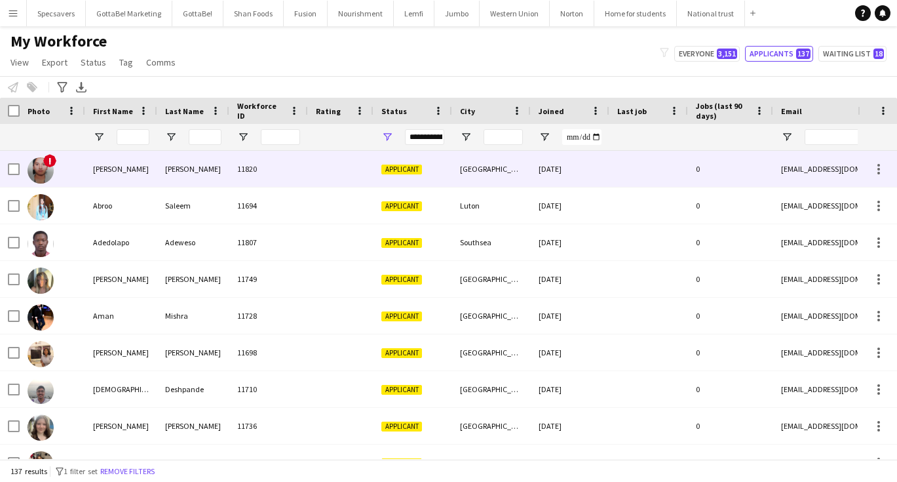
click at [225, 172] on div "[PERSON_NAME]" at bounding box center [193, 169] width 72 height 36
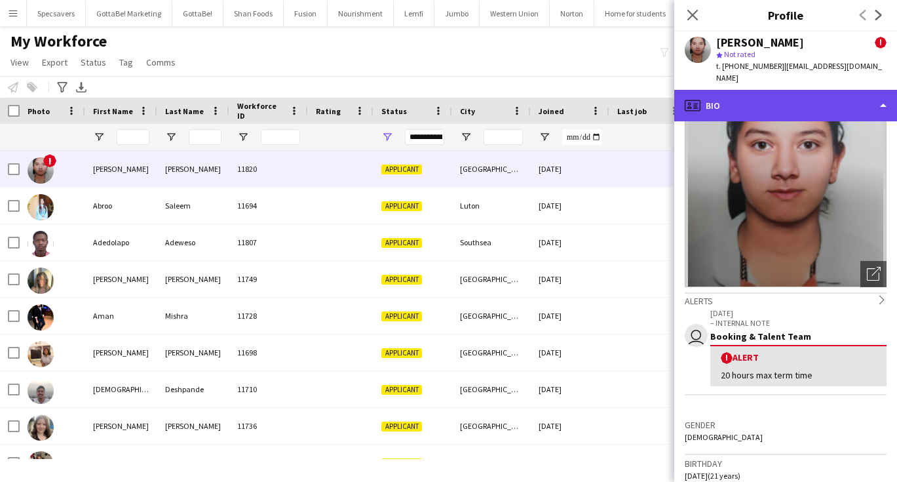
click at [814, 96] on div "profile Bio" at bounding box center [785, 105] width 223 height 31
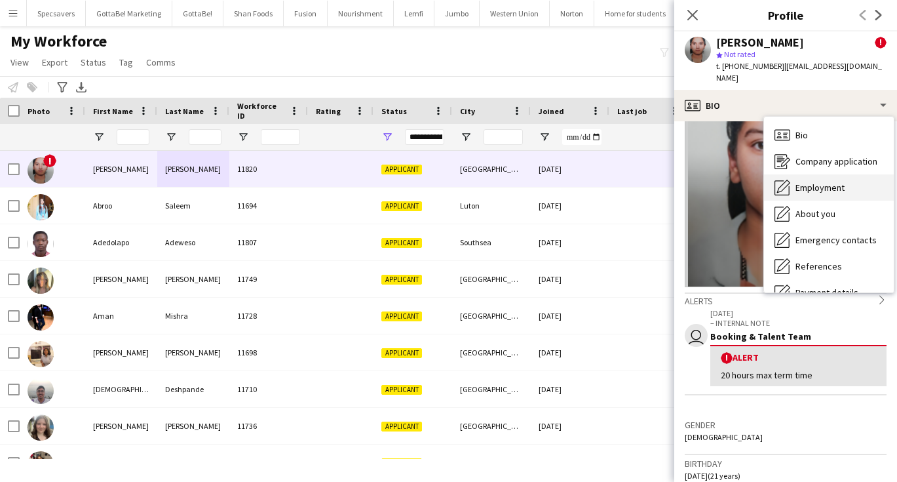
click at [808, 181] on span "Employment" at bounding box center [819, 187] width 49 height 12
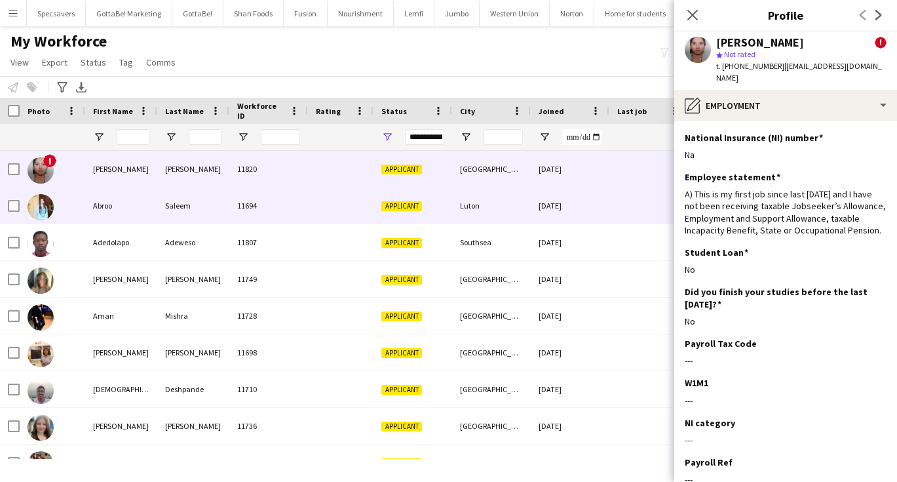
click at [207, 211] on div "Saleem" at bounding box center [193, 205] width 72 height 36
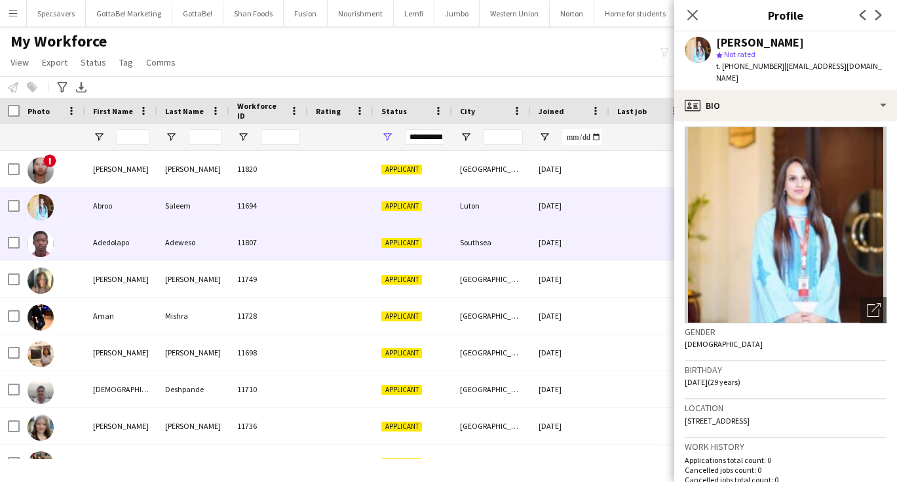
click at [228, 253] on div "Adeweso" at bounding box center [193, 242] width 72 height 36
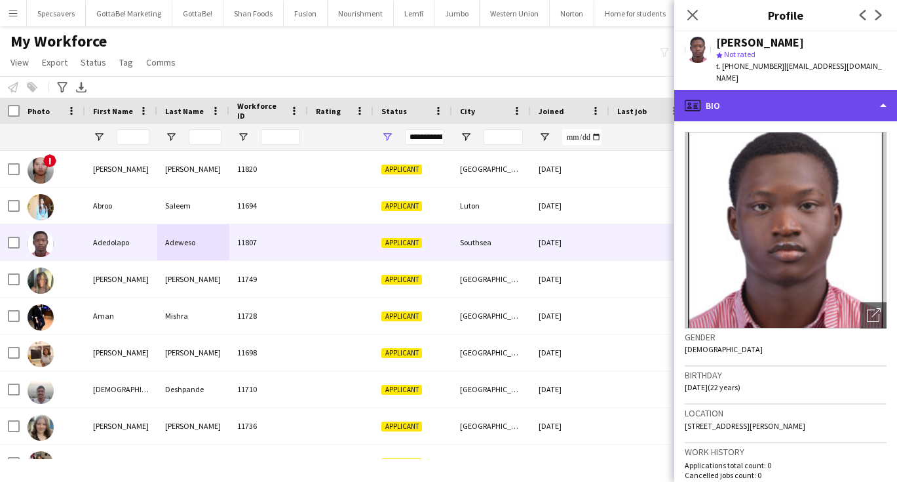
click at [815, 95] on div "profile Bio" at bounding box center [785, 105] width 223 height 31
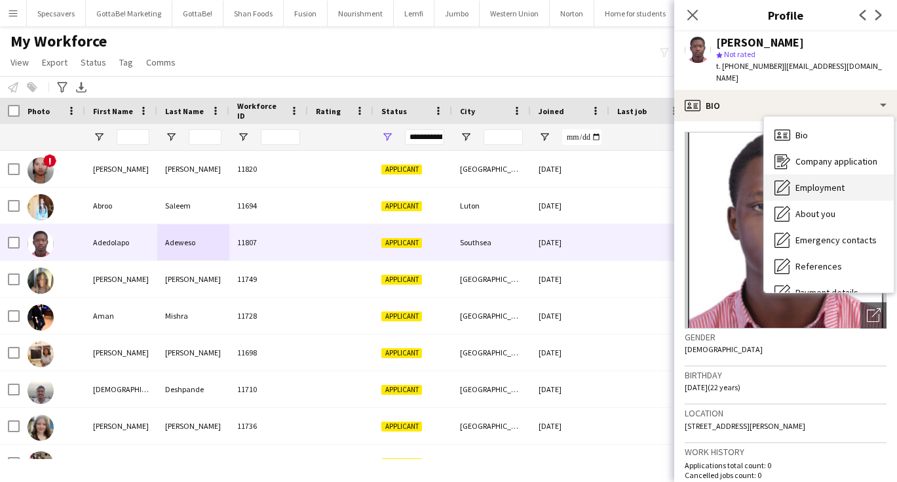
click at [832, 181] on span "Employment" at bounding box center [819, 187] width 49 height 12
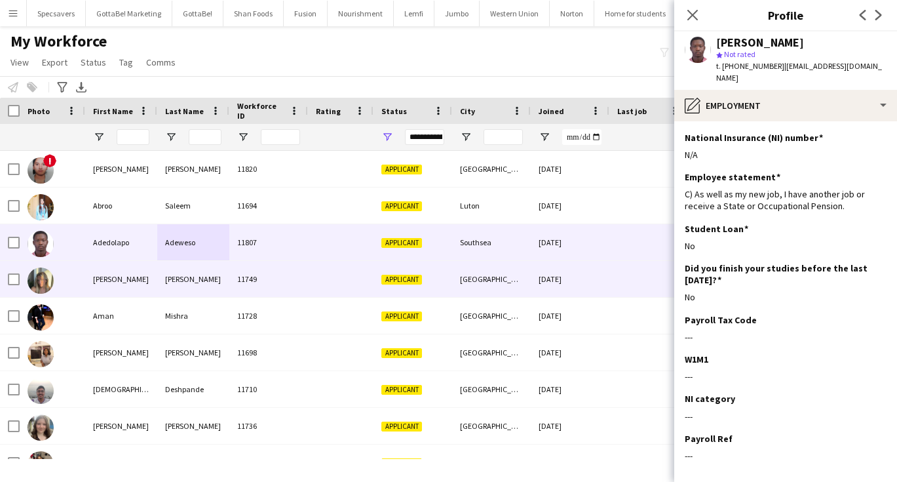
click at [202, 276] on div "[PERSON_NAME]" at bounding box center [193, 279] width 72 height 36
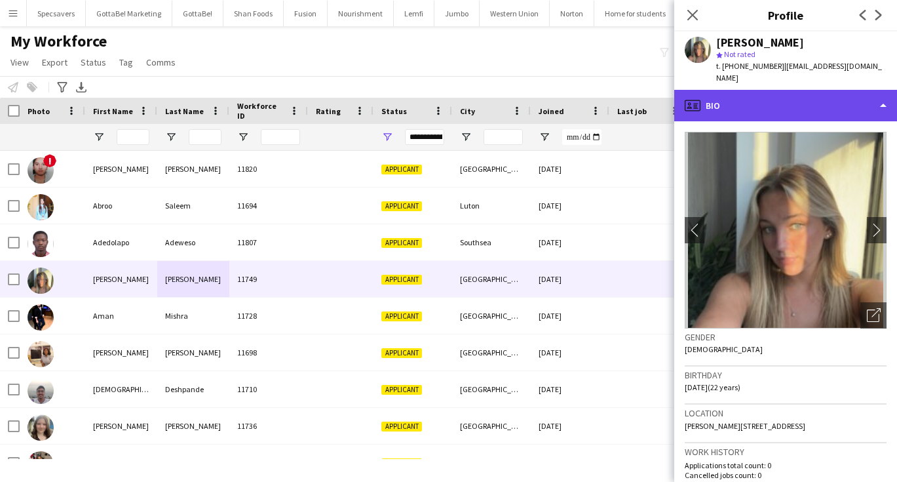
click at [805, 96] on div "profile Bio" at bounding box center [785, 105] width 223 height 31
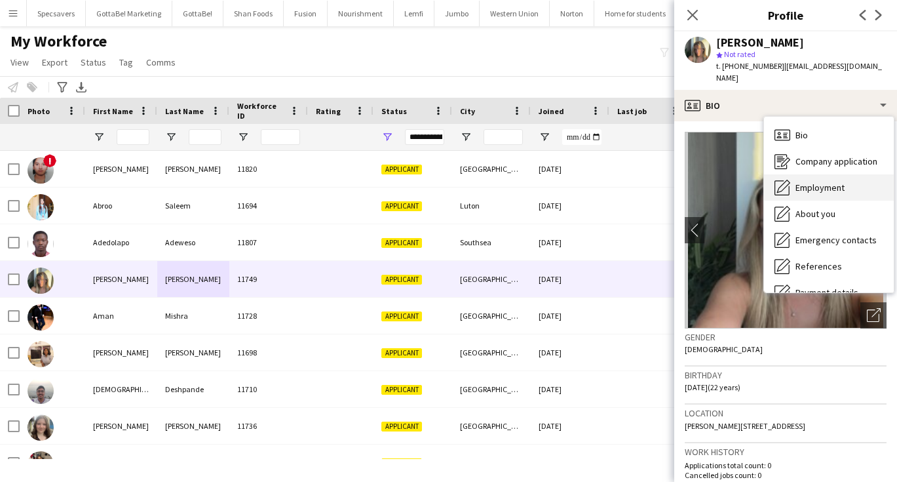
click at [824, 181] on span "Employment" at bounding box center [819, 187] width 49 height 12
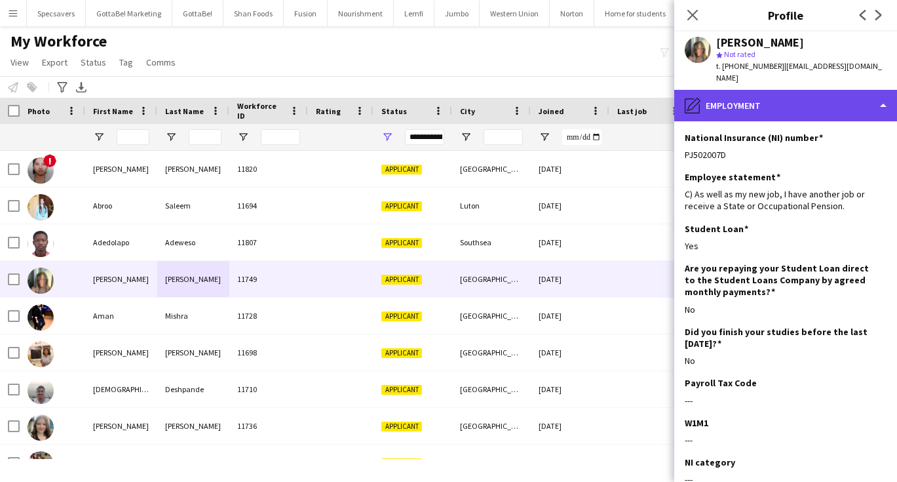
click at [794, 106] on div "pencil4 Employment" at bounding box center [785, 105] width 223 height 31
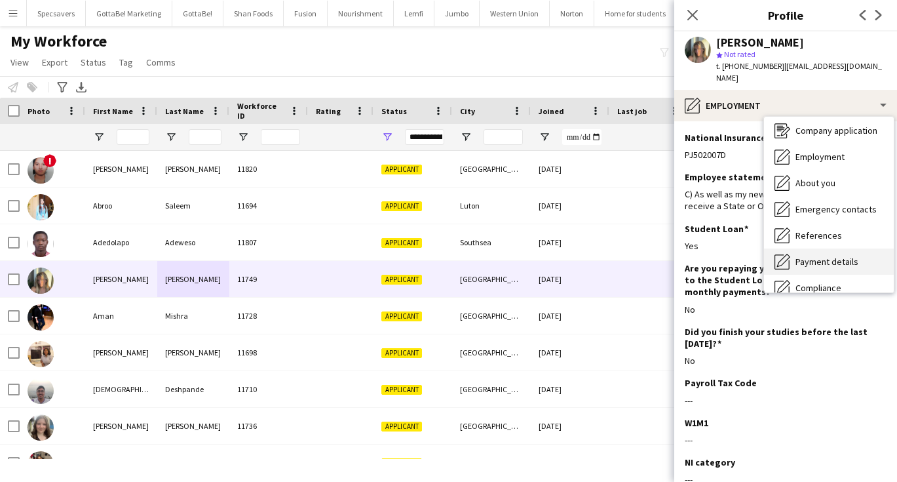
click at [819, 256] on span "Payment details" at bounding box center [826, 262] width 63 height 12
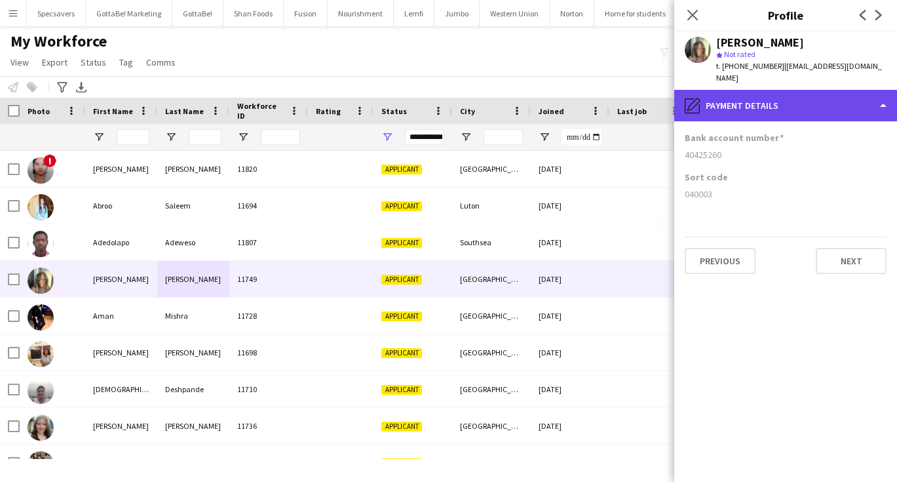
click at [795, 96] on div "pencil4 Payment details" at bounding box center [785, 105] width 223 height 31
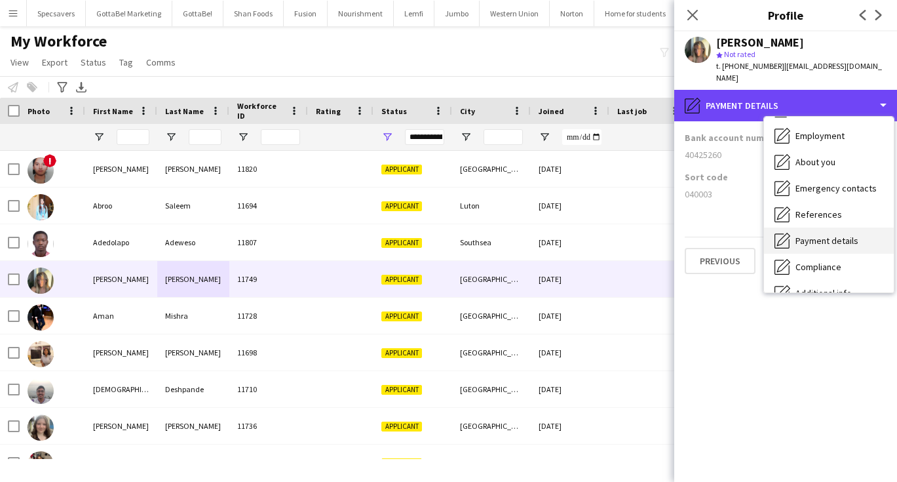
scroll to position [54, 0]
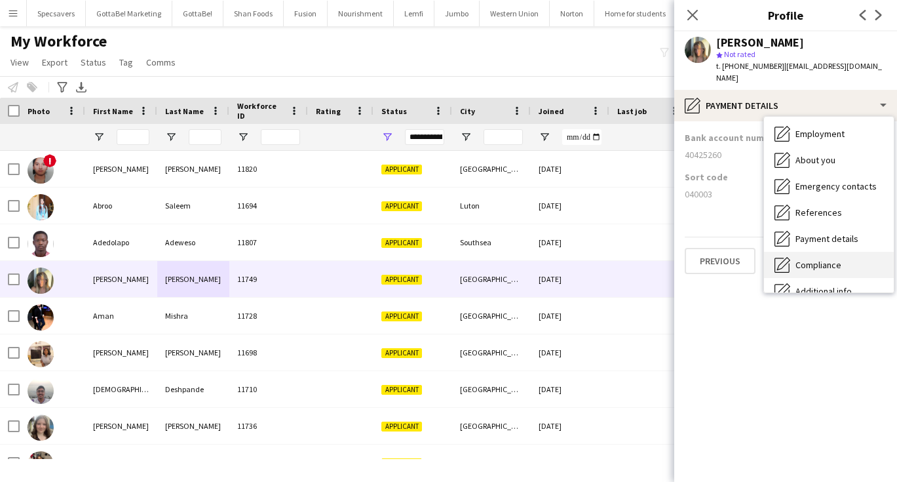
click at [835, 259] on span "Compliance" at bounding box center [818, 265] width 46 height 12
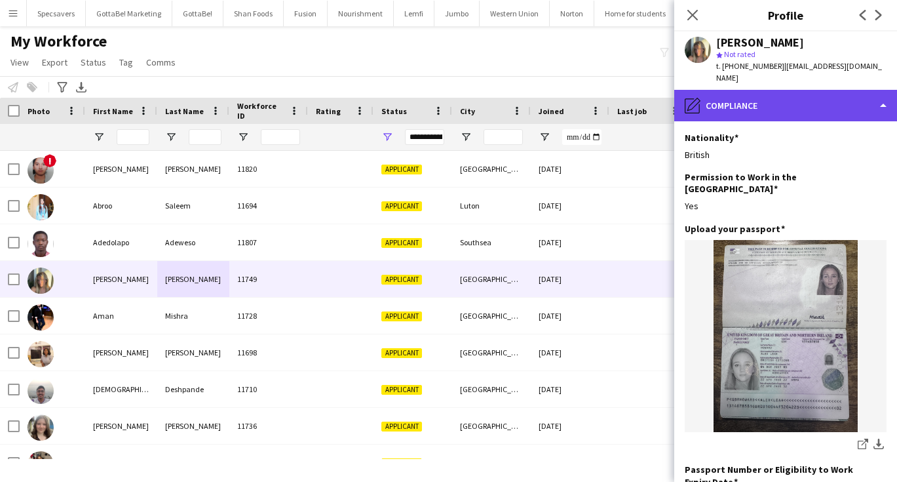
click at [788, 98] on div "pencil4 Compliance" at bounding box center [785, 105] width 223 height 31
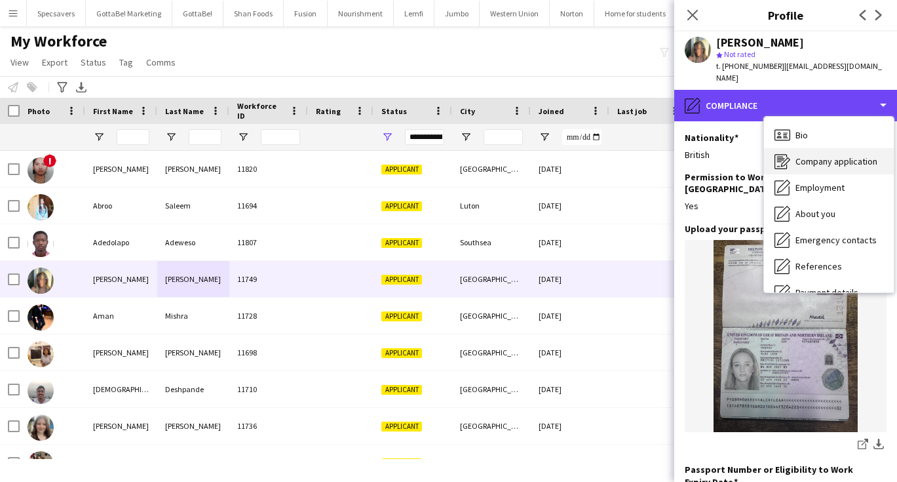
scroll to position [0, 0]
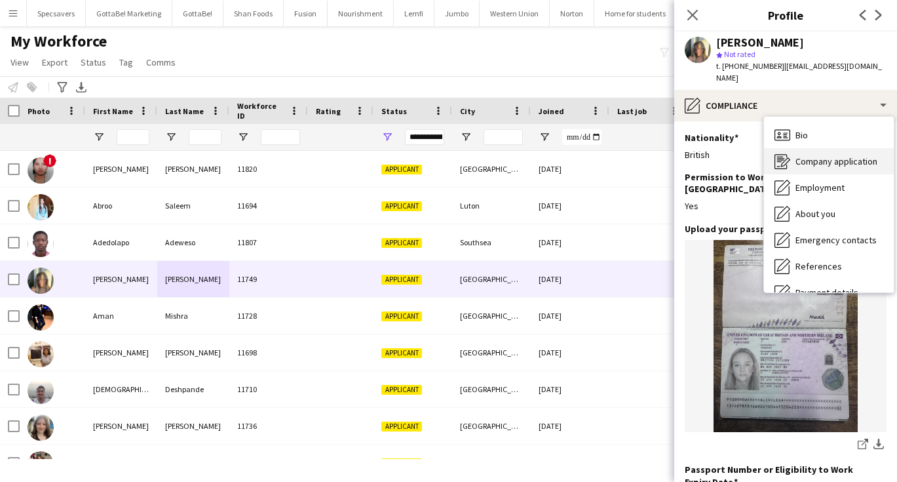
click at [818, 155] on span "Company application" at bounding box center [836, 161] width 82 height 12
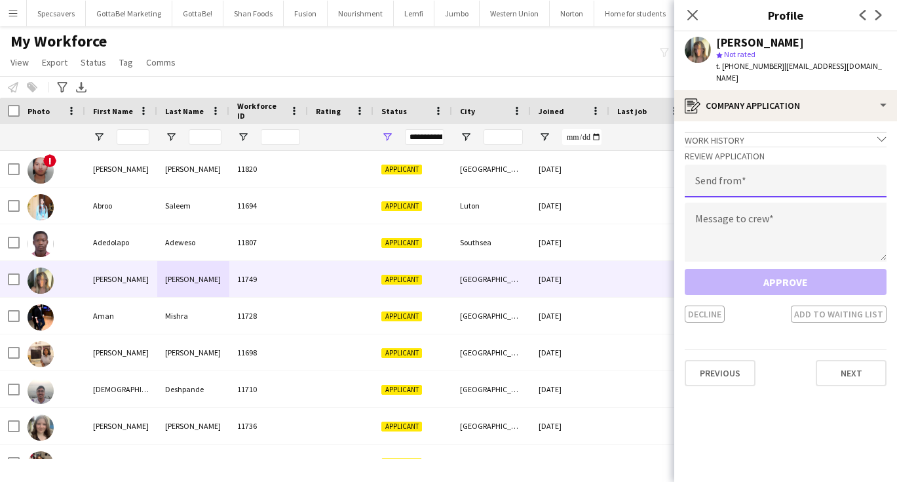
click at [763, 170] on input "email" at bounding box center [786, 180] width 202 height 33
type input "**********"
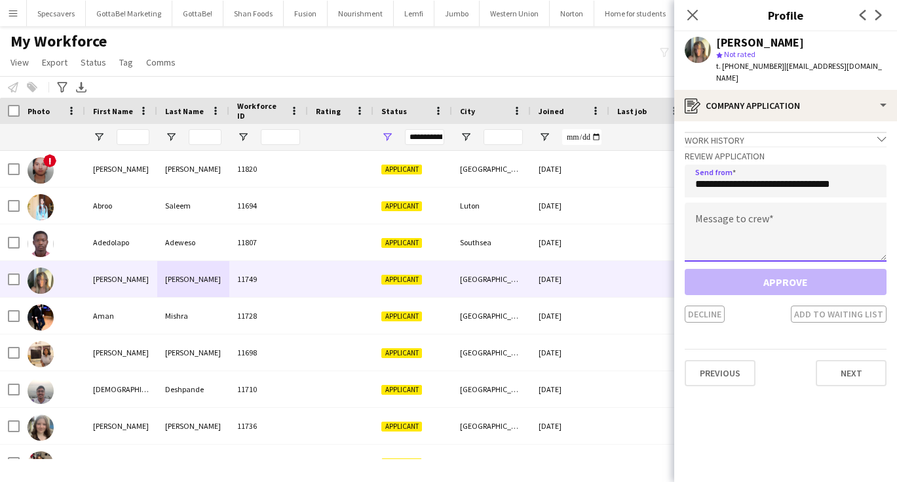
click at [761, 224] on textarea at bounding box center [786, 231] width 202 height 59
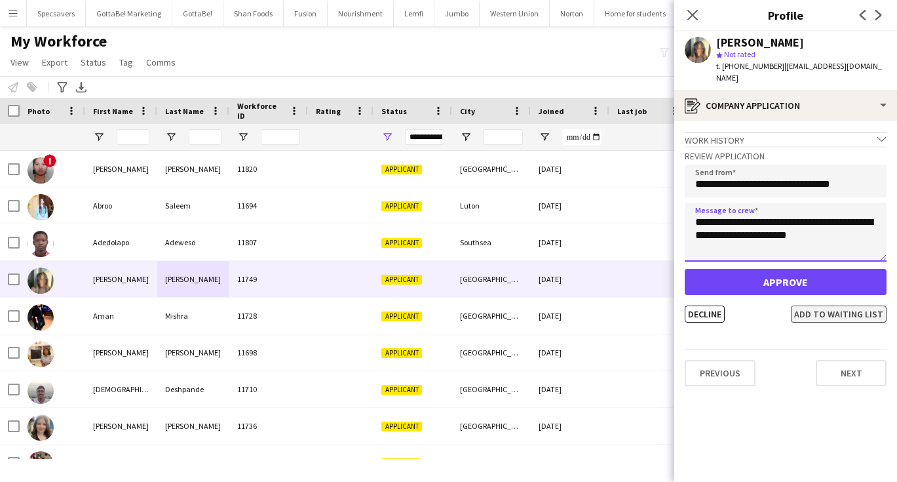
type textarea "**********"
click at [827, 305] on button "Add to waiting list" at bounding box center [839, 313] width 96 height 17
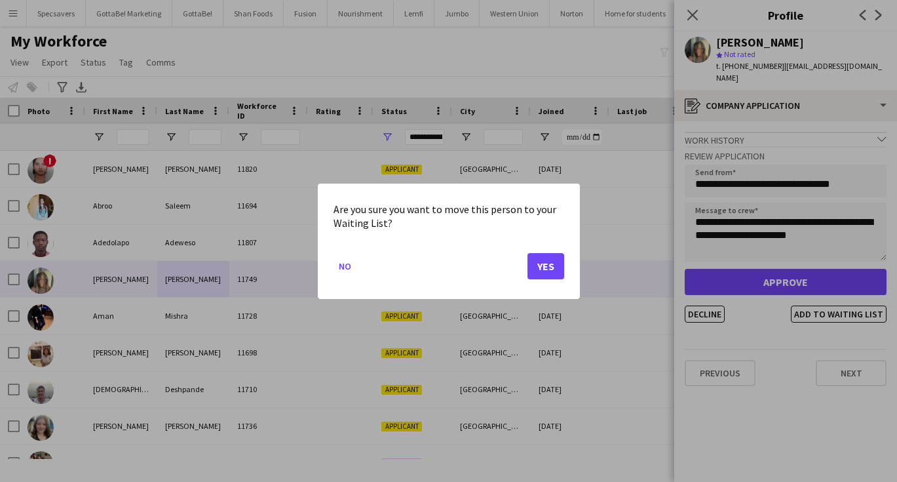
click at [553, 265] on button "Yes" at bounding box center [545, 265] width 37 height 26
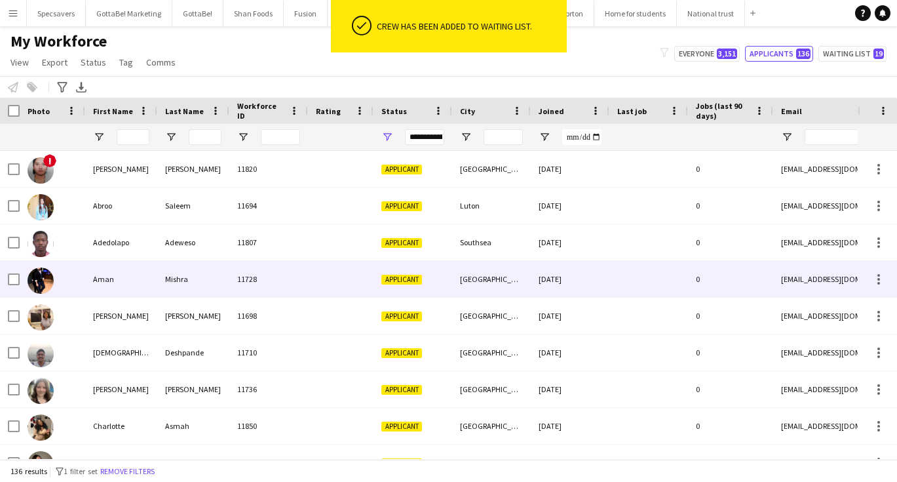
click at [162, 276] on div "Mishra" at bounding box center [193, 279] width 72 height 36
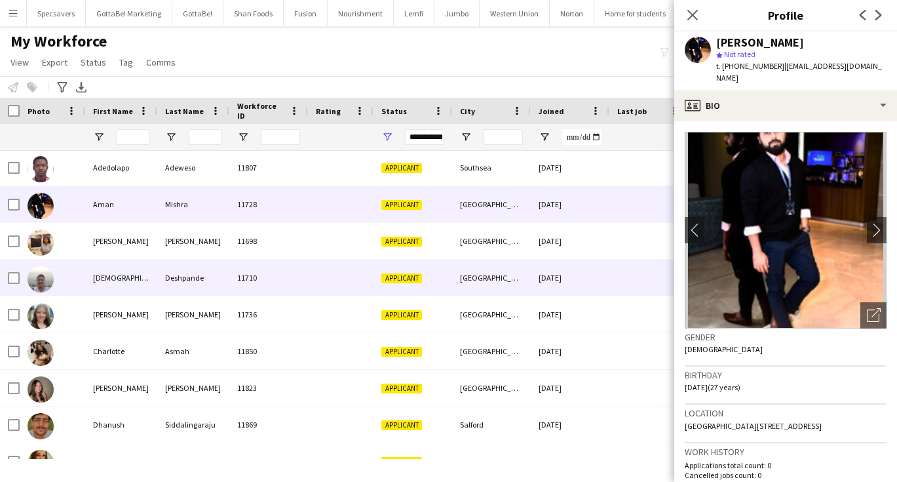
scroll to position [76, 0]
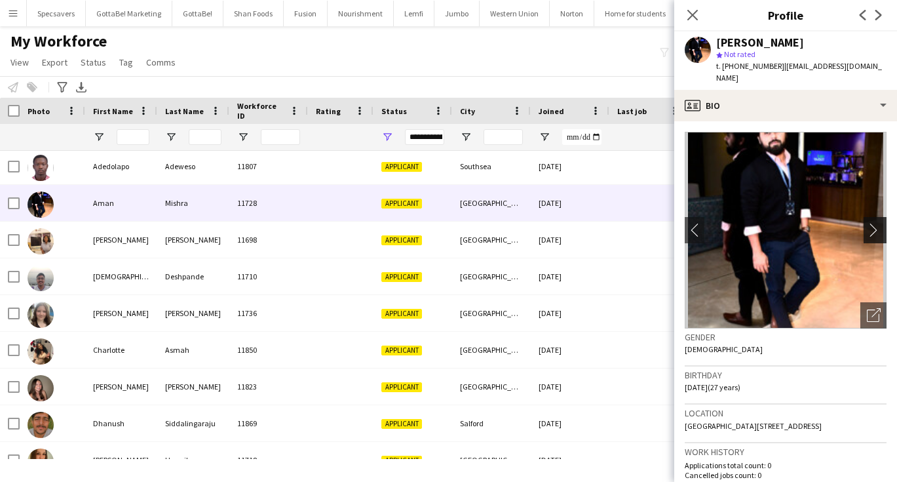
click at [874, 223] on app-icon "chevron-right" at bounding box center [877, 230] width 20 height 14
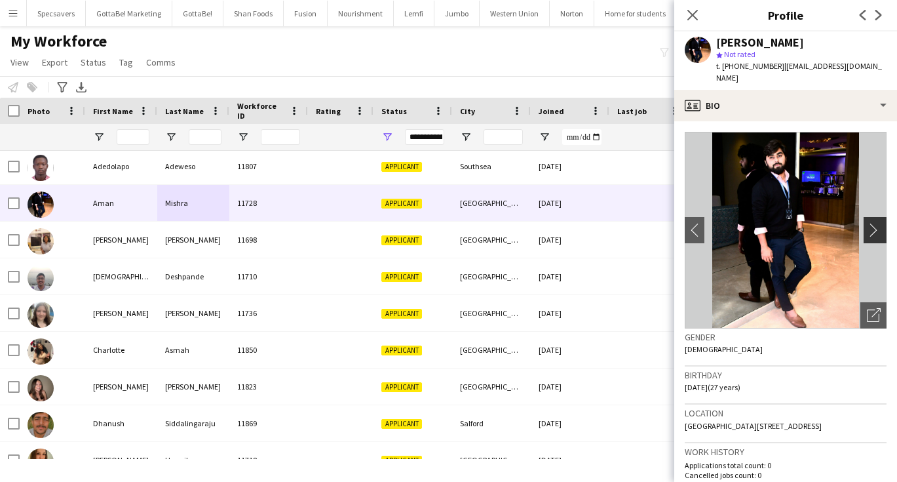
click at [874, 223] on app-icon "chevron-right" at bounding box center [877, 230] width 20 height 14
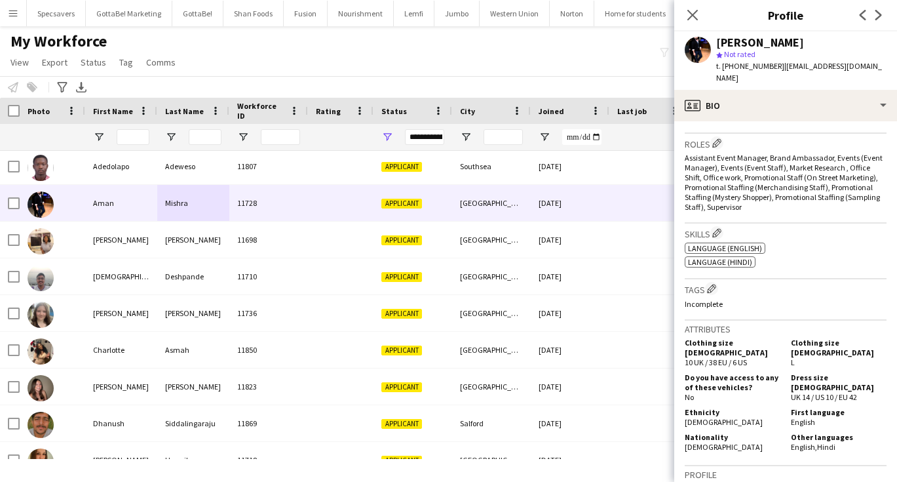
scroll to position [461, 0]
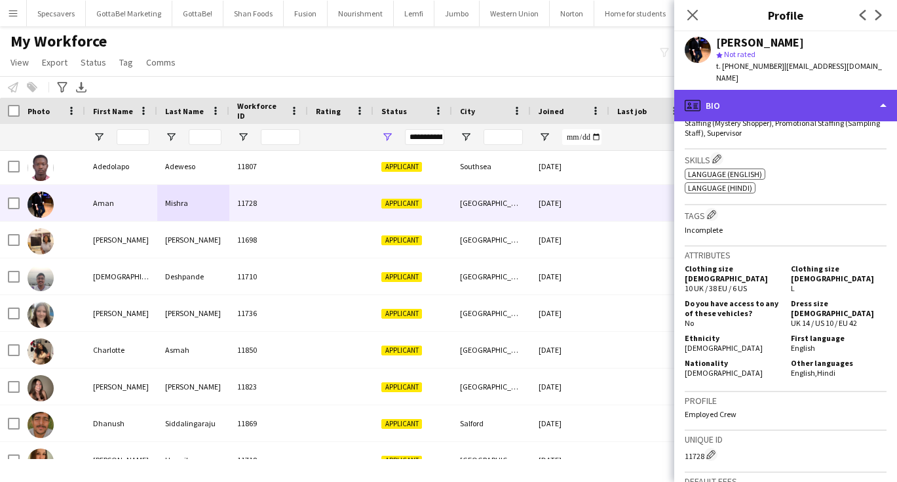
click at [812, 95] on div "profile Bio" at bounding box center [785, 105] width 223 height 31
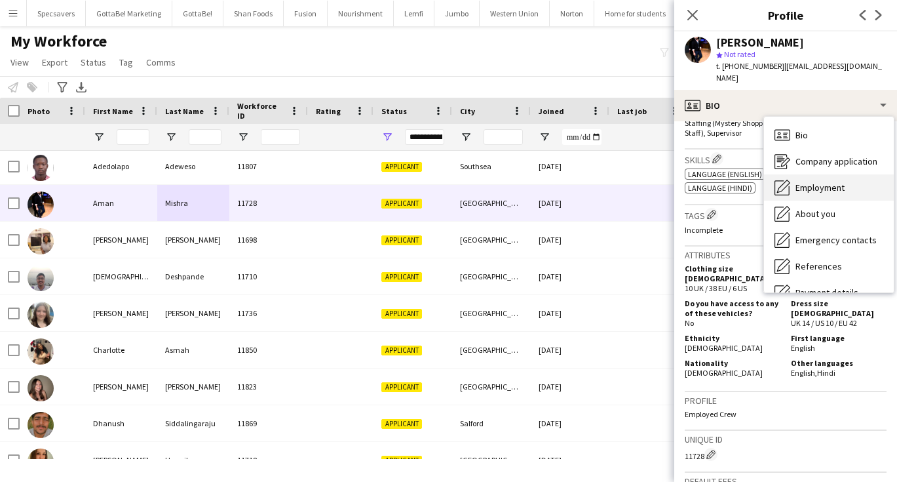
click at [833, 181] on span "Employment" at bounding box center [819, 187] width 49 height 12
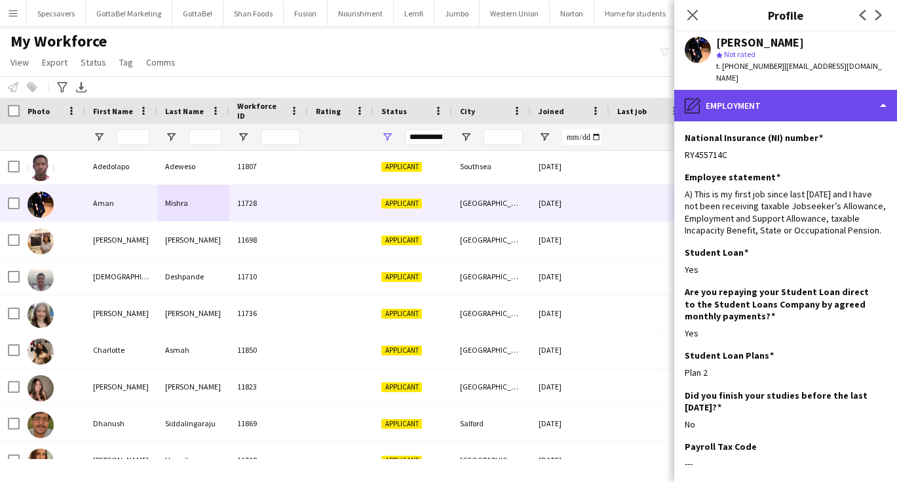
click at [760, 98] on div "pencil4 Employment" at bounding box center [785, 105] width 223 height 31
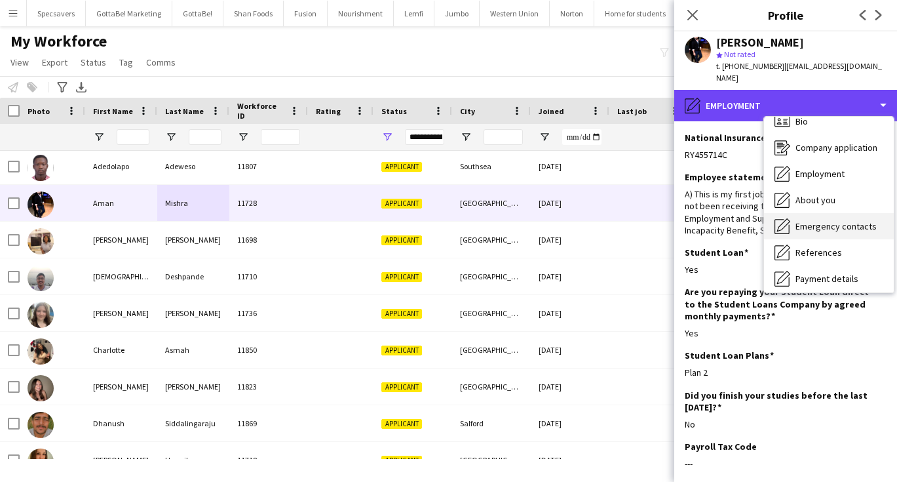
scroll to position [14, 0]
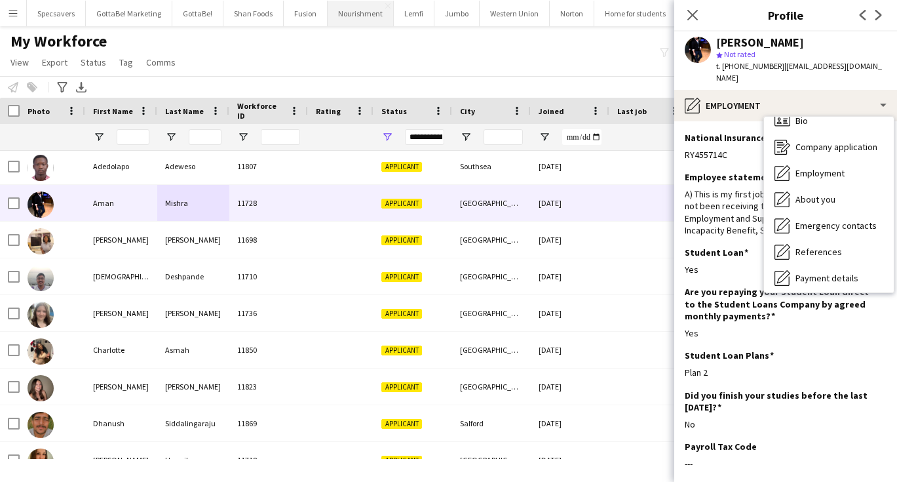
click at [359, 12] on button "Nourishment Close" at bounding box center [361, 14] width 66 height 26
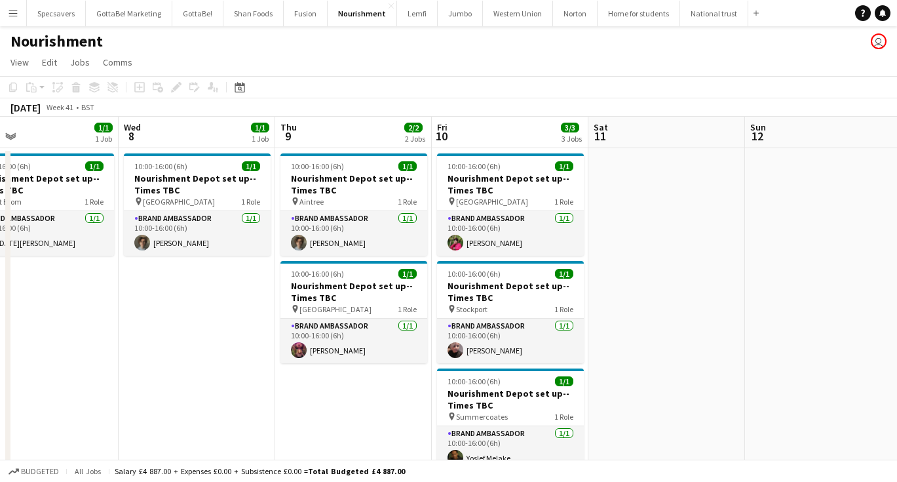
scroll to position [0, 504]
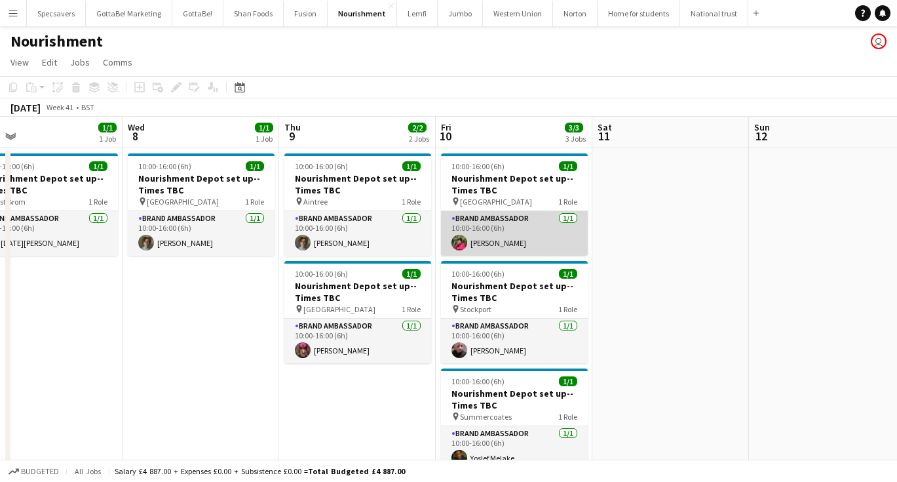
click at [524, 241] on app-card-role "Brand Ambassador 1/1 10:00-16:00 (6h) Rachel Lightfoot" at bounding box center [514, 233] width 147 height 45
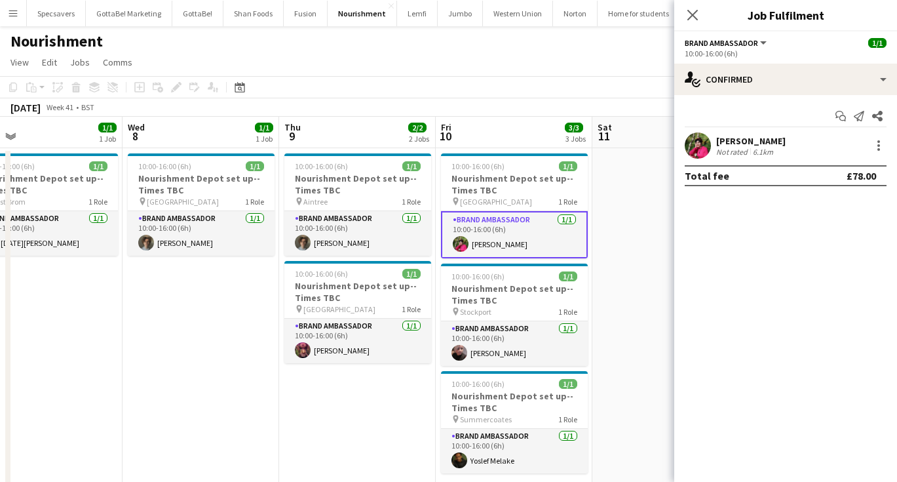
click at [747, 148] on div "Not rated" at bounding box center [733, 152] width 34 height 10
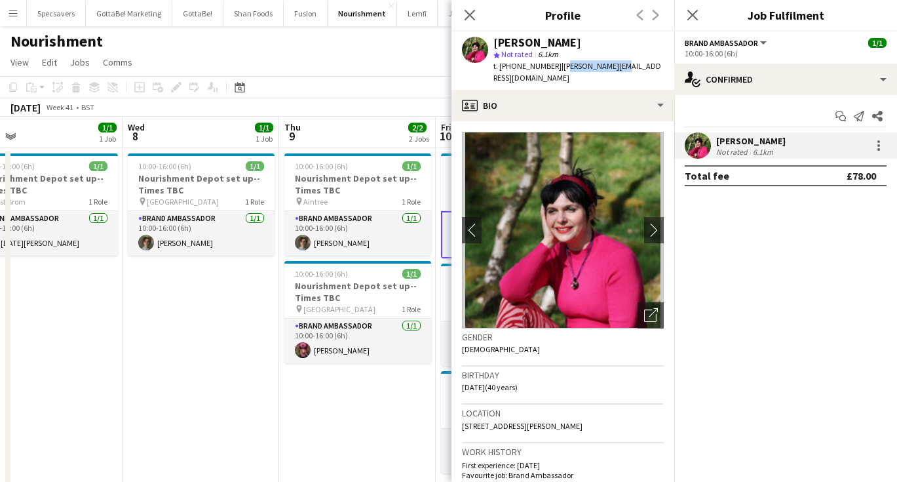
drag, startPoint x: 557, startPoint y: 63, endPoint x: 606, endPoint y: 67, distance: 49.3
click at [606, 67] on span "| rachel_lightfoot@yahoo.co.uk" at bounding box center [577, 72] width 168 height 22
drag, startPoint x: 654, startPoint y: 67, endPoint x: 556, endPoint y: 67, distance: 98.3
click at [556, 67] on span "| rachel_lightfoot@yahoo.co.uk" at bounding box center [577, 72] width 168 height 22
copy span "rachel_lightfoot@yahoo.co.uk"
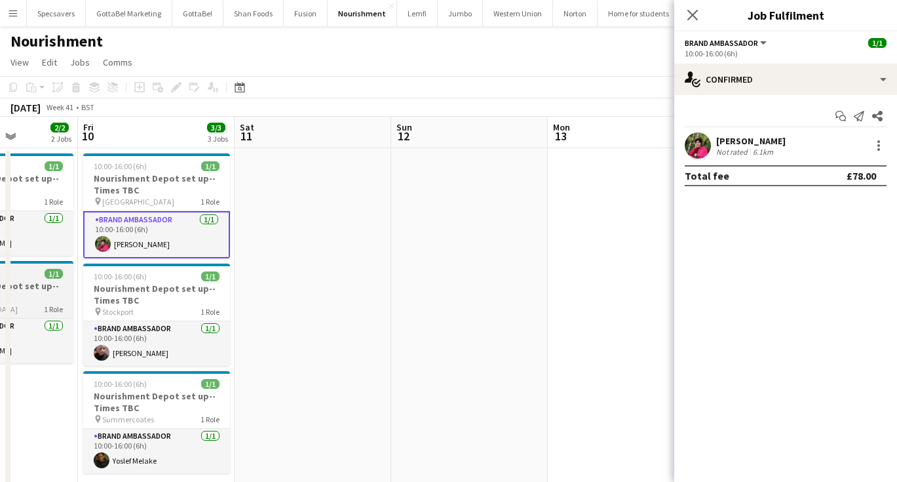
scroll to position [0, 549]
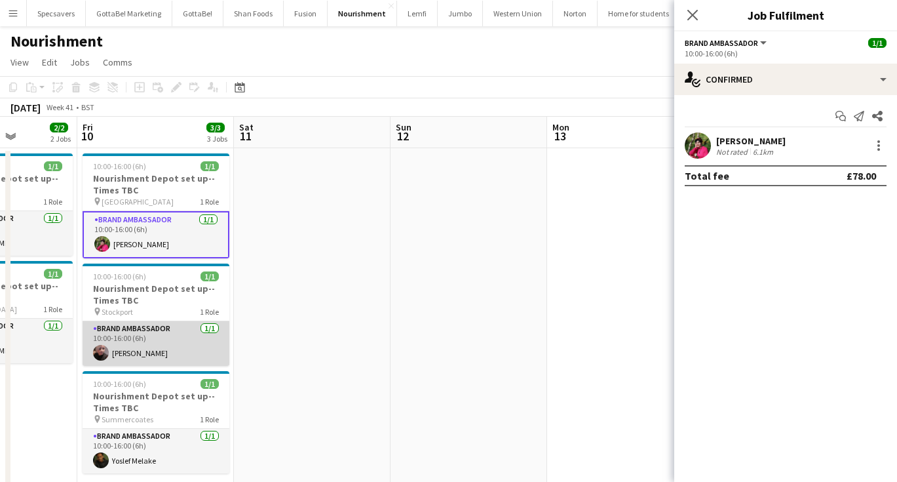
click at [173, 351] on app-card-role "Brand Ambassador 1/1 10:00-16:00 (6h) Jane Waterhouse" at bounding box center [156, 343] width 147 height 45
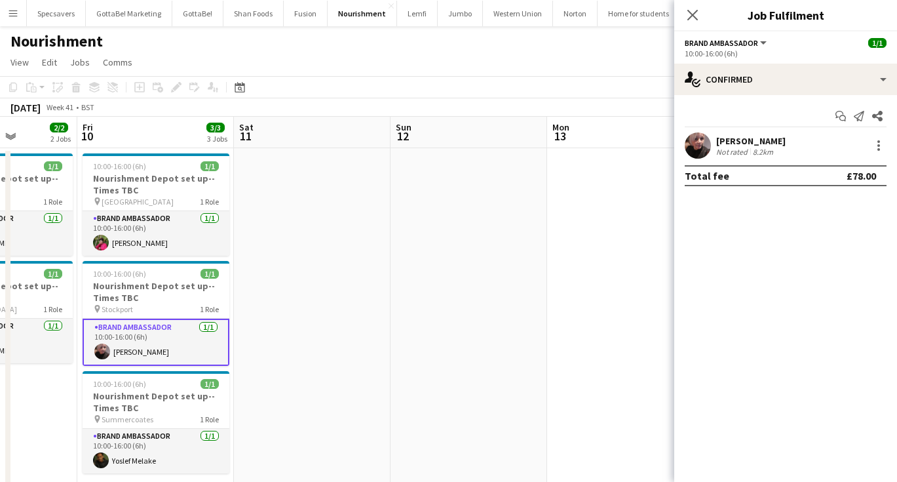
click at [751, 158] on div "Jane Waterhouse Not rated 8.2km" at bounding box center [785, 145] width 223 height 26
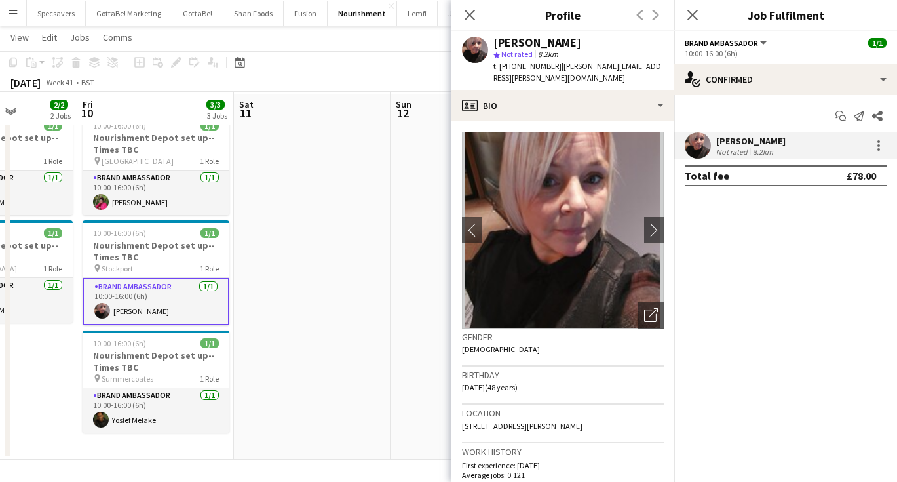
scroll to position [41, 0]
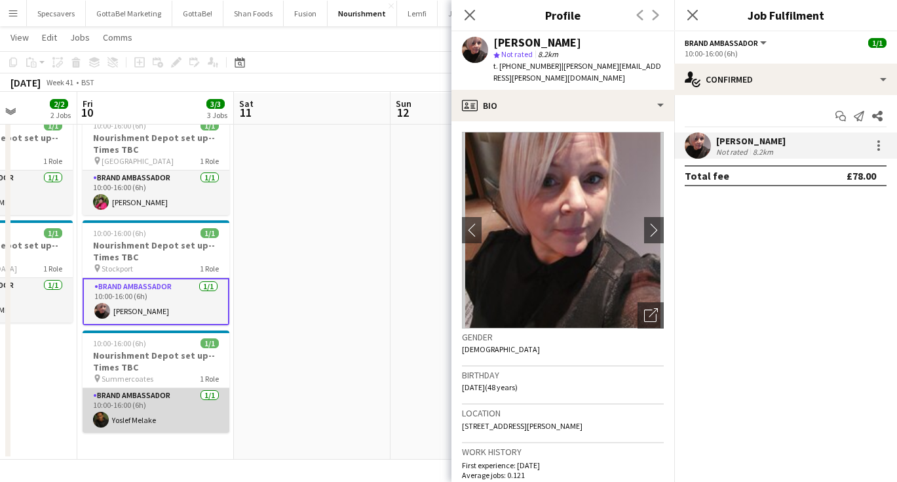
click at [147, 416] on app-card-role "Brand Ambassador 1/1 10:00-16:00 (6h) Yoslef Melake" at bounding box center [156, 410] width 147 height 45
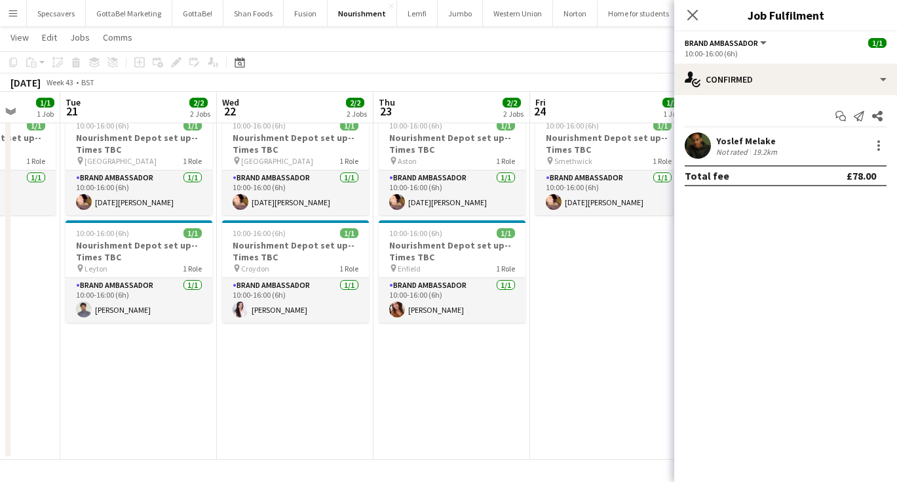
scroll to position [0, 391]
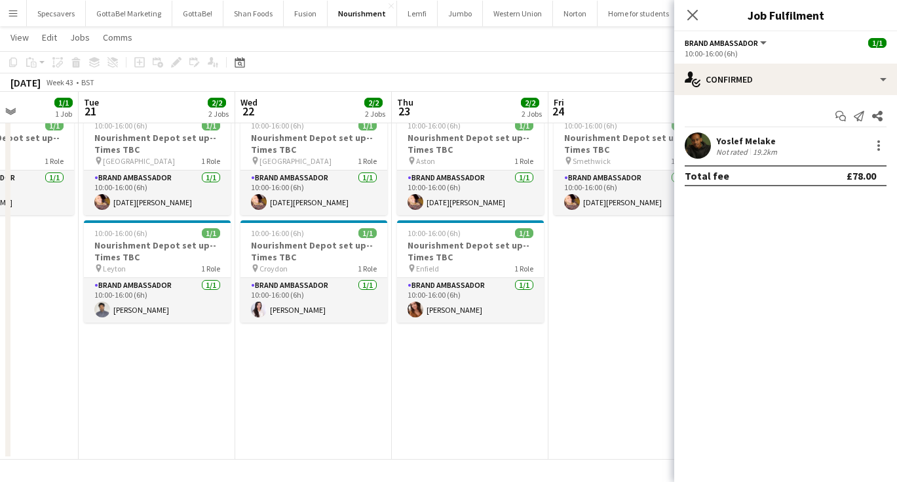
click at [752, 138] on div "Yoslef Melake" at bounding box center [748, 141] width 64 height 12
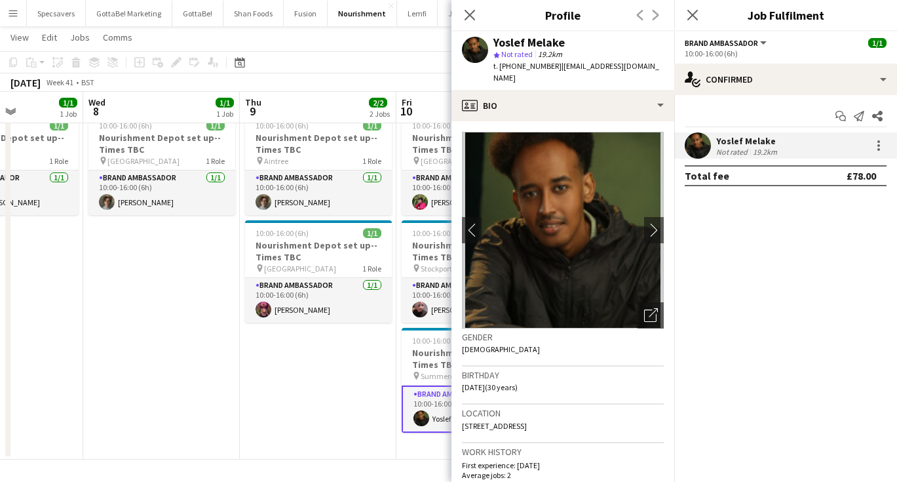
scroll to position [0, 374]
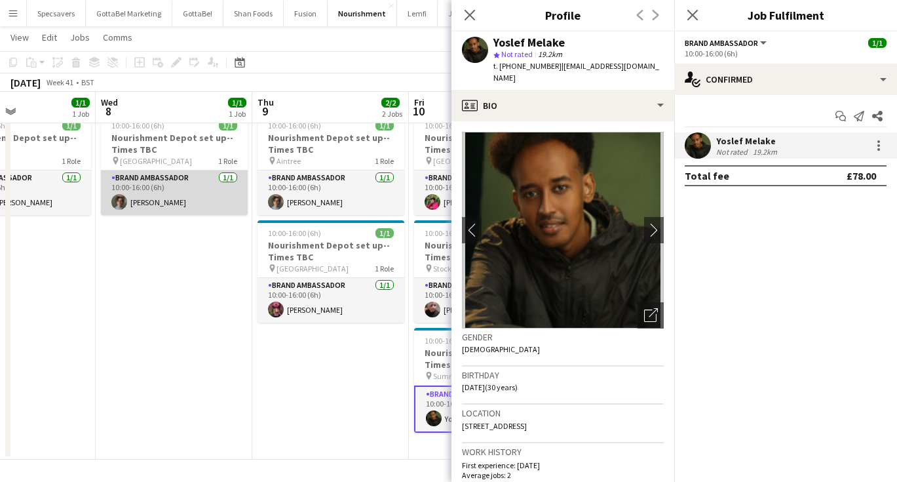
click at [216, 204] on app-card-role "Brand Ambassador 1/1 10:00-16:00 (6h) Ezrá Garfield" at bounding box center [174, 192] width 147 height 45
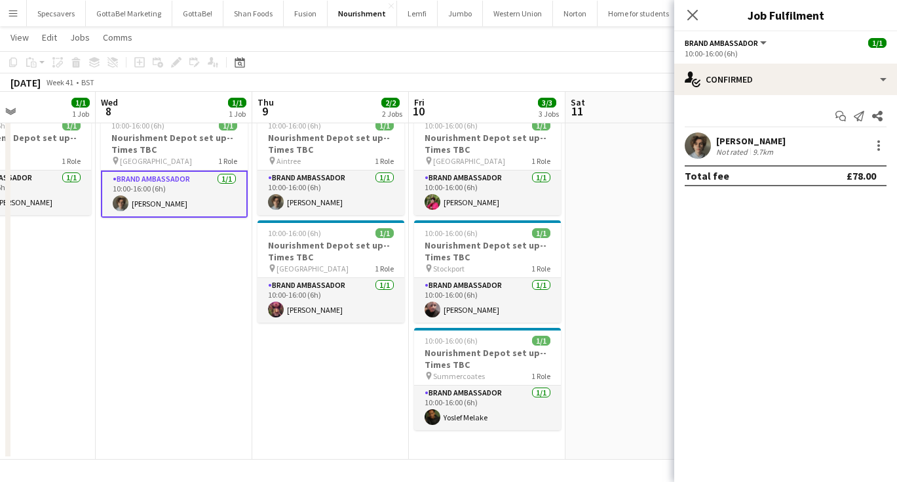
click at [730, 145] on div "Ezrá Garfield" at bounding box center [750, 141] width 69 height 12
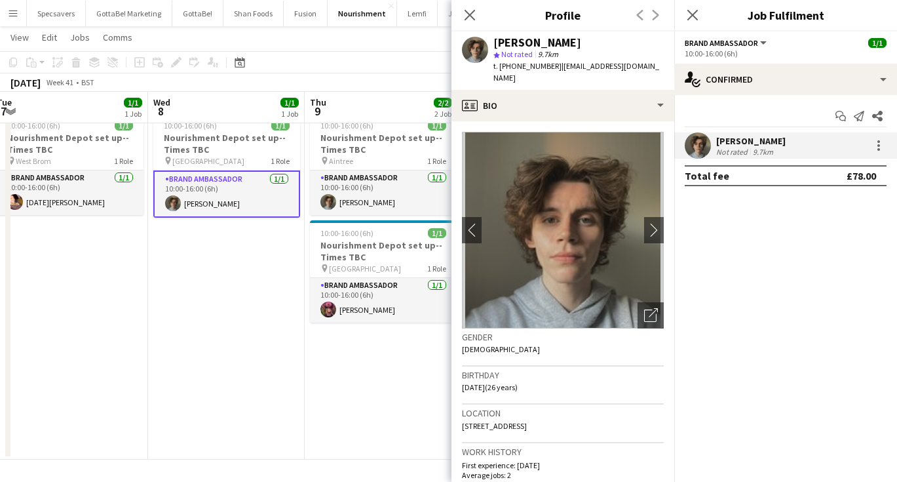
scroll to position [0, 310]
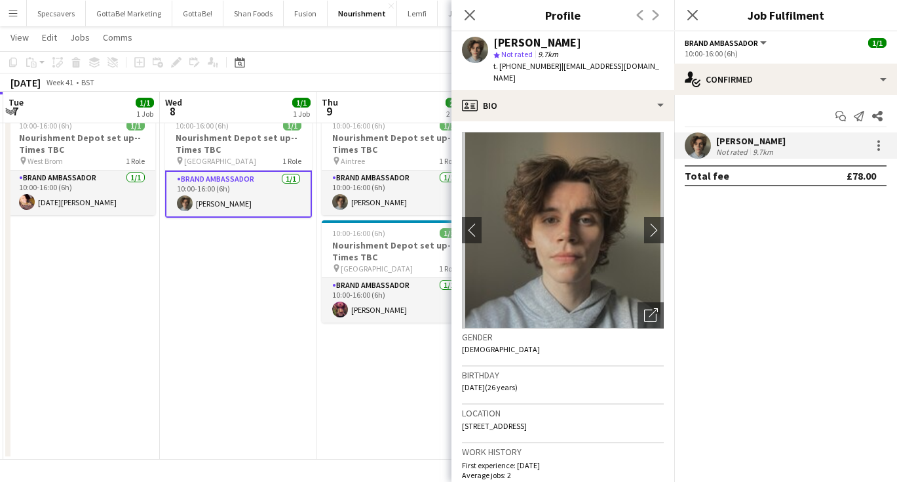
click at [380, 435] on app-date-cell "10:00-16:00 (6h) 1/1 Nourishment Depot set up--Times TBC pin Aintree 1 Role Bra…" at bounding box center [394, 283] width 157 height 352
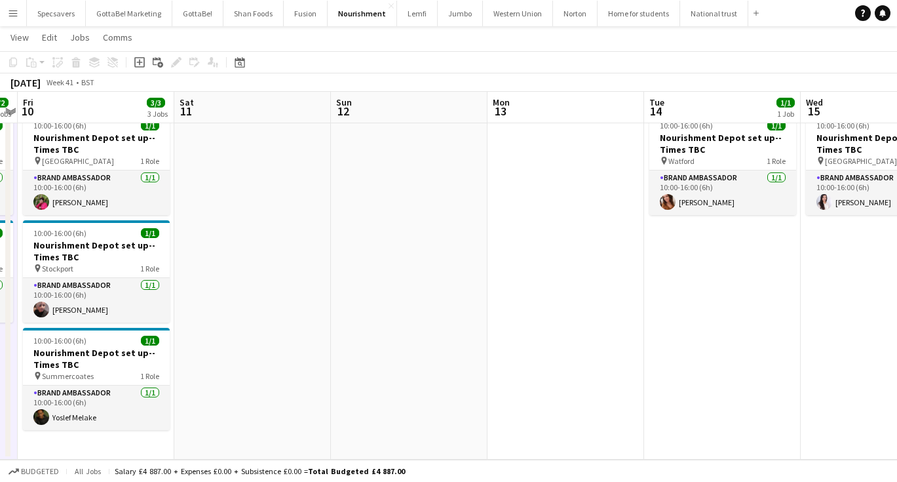
scroll to position [0, 379]
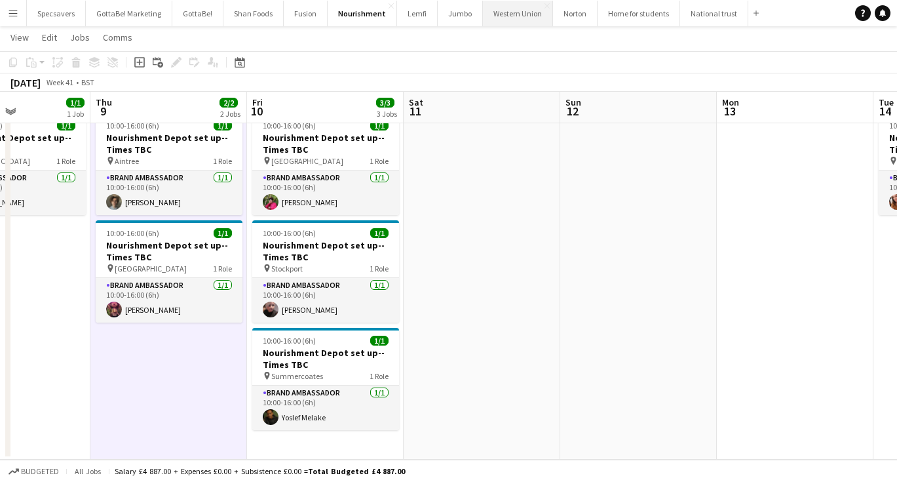
click at [502, 21] on button "Western Union Close" at bounding box center [518, 14] width 70 height 26
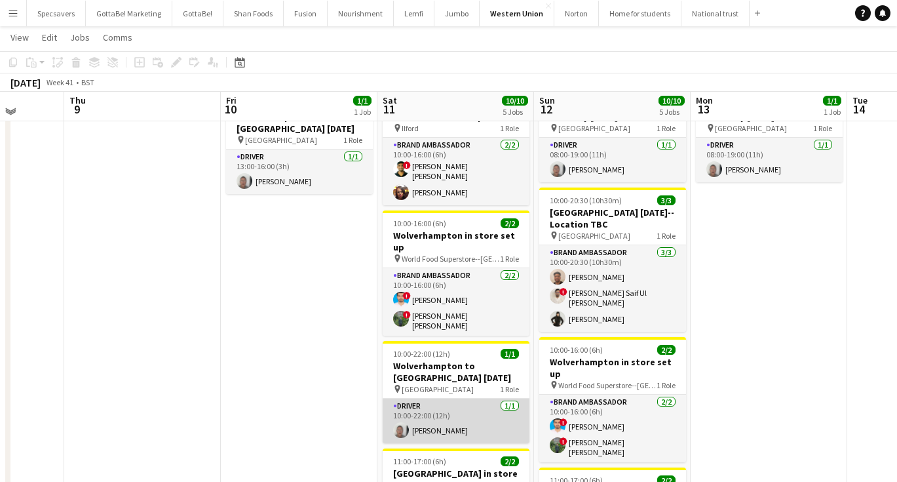
scroll to position [58, 0]
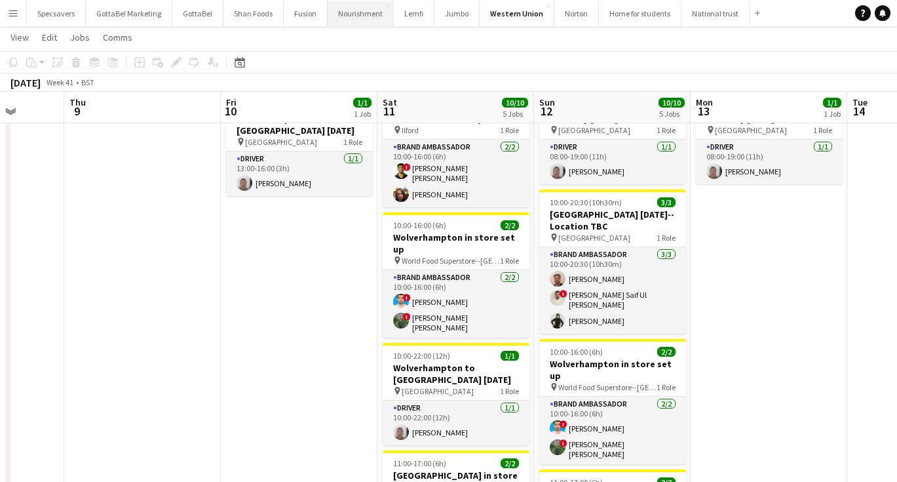
click at [357, 20] on button "Nourishment Close" at bounding box center [361, 14] width 66 height 26
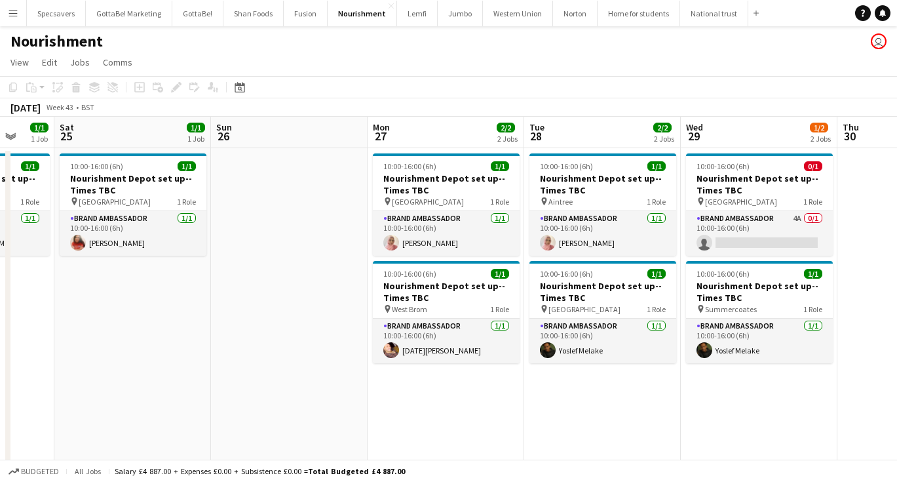
scroll to position [0, 432]
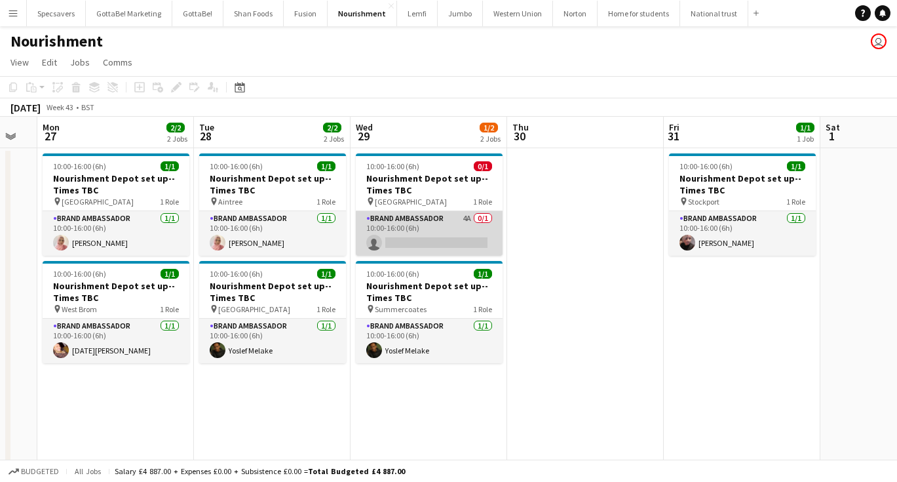
click at [425, 230] on app-card-role "Brand Ambassador 4A 0/1 10:00-16:00 (6h) single-neutral-actions" at bounding box center [429, 233] width 147 height 45
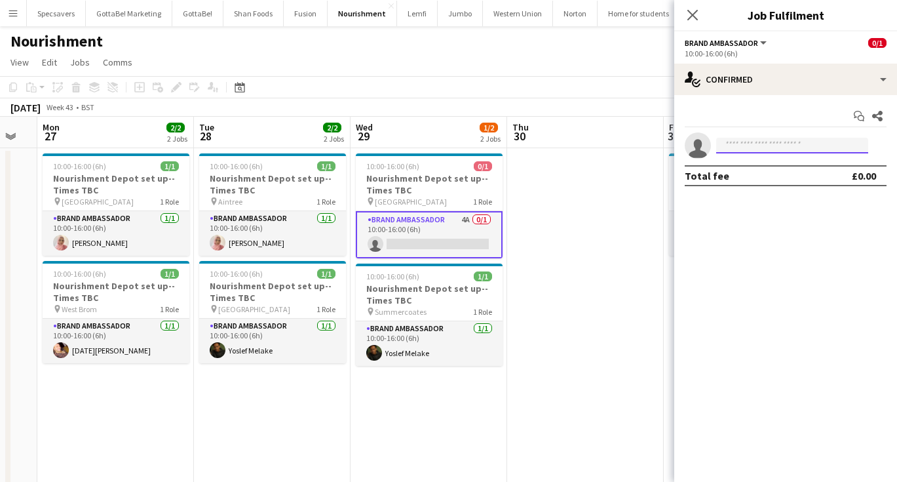
click at [749, 147] on input at bounding box center [792, 146] width 152 height 16
click at [780, 62] on app-options-switcher "Brand Ambassador All roles Brand Ambassador 0/1 10:00-16:00 (6h)" at bounding box center [785, 47] width 223 height 32
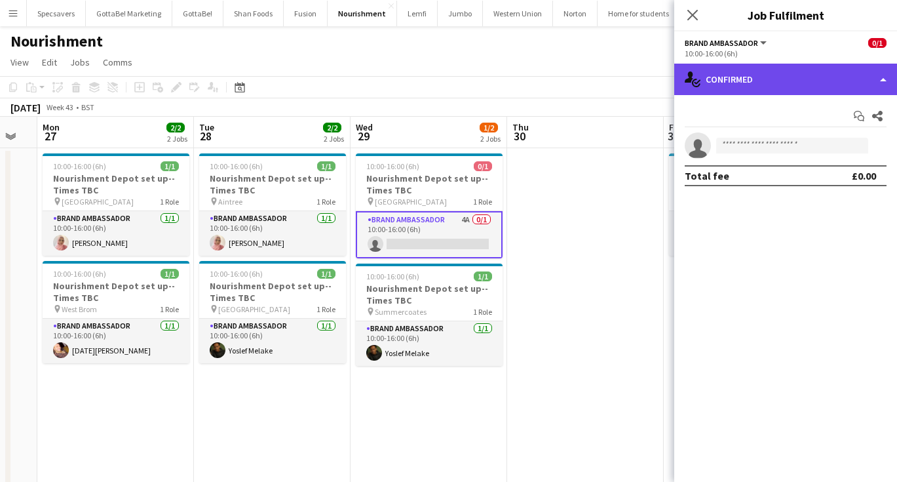
click at [782, 73] on div "single-neutral-actions-check-2 Confirmed" at bounding box center [785, 79] width 223 height 31
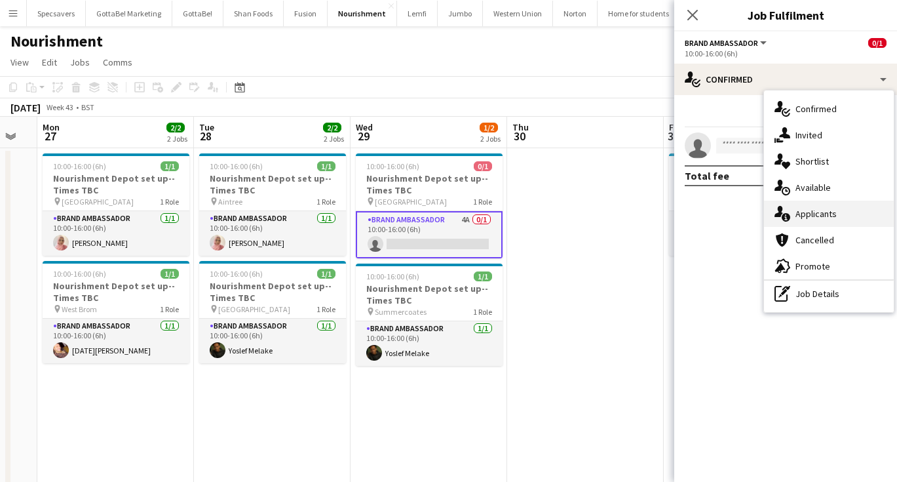
click at [821, 206] on div "single-neutral-actions-information Applicants" at bounding box center [829, 213] width 130 height 26
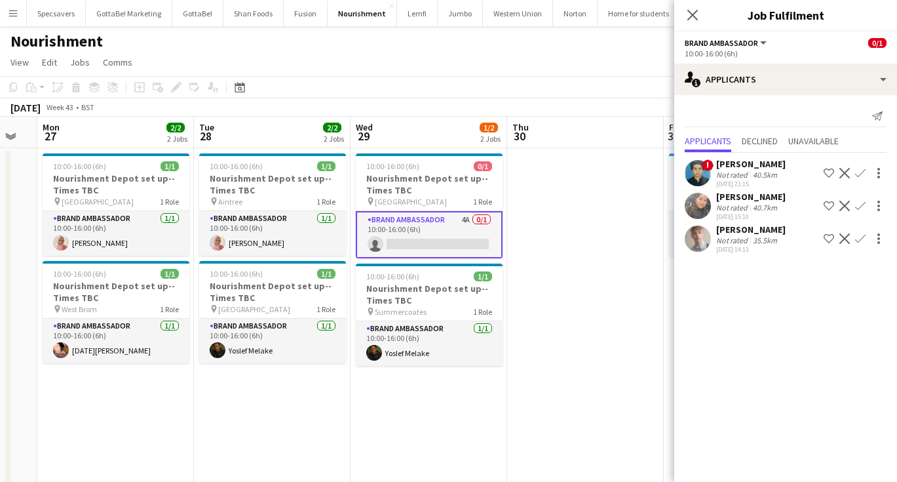
click at [858, 203] on app-icon "Confirm" at bounding box center [860, 205] width 10 height 10
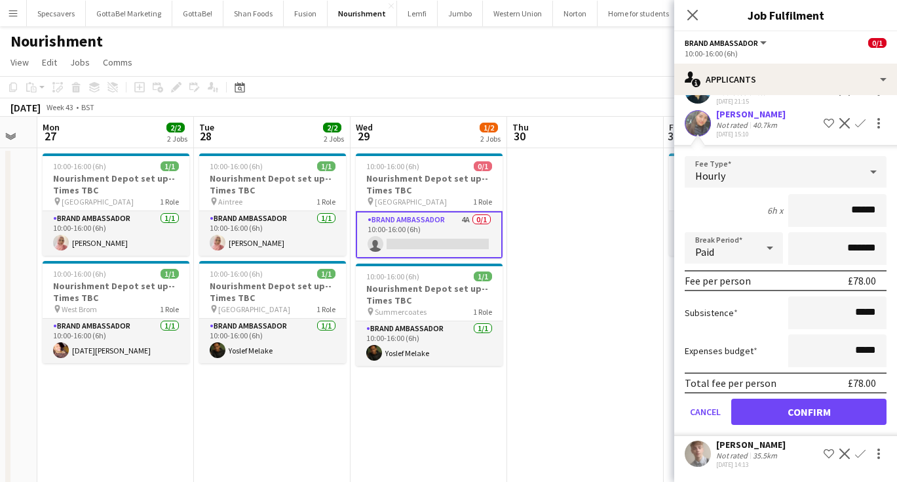
scroll to position [83, 0]
click at [795, 404] on button "Confirm" at bounding box center [808, 411] width 155 height 26
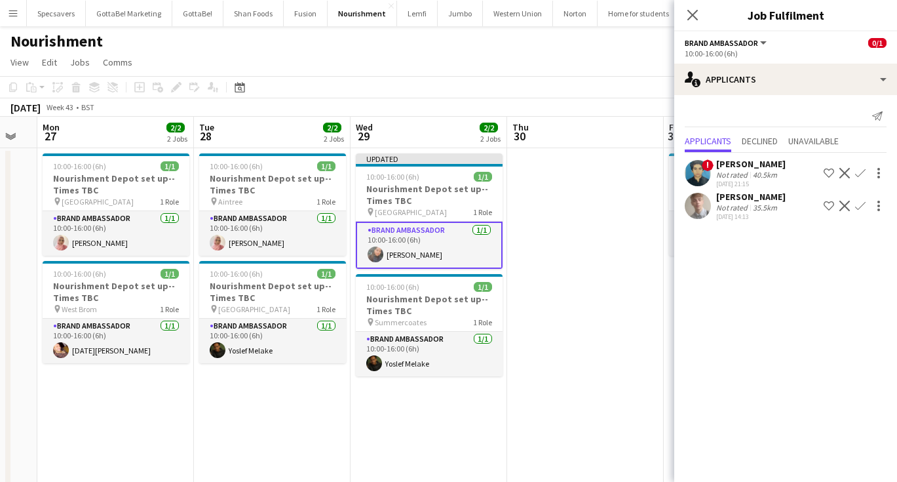
click at [586, 288] on app-date-cell at bounding box center [585, 324] width 157 height 352
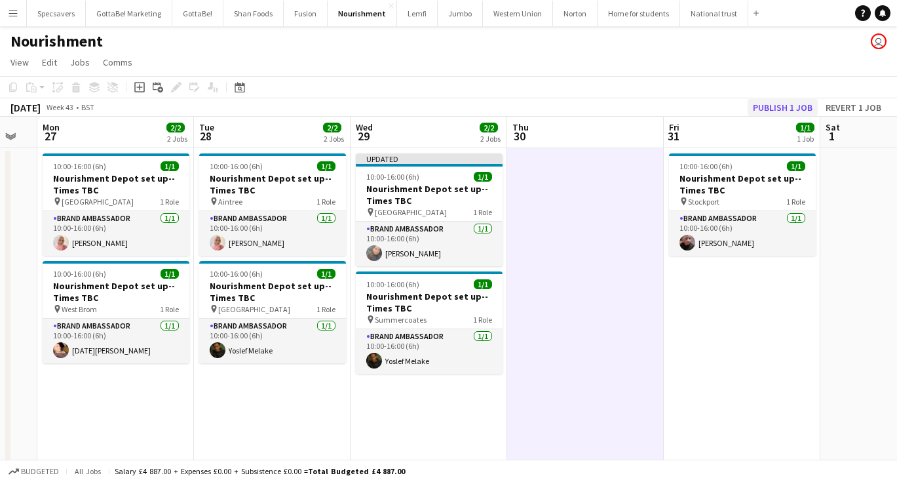
click at [776, 102] on button "Publish 1 job" at bounding box center [783, 107] width 70 height 17
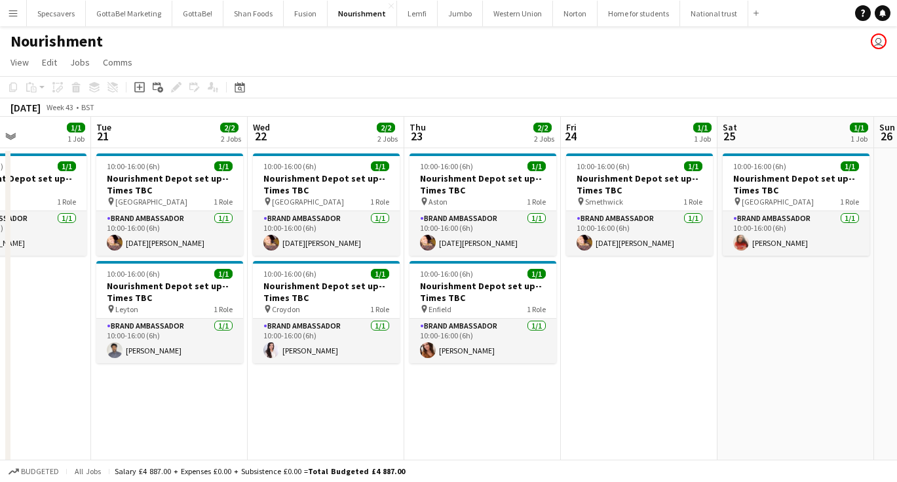
scroll to position [0, 536]
click at [517, 14] on button "Western Union Close" at bounding box center [518, 14] width 70 height 26
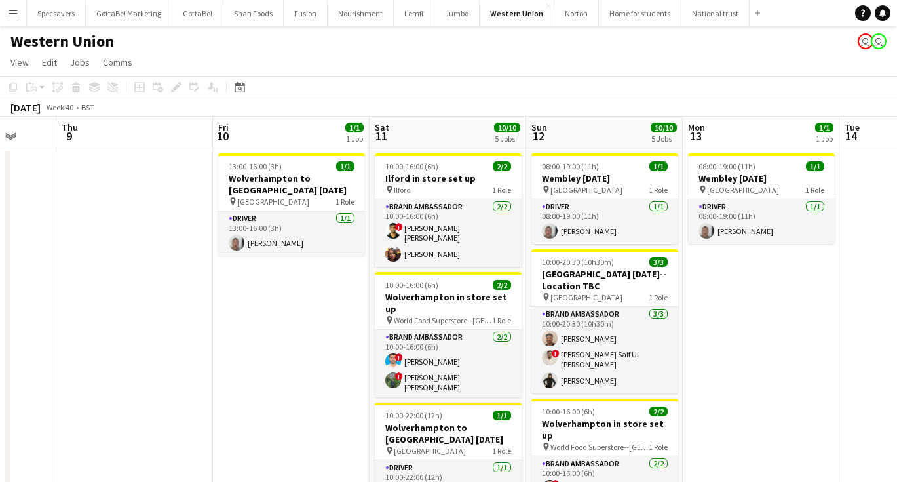
scroll to position [0, 413]
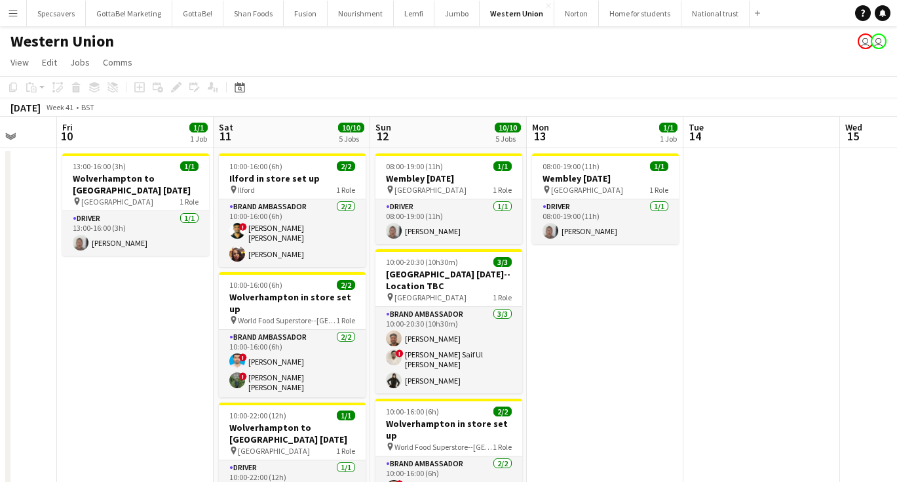
click at [18, 18] on app-icon "Menu" at bounding box center [13, 13] width 10 height 10
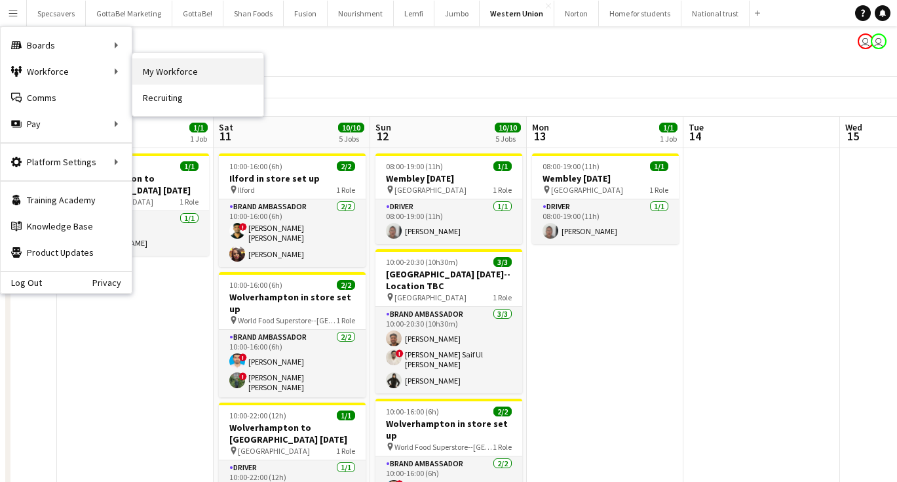
click at [168, 66] on link "My Workforce" at bounding box center [197, 71] width 131 height 26
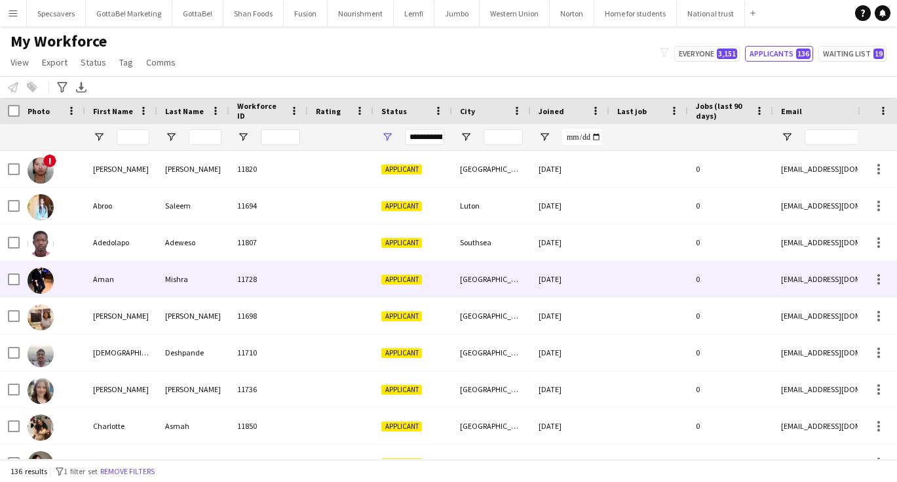
click at [273, 271] on div "11728" at bounding box center [268, 279] width 79 height 36
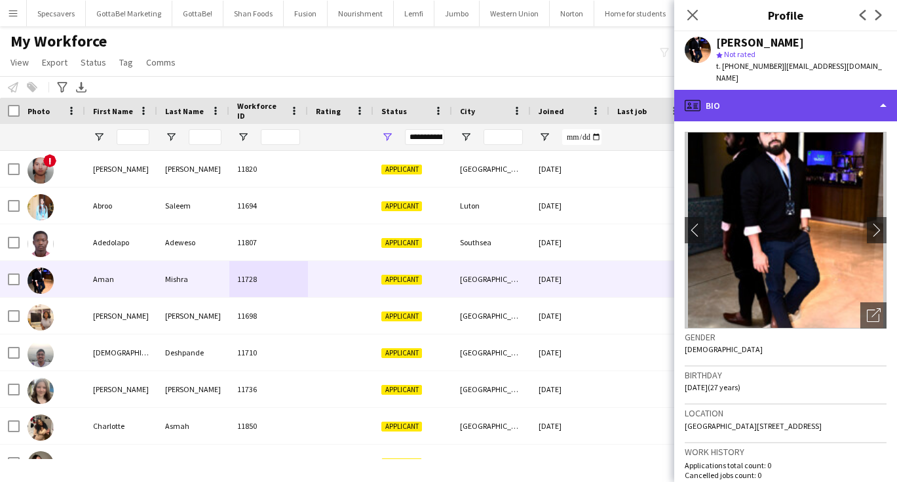
click at [796, 90] on div "profile Bio" at bounding box center [785, 105] width 223 height 31
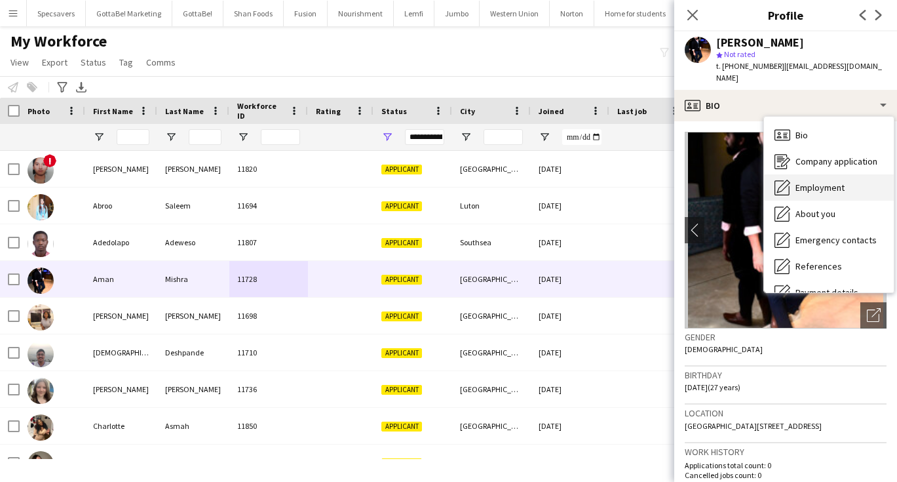
click at [818, 181] on span "Employment" at bounding box center [819, 187] width 49 height 12
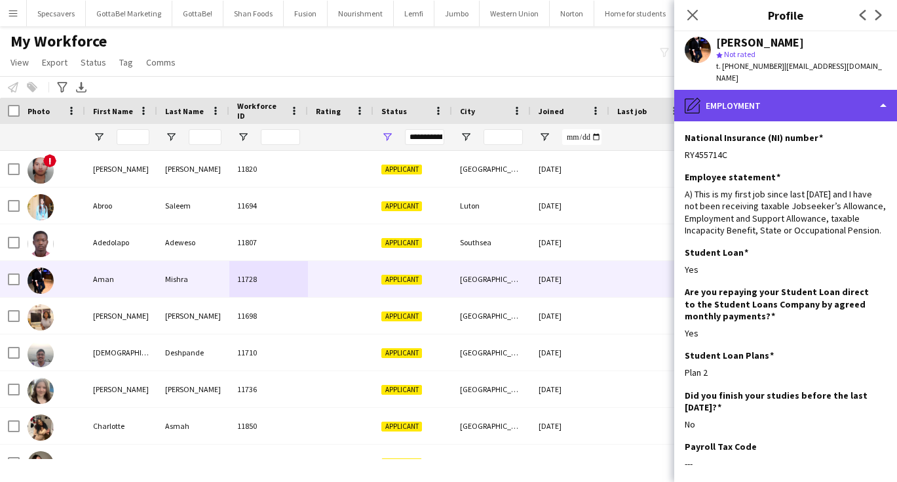
click at [772, 91] on div "pencil4 Employment" at bounding box center [785, 105] width 223 height 31
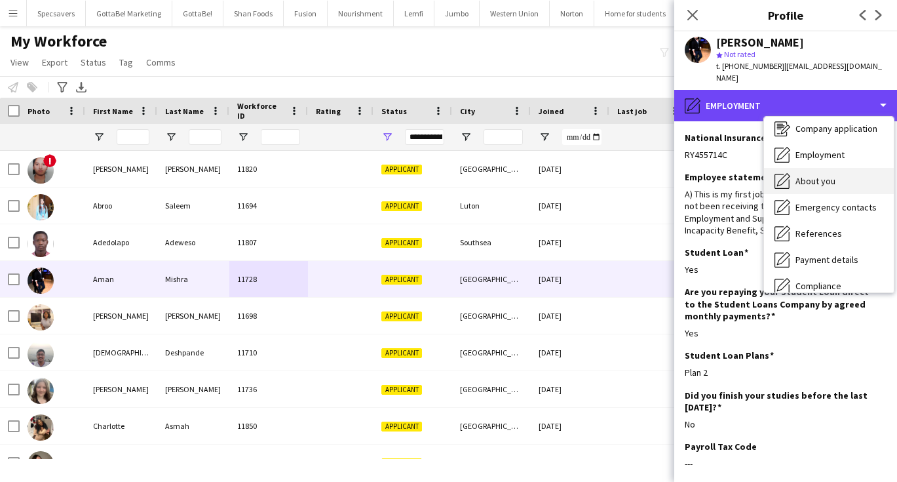
scroll to position [37, 0]
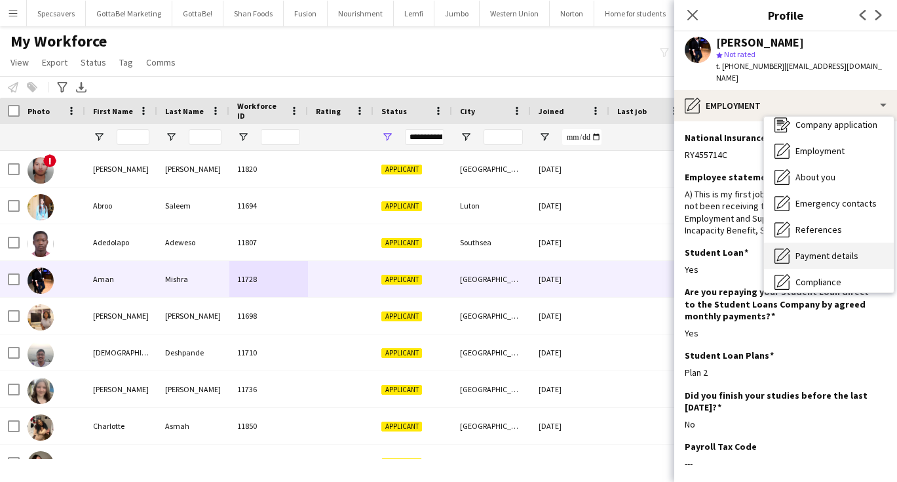
click at [826, 250] on span "Payment details" at bounding box center [826, 256] width 63 height 12
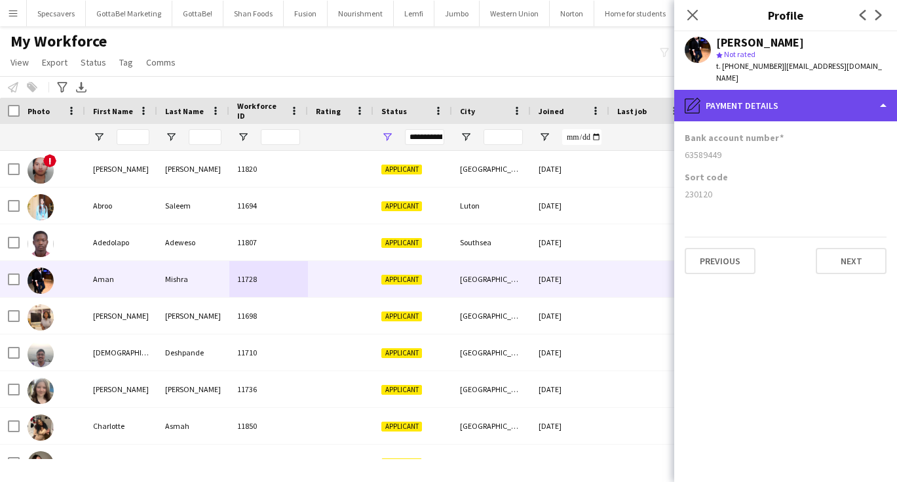
click at [751, 104] on div "pencil4 Payment details" at bounding box center [785, 105] width 223 height 31
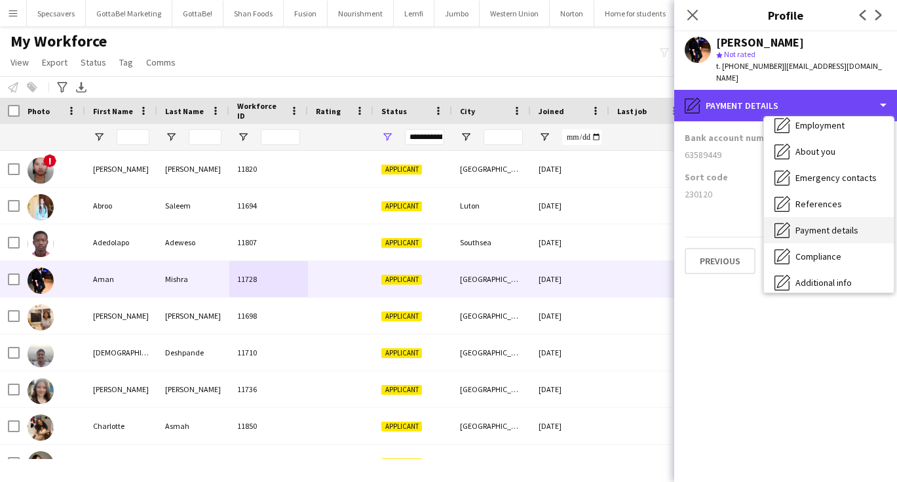
scroll to position [64, 0]
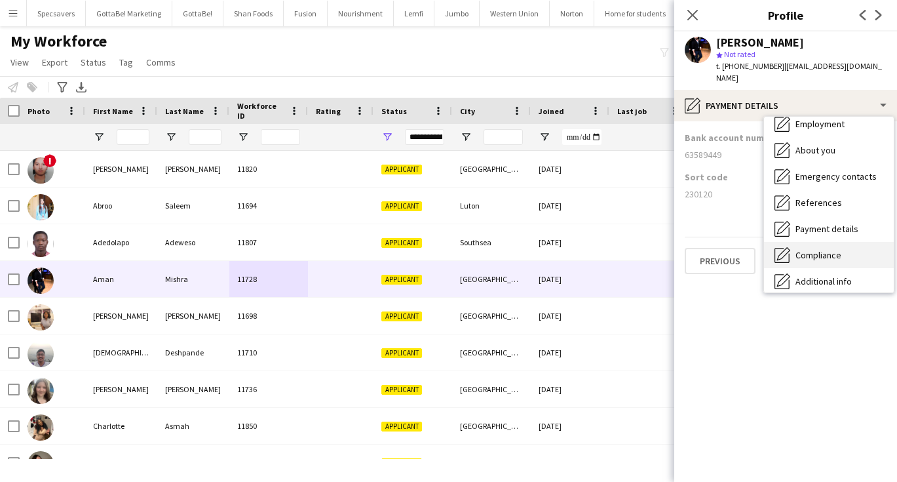
click at [808, 249] on span "Compliance" at bounding box center [818, 255] width 46 height 12
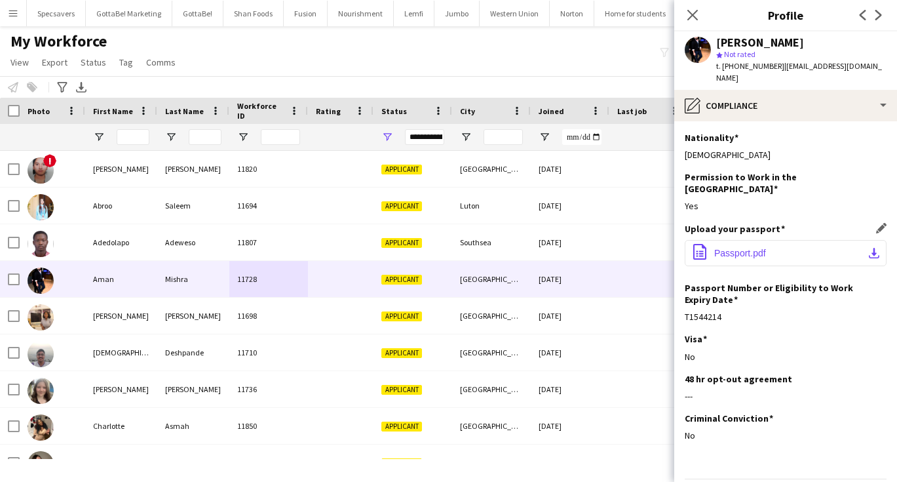
click at [739, 240] on button "office-file-sheet Passport.pdf download-bottom" at bounding box center [786, 253] width 202 height 26
click at [817, 344] on div "Visa Edit this field No" at bounding box center [786, 352] width 202 height 39
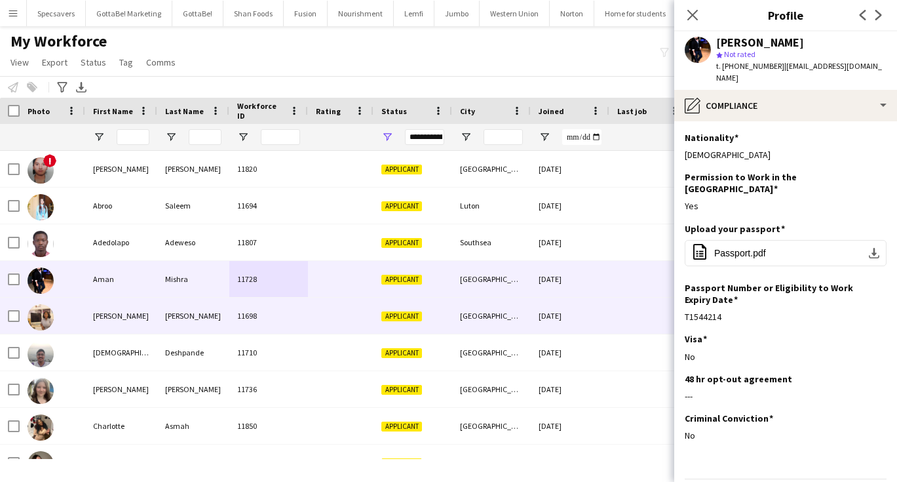
click at [221, 315] on div "[PERSON_NAME]" at bounding box center [193, 315] width 72 height 36
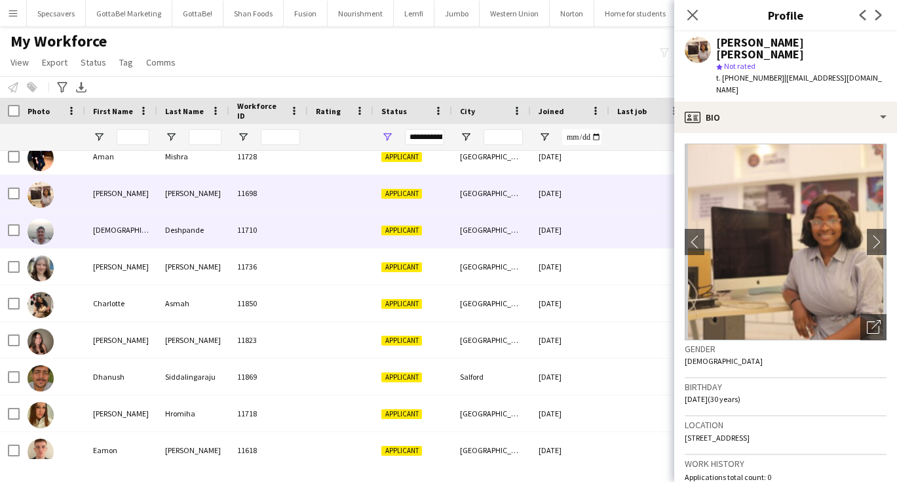
scroll to position [139, 0]
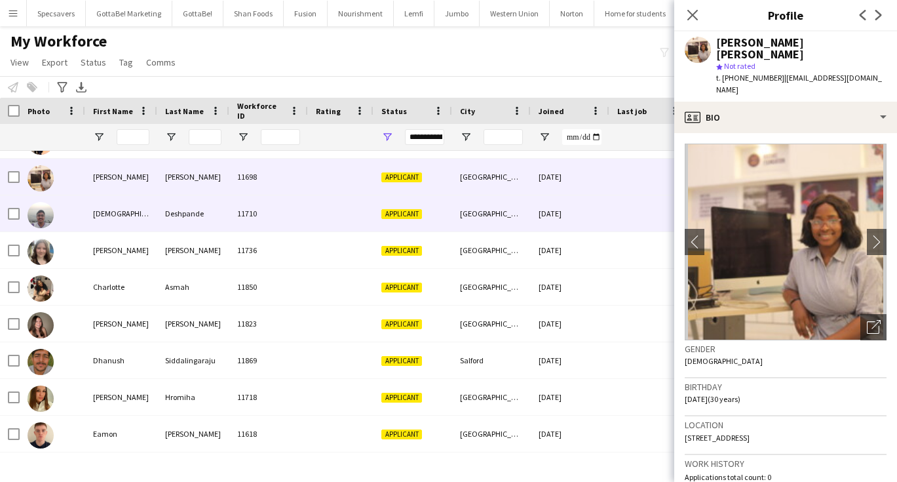
click at [208, 219] on div "Deshpande" at bounding box center [193, 213] width 72 height 36
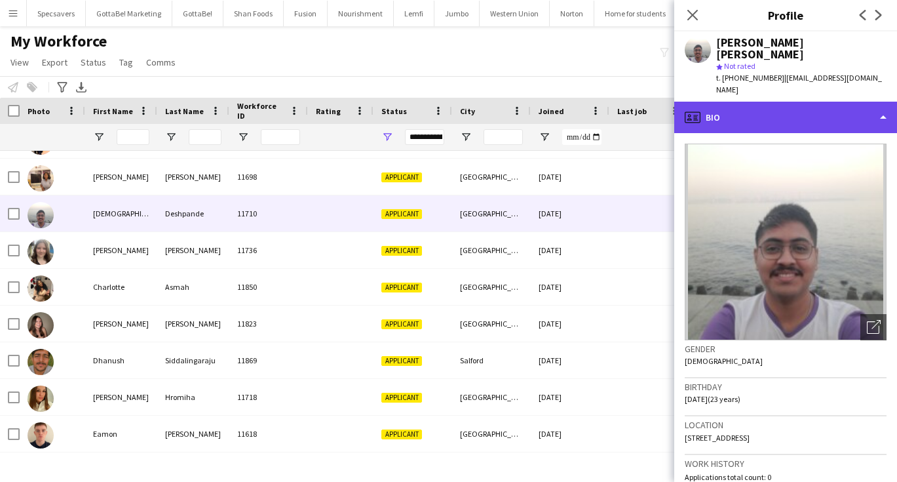
click at [793, 102] on div "profile Bio" at bounding box center [785, 117] width 223 height 31
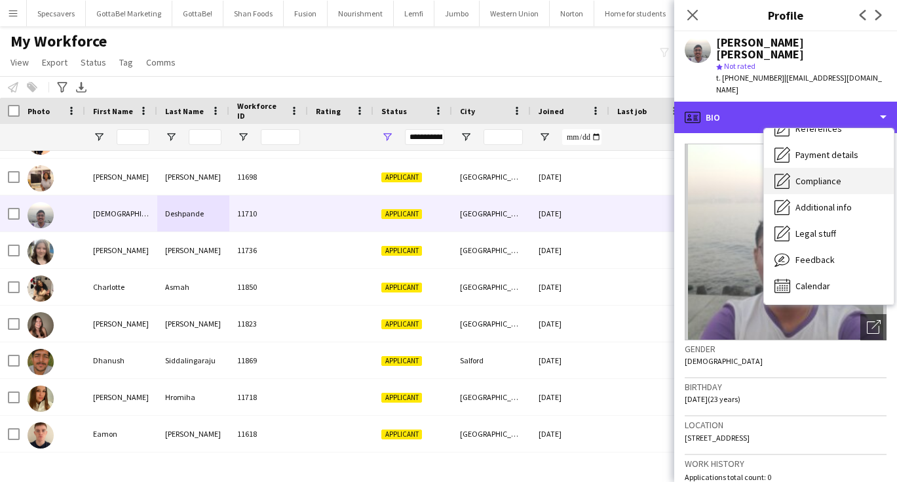
scroll to position [149, 0]
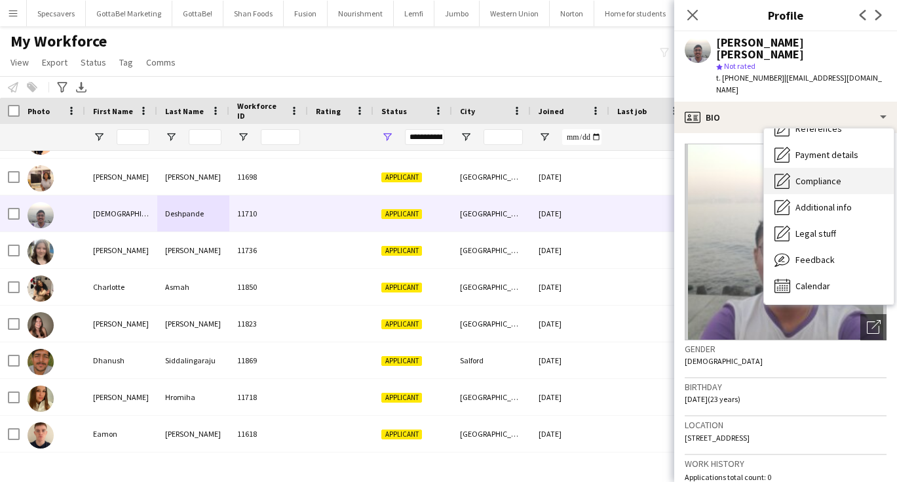
click at [818, 175] on span "Compliance" at bounding box center [818, 181] width 46 height 12
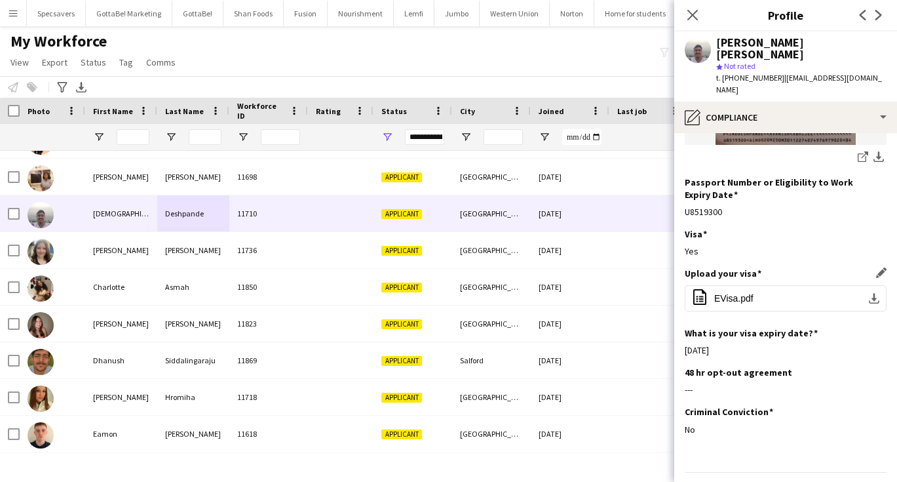
scroll to position [298, 0]
click at [752, 294] on span "EVisa.pdf" at bounding box center [733, 299] width 39 height 10
click at [783, 367] on div "48 hr opt-out agreement Edit this field ---" at bounding box center [786, 386] width 202 height 39
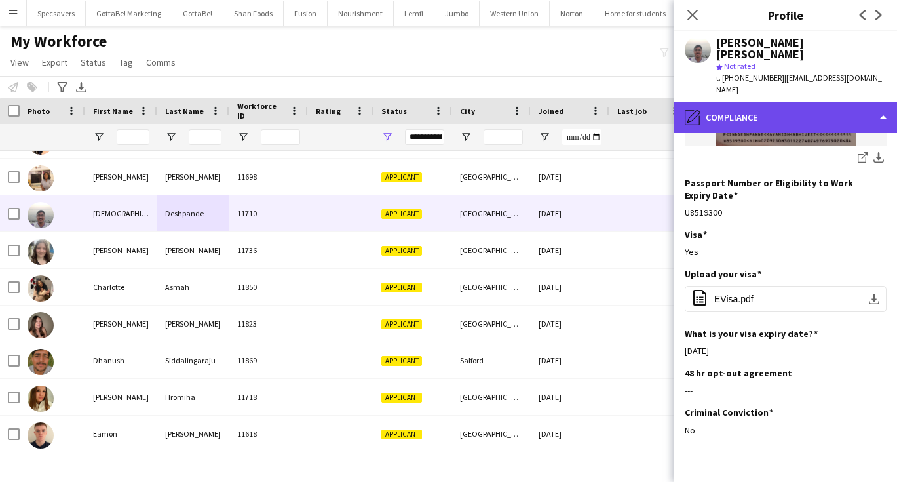
click at [773, 102] on div "pencil4 Compliance" at bounding box center [785, 117] width 223 height 31
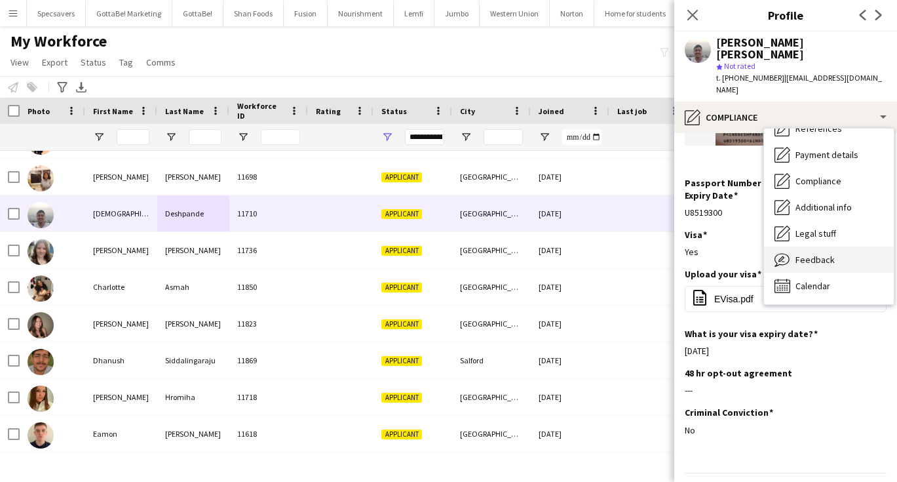
click at [820, 254] on span "Feedback" at bounding box center [814, 260] width 39 height 12
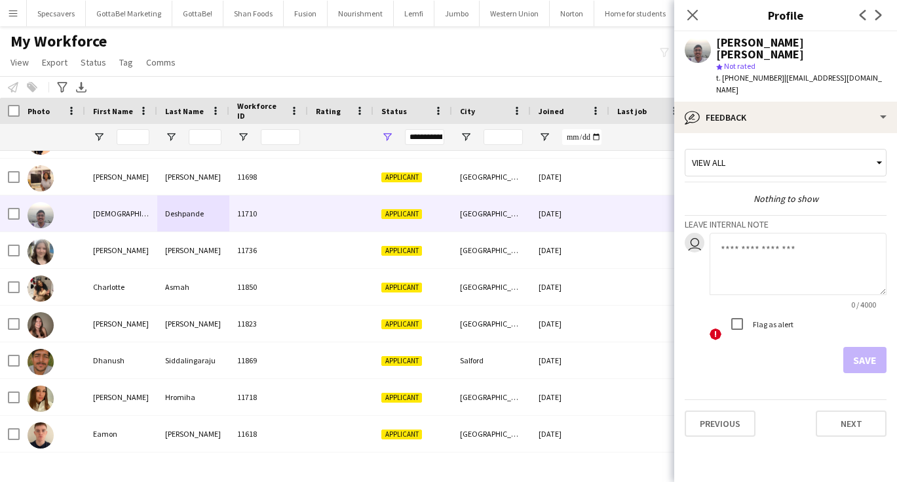
click at [756, 250] on textarea at bounding box center [798, 264] width 177 height 62
type textarea "**********"
click at [862, 347] on button "Save" at bounding box center [864, 360] width 43 height 26
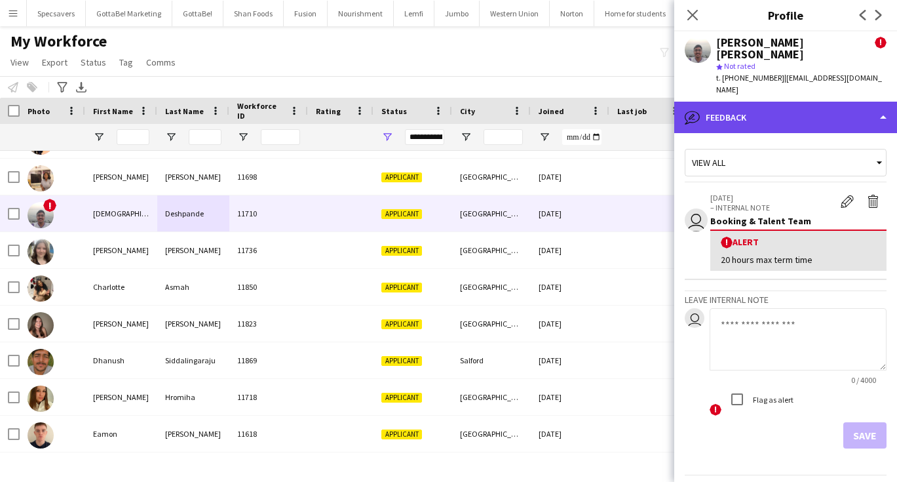
click at [791, 102] on div "bubble-pencil Feedback" at bounding box center [785, 117] width 223 height 31
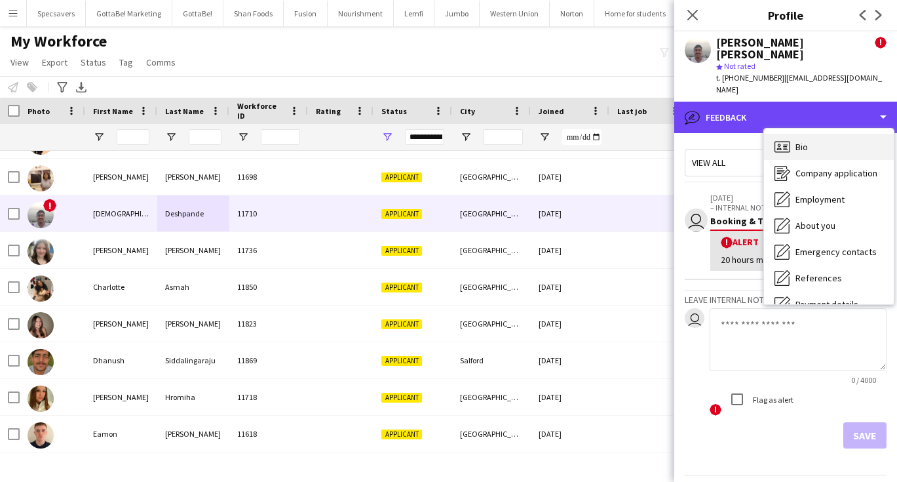
scroll to position [0, 0]
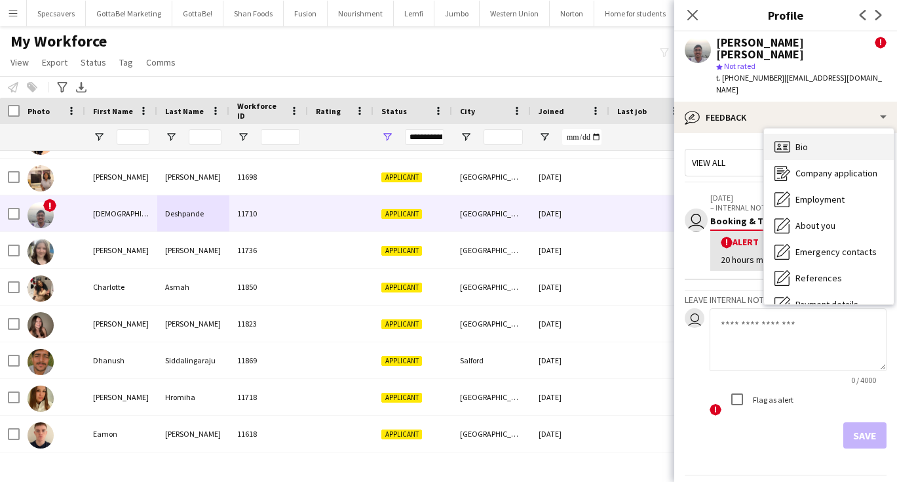
click at [802, 141] on span "Bio" at bounding box center [801, 147] width 12 height 12
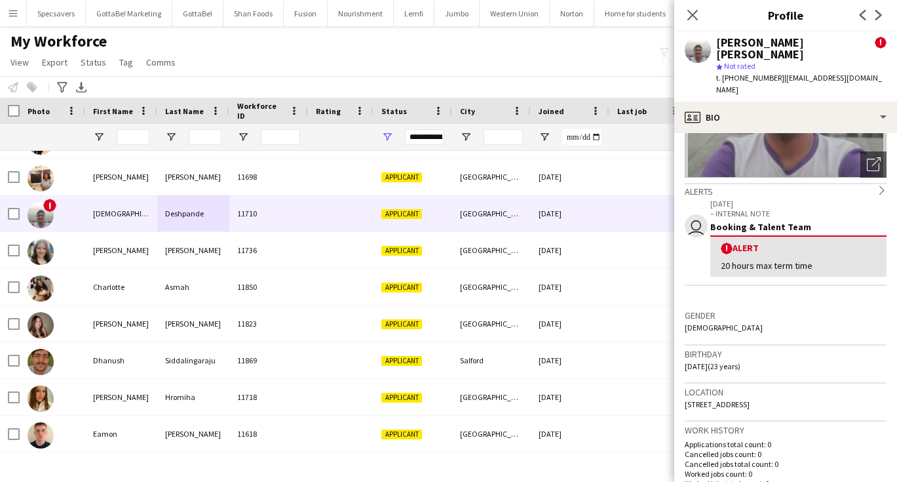
scroll to position [166, 0]
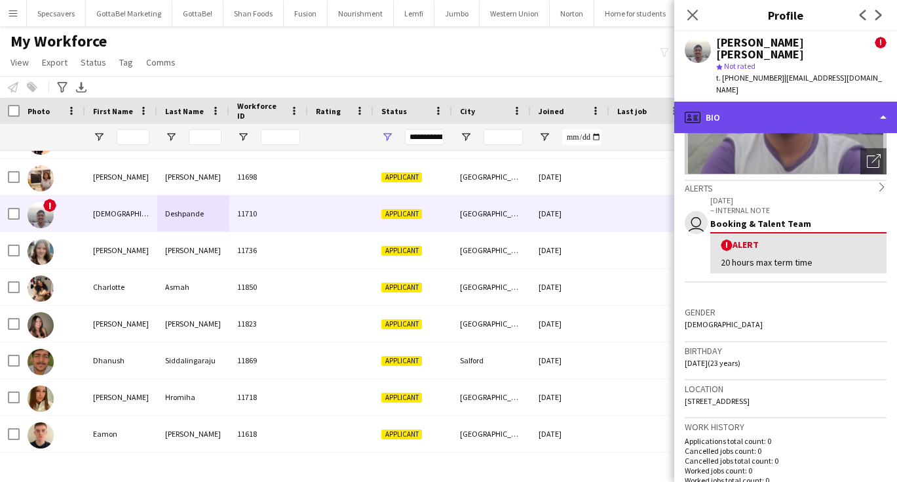
click at [804, 102] on div "profile Bio" at bounding box center [785, 117] width 223 height 31
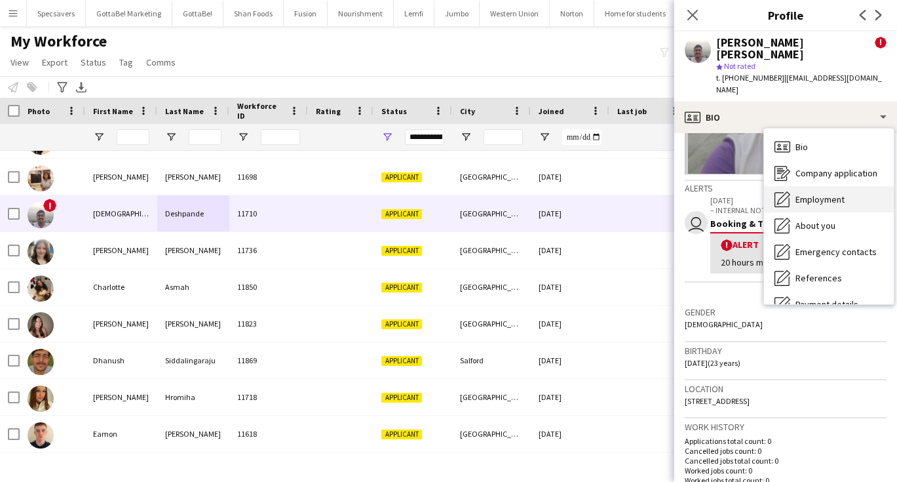
click at [822, 193] on span "Employment" at bounding box center [819, 199] width 49 height 12
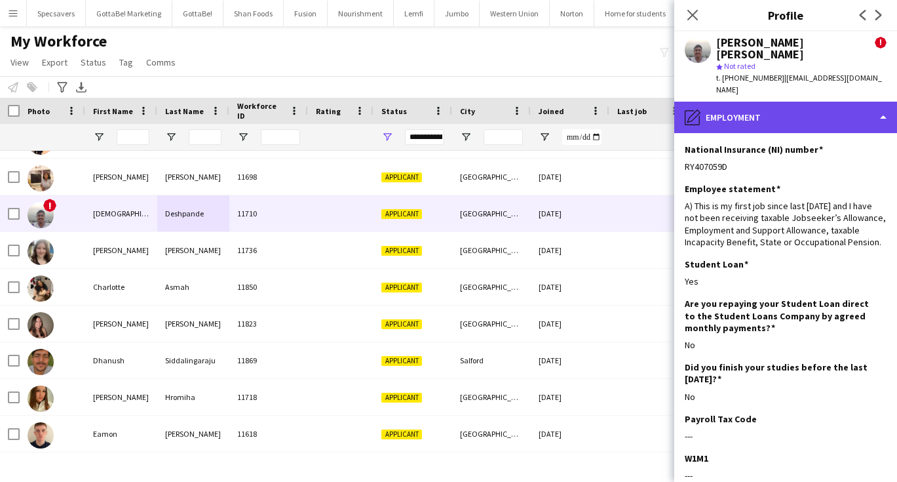
click at [765, 102] on div "pencil4 Employment" at bounding box center [785, 117] width 223 height 31
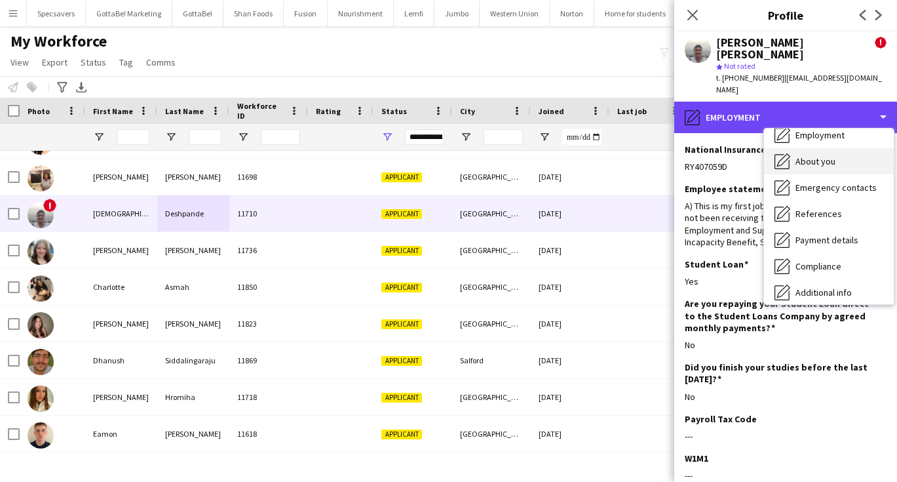
scroll to position [65, 0]
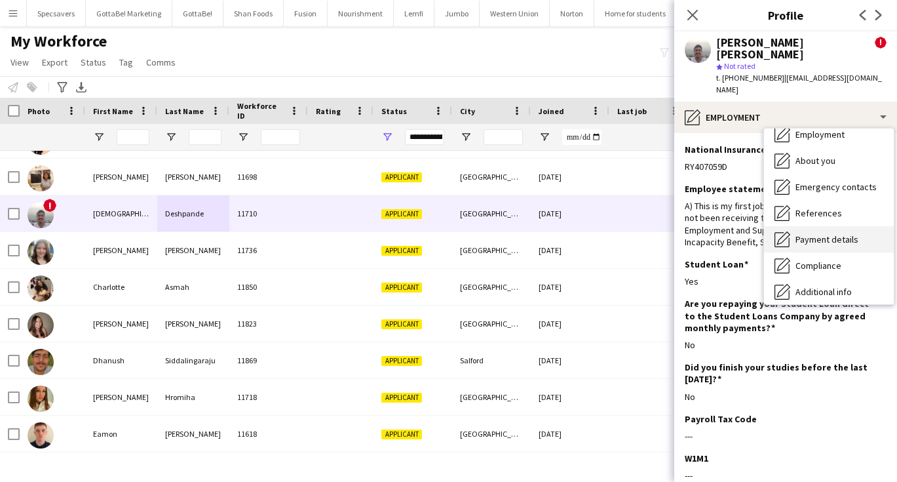
click at [806, 233] on span "Payment details" at bounding box center [826, 239] width 63 height 12
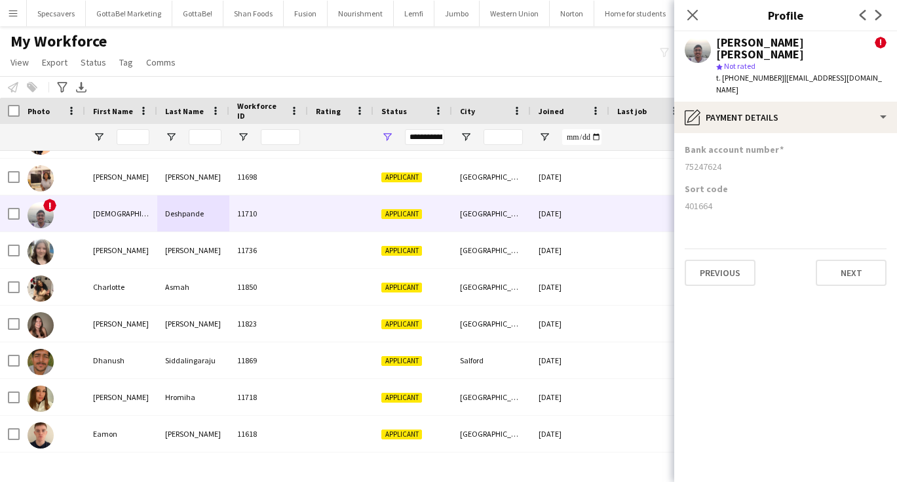
click at [768, 133] on app-section-data-types "Bank account number 75247624 Sort code 401664 Previous Next" at bounding box center [785, 307] width 223 height 349
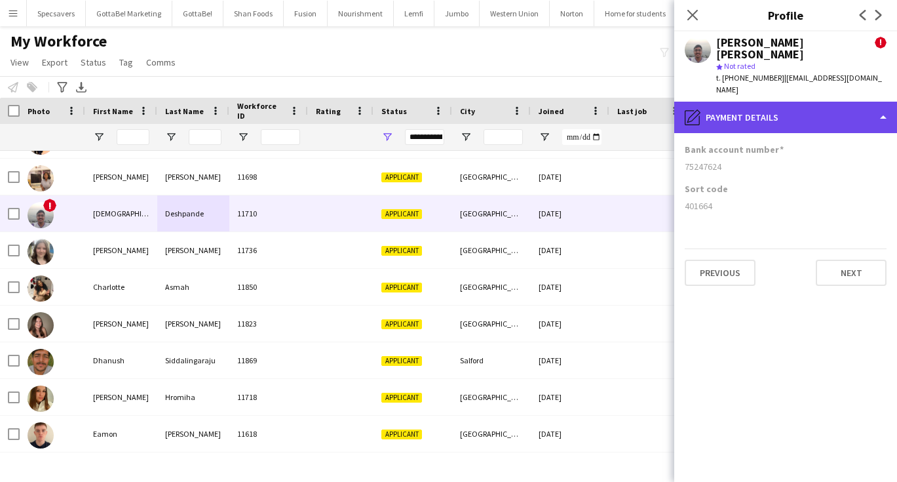
click at [767, 102] on div "pencil4 Payment details" at bounding box center [785, 117] width 223 height 31
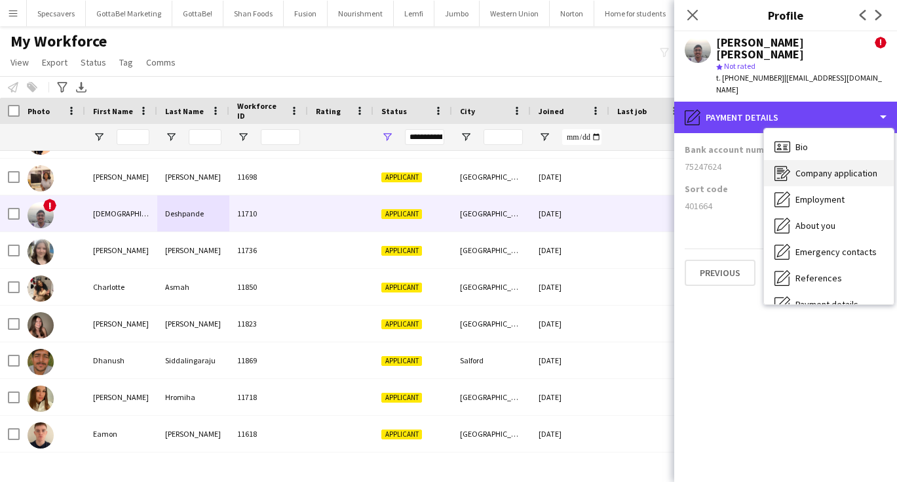
scroll to position [0, 0]
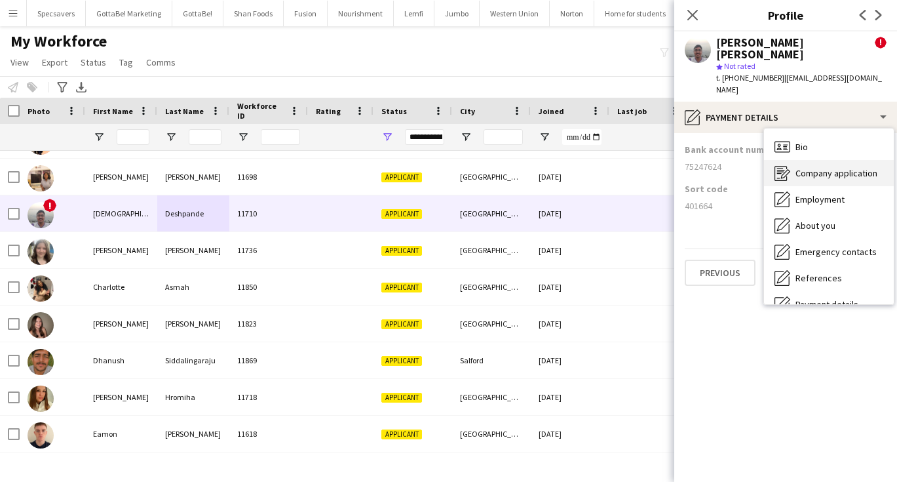
click at [815, 167] on span "Company application" at bounding box center [836, 173] width 82 height 12
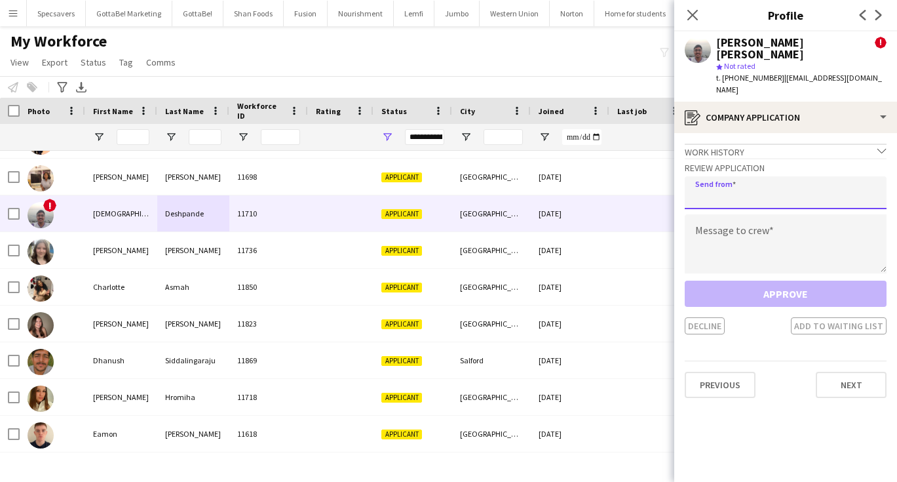
click at [766, 176] on input "email" at bounding box center [786, 192] width 202 height 33
type input "**********"
click at [764, 214] on textarea at bounding box center [786, 243] width 202 height 59
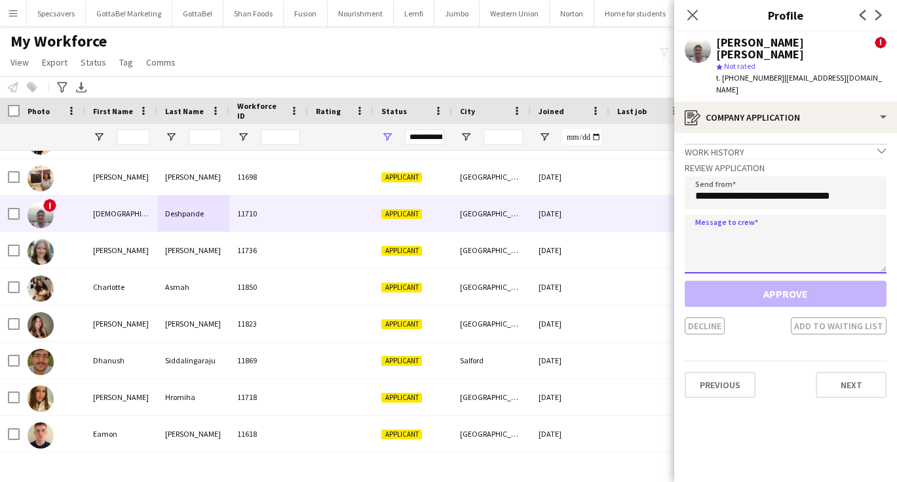
type textarea "*"
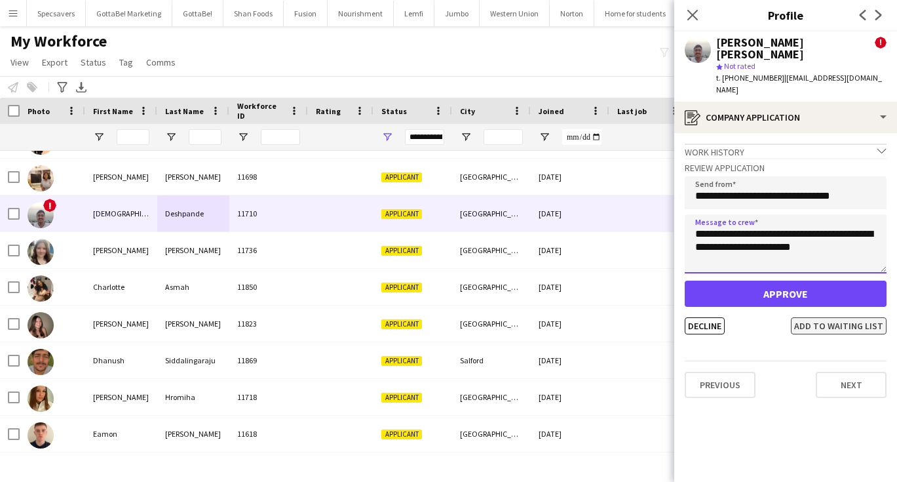
type textarea "**********"
click at [852, 317] on button "Add to waiting list" at bounding box center [839, 325] width 96 height 17
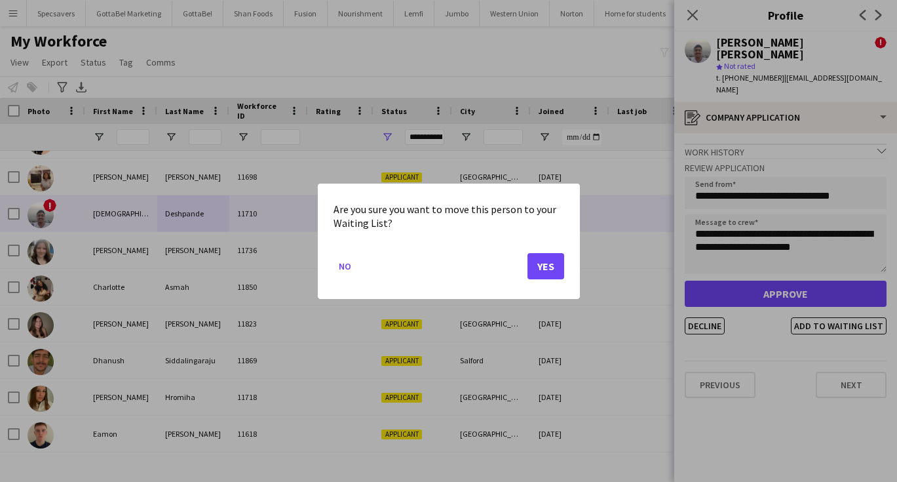
click at [545, 263] on button "Yes" at bounding box center [545, 265] width 37 height 26
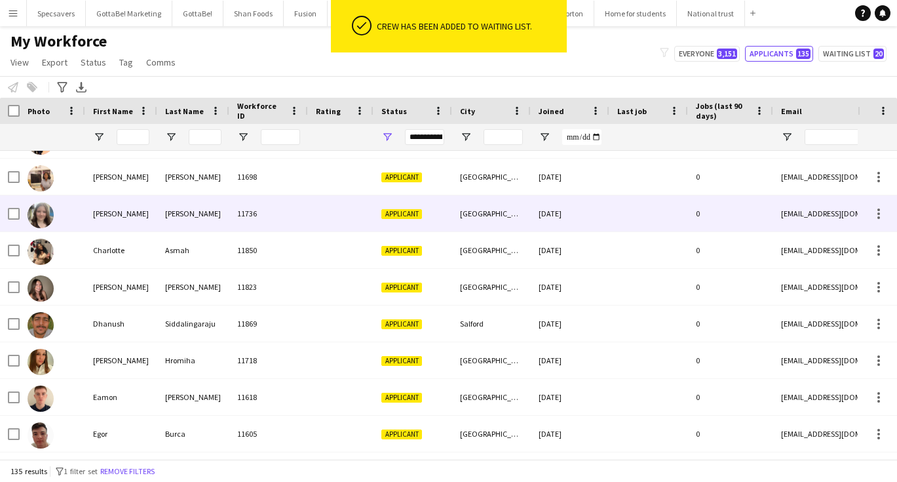
click at [148, 213] on div "[PERSON_NAME]" at bounding box center [121, 213] width 72 height 36
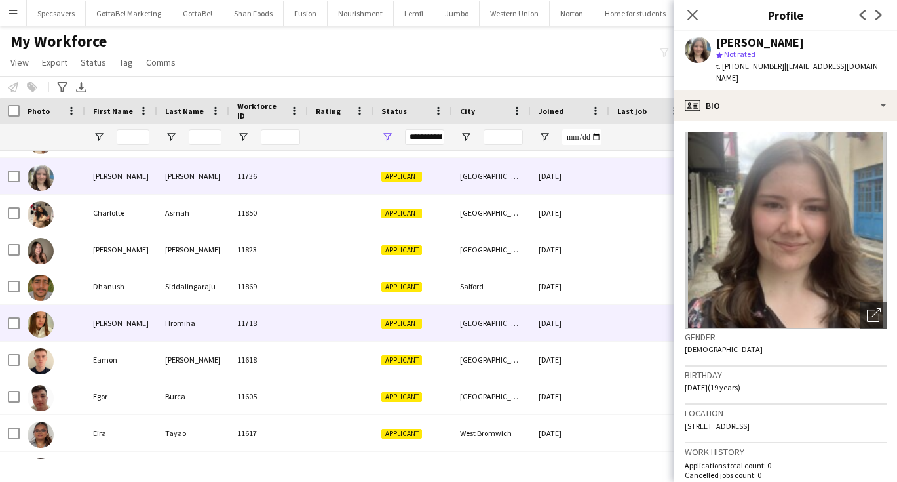
scroll to position [181, 0]
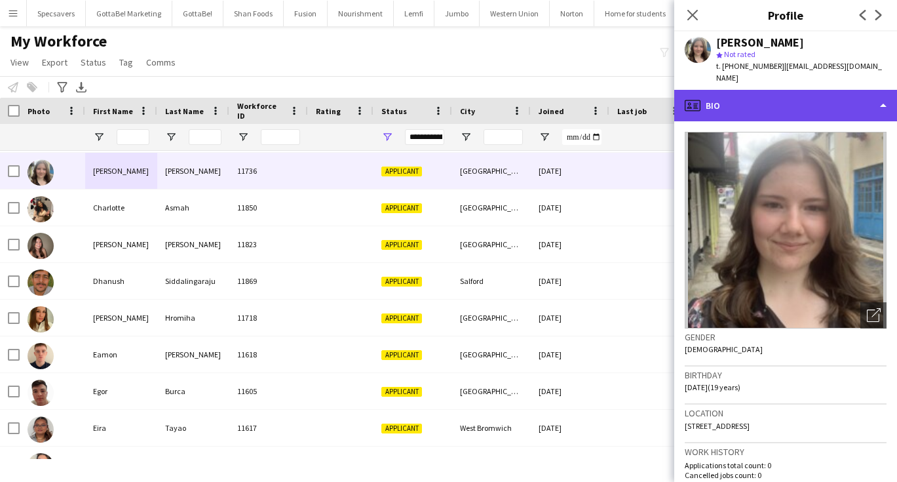
click at [797, 90] on div "profile Bio" at bounding box center [785, 105] width 223 height 31
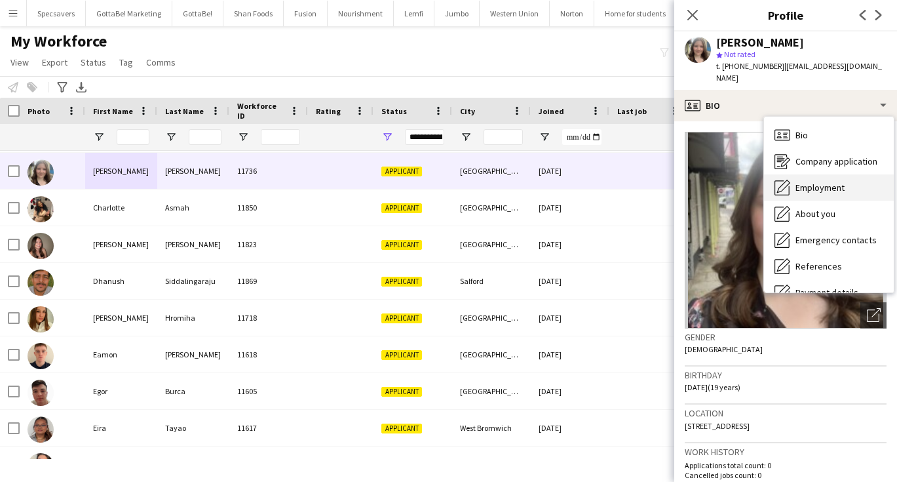
click at [818, 181] on span "Employment" at bounding box center [819, 187] width 49 height 12
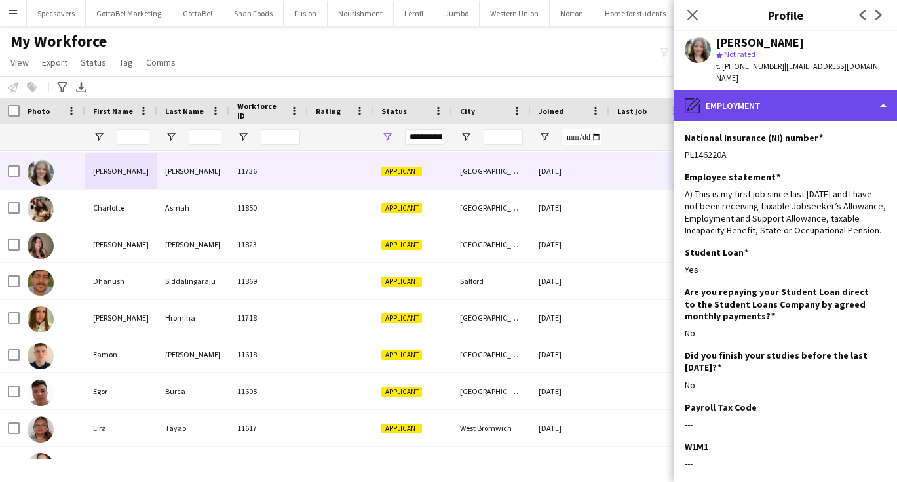
click at [755, 91] on div "pencil4 Employment" at bounding box center [785, 105] width 223 height 31
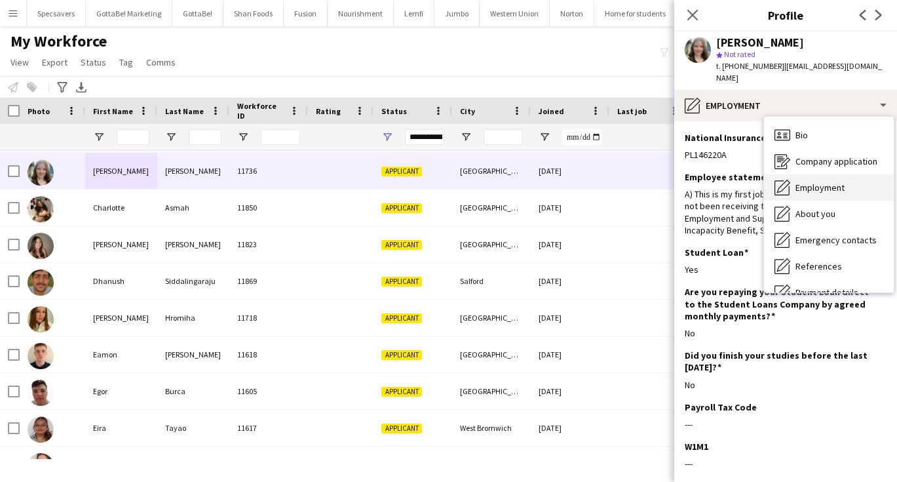
click at [799, 174] on div "Employment Employment" at bounding box center [829, 187] width 130 height 26
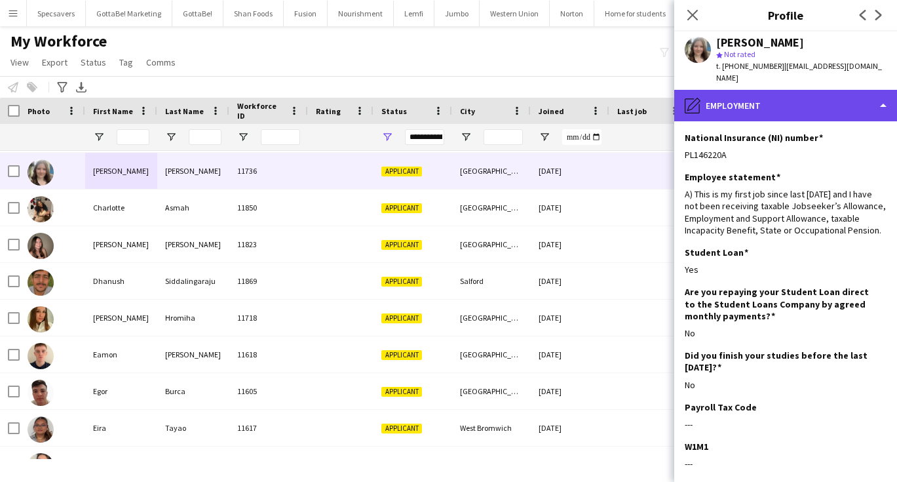
click at [778, 90] on div "pencil4 Employment" at bounding box center [785, 105] width 223 height 31
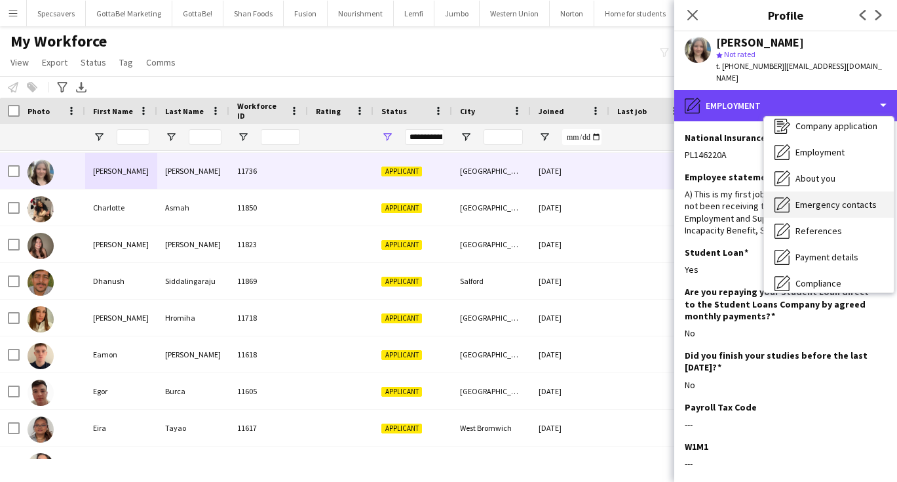
scroll to position [41, 0]
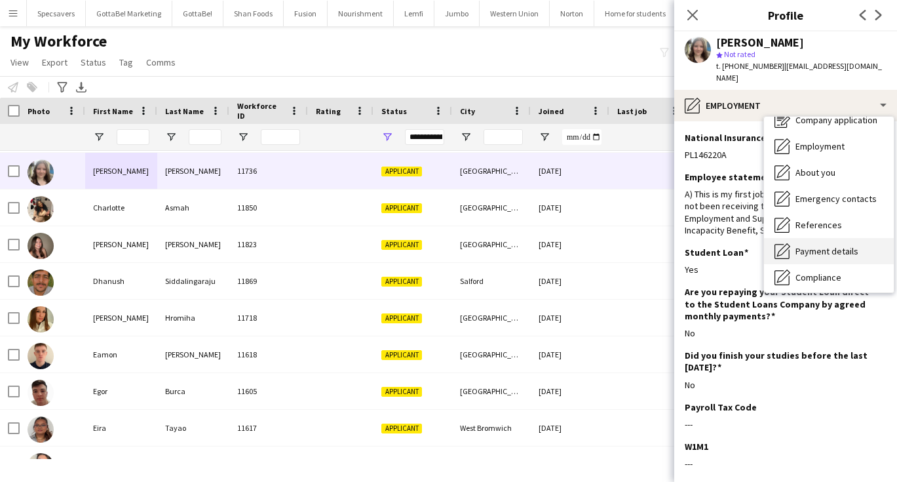
click at [812, 245] on span "Payment details" at bounding box center [826, 251] width 63 height 12
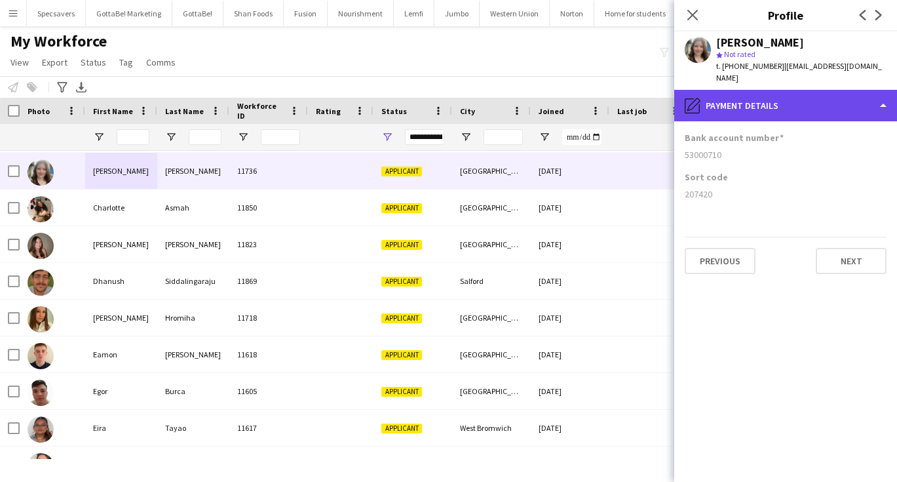
click at [768, 100] on div "pencil4 Payment details" at bounding box center [785, 105] width 223 height 31
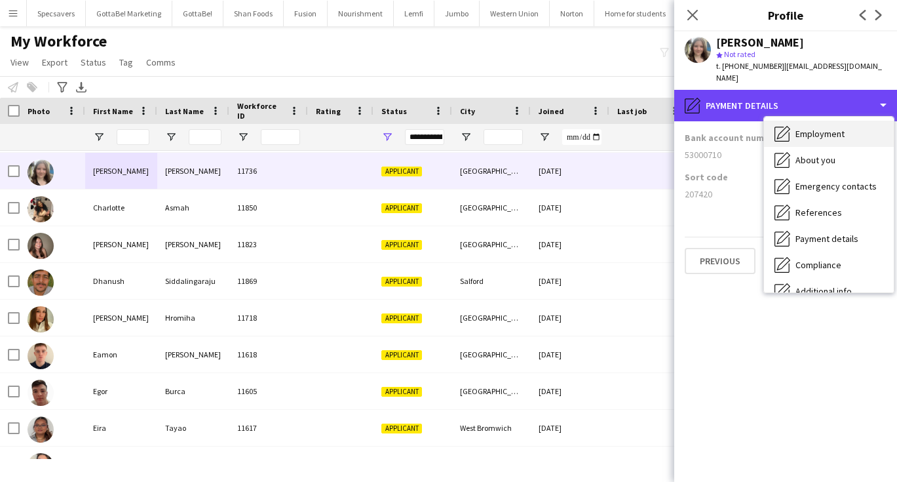
scroll to position [56, 0]
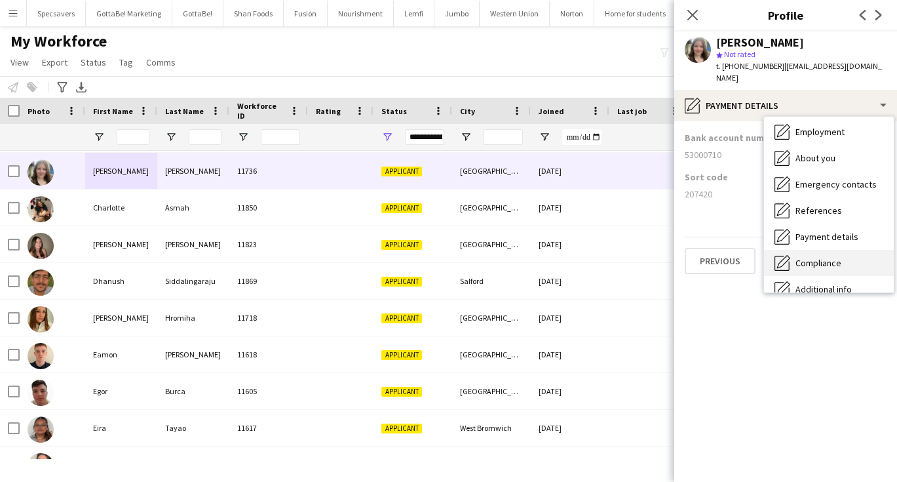
click at [829, 257] on span "Compliance" at bounding box center [818, 263] width 46 height 12
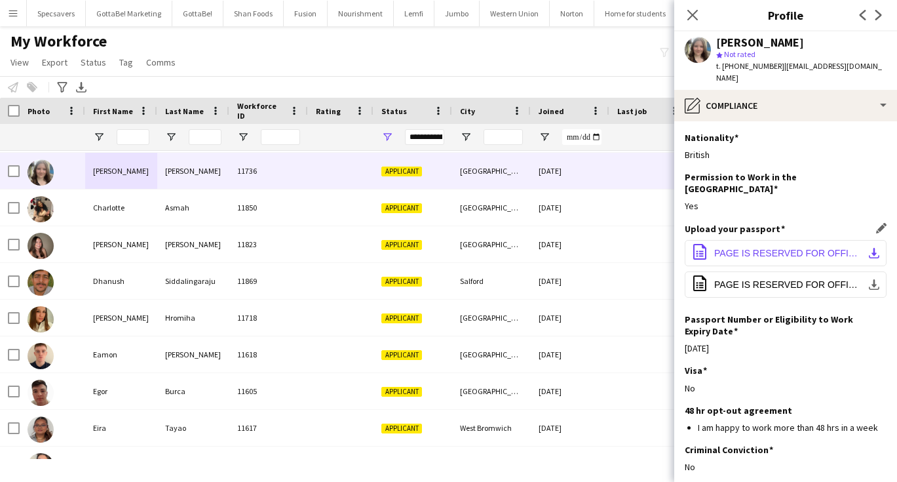
click at [795, 240] on button "office-file-sheet PAGE IS RESERVED FOR OFFICIAL OBSERVATIONS.pdf download-bottom" at bounding box center [786, 253] width 202 height 26
click at [761, 364] on div "Visa Edit this field No" at bounding box center [786, 383] width 202 height 39
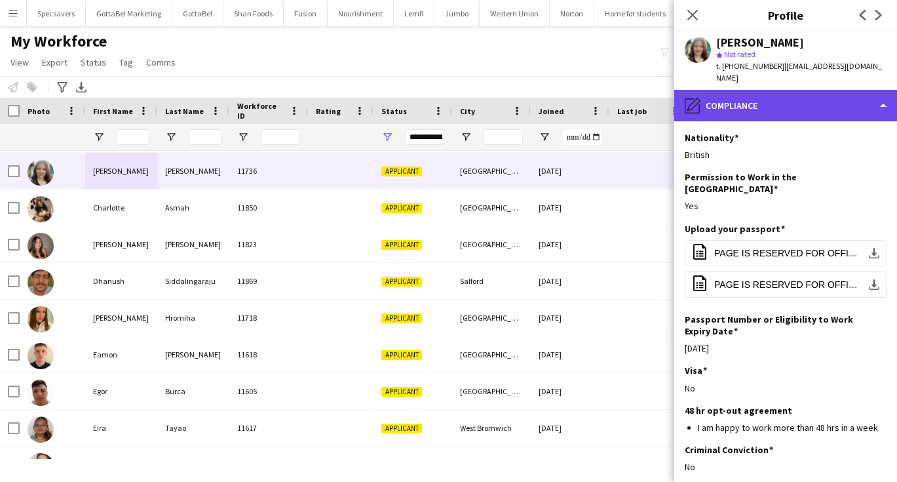
click at [756, 90] on div "pencil4 Compliance" at bounding box center [785, 105] width 223 height 31
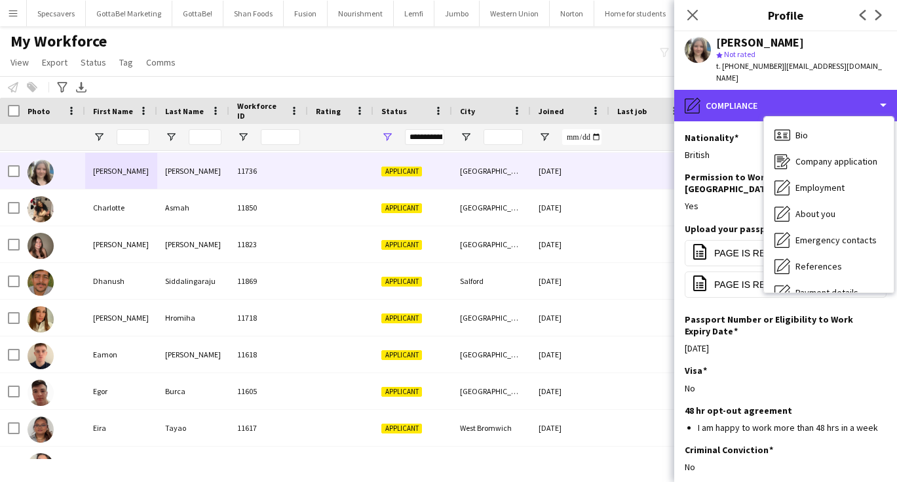
scroll to position [0, 0]
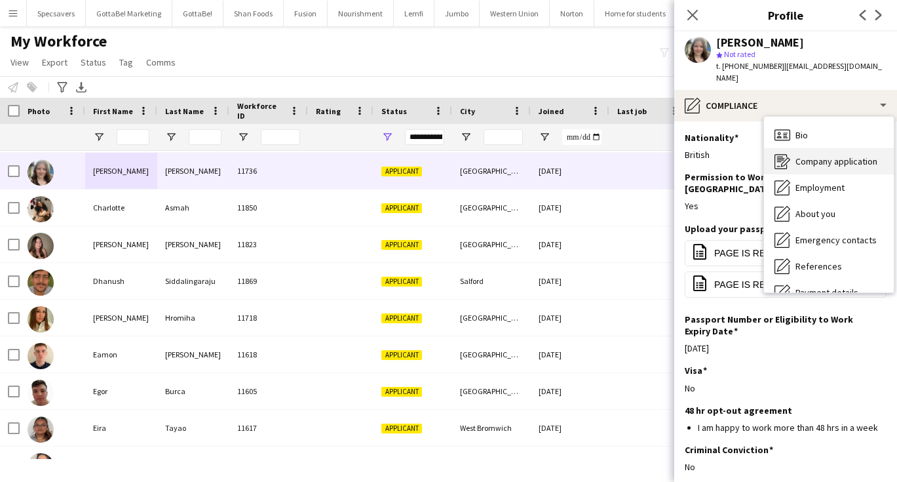
click at [824, 155] on span "Company application" at bounding box center [836, 161] width 82 height 12
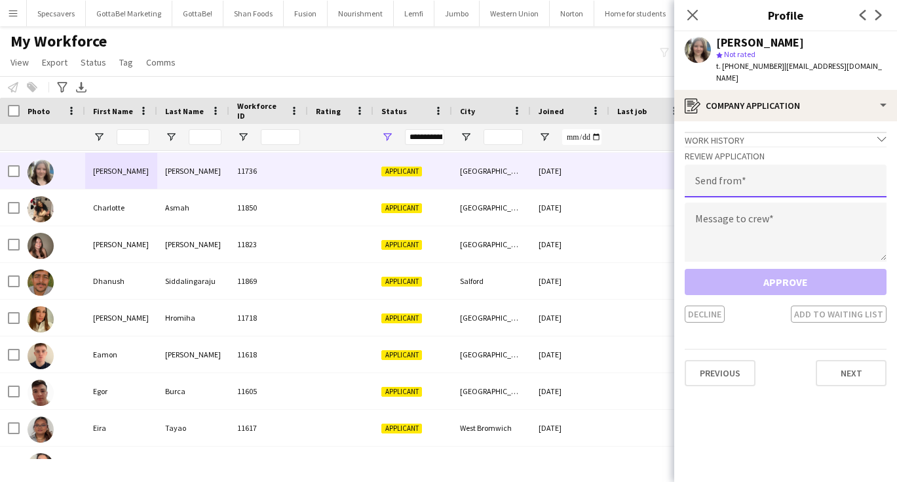
click at [774, 167] on input "email" at bounding box center [786, 180] width 202 height 33
type input "**********"
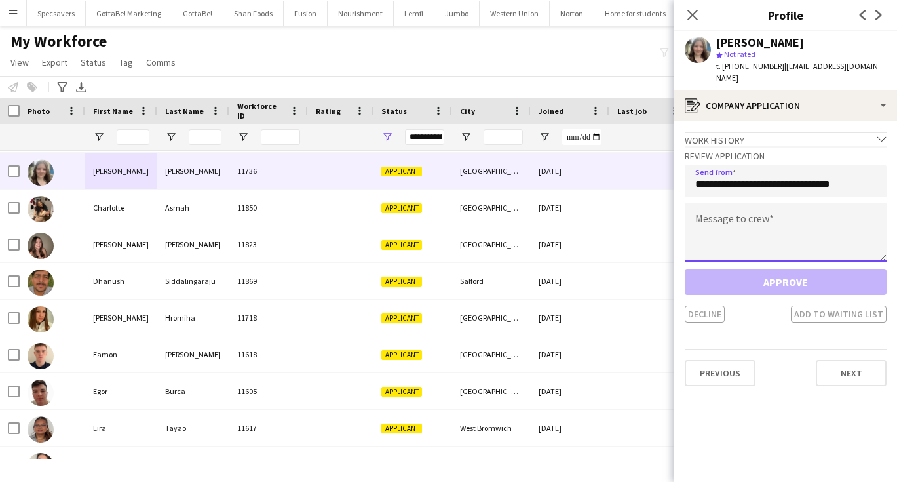
click at [781, 205] on textarea at bounding box center [786, 231] width 202 height 59
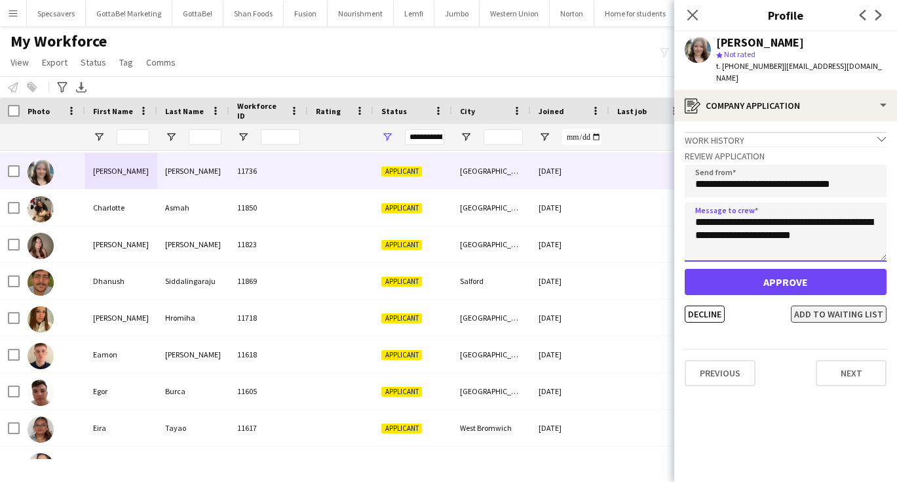
type textarea "**********"
click at [843, 305] on button "Add to waiting list" at bounding box center [839, 313] width 96 height 17
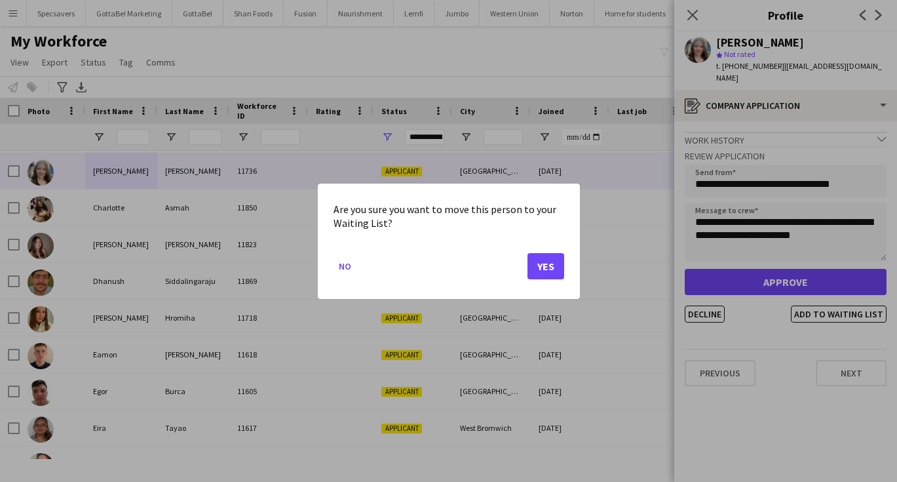
click at [548, 261] on button "Yes" at bounding box center [545, 265] width 37 height 26
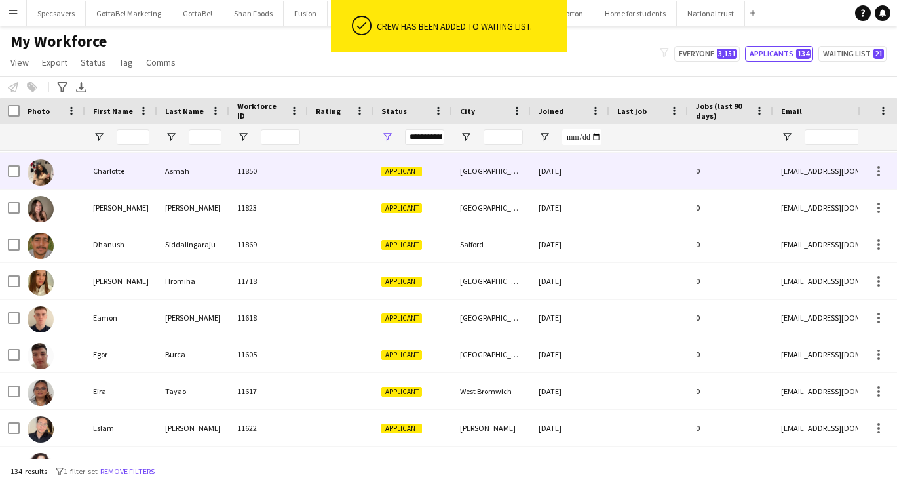
click at [136, 164] on div "Charlotte" at bounding box center [121, 171] width 72 height 36
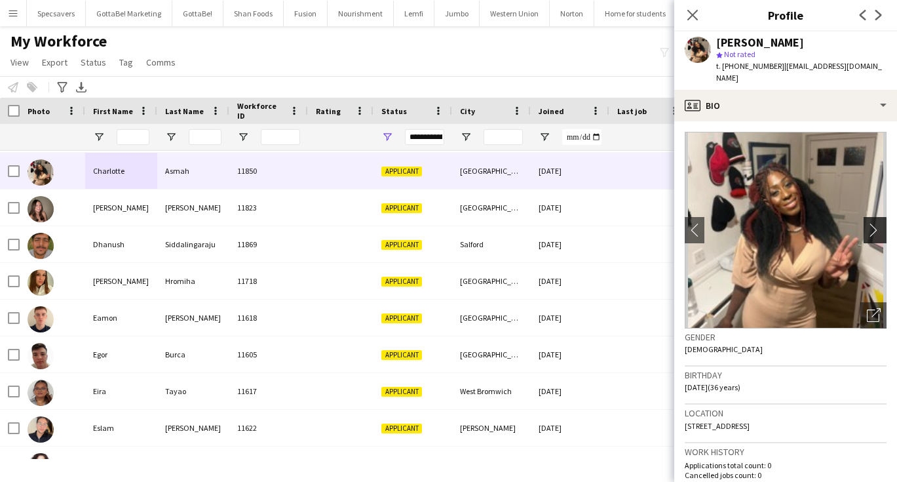
click at [869, 223] on app-icon "chevron-right" at bounding box center [877, 230] width 20 height 14
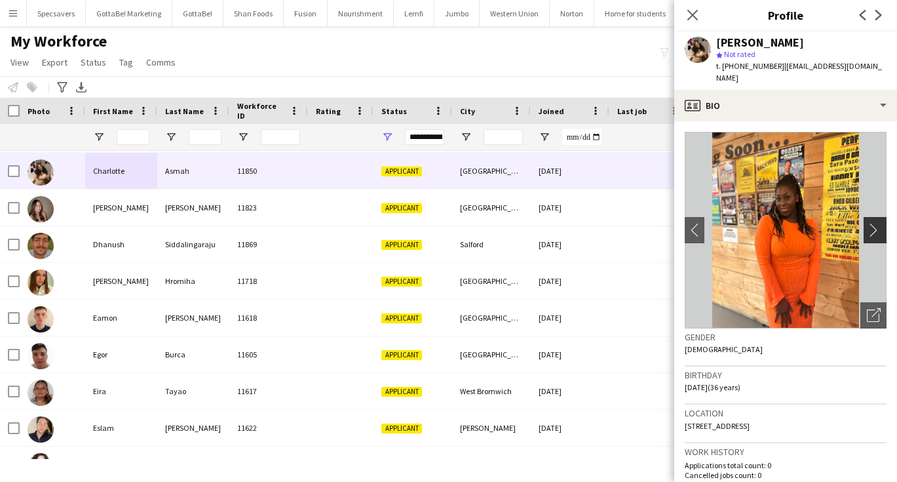
click at [869, 223] on app-icon "chevron-right" at bounding box center [877, 230] width 20 height 14
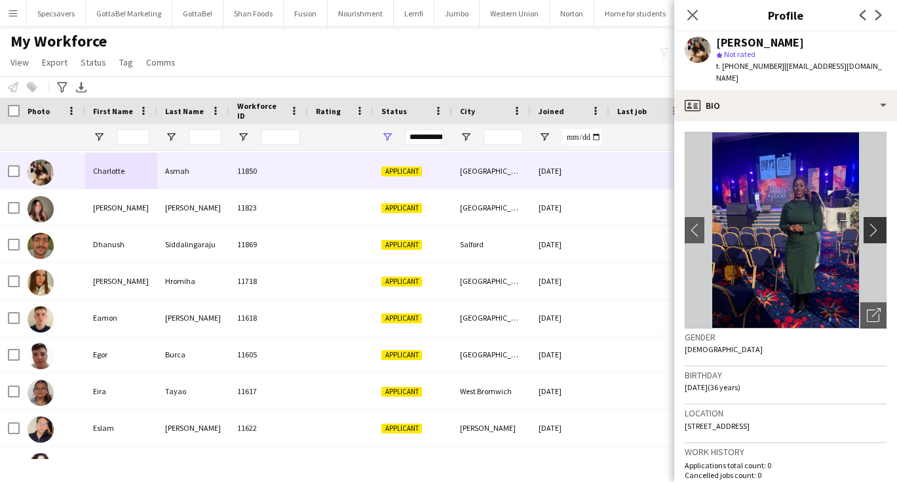
click at [869, 223] on app-icon "chevron-right" at bounding box center [877, 230] width 20 height 14
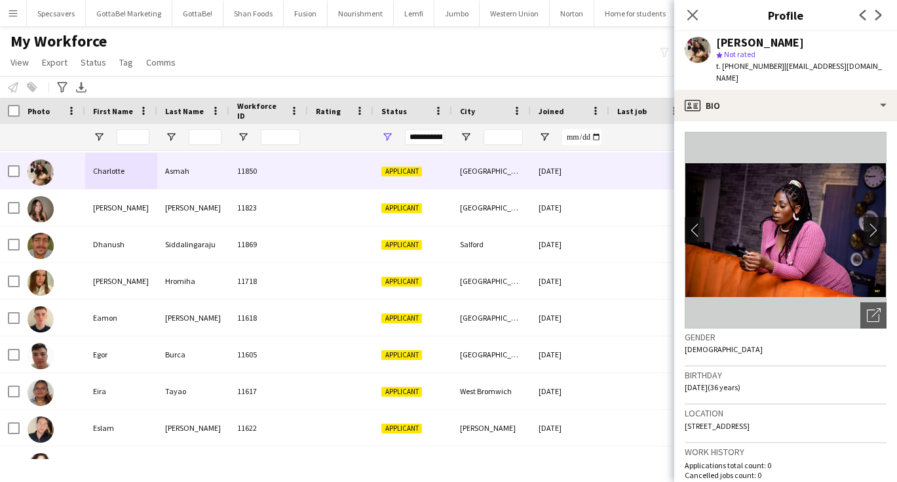
click at [869, 223] on app-icon "chevron-right" at bounding box center [877, 230] width 20 height 14
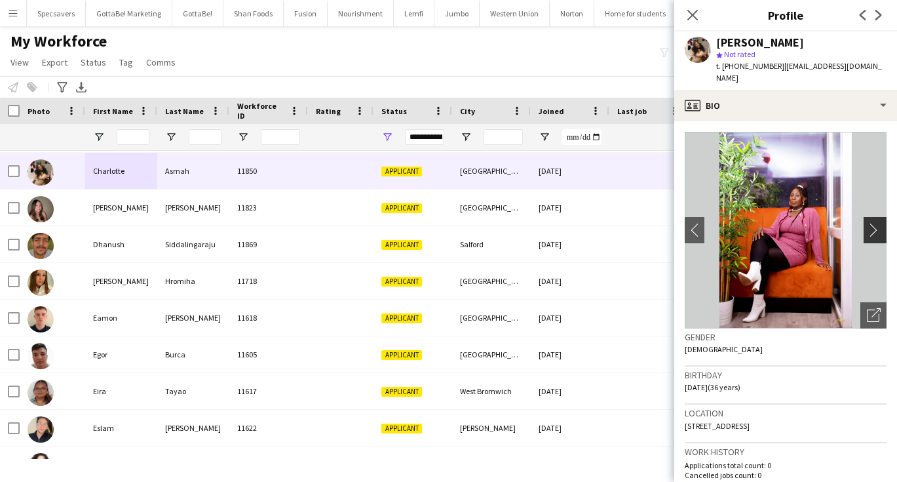
click at [869, 223] on app-icon "chevron-right" at bounding box center [877, 230] width 20 height 14
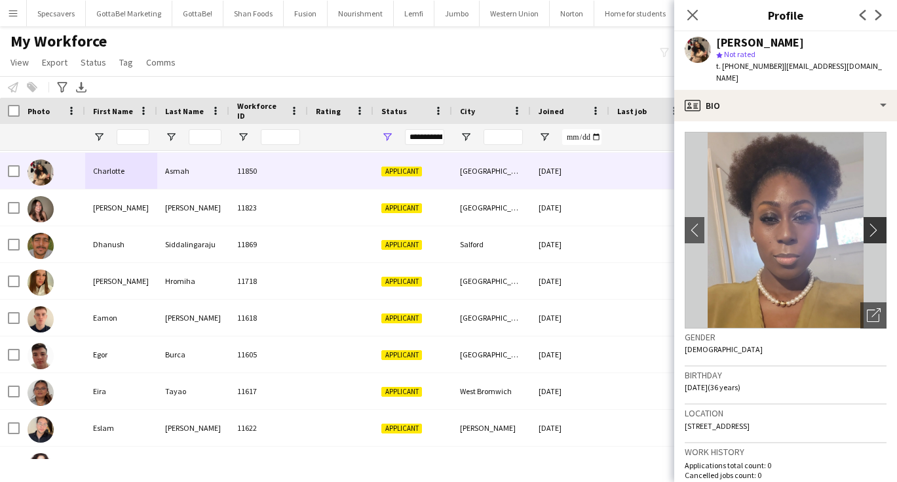
click at [869, 223] on app-icon "chevron-right" at bounding box center [877, 230] width 20 height 14
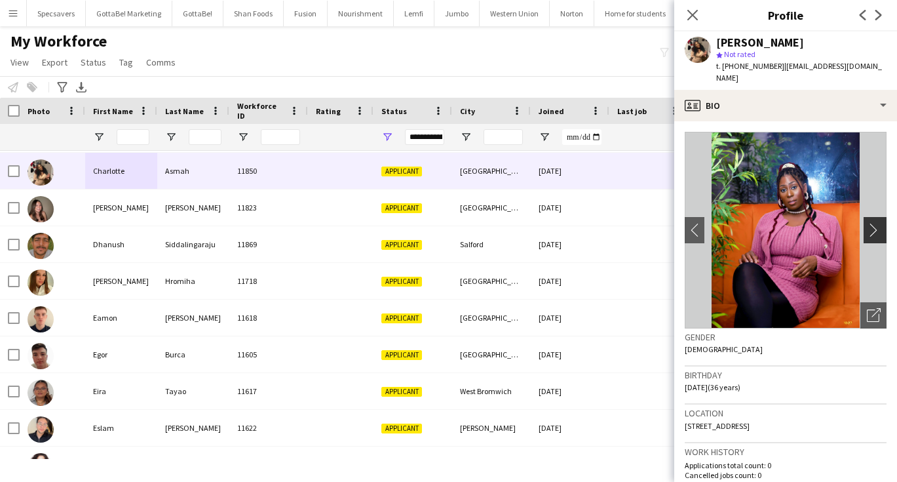
click at [869, 223] on app-icon "chevron-right" at bounding box center [877, 230] width 20 height 14
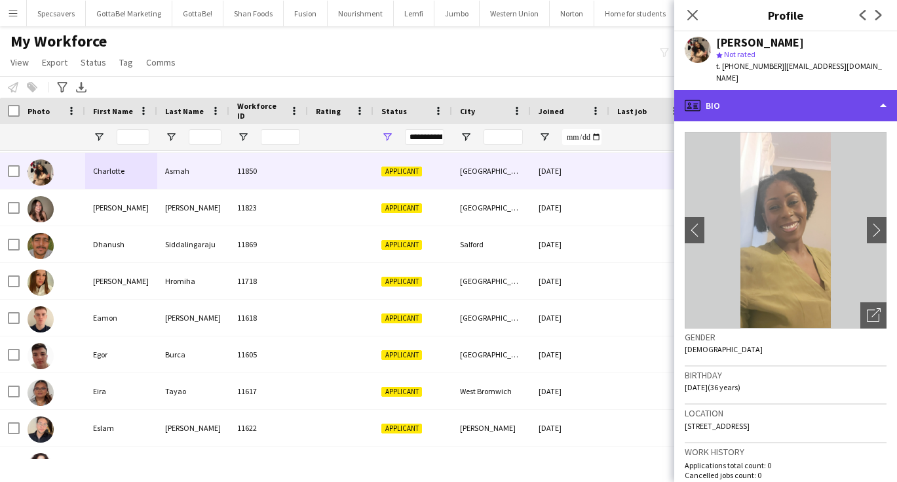
click at [751, 99] on div "profile Bio" at bounding box center [785, 105] width 223 height 31
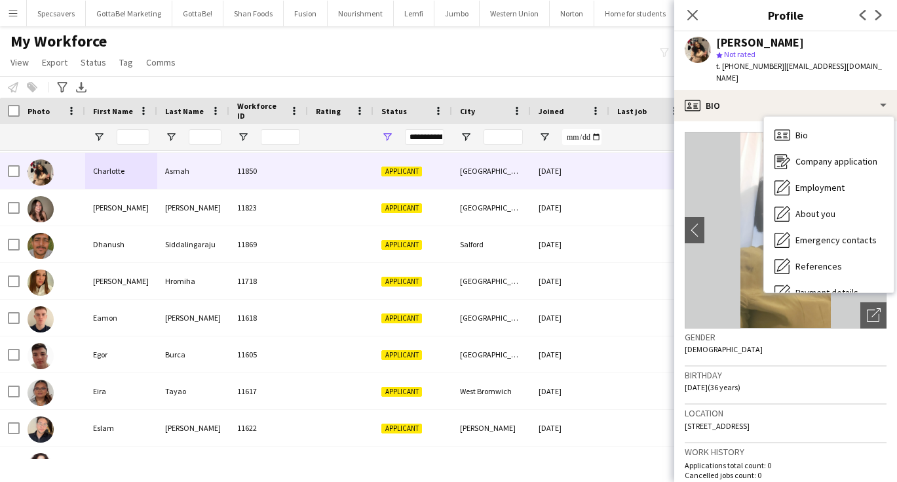
click at [684, 413] on app-crew-profile-bio "chevron-left chevron-right Open photos pop-in Gender Female Birthday 03-12-1988…" at bounding box center [785, 301] width 223 height 360
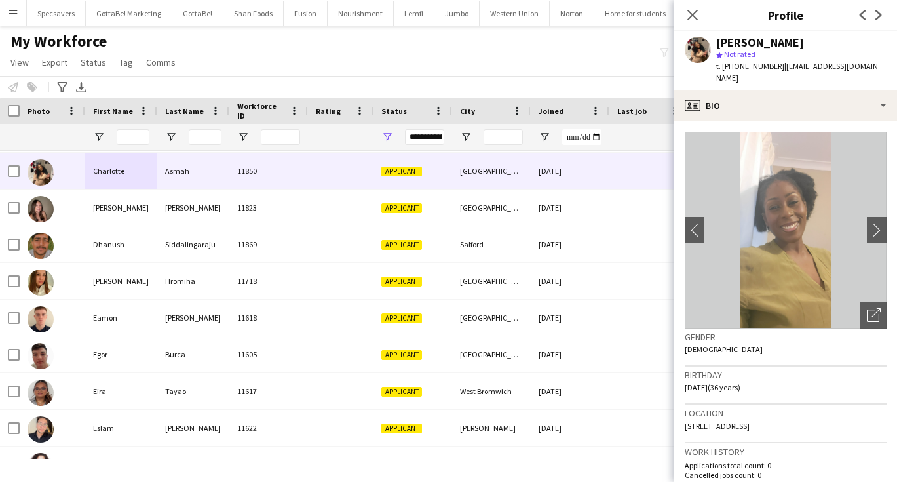
drag, startPoint x: 685, startPoint y: 411, endPoint x: 856, endPoint y: 415, distance: 171.7
click at [749, 421] on span "[STREET_ADDRESS]" at bounding box center [717, 426] width 65 height 10
copy span "[STREET_ADDRESS]"
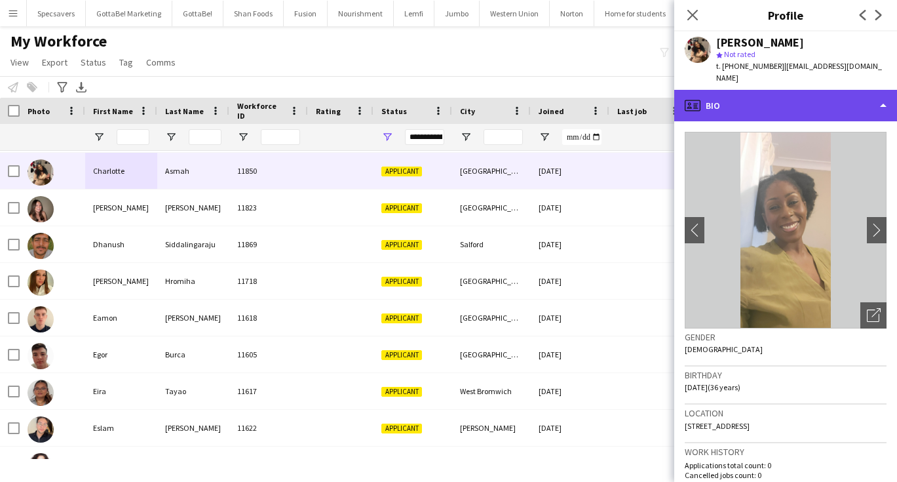
click at [833, 94] on div "profile Bio" at bounding box center [785, 105] width 223 height 31
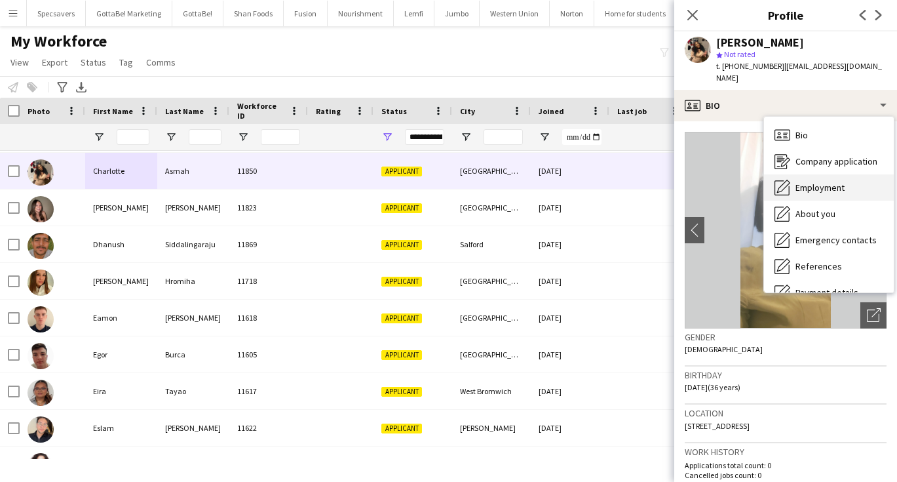
click at [827, 181] on span "Employment" at bounding box center [819, 187] width 49 height 12
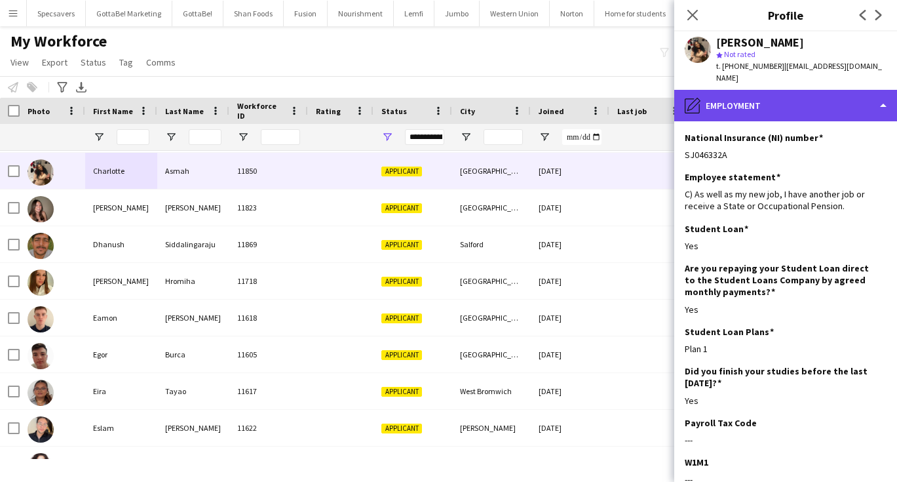
click at [773, 92] on div "pencil4 Employment" at bounding box center [785, 105] width 223 height 31
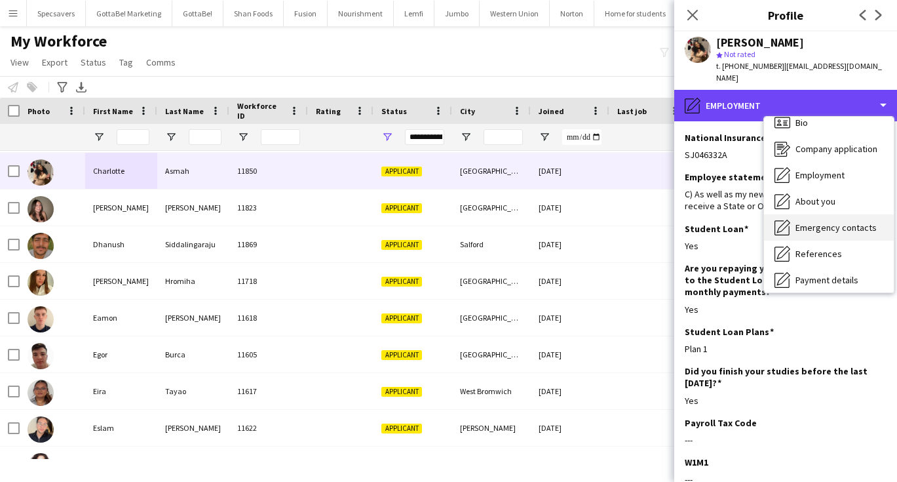
scroll to position [20, 0]
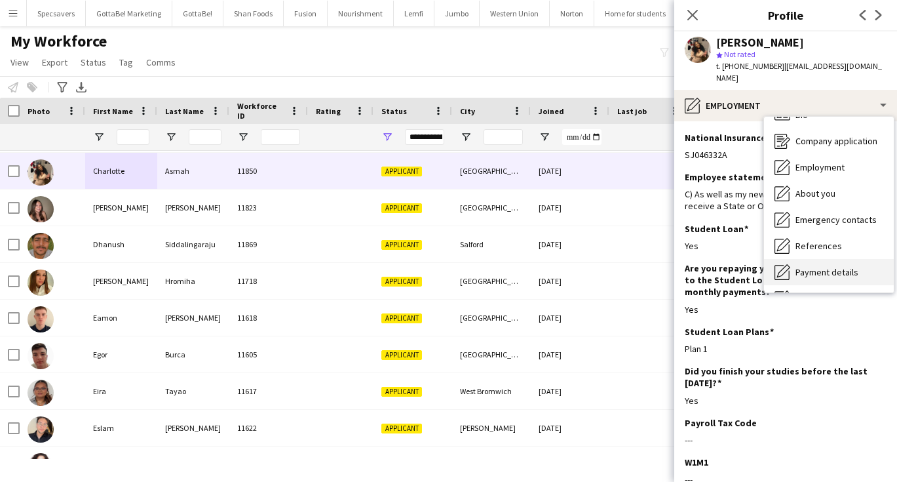
click at [833, 259] on div "Payment details Payment details" at bounding box center [829, 272] width 130 height 26
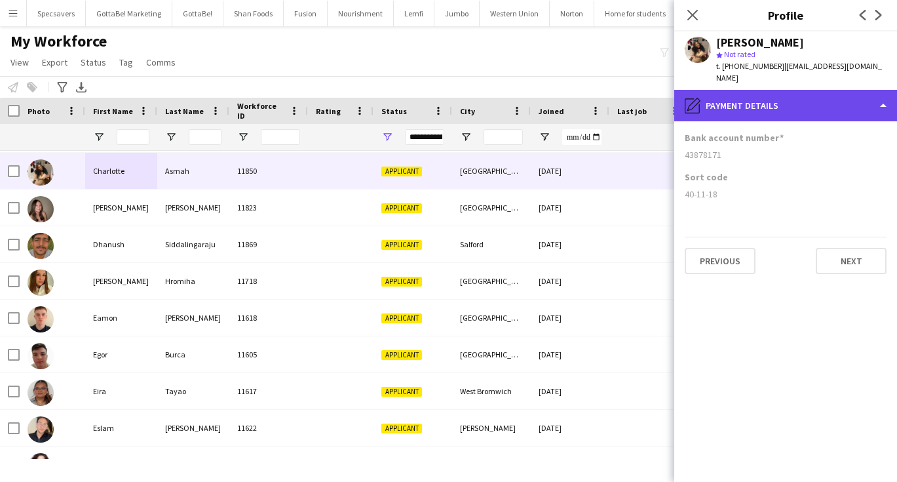
click at [761, 100] on div "pencil4 Payment details" at bounding box center [785, 105] width 223 height 31
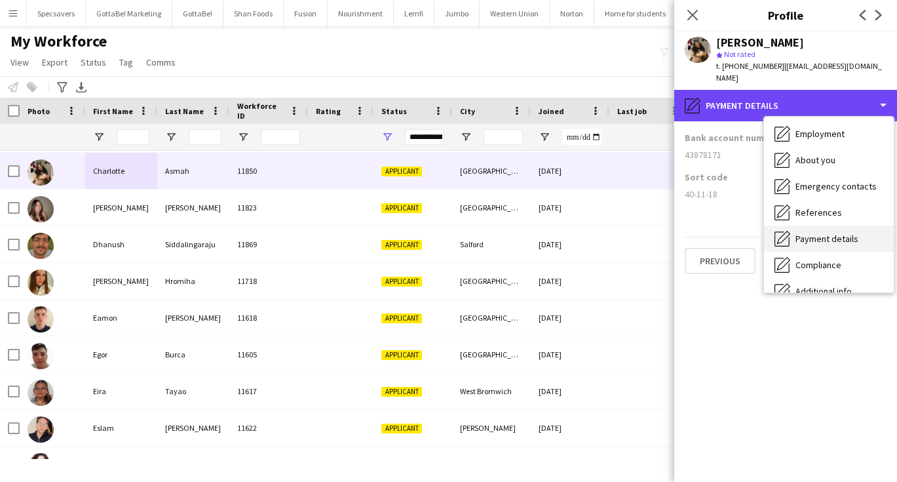
scroll to position [56, 0]
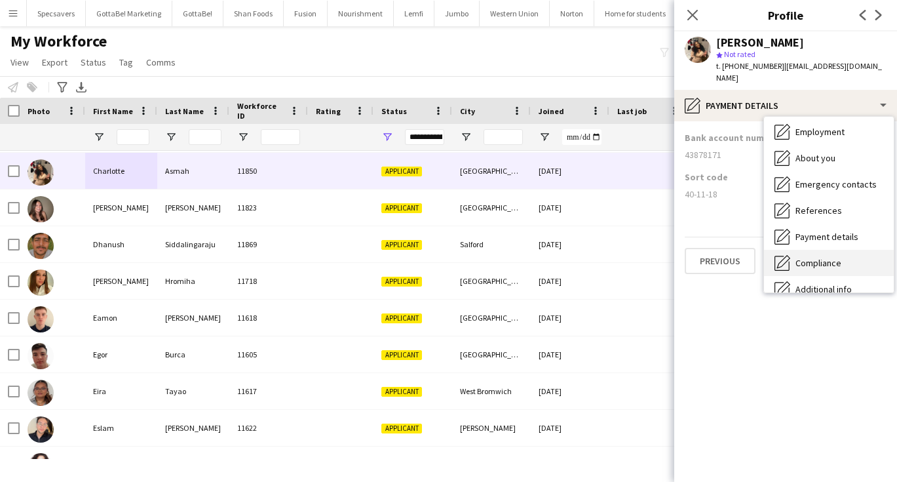
click at [822, 250] on div "Compliance Compliance" at bounding box center [829, 263] width 130 height 26
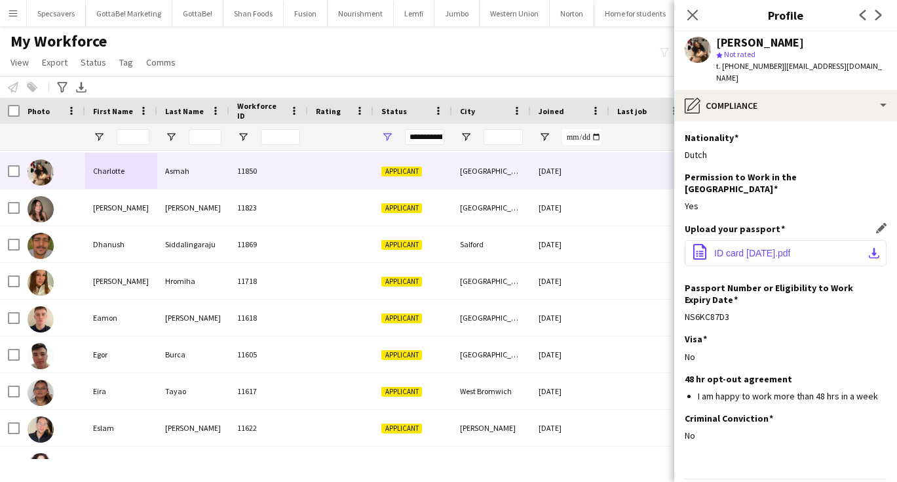
click at [774, 248] on span "ID card 01 Oct 2025.pdf" at bounding box center [752, 253] width 76 height 10
click at [752, 425] on div "Criminal Conviction Edit this field No" at bounding box center [786, 431] width 202 height 39
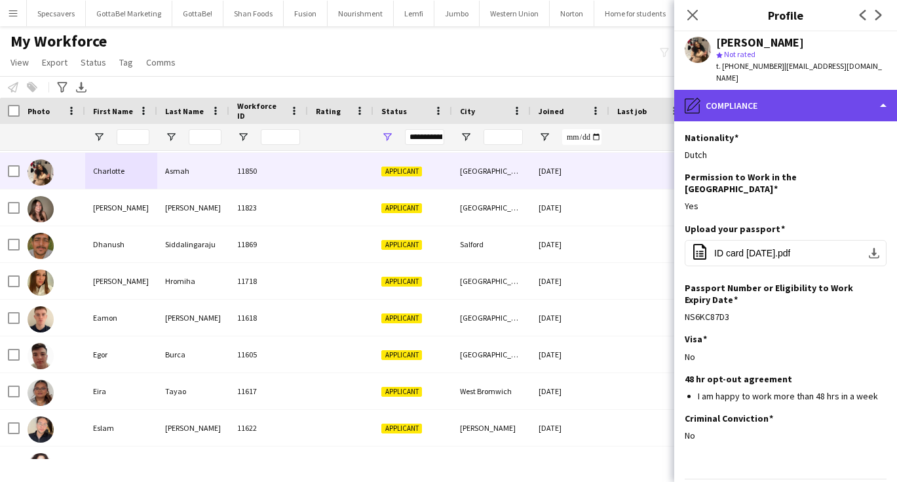
click at [790, 94] on div "pencil4 Compliance" at bounding box center [785, 105] width 223 height 31
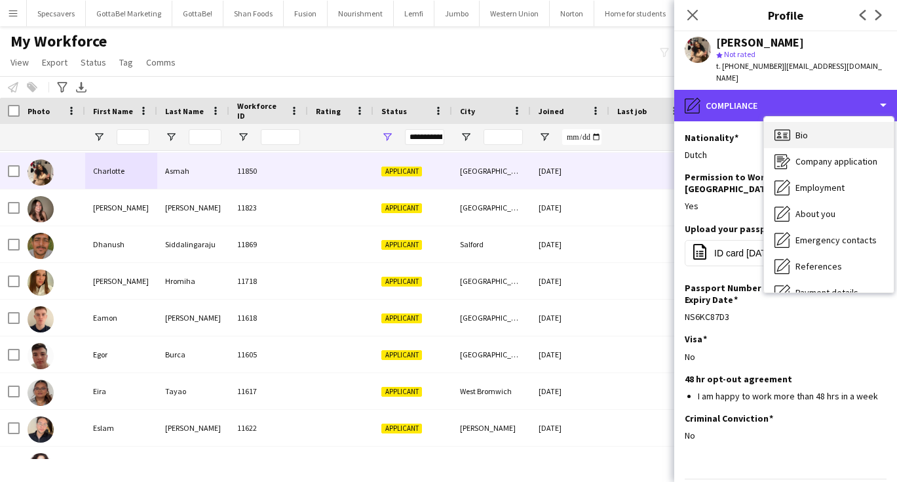
scroll to position [0, 0]
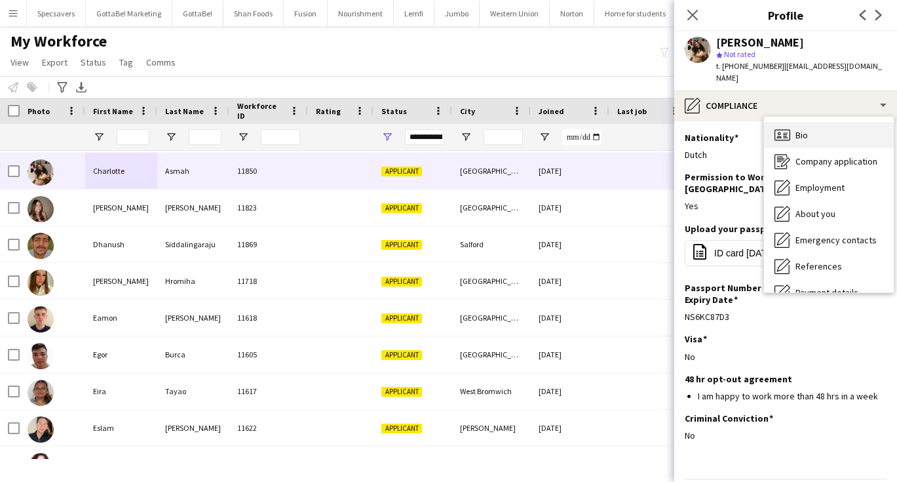
click at [803, 128] on div "Bio Bio" at bounding box center [829, 135] width 130 height 26
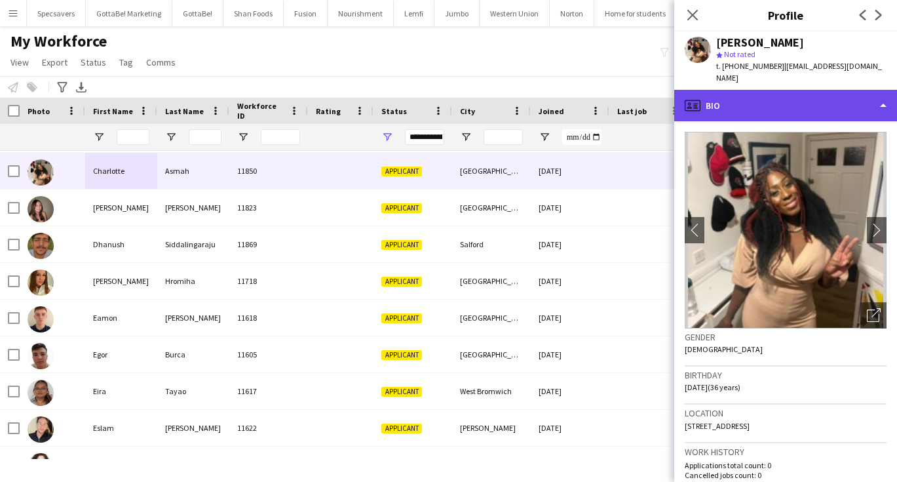
click at [721, 94] on div "profile Bio" at bounding box center [785, 105] width 223 height 31
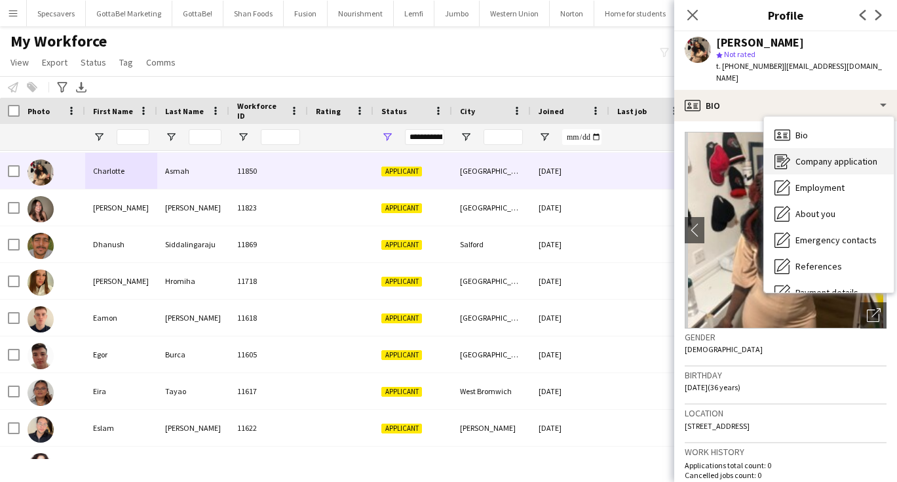
click at [792, 151] on div "Company application Company application" at bounding box center [829, 161] width 130 height 26
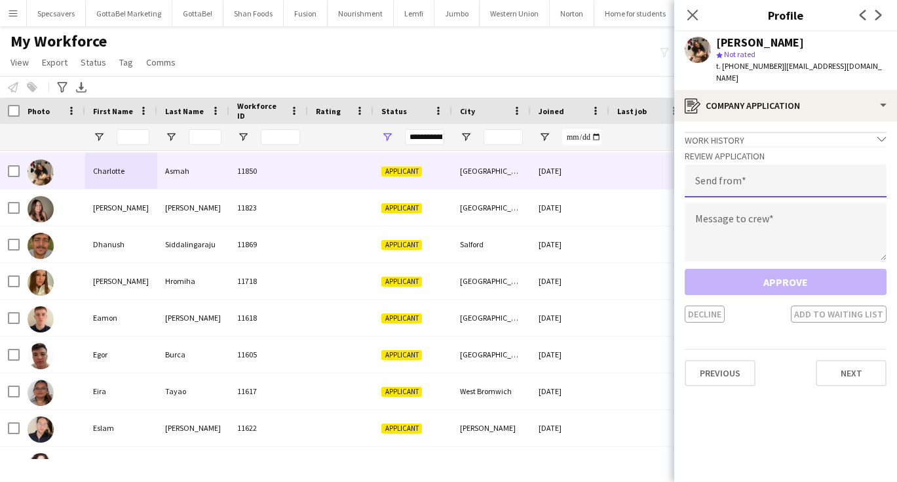
click at [793, 177] on input "email" at bounding box center [786, 180] width 202 height 33
type input "**********"
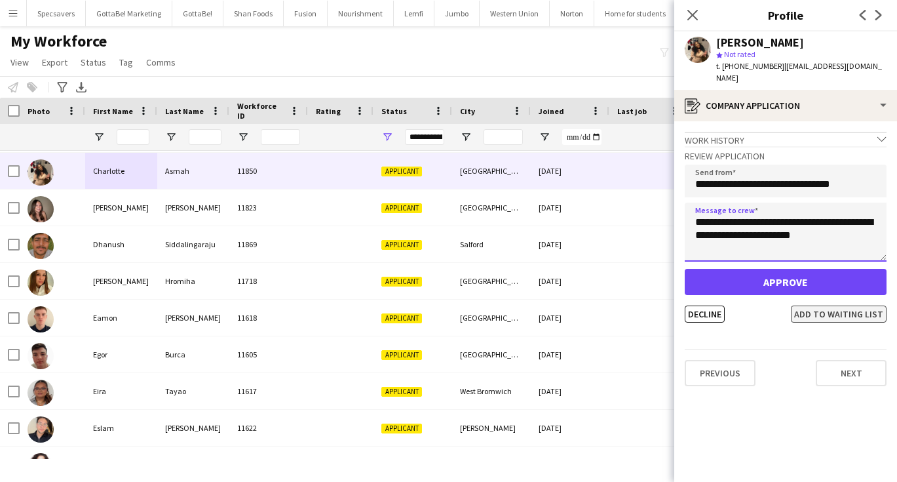
type textarea "**********"
click at [869, 305] on button "Add to waiting list" at bounding box center [839, 313] width 96 height 17
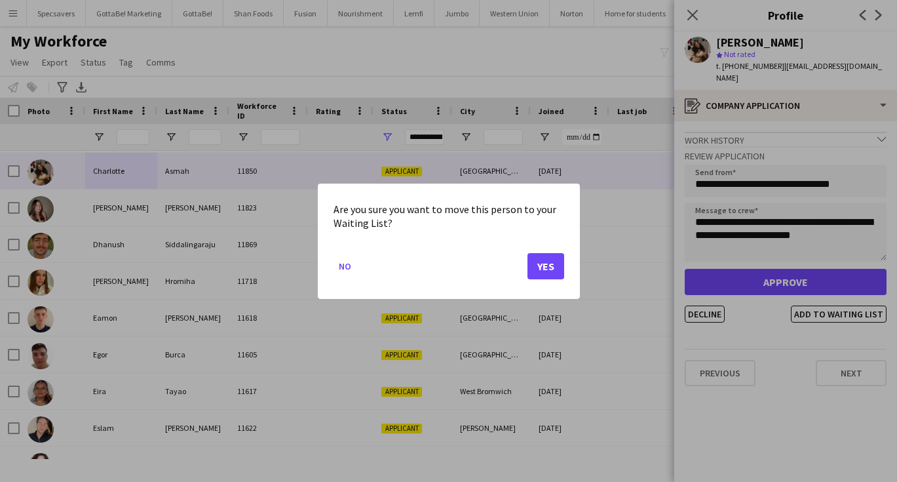
click at [548, 263] on button "Yes" at bounding box center [545, 265] width 37 height 26
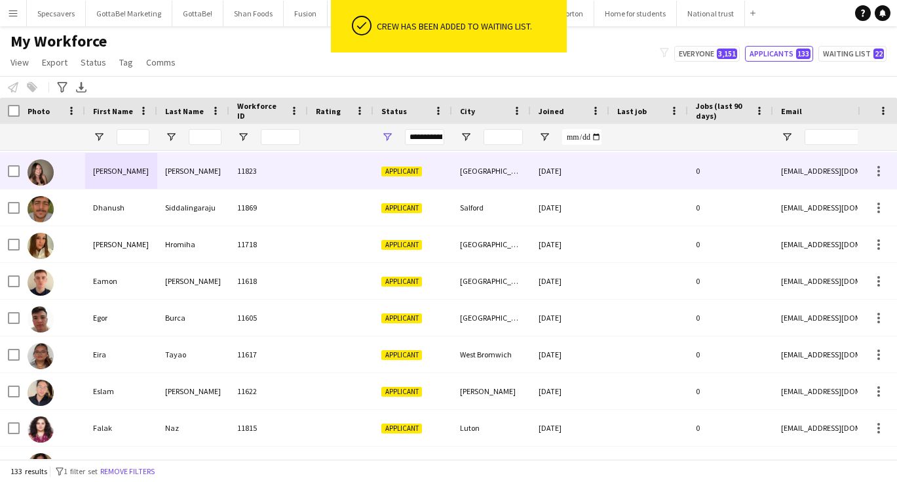
click at [145, 178] on div "[PERSON_NAME]" at bounding box center [121, 171] width 72 height 36
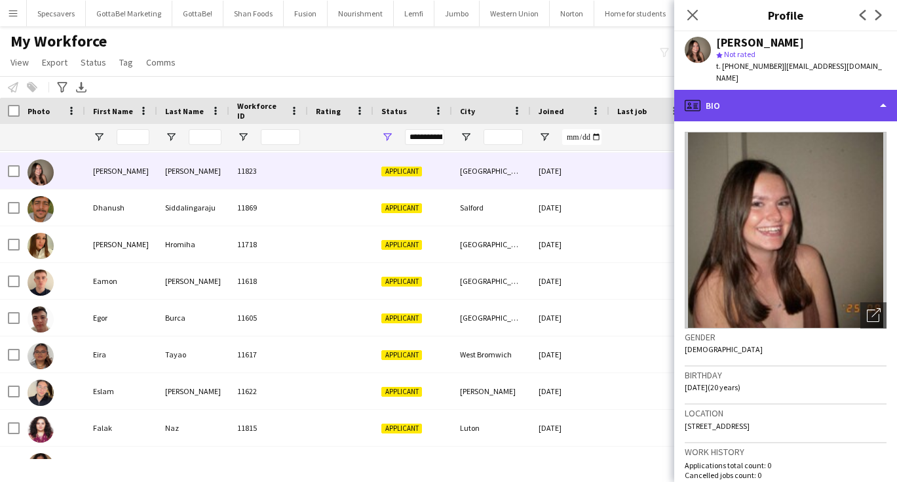
click at [832, 100] on div "profile Bio" at bounding box center [785, 105] width 223 height 31
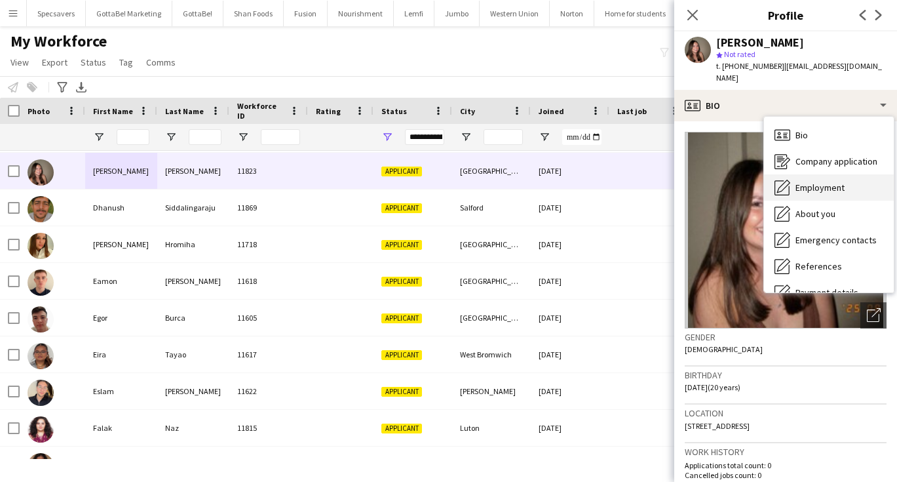
click at [830, 181] on span "Employment" at bounding box center [819, 187] width 49 height 12
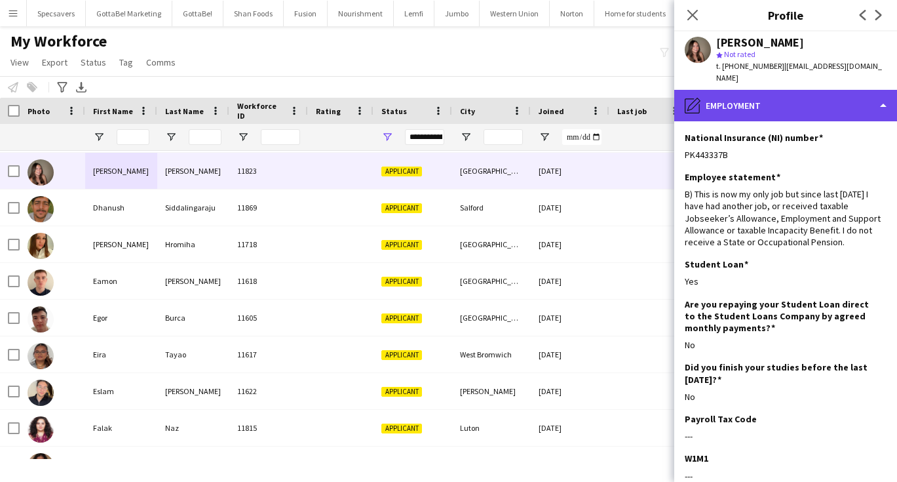
click at [770, 96] on div "pencil4 Employment" at bounding box center [785, 105] width 223 height 31
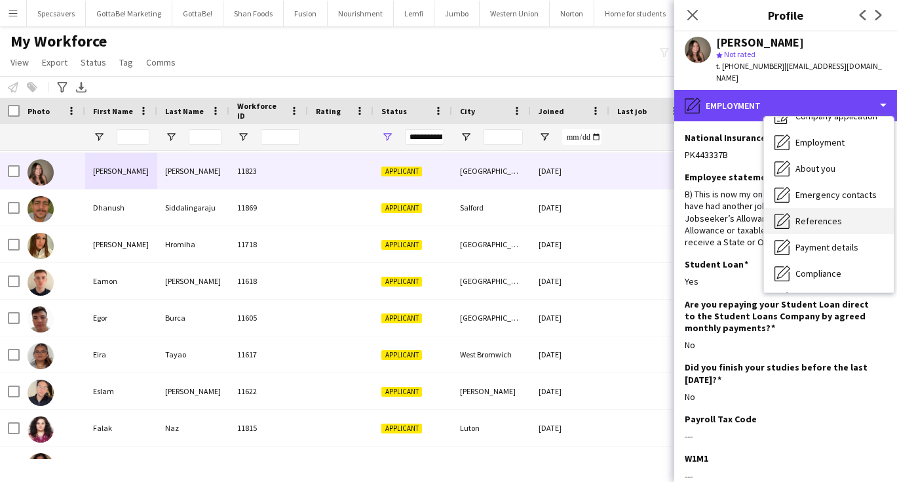
scroll to position [45, 0]
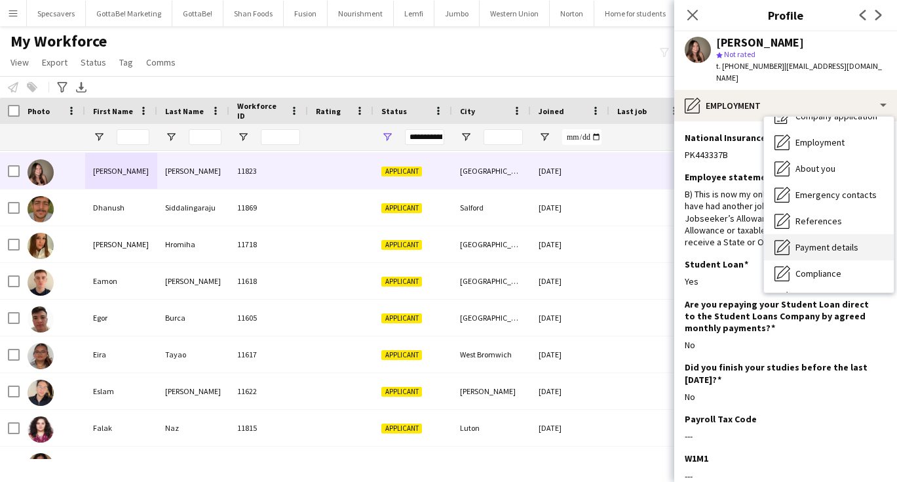
click at [822, 241] on span "Payment details" at bounding box center [826, 247] width 63 height 12
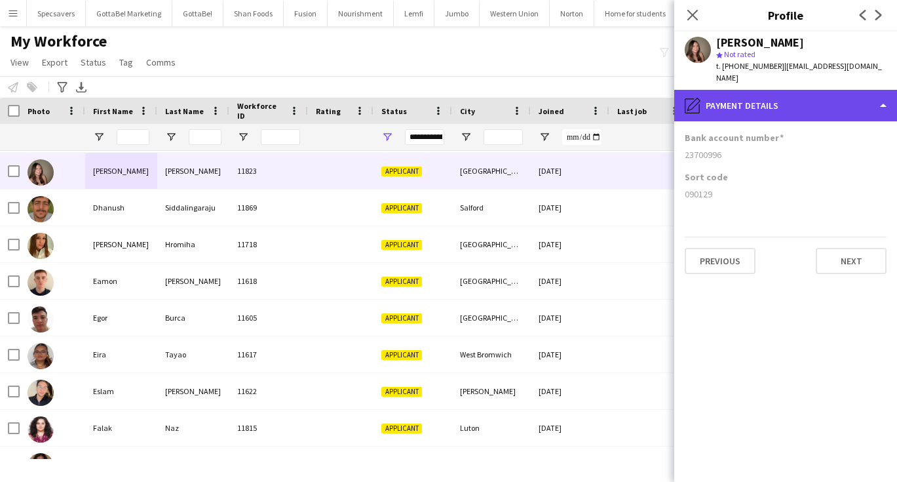
click at [764, 101] on div "pencil4 Payment details" at bounding box center [785, 105] width 223 height 31
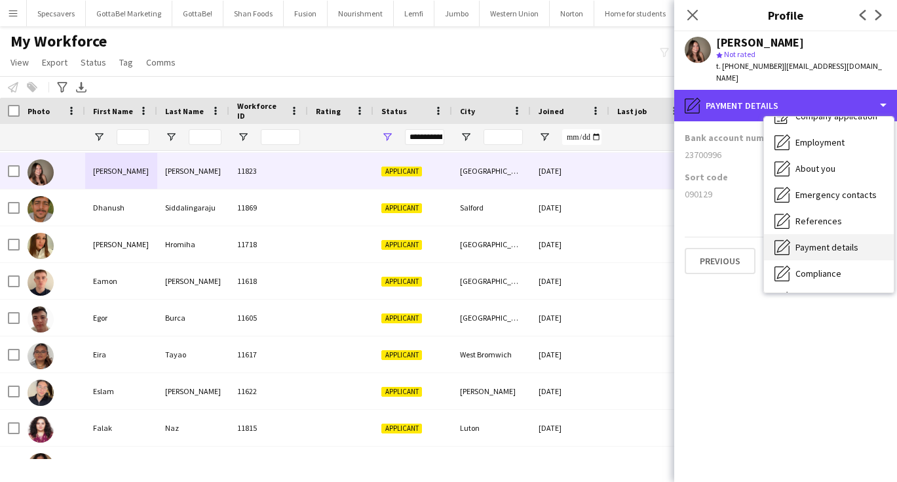
scroll to position [72, 0]
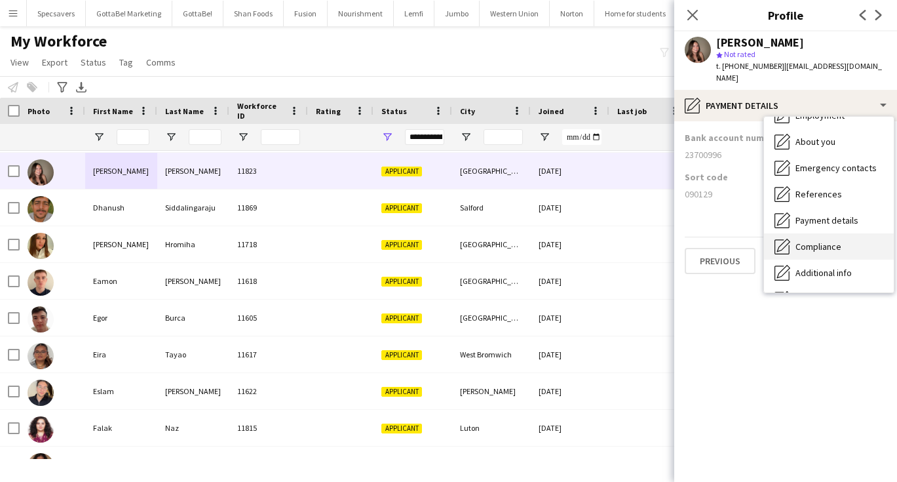
click at [820, 240] on span "Compliance" at bounding box center [818, 246] width 46 height 12
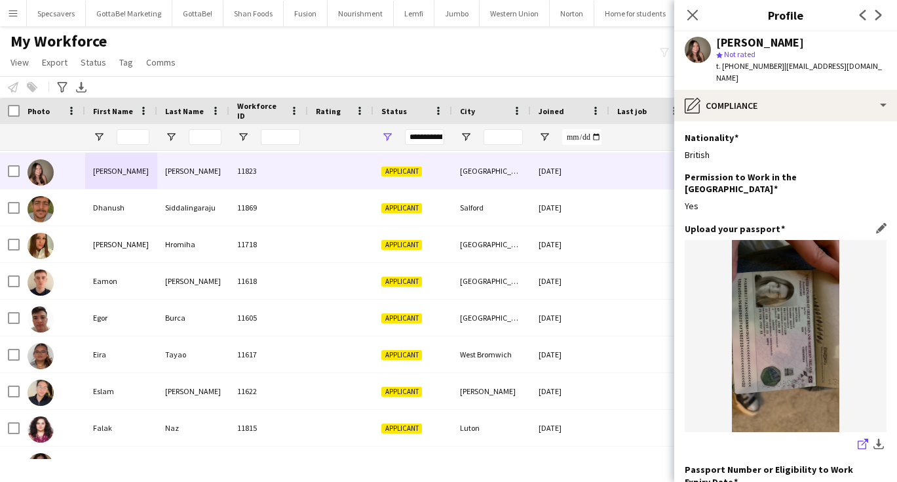
click at [862, 438] on icon at bounding box center [865, 441] width 7 height 7
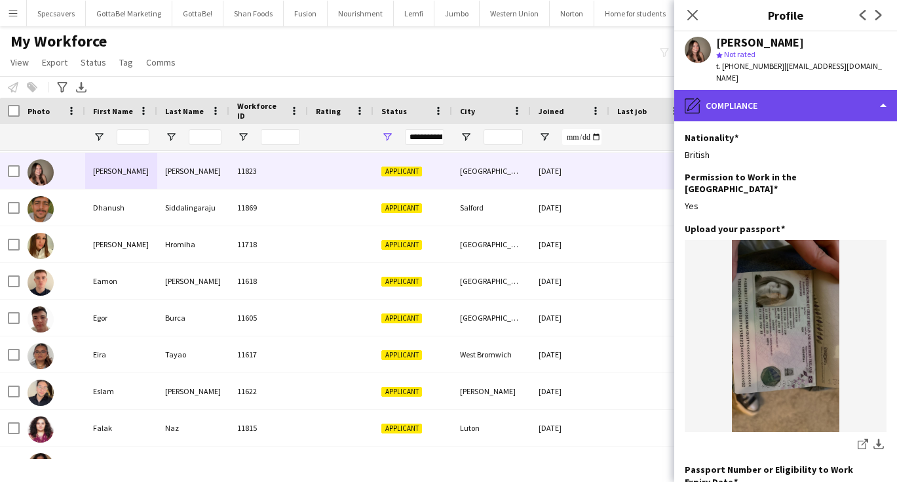
click at [748, 97] on div "pencil4 Compliance" at bounding box center [785, 105] width 223 height 31
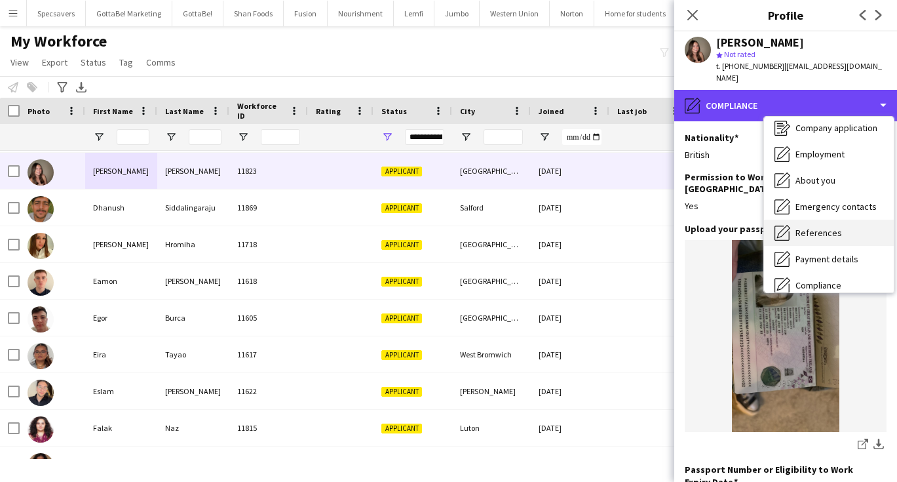
scroll to position [26, 0]
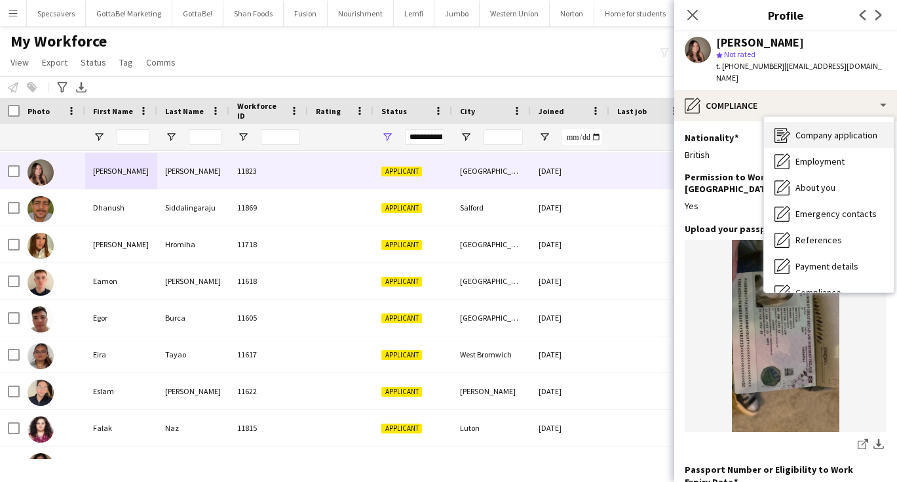
click at [827, 129] on span "Company application" at bounding box center [836, 135] width 82 height 12
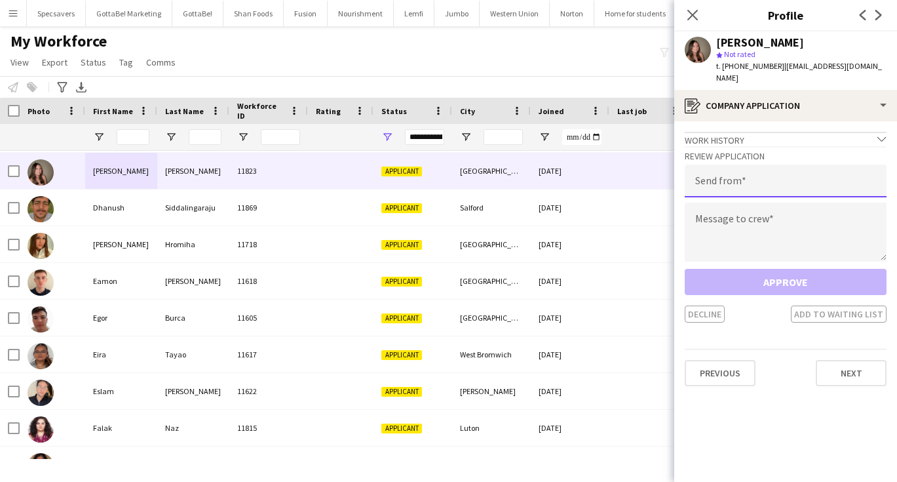
click at [767, 179] on input "email" at bounding box center [786, 180] width 202 height 33
type input "**********"
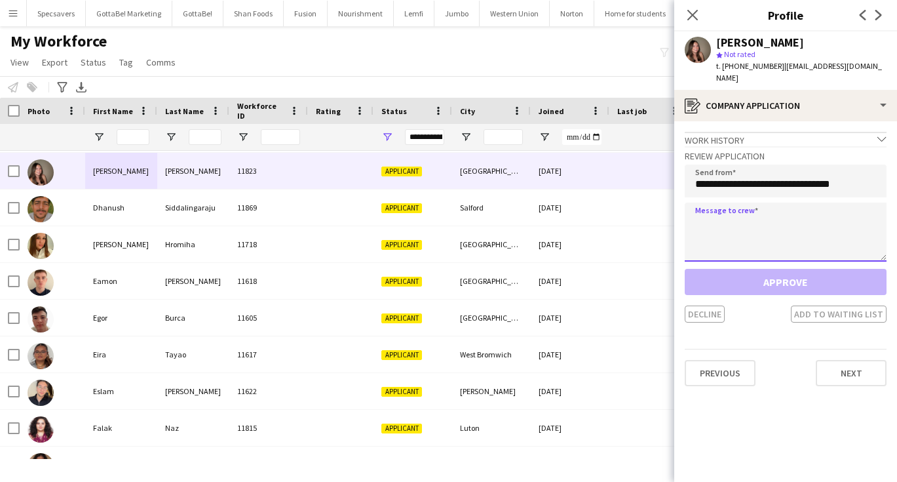
click at [773, 220] on textarea at bounding box center [786, 231] width 202 height 59
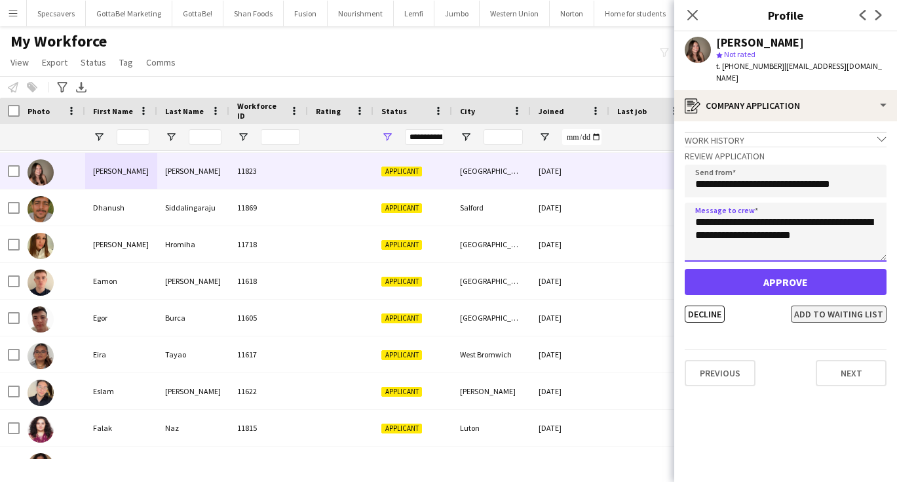
type textarea "**********"
click at [843, 305] on button "Add to waiting list" at bounding box center [839, 313] width 96 height 17
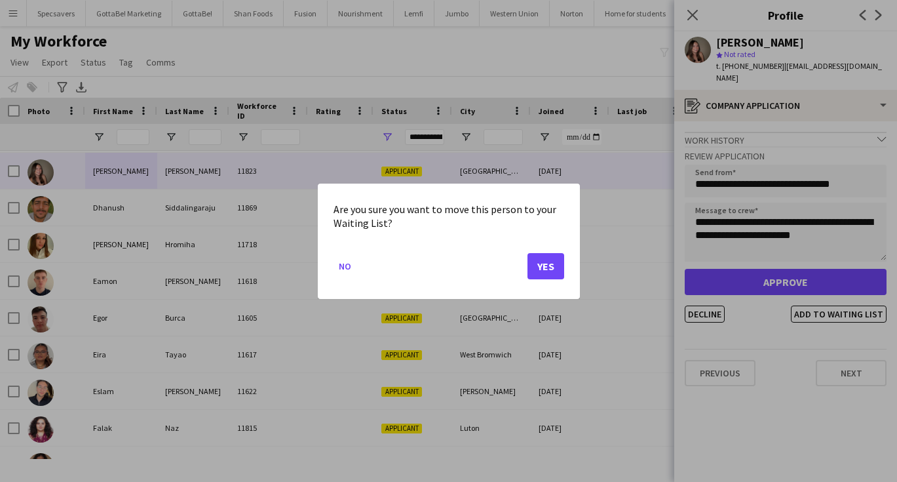
click at [555, 265] on button "Yes" at bounding box center [545, 265] width 37 height 26
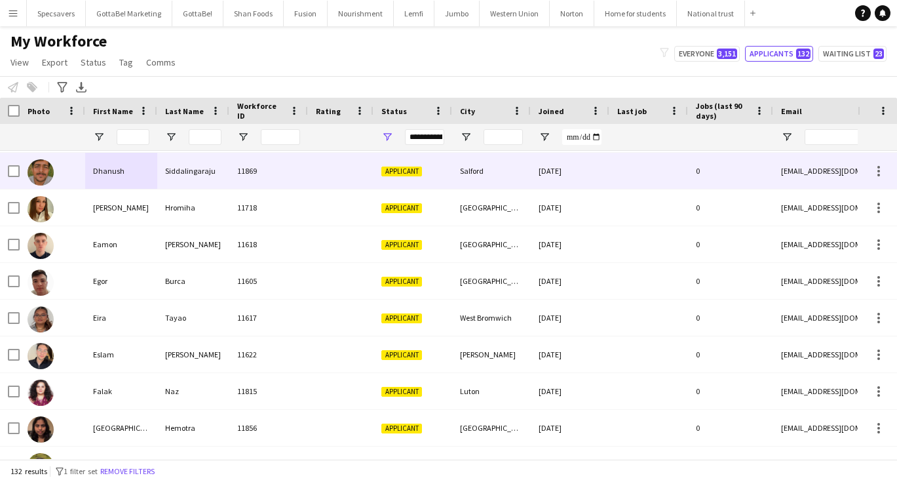
click at [248, 178] on div "11869" at bounding box center [268, 171] width 79 height 36
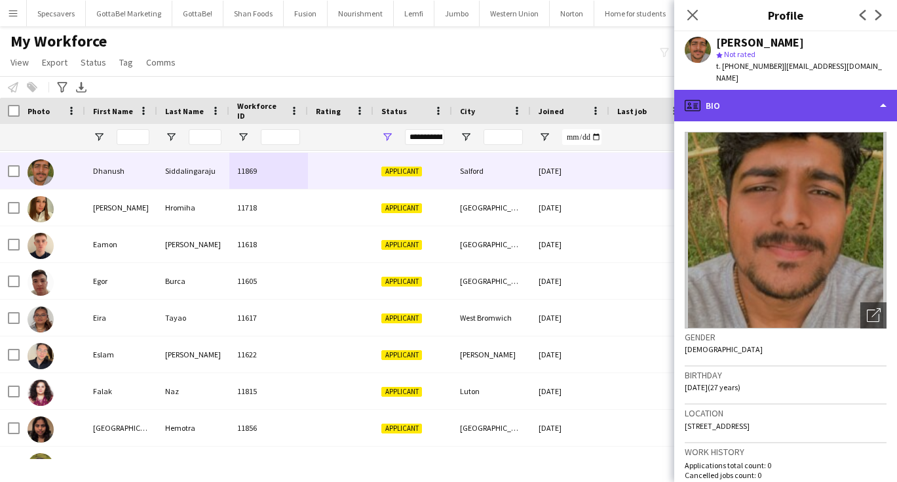
click at [765, 101] on div "profile Bio" at bounding box center [785, 105] width 223 height 31
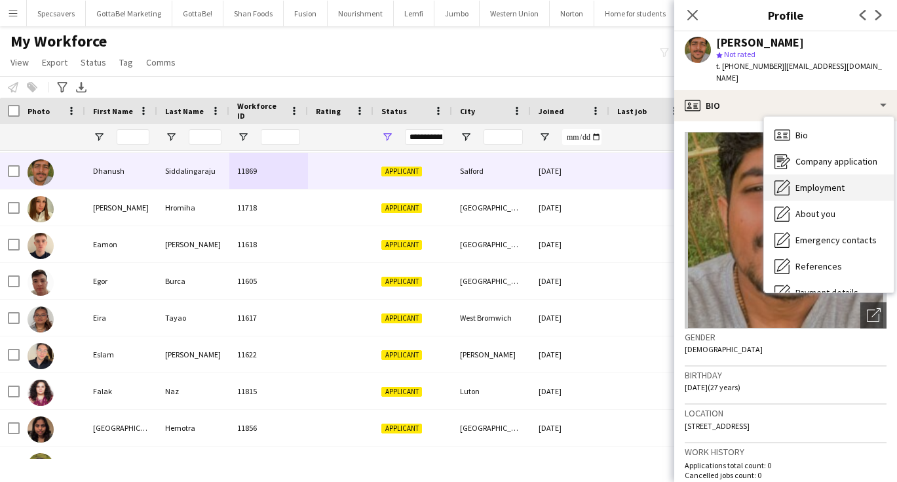
click at [793, 183] on div "Employment Employment" at bounding box center [829, 187] width 130 height 26
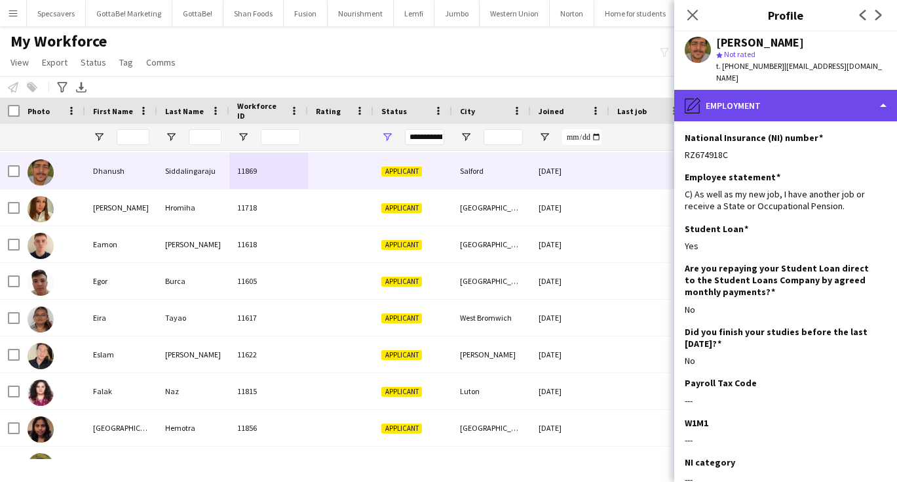
click at [760, 102] on div "pencil4 Employment" at bounding box center [785, 105] width 223 height 31
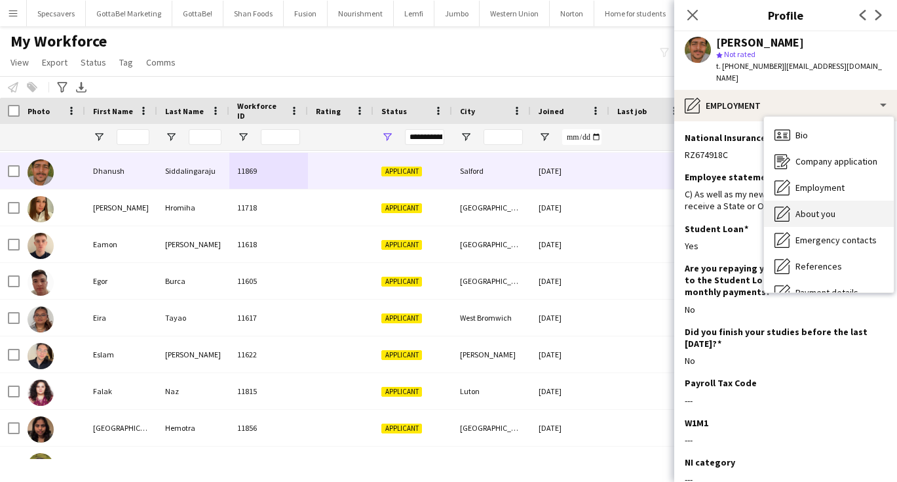
click at [805, 200] on div "About you About you" at bounding box center [829, 213] width 130 height 26
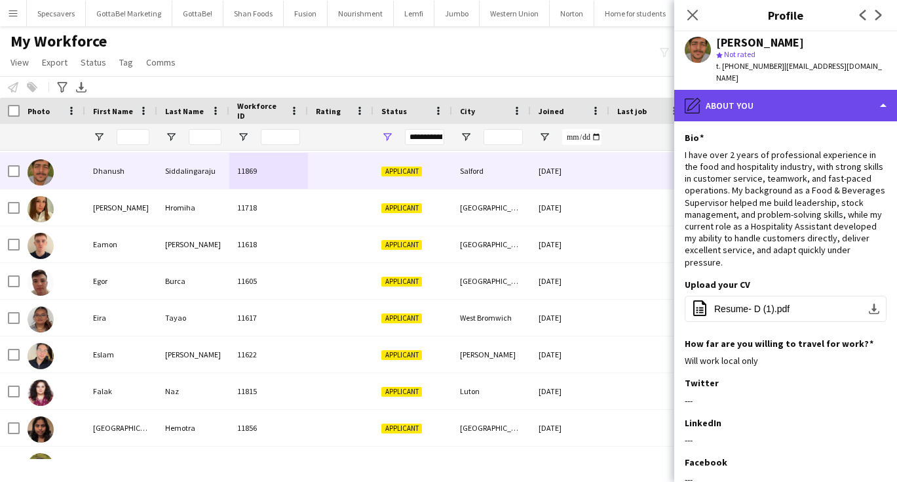
click at [810, 90] on div "pencil4 About you" at bounding box center [785, 105] width 223 height 31
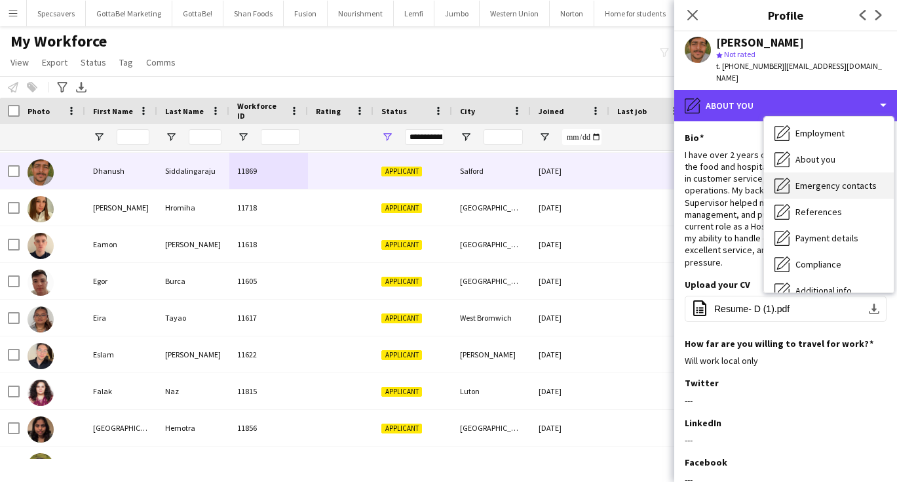
scroll to position [54, 0]
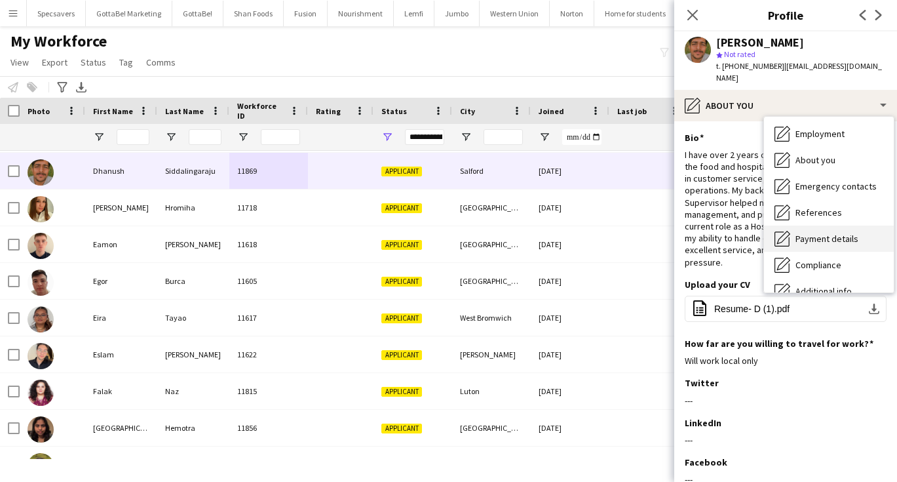
click at [820, 233] on span "Payment details" at bounding box center [826, 239] width 63 height 12
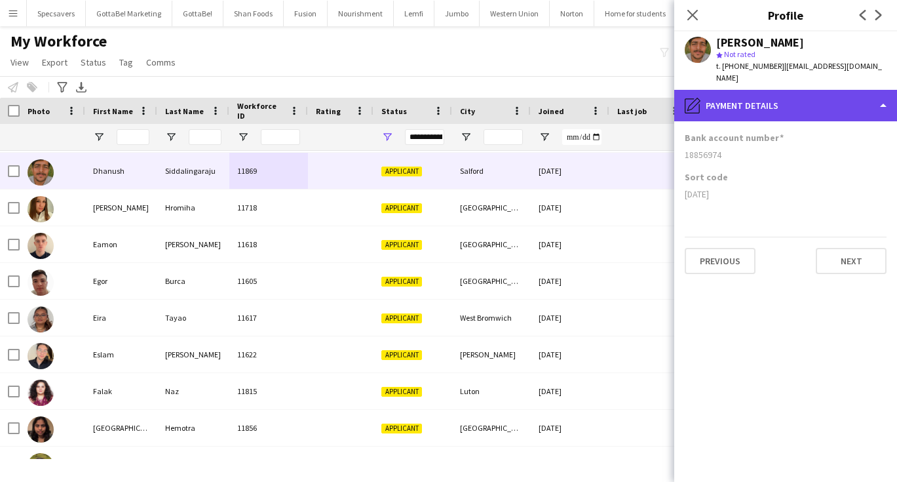
click at [728, 92] on div "pencil4 Payment details" at bounding box center [785, 105] width 223 height 31
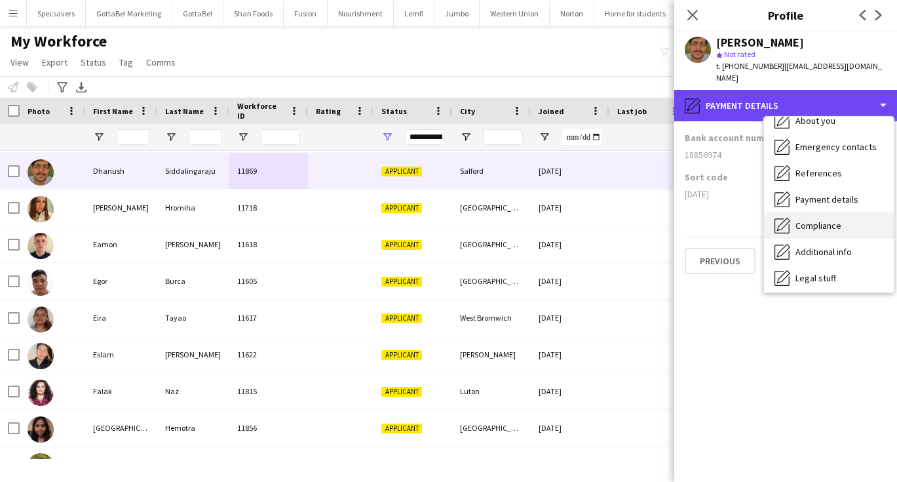
scroll to position [95, 0]
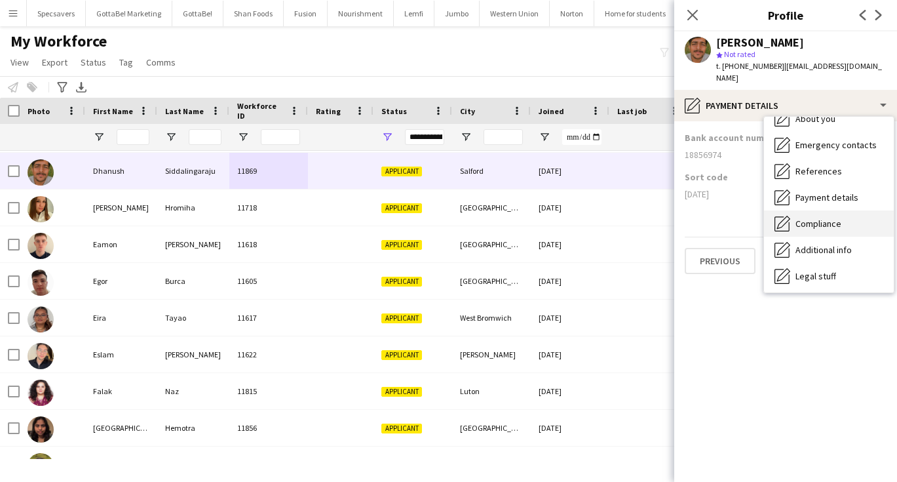
click at [824, 218] on span "Compliance" at bounding box center [818, 224] width 46 height 12
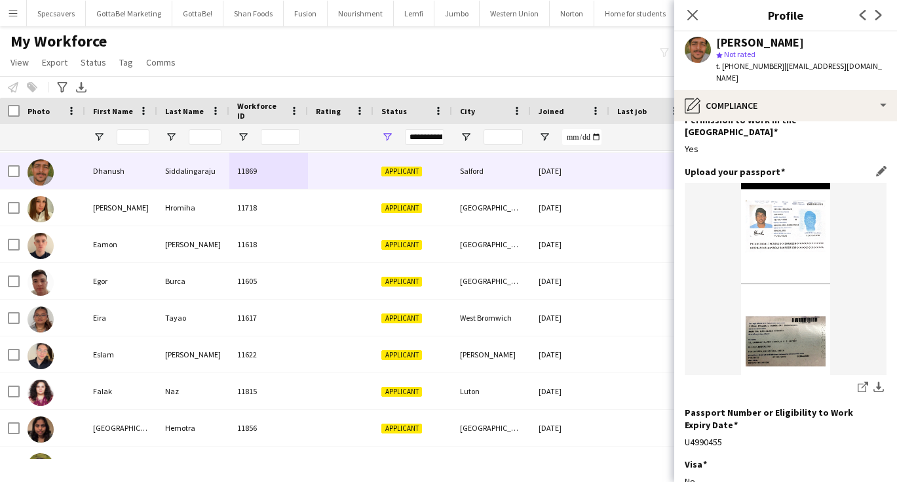
scroll to position [41, 0]
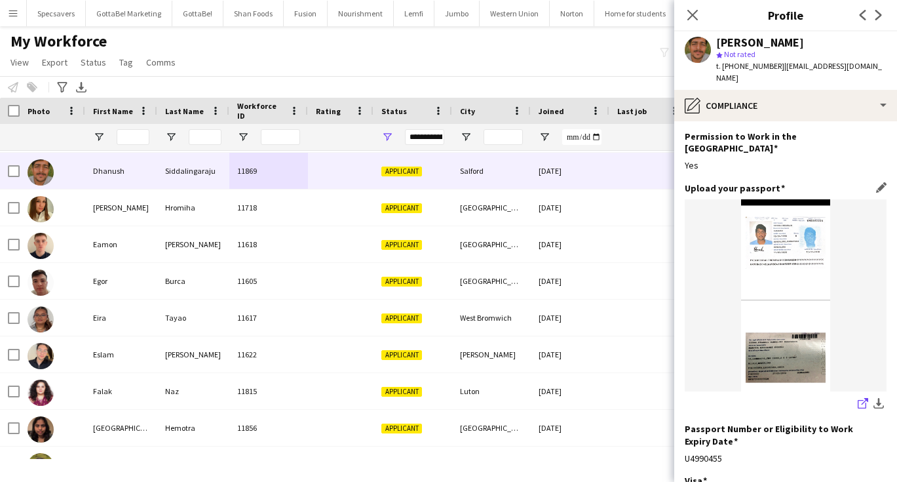
click at [862, 398] on icon "share-external-link-1" at bounding box center [863, 403] width 10 height 10
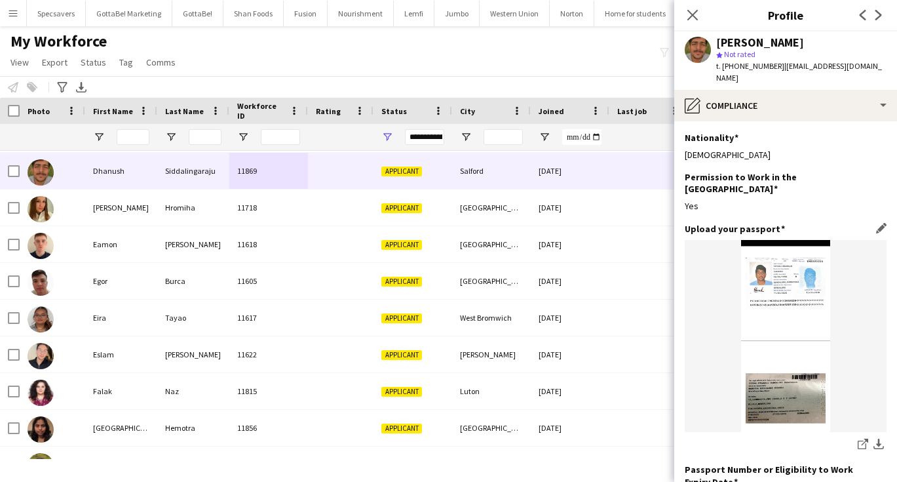
scroll to position [0, 0]
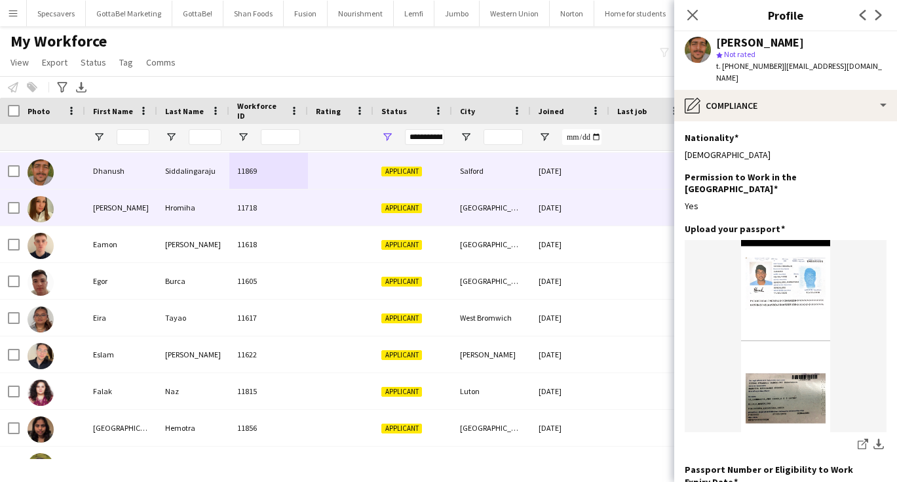
click at [246, 217] on div "11718" at bounding box center [268, 207] width 79 height 36
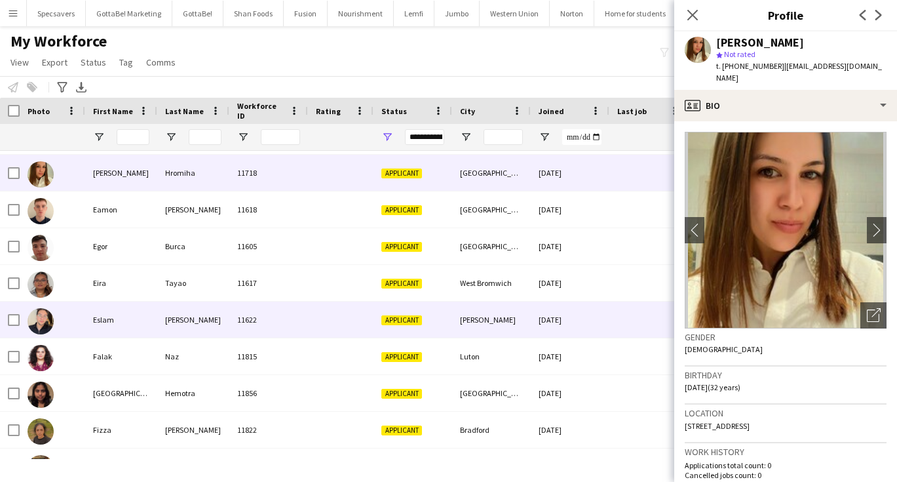
scroll to position [223, 0]
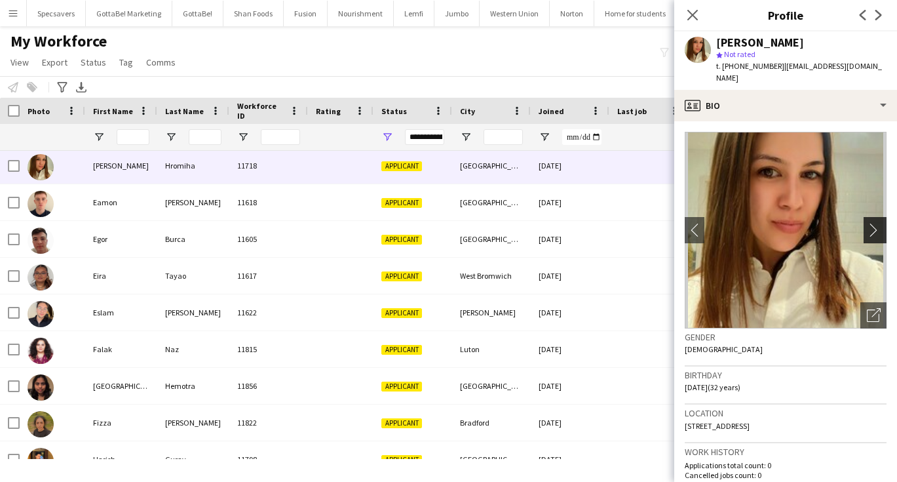
click at [879, 223] on app-icon "chevron-right" at bounding box center [877, 230] width 20 height 14
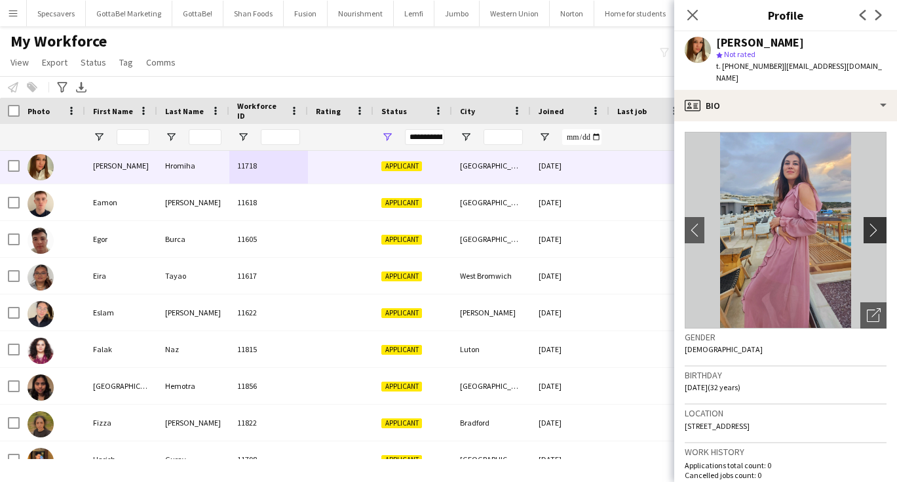
click at [879, 223] on app-icon "chevron-right" at bounding box center [877, 230] width 20 height 14
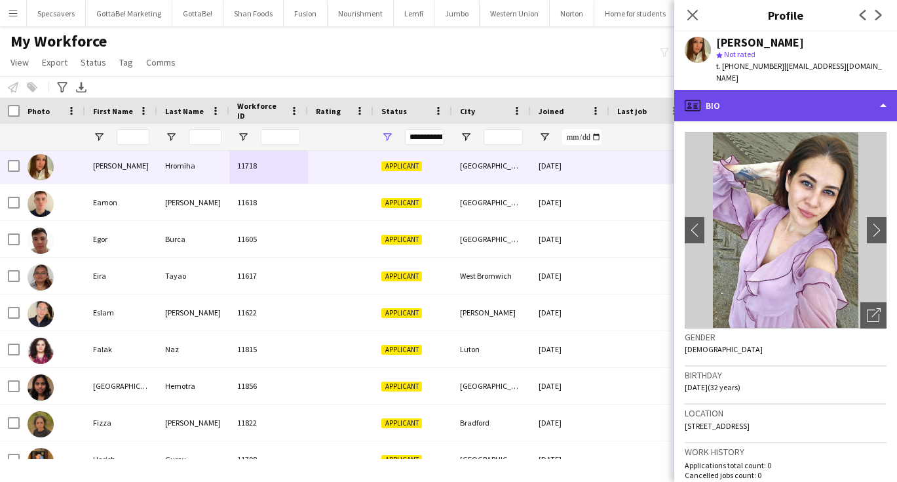
click at [788, 100] on div "profile Bio" at bounding box center [785, 105] width 223 height 31
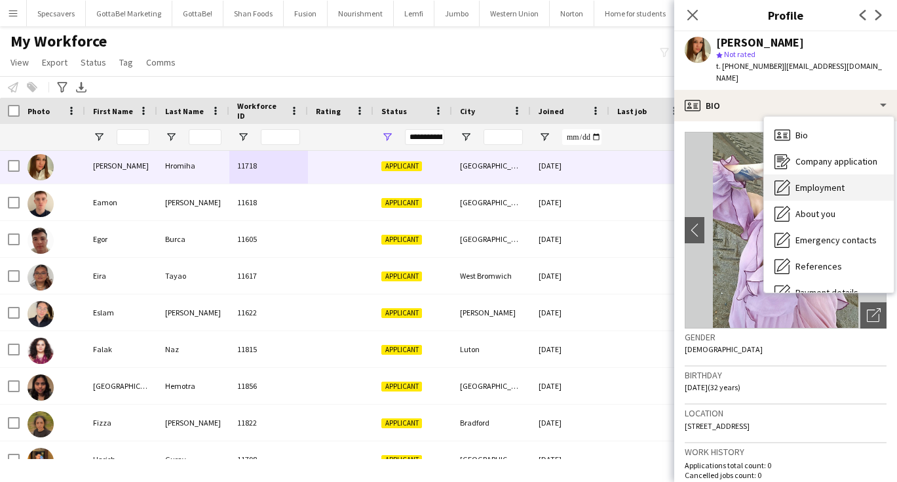
click at [819, 181] on span "Employment" at bounding box center [819, 187] width 49 height 12
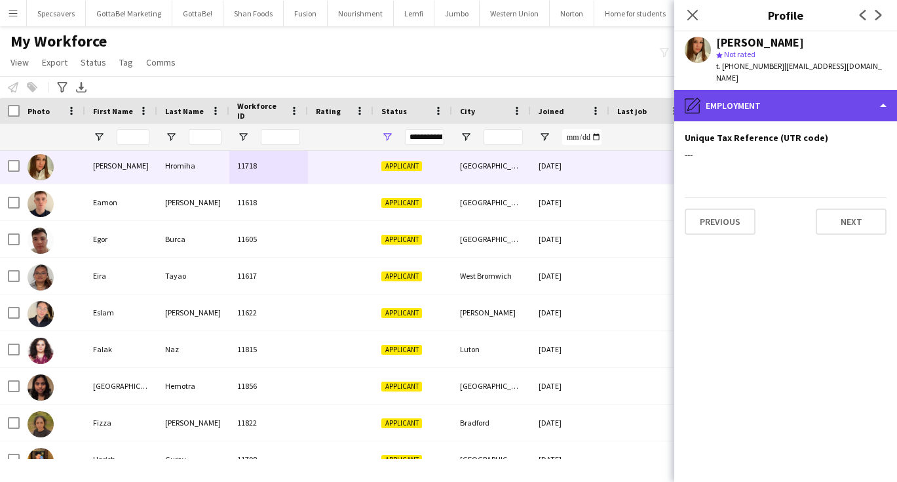
click at [761, 90] on div "pencil4 Employment" at bounding box center [785, 105] width 223 height 31
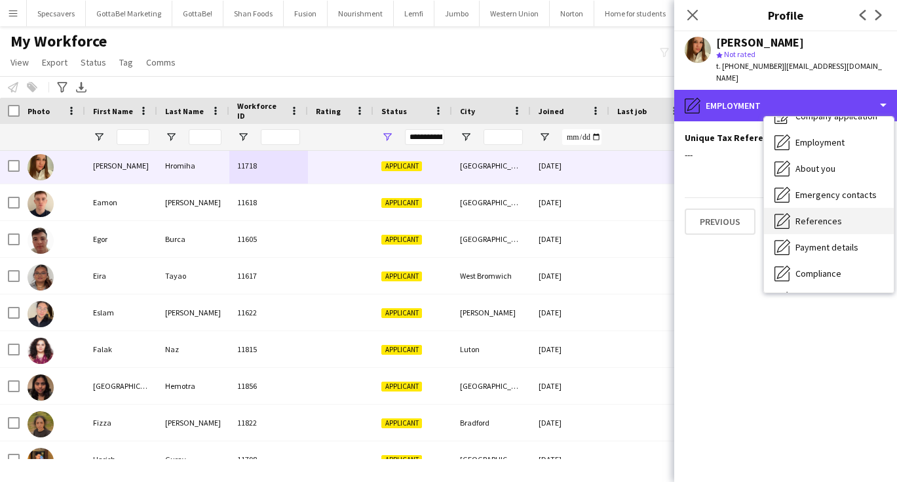
scroll to position [50, 0]
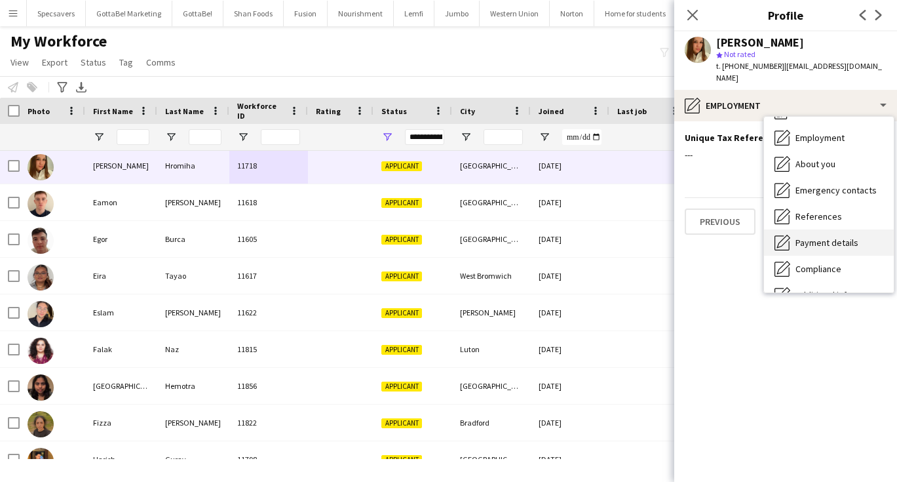
click at [821, 237] on span "Payment details" at bounding box center [826, 243] width 63 height 12
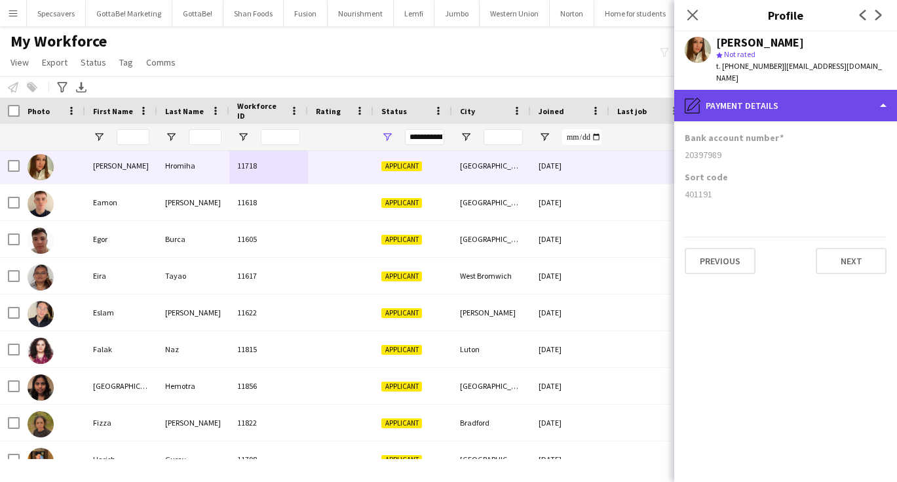
click at [742, 97] on div "pencil4 Payment details" at bounding box center [785, 105] width 223 height 31
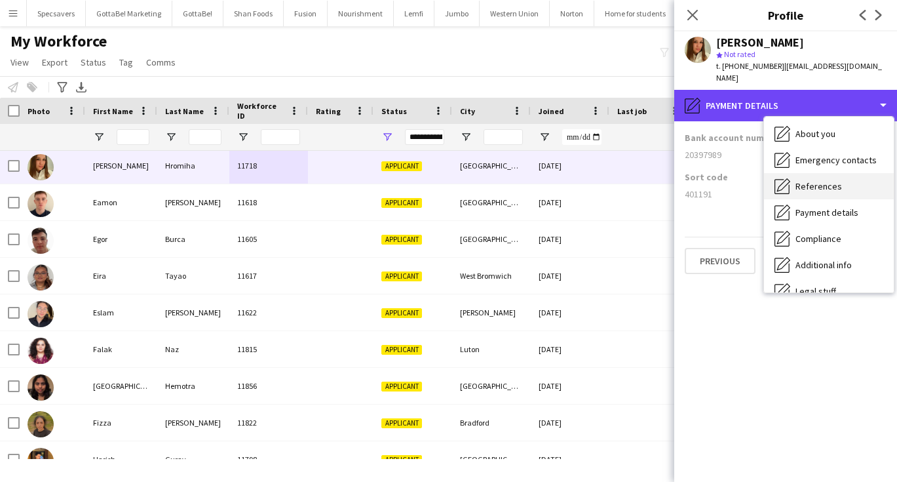
scroll to position [88, 0]
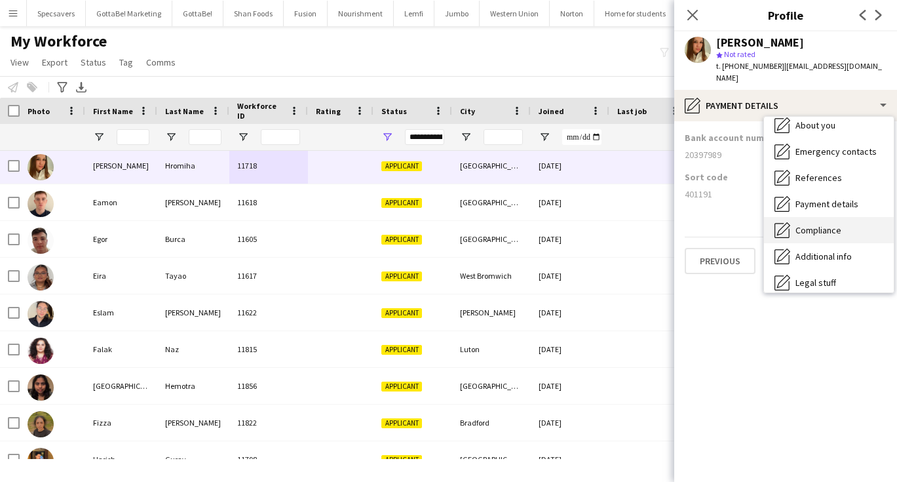
click at [805, 224] on span "Compliance" at bounding box center [818, 230] width 46 height 12
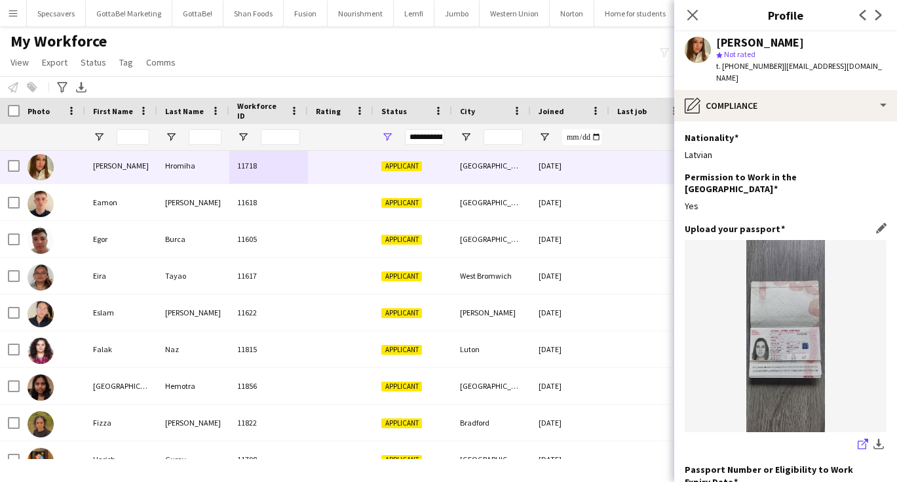
click at [863, 438] on icon "share-external-link-1" at bounding box center [863, 443] width 10 height 10
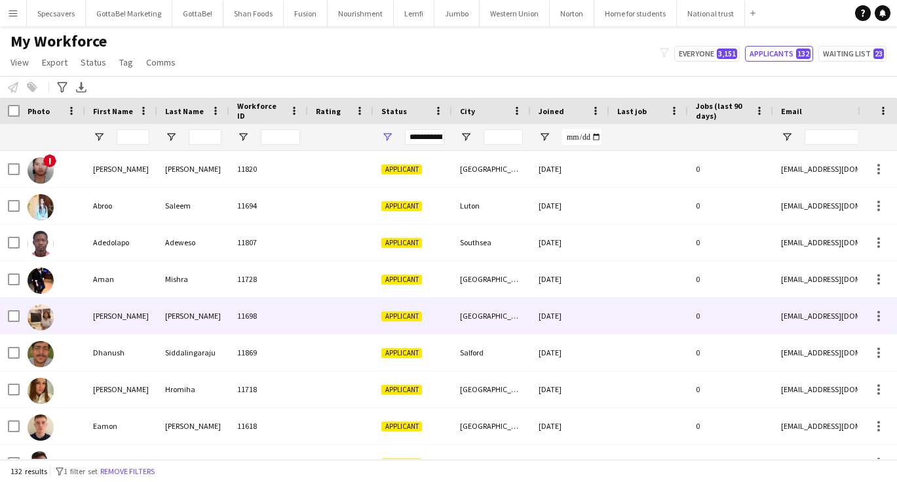
click at [400, 319] on span "Applicant" at bounding box center [401, 316] width 41 height 10
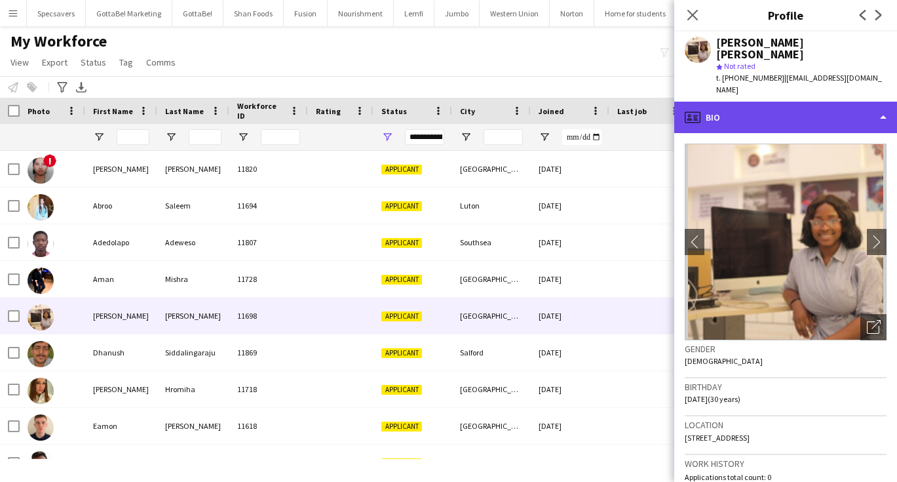
click at [852, 102] on div "profile Bio" at bounding box center [785, 117] width 223 height 31
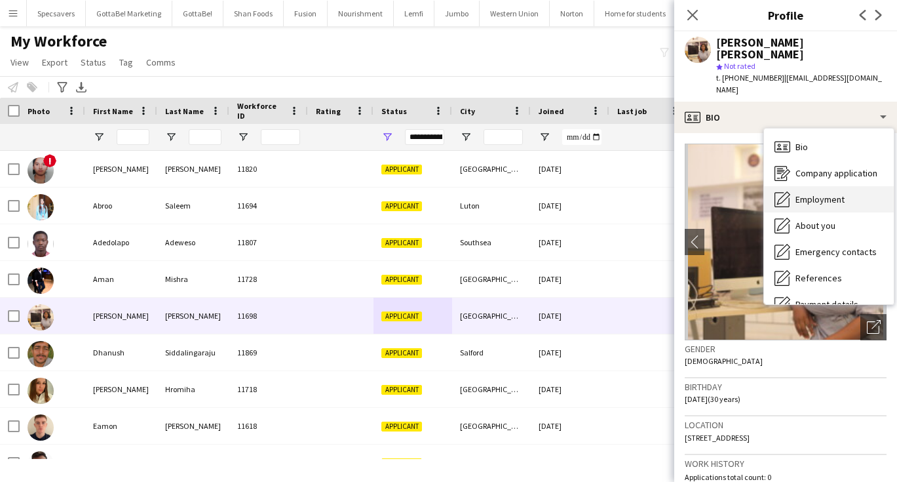
click at [844, 193] on span "Employment" at bounding box center [819, 199] width 49 height 12
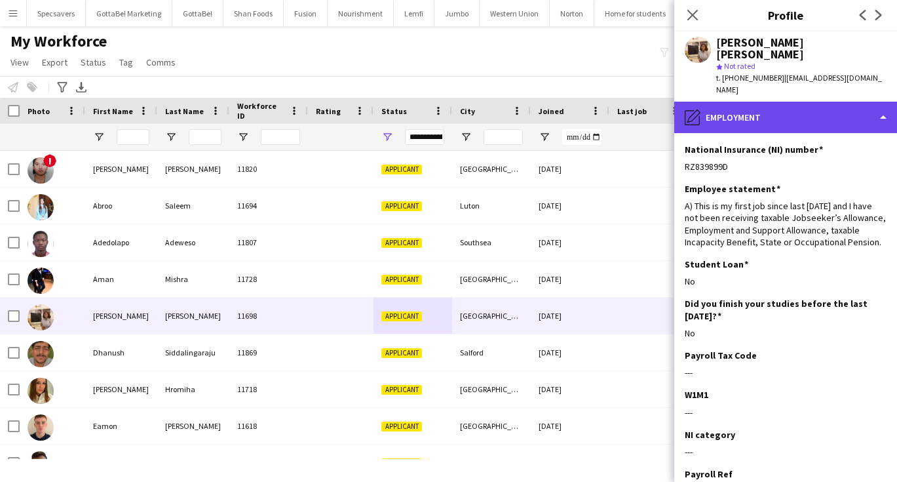
click at [787, 102] on div "pencil4 Employment" at bounding box center [785, 117] width 223 height 31
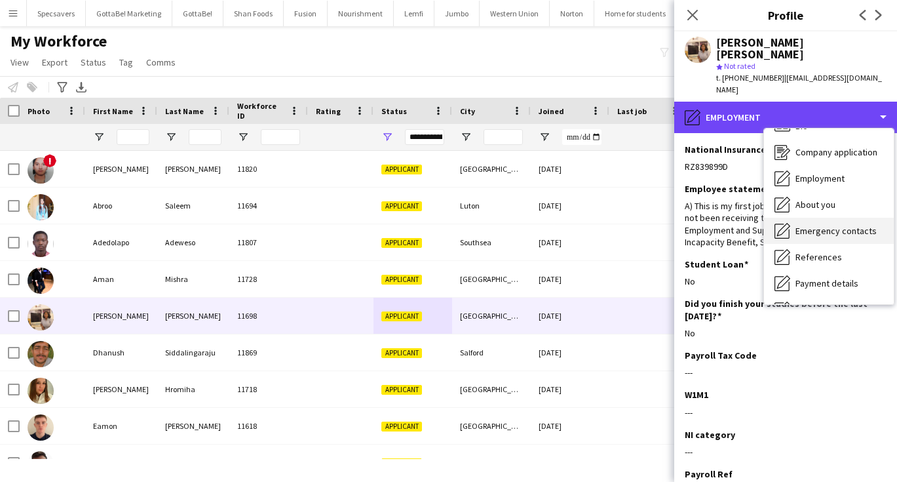
scroll to position [28, 0]
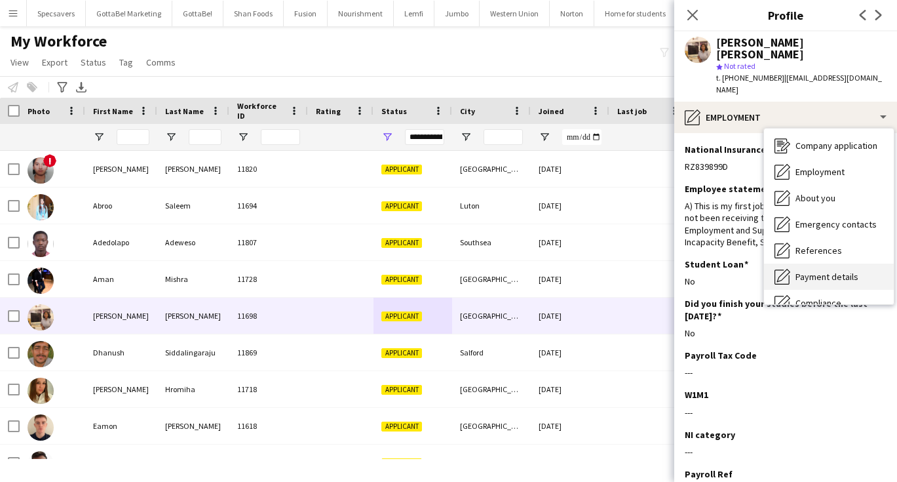
click at [800, 271] on span "Payment details" at bounding box center [826, 277] width 63 height 12
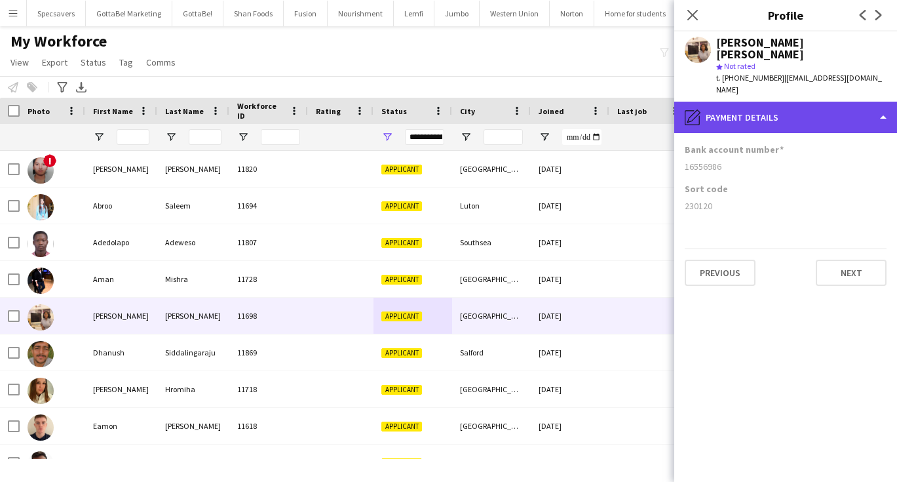
click at [768, 102] on div "pencil4 Payment details" at bounding box center [785, 117] width 223 height 31
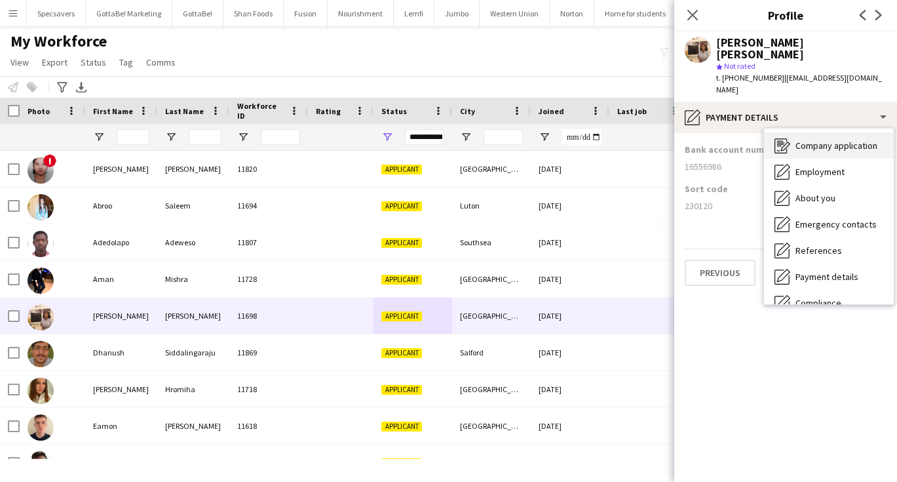
click at [829, 132] on div "Company application Company application" at bounding box center [829, 145] width 130 height 26
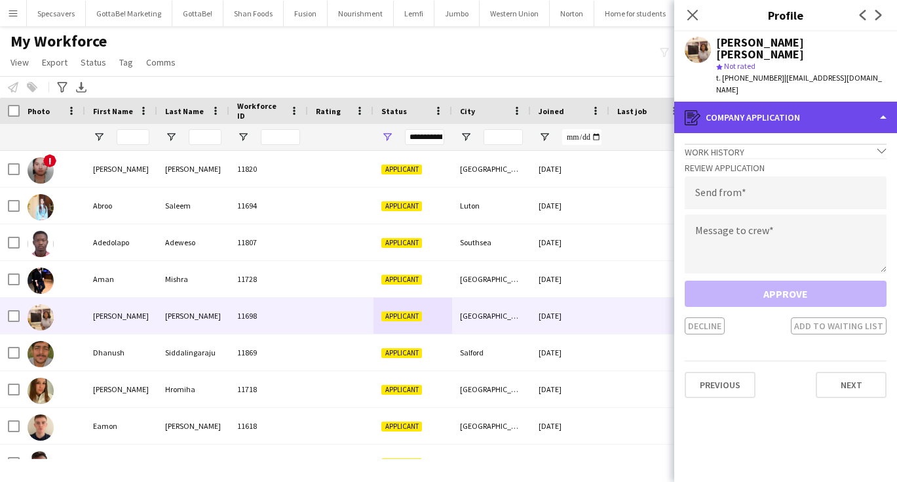
click at [803, 102] on div "register Company application" at bounding box center [785, 117] width 223 height 31
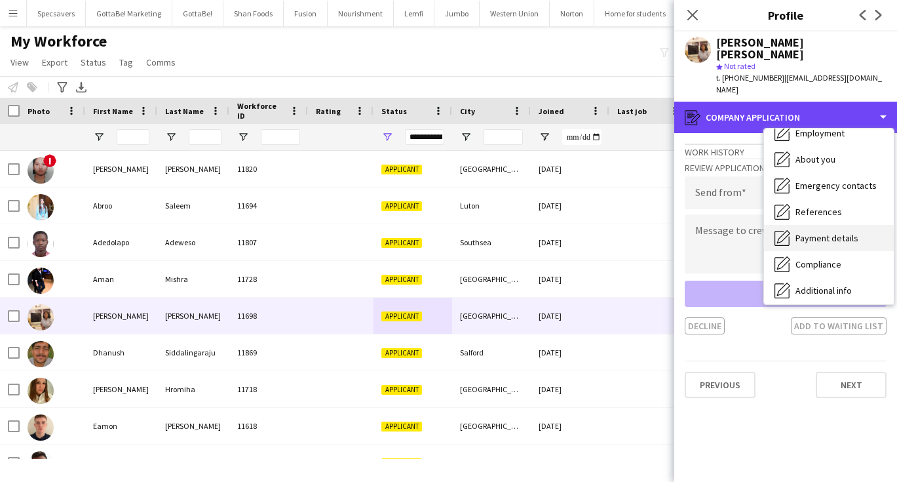
scroll to position [66, 0]
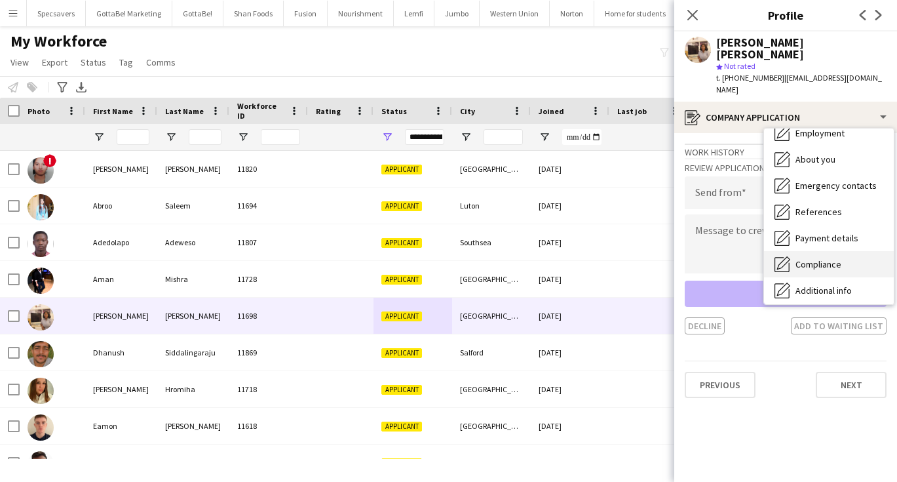
click at [818, 258] on span "Compliance" at bounding box center [818, 264] width 46 height 12
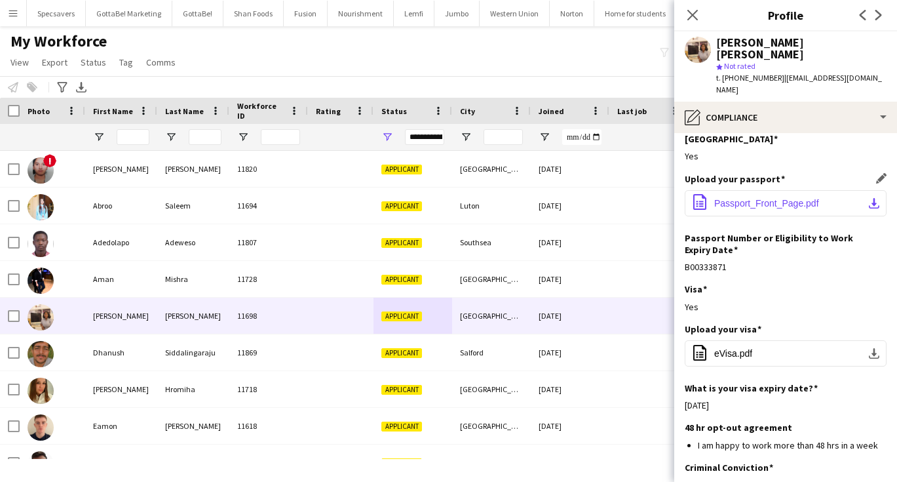
scroll to position [64, 0]
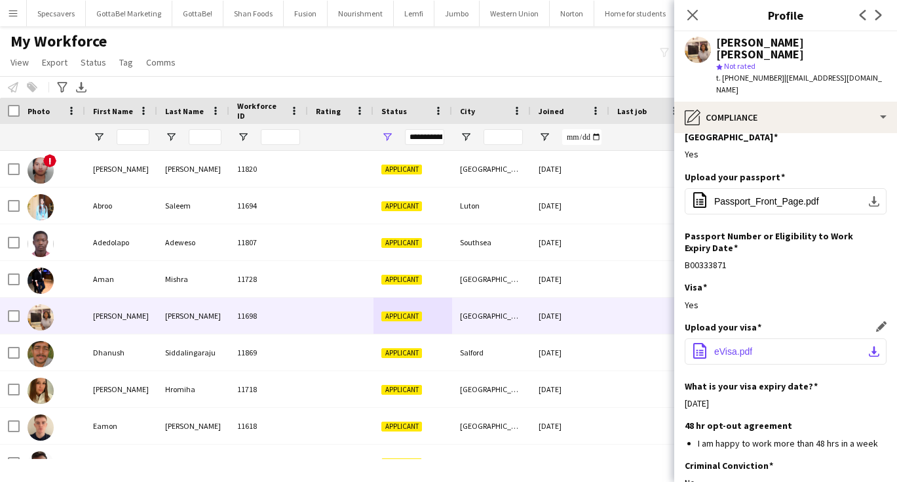
click at [835, 338] on button "office-file-sheet eVisa.pdf download-bottom" at bounding box center [786, 351] width 202 height 26
click at [794, 437] on li "I am happy to work more than 48 hrs in a week" at bounding box center [792, 443] width 189 height 12
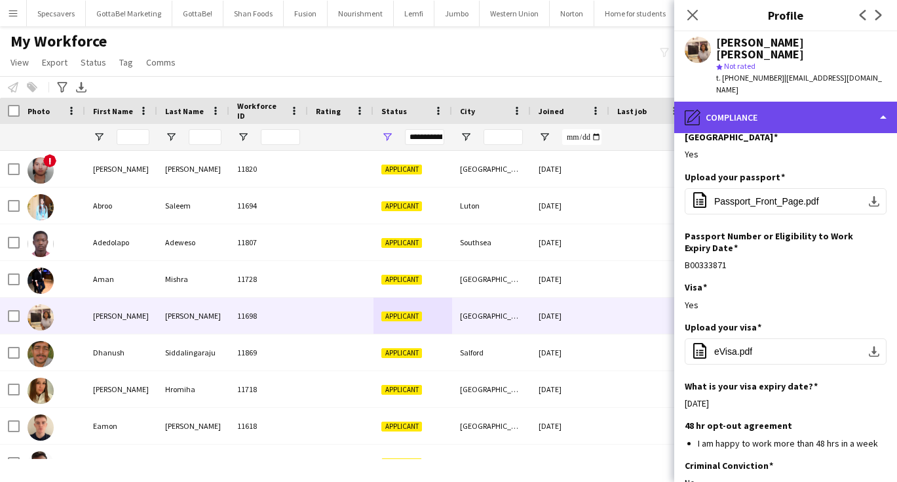
click at [759, 102] on div "pencil4 Compliance" at bounding box center [785, 117] width 223 height 31
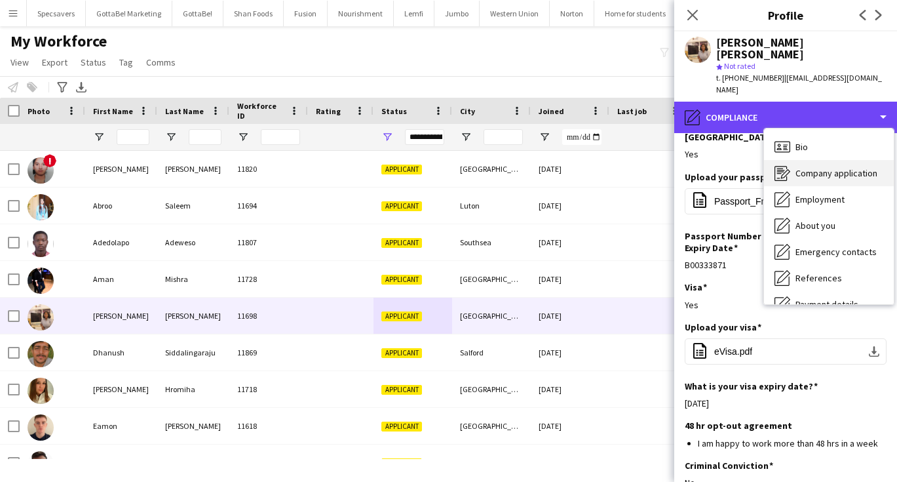
scroll to position [0, 0]
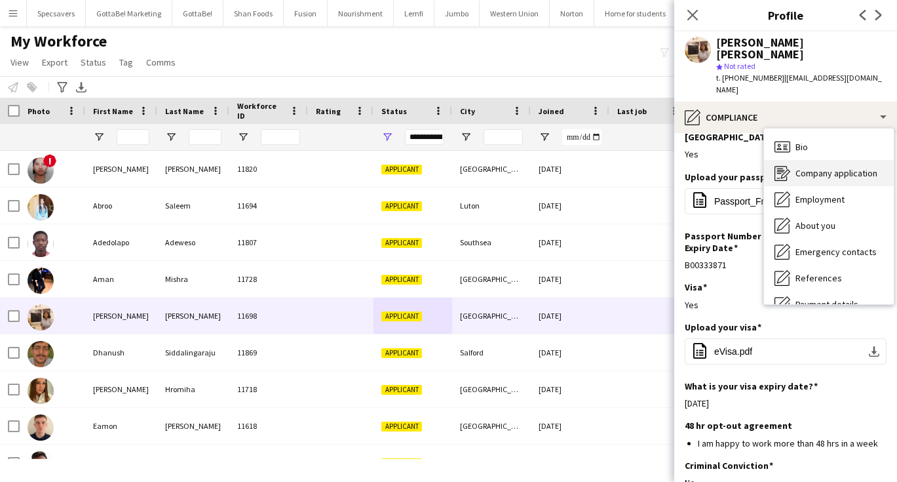
click at [805, 167] on span "Company application" at bounding box center [836, 173] width 82 height 12
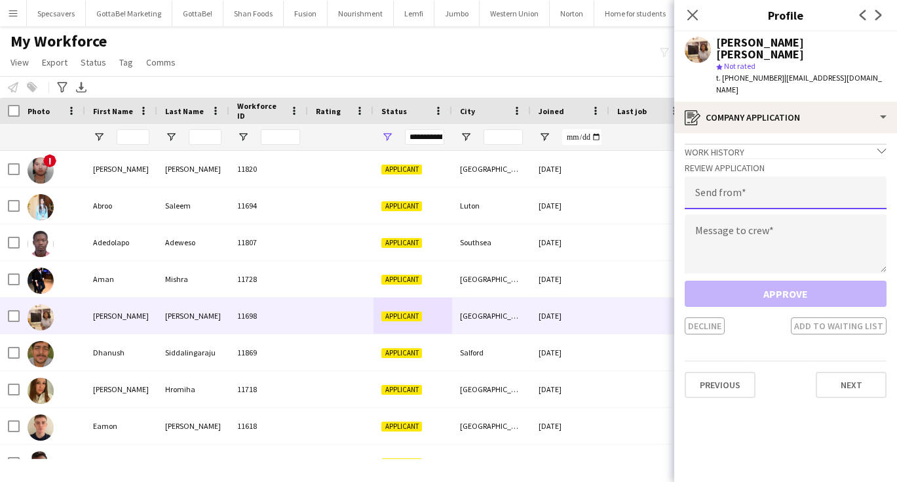
click at [720, 176] on input "email" at bounding box center [786, 192] width 202 height 33
type input "**********"
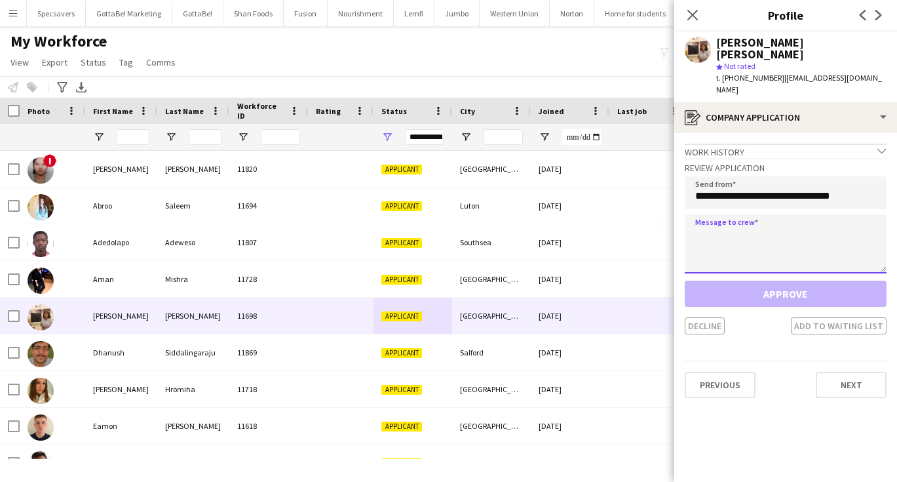
click at [725, 214] on textarea at bounding box center [786, 243] width 202 height 59
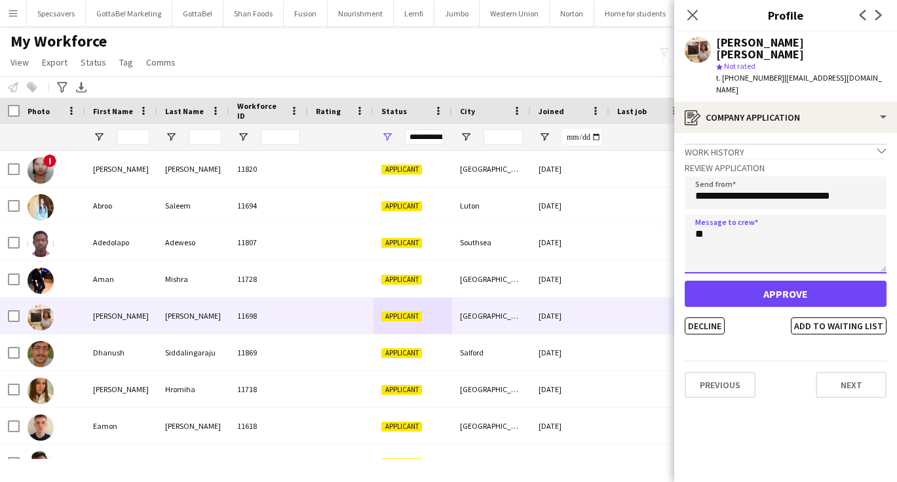
type textarea "*"
type textarea "**********"
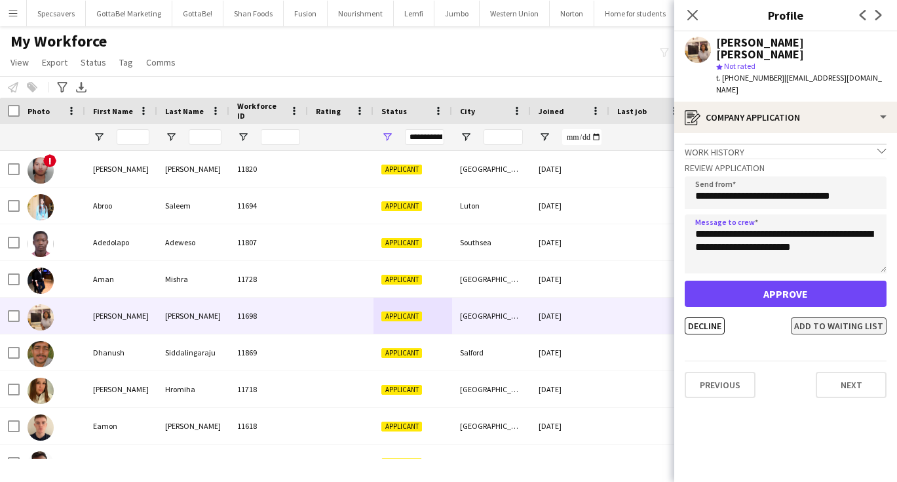
click at [829, 317] on button "Add to waiting list" at bounding box center [839, 325] width 96 height 17
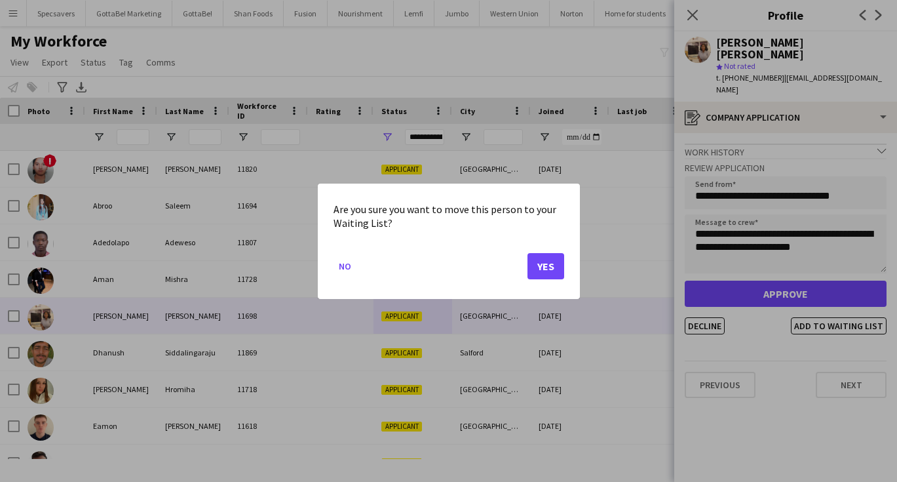
click at [544, 267] on button "Yes" at bounding box center [545, 265] width 37 height 26
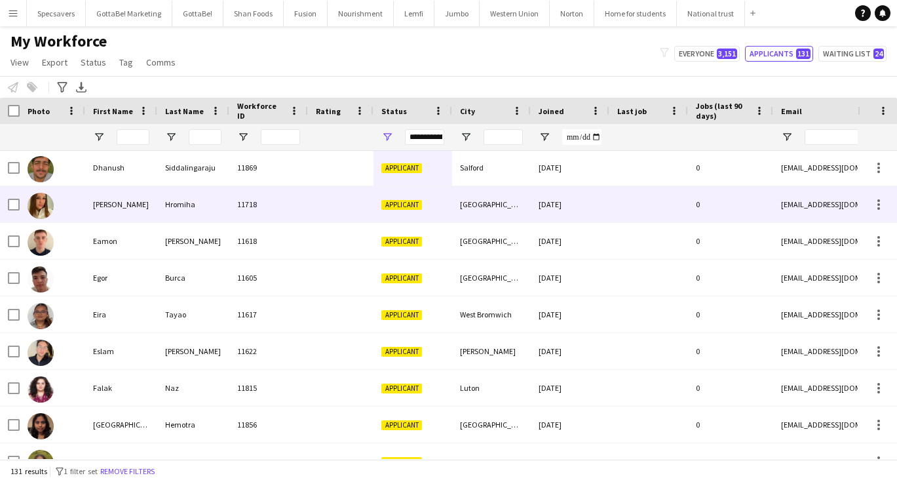
click at [325, 213] on div at bounding box center [341, 204] width 66 height 36
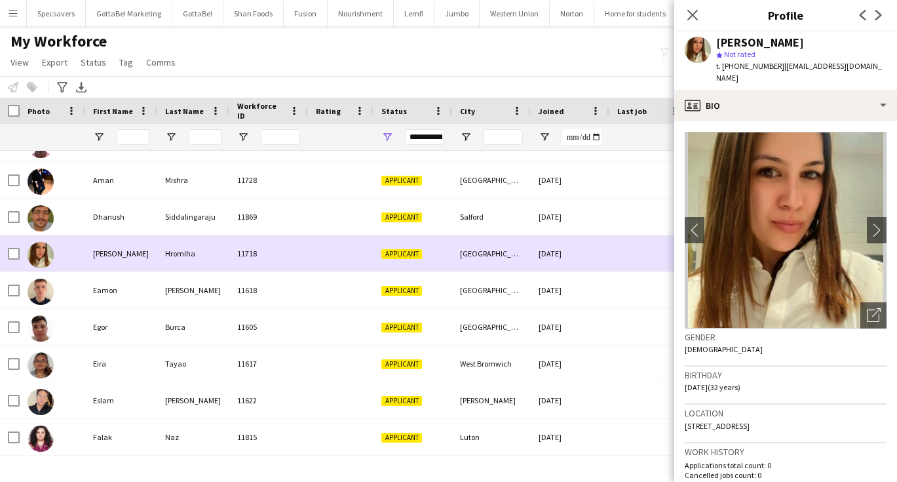
scroll to position [100, 0]
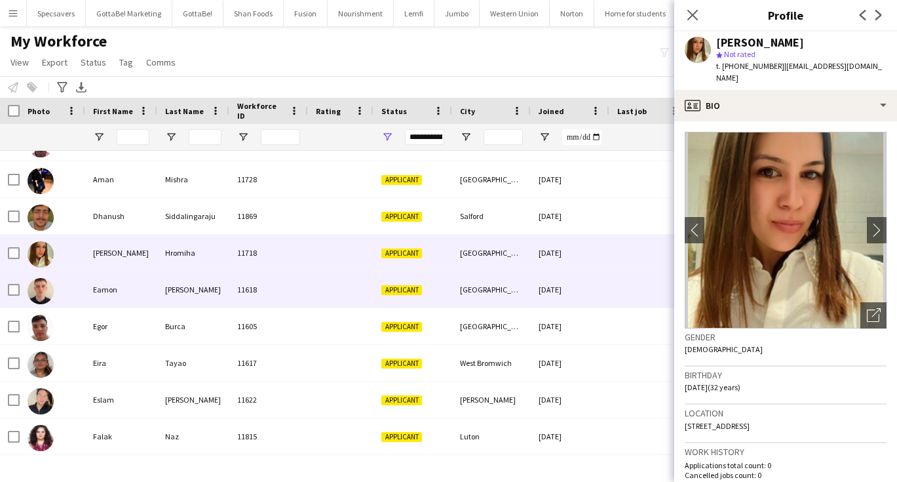
click at [230, 288] on div "11618" at bounding box center [268, 289] width 79 height 36
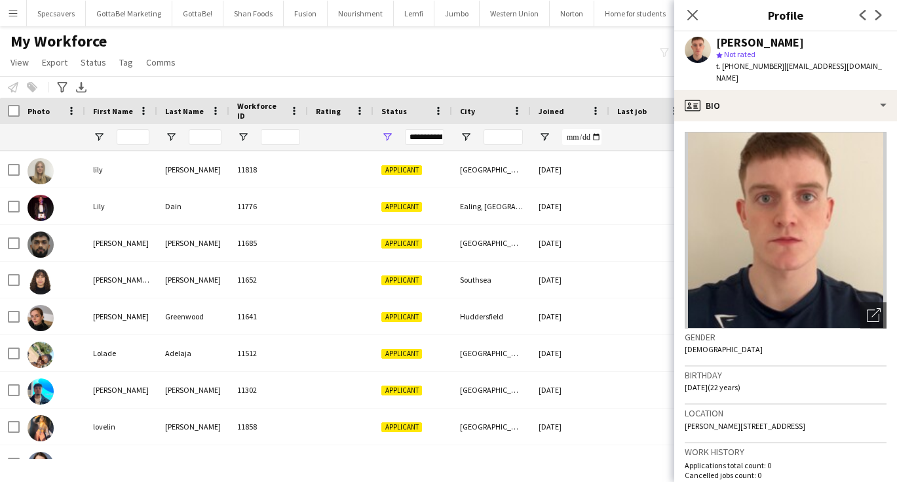
scroll to position [1094, 0]
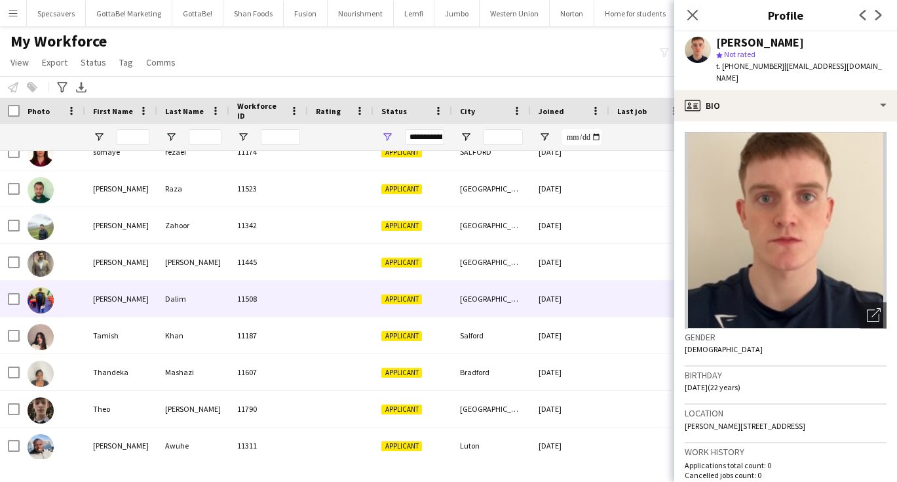
click at [258, 303] on div "11508" at bounding box center [268, 298] width 79 height 36
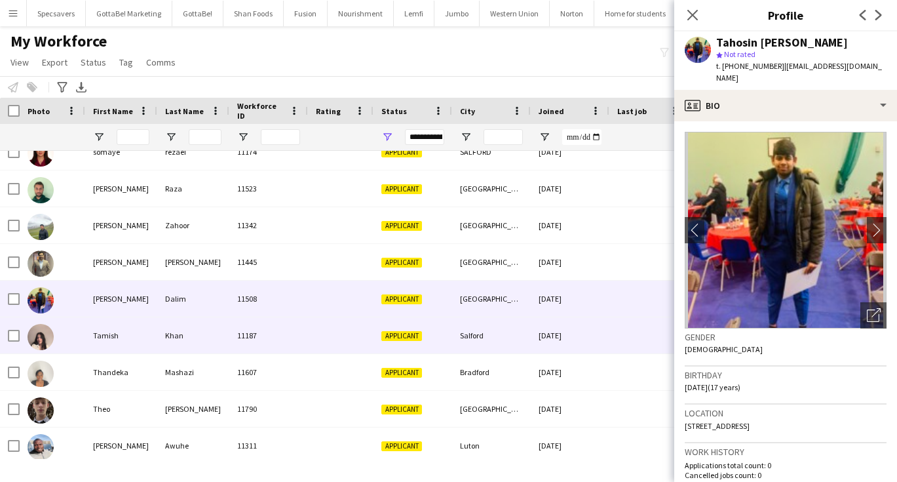
click at [223, 339] on div "Khan" at bounding box center [193, 335] width 72 height 36
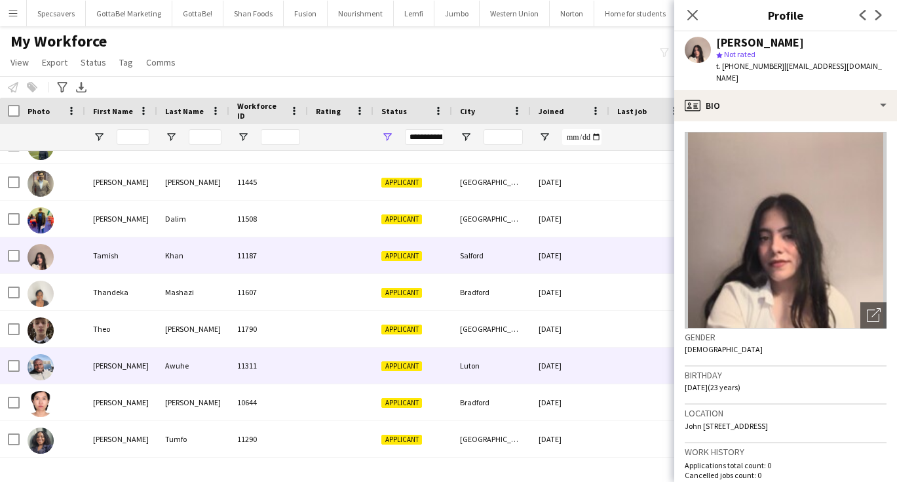
click at [207, 368] on div "Awuhe" at bounding box center [193, 365] width 72 height 36
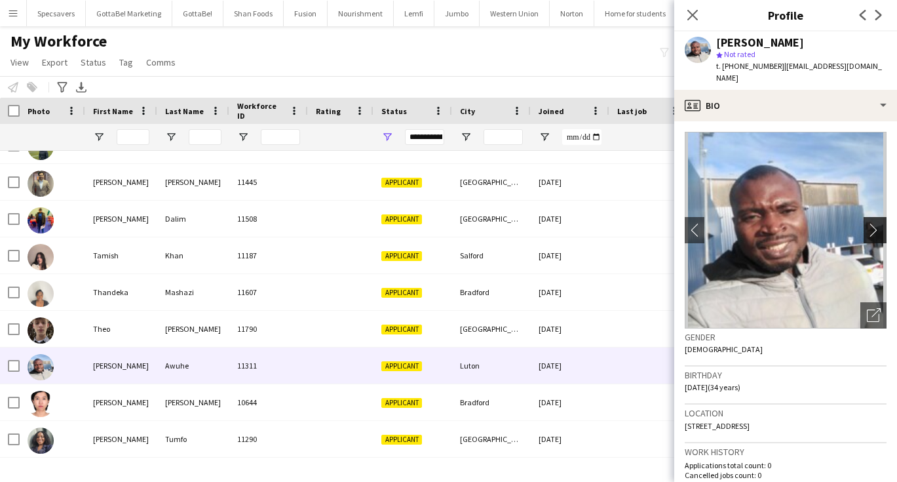
click at [875, 225] on button "chevron-right" at bounding box center [876, 230] width 26 height 26
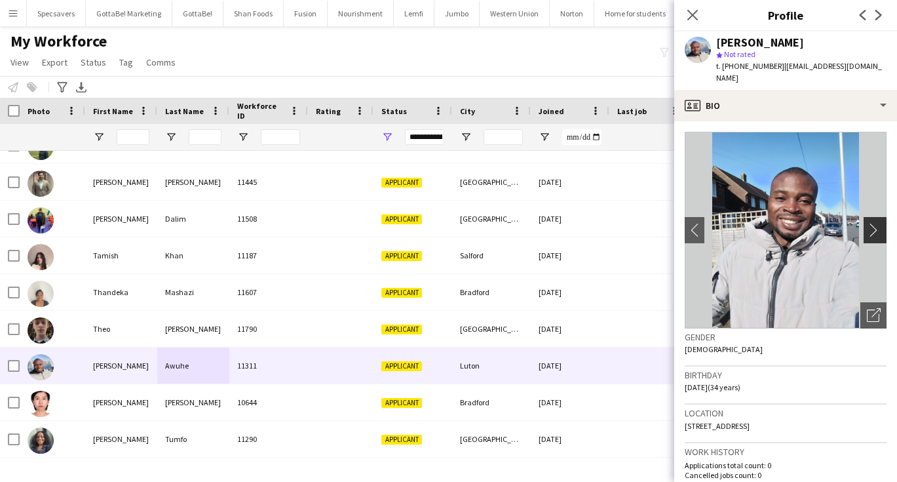
click at [875, 225] on button "chevron-right" at bounding box center [876, 230] width 26 height 26
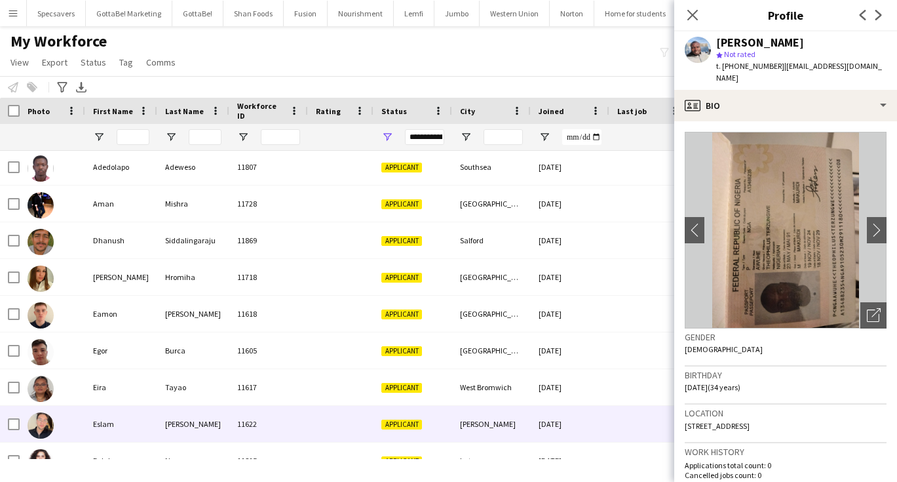
scroll to position [107, 0]
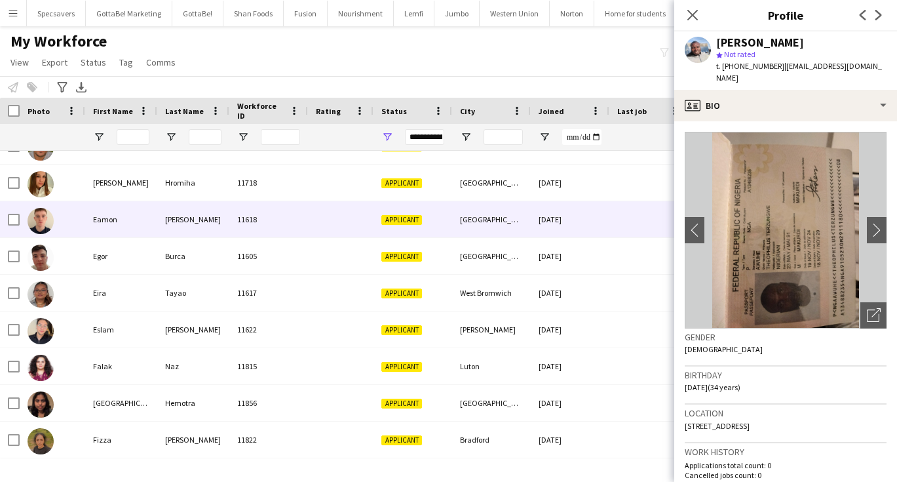
click at [239, 220] on div "11618" at bounding box center [268, 219] width 79 height 36
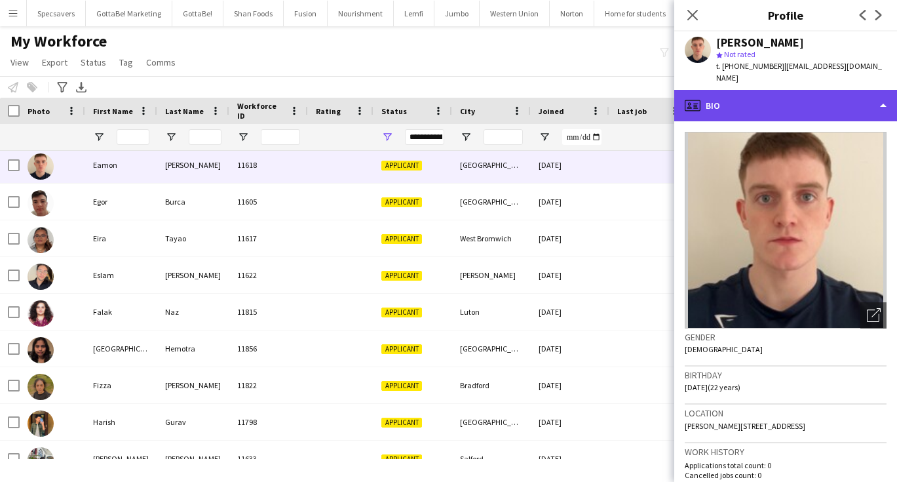
click at [740, 92] on div "profile Bio" at bounding box center [785, 105] width 223 height 31
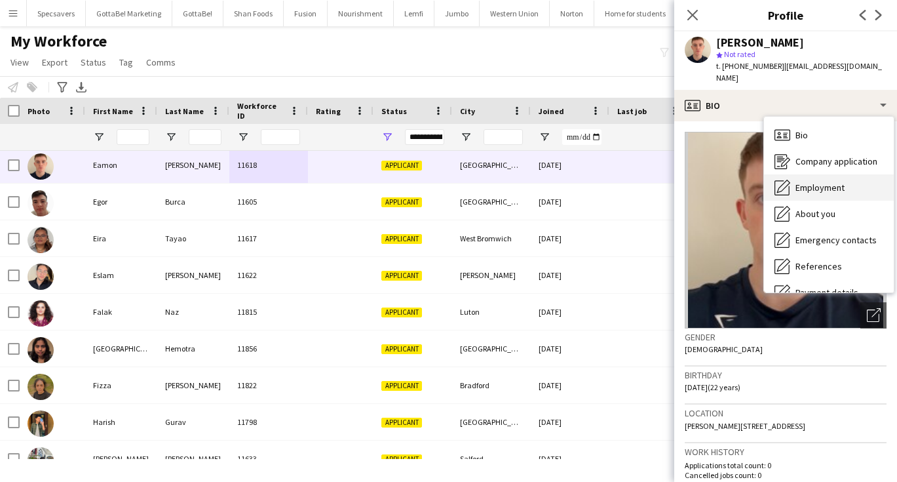
click at [787, 180] on icon "Employment" at bounding box center [782, 188] width 16 height 16
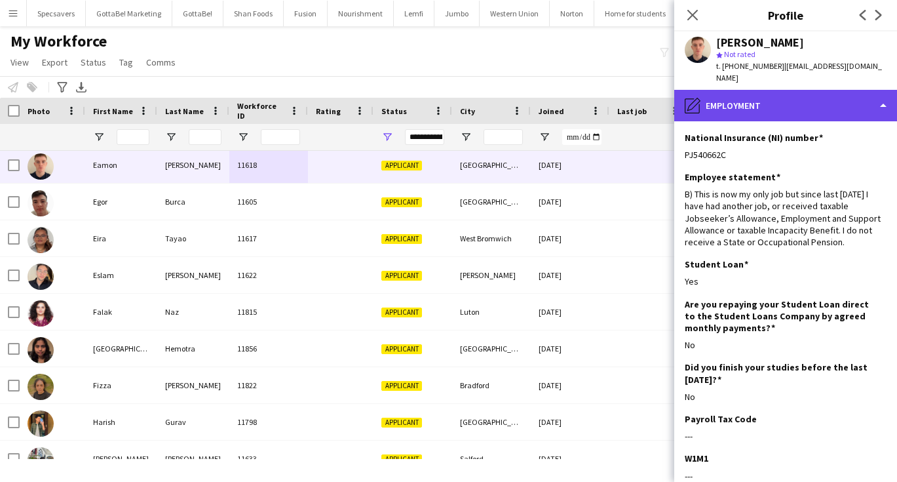
click at [758, 99] on div "pencil4 Employment" at bounding box center [785, 105] width 223 height 31
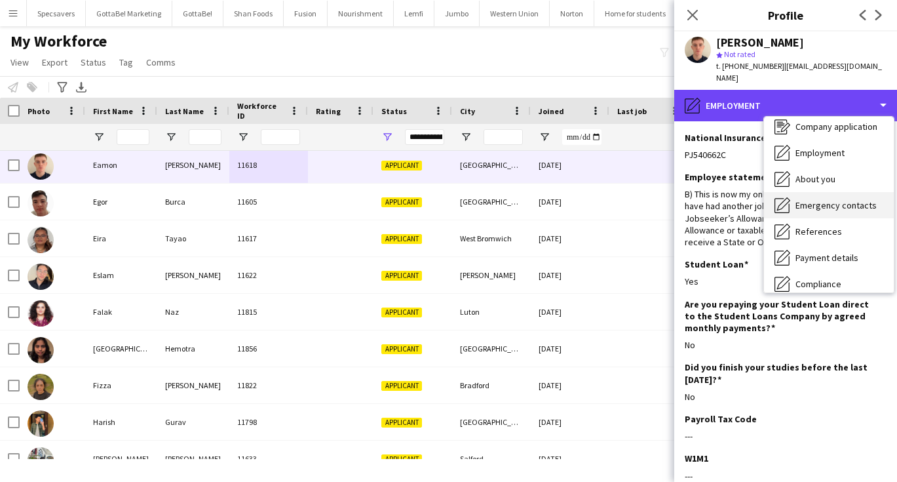
scroll to position [39, 0]
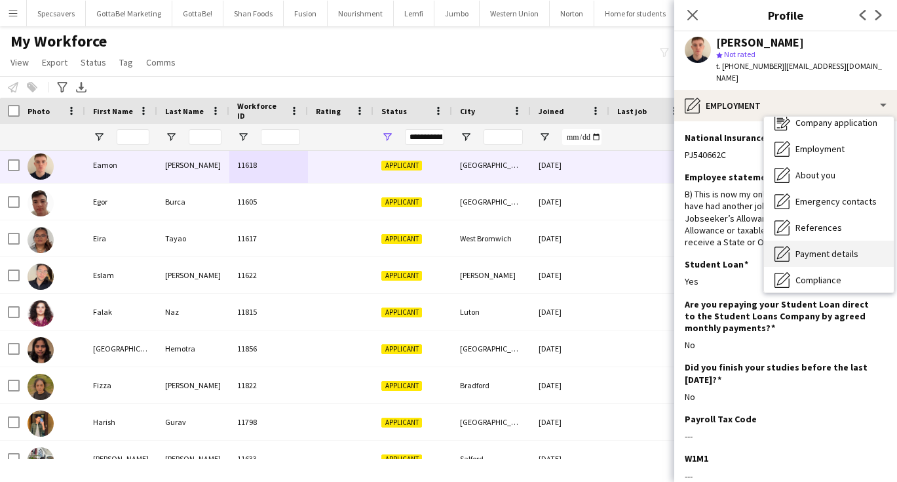
click at [818, 248] on span "Payment details" at bounding box center [826, 254] width 63 height 12
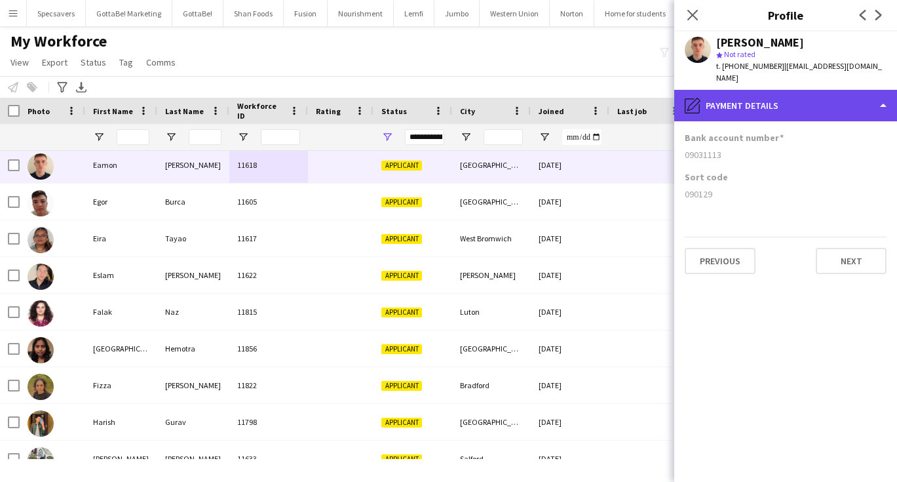
click at [781, 99] on div "pencil4 Payment details" at bounding box center [785, 105] width 223 height 31
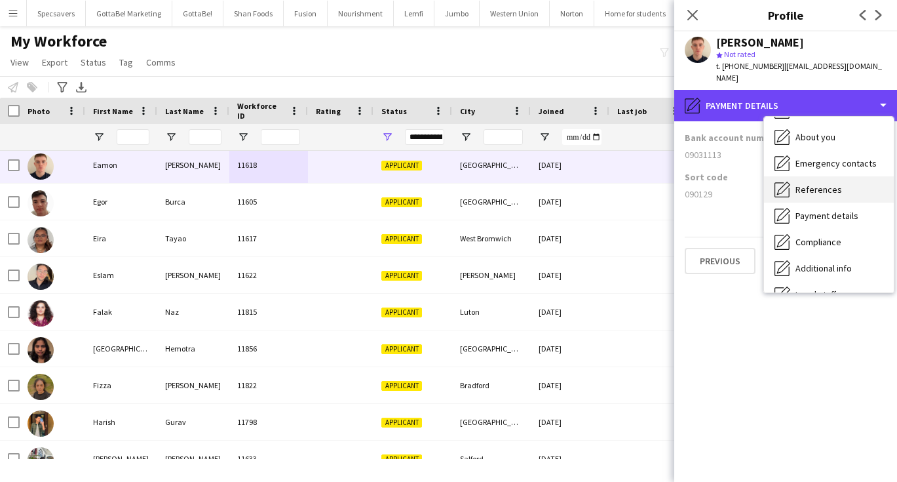
scroll to position [79, 0]
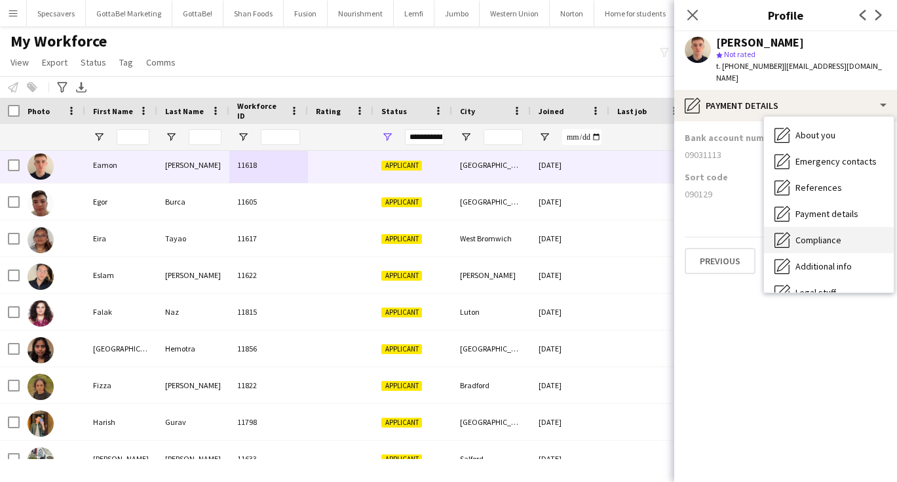
click at [819, 234] on span "Compliance" at bounding box center [818, 240] width 46 height 12
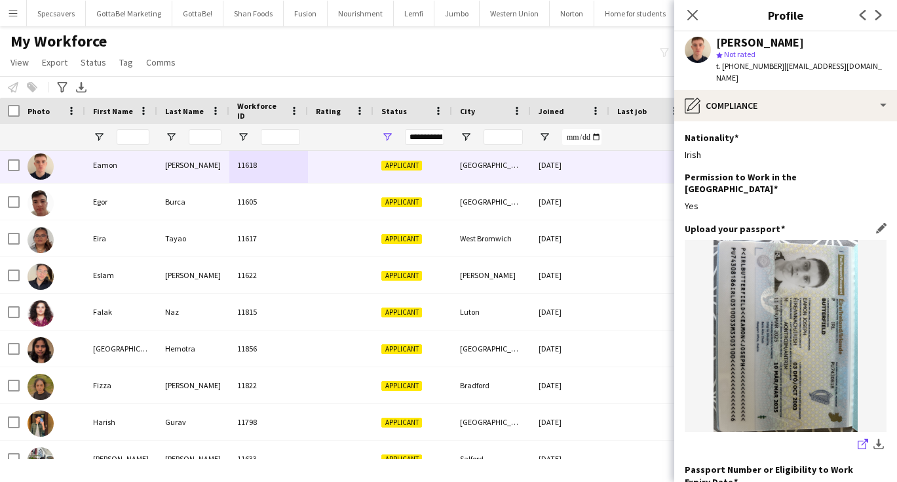
click at [863, 438] on icon "share-external-link-1" at bounding box center [863, 443] width 10 height 10
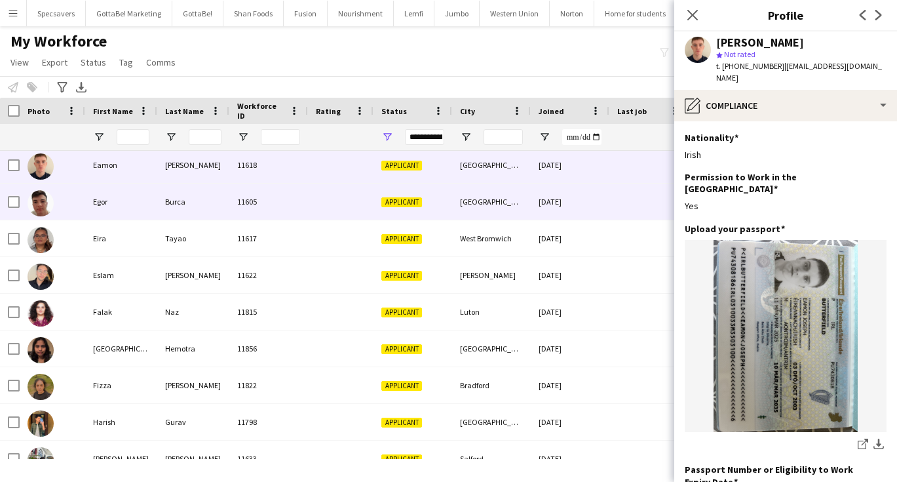
click at [346, 206] on div at bounding box center [341, 201] width 66 height 36
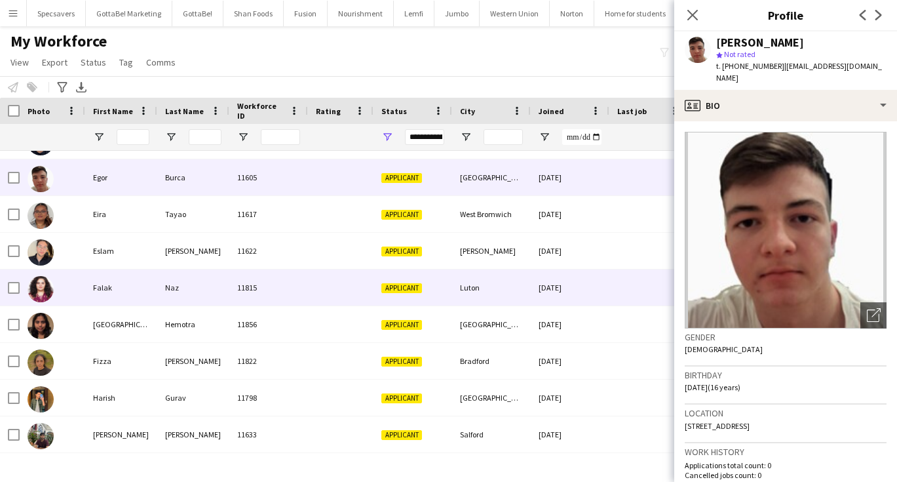
scroll to position [256, 0]
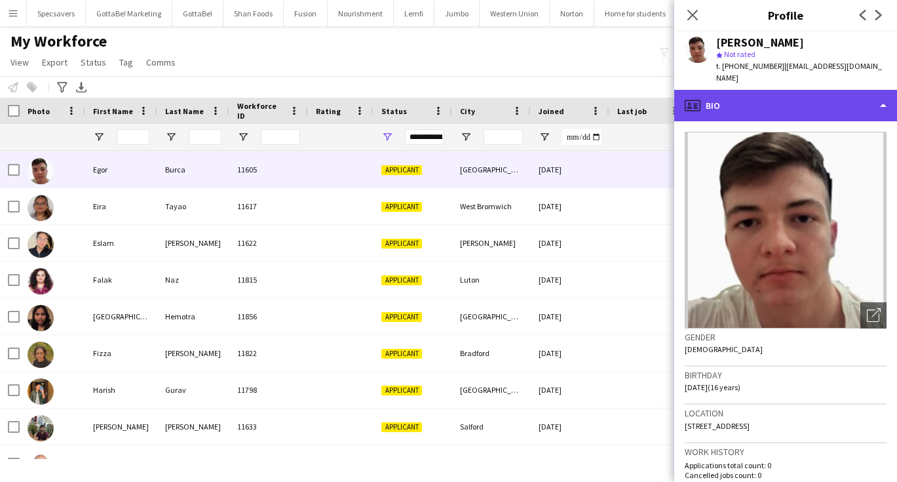
click at [818, 90] on div "profile Bio" at bounding box center [785, 105] width 223 height 31
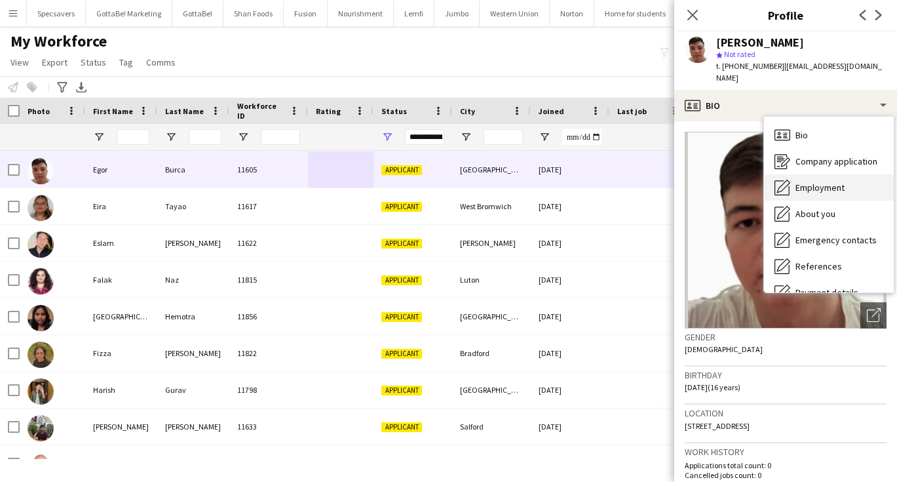
click at [827, 181] on span "Employment" at bounding box center [819, 187] width 49 height 12
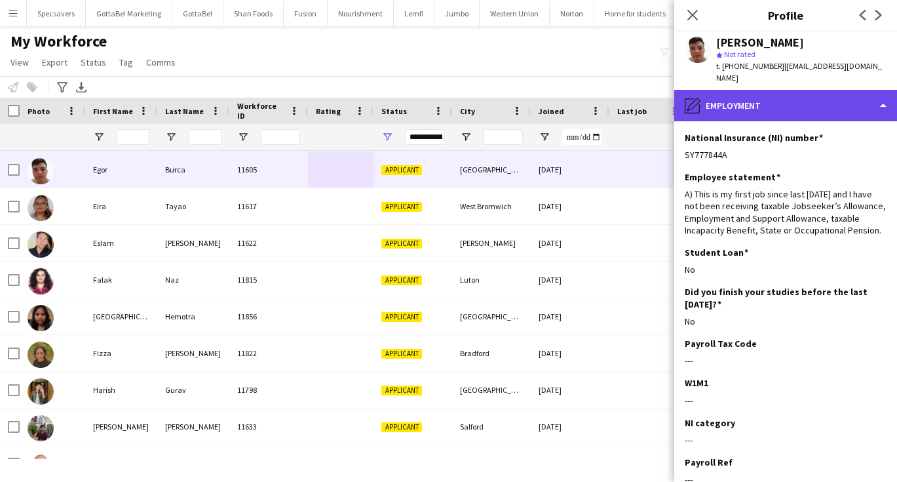
click at [824, 90] on div "pencil4 Employment" at bounding box center [785, 105] width 223 height 31
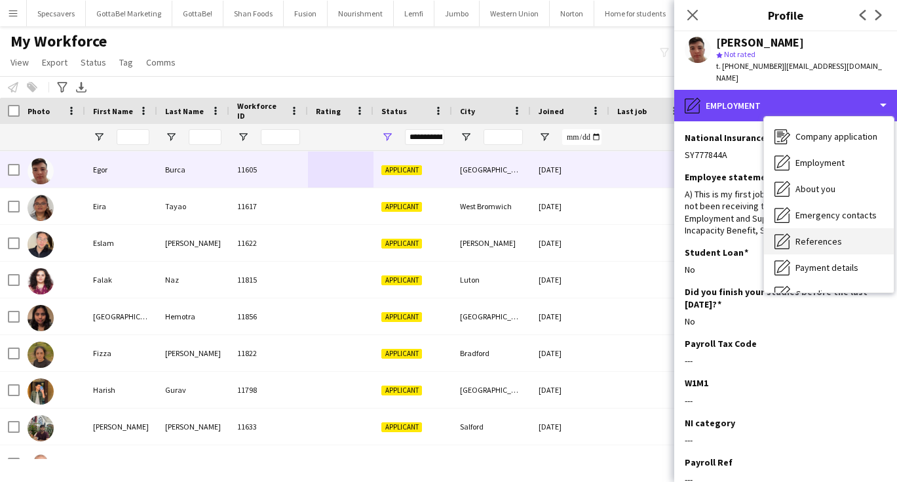
scroll to position [32, 0]
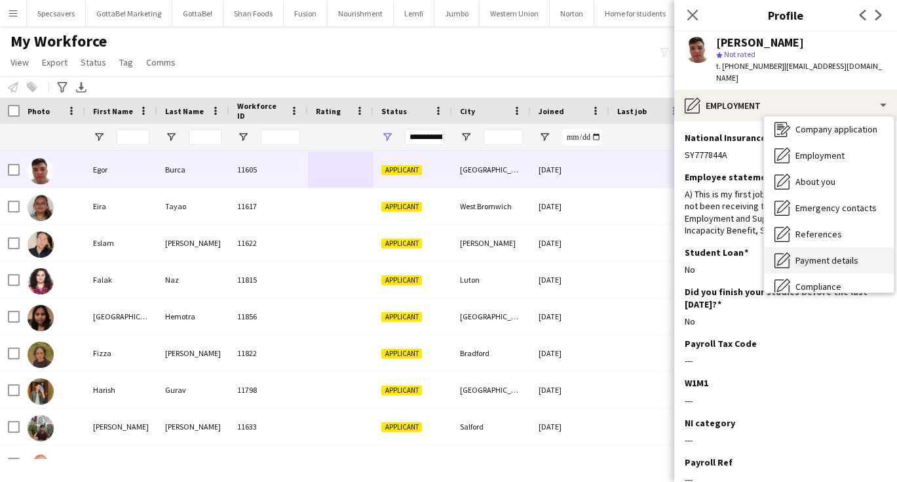
click at [837, 254] on span "Payment details" at bounding box center [826, 260] width 63 height 12
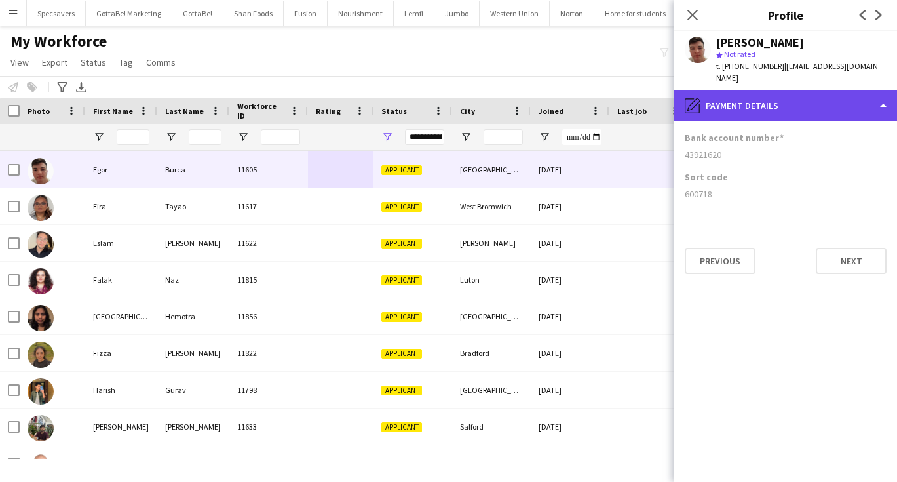
click at [765, 90] on div "pencil4 Payment details" at bounding box center [785, 105] width 223 height 31
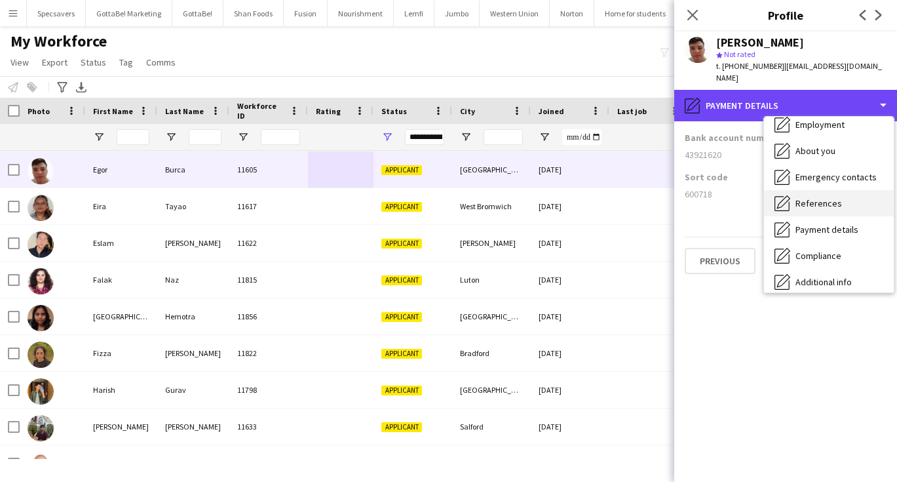
scroll to position [66, 0]
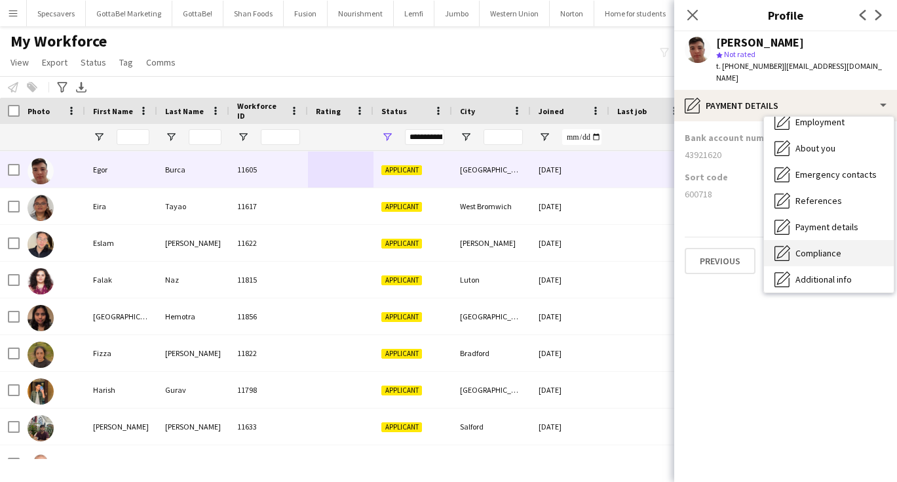
click at [826, 247] on span "Compliance" at bounding box center [818, 253] width 46 height 12
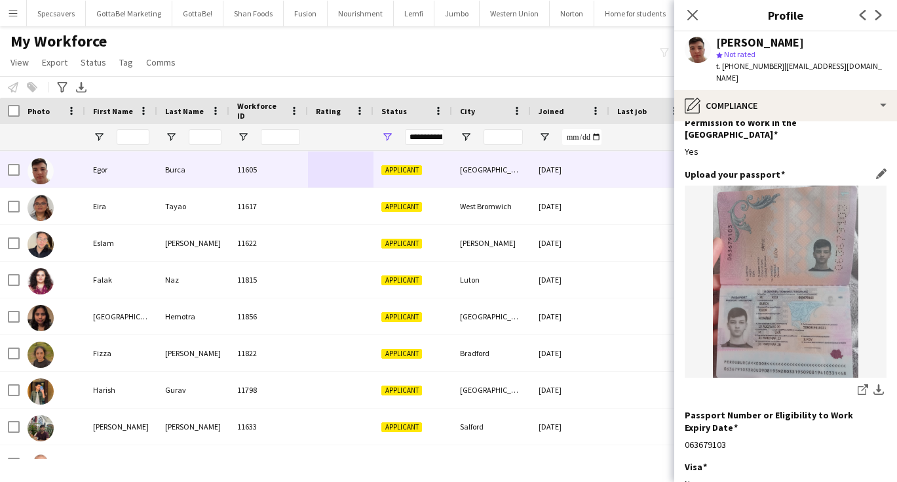
scroll to position [61, 0]
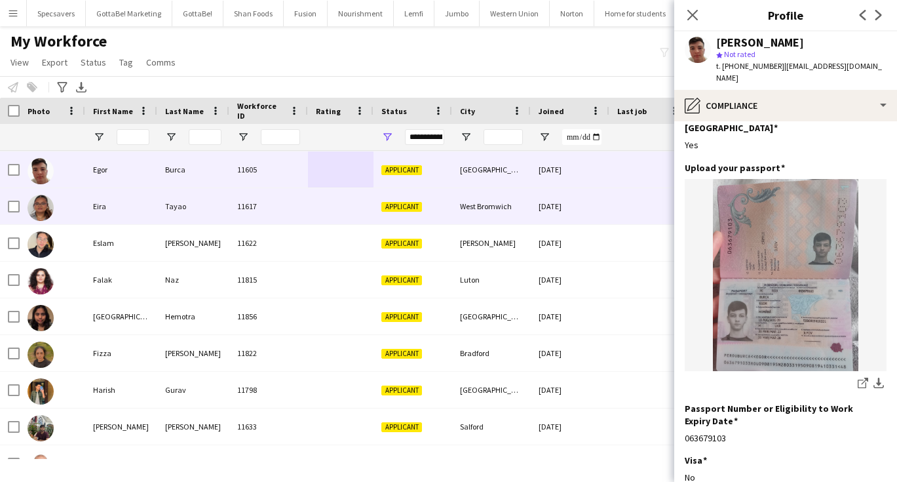
click at [221, 215] on div "Tayao" at bounding box center [193, 206] width 72 height 36
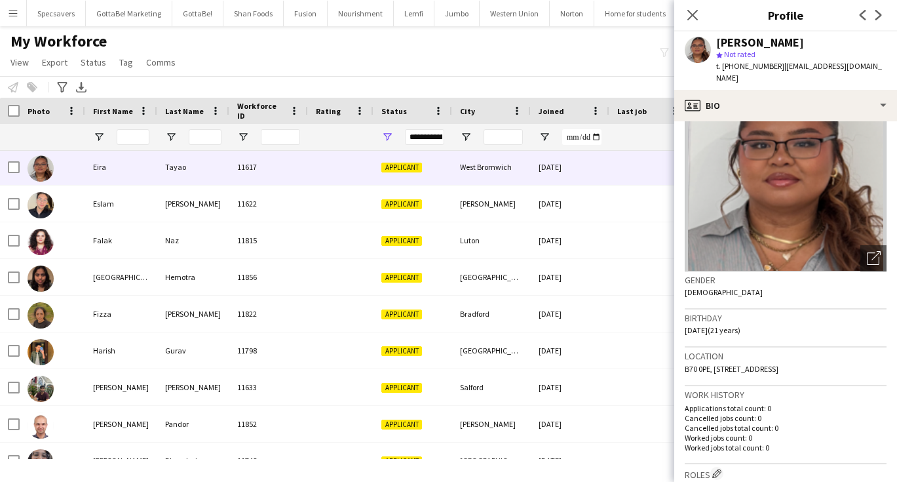
scroll to position [58, 0]
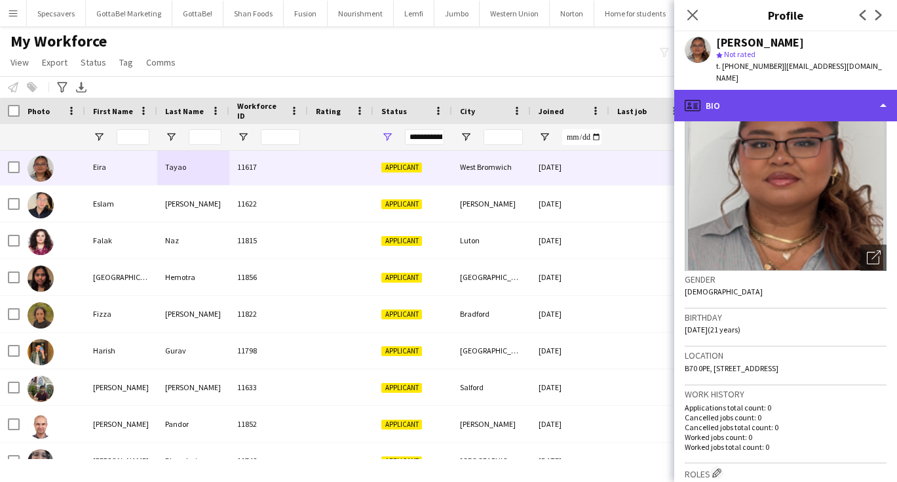
click at [795, 99] on div "profile Bio" at bounding box center [785, 105] width 223 height 31
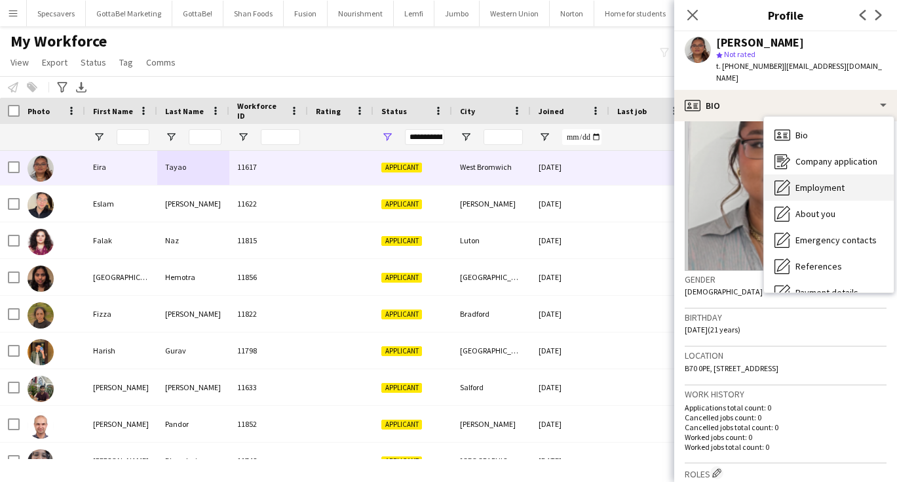
click at [814, 174] on div "Employment Employment" at bounding box center [829, 187] width 130 height 26
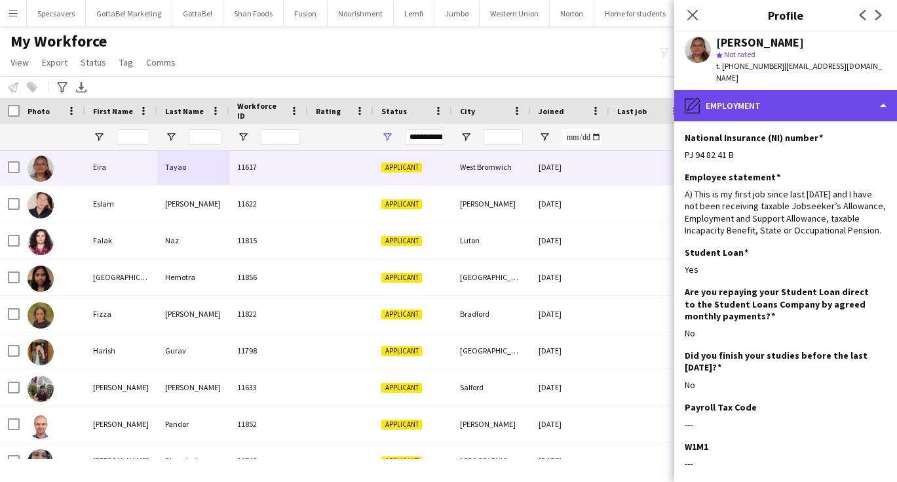
click at [759, 106] on div "pencil4 Employment" at bounding box center [785, 105] width 223 height 31
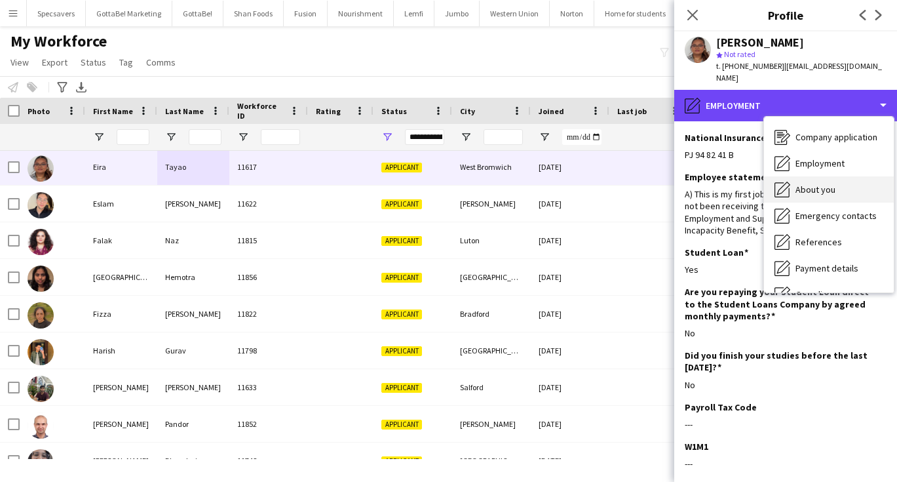
scroll to position [44, 0]
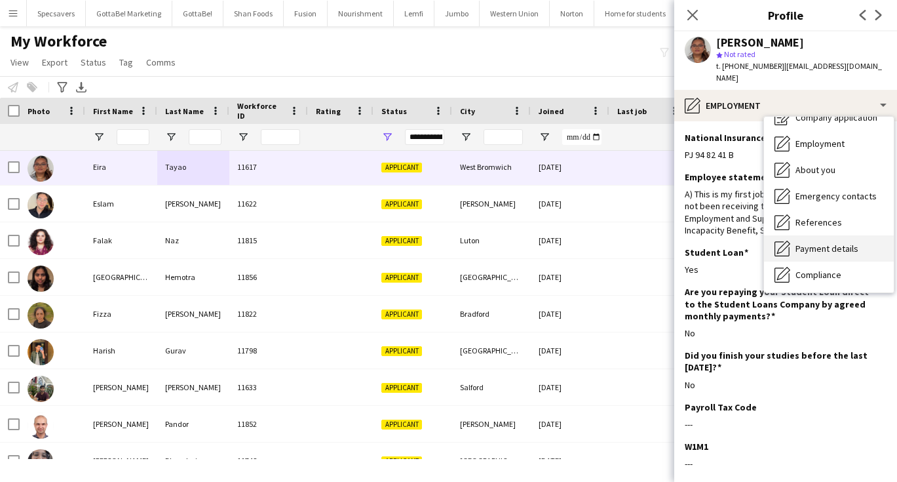
click at [814, 242] on span "Payment details" at bounding box center [826, 248] width 63 height 12
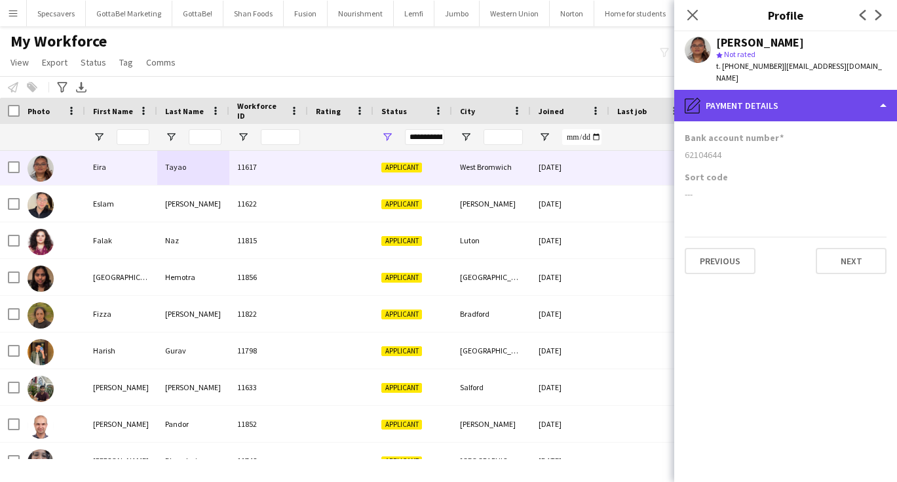
click at [783, 90] on div "pencil4 Payment details" at bounding box center [785, 105] width 223 height 31
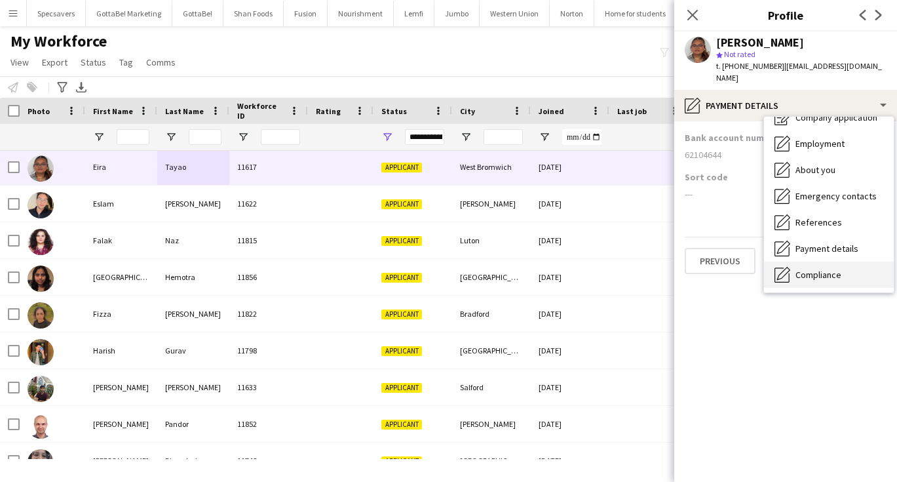
click at [810, 261] on div "Compliance Compliance" at bounding box center [829, 274] width 130 height 26
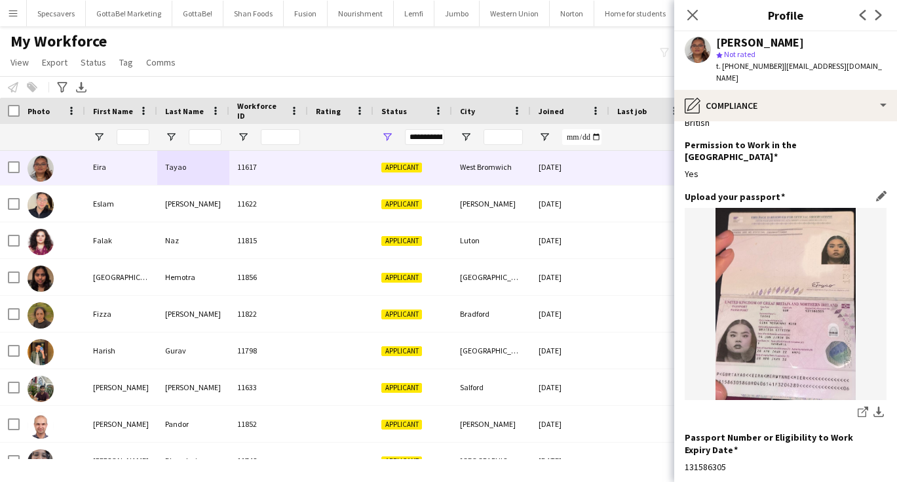
scroll to position [34, 0]
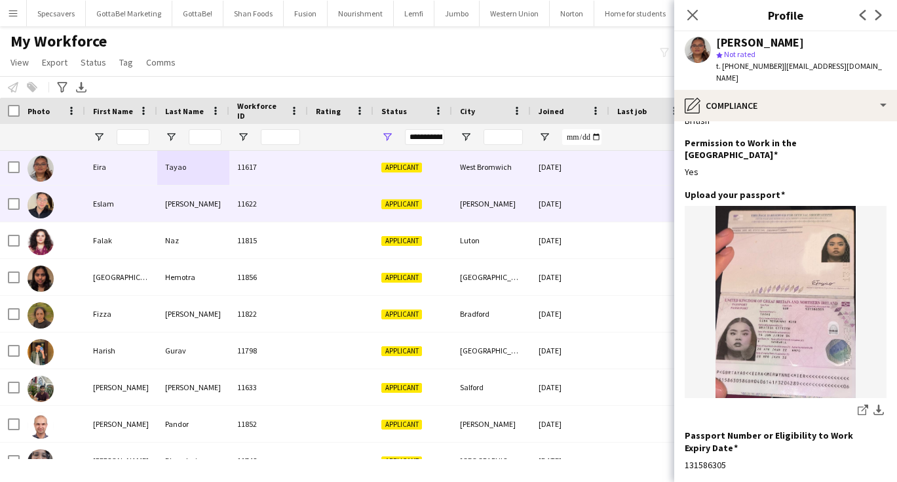
click at [292, 193] on div "11622" at bounding box center [268, 203] width 79 height 36
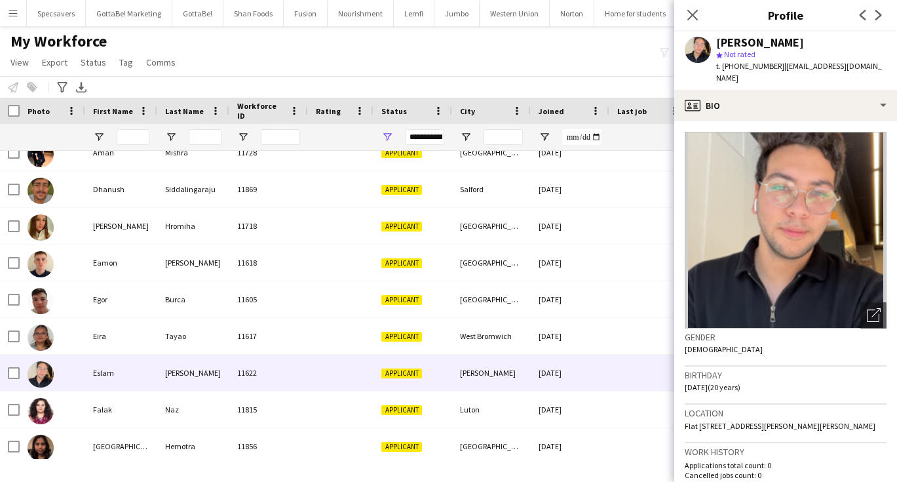
scroll to position [117, 0]
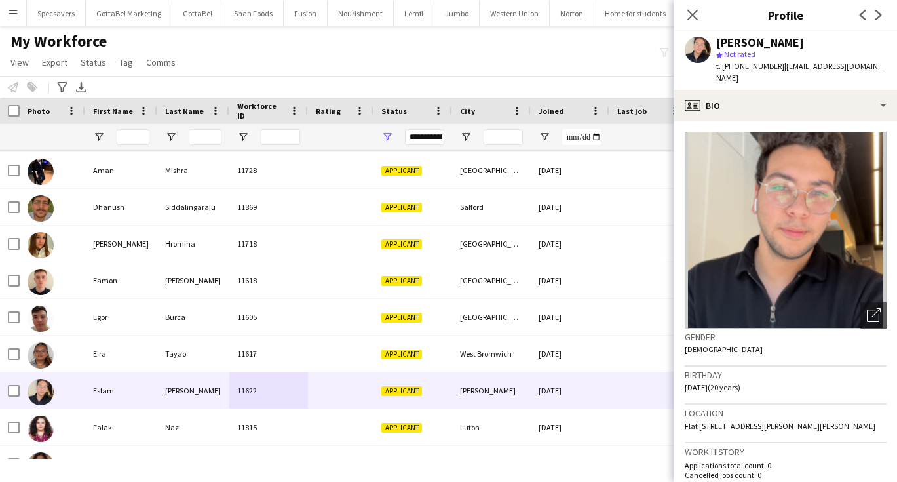
click at [620, 79] on div "Notify workforce Add to tag Select at least one crew to tag him or her. Advance…" at bounding box center [448, 87] width 897 height 22
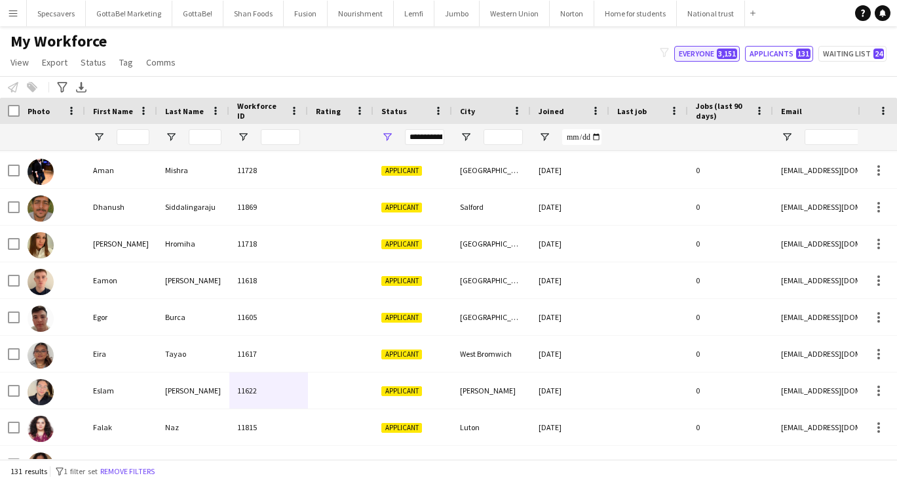
click at [697, 55] on button "Everyone 3,151" at bounding box center [707, 54] width 66 height 16
type input "**********"
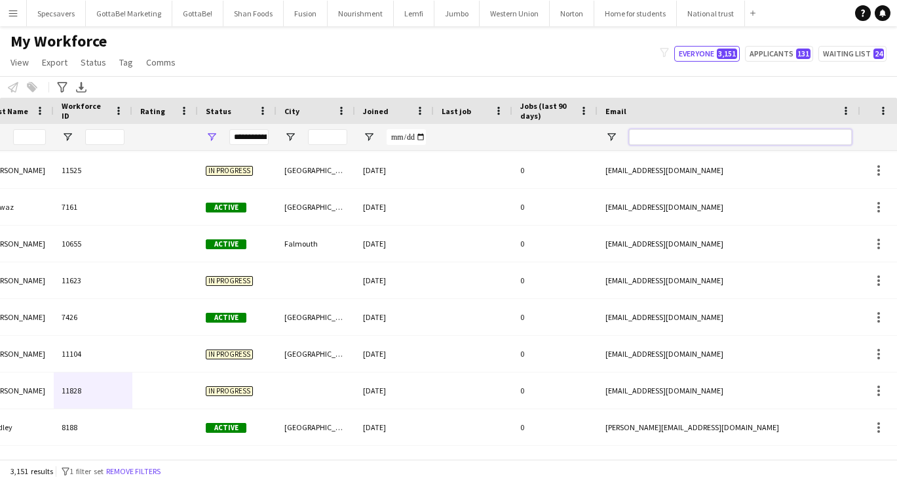
scroll to position [0, 263]
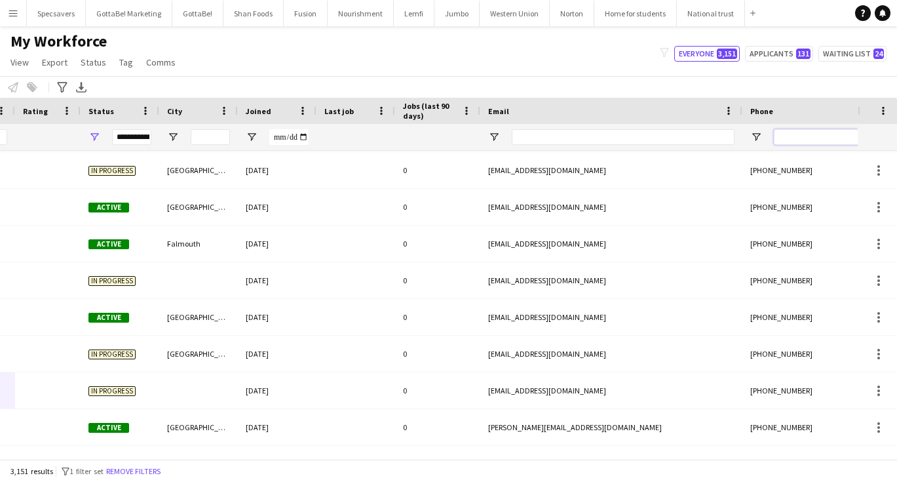
click at [816, 138] on input "Phone Filter Input" at bounding box center [838, 137] width 128 height 16
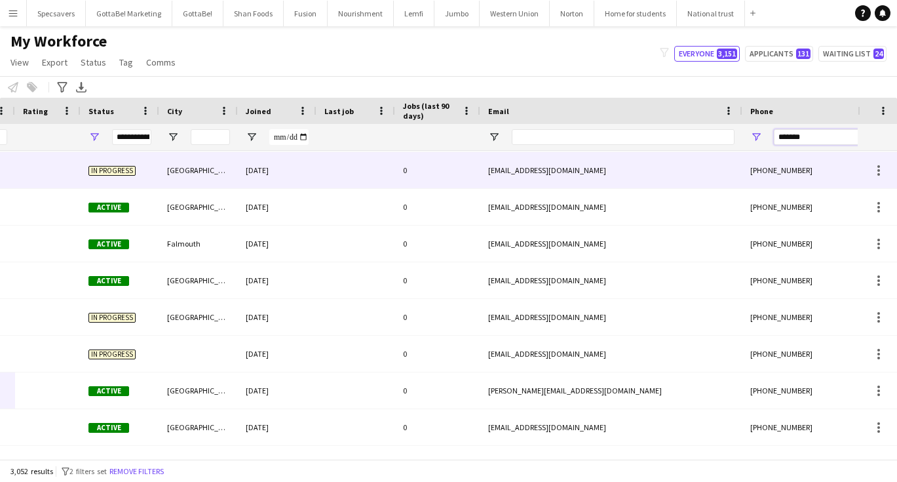
scroll to position [0, 0]
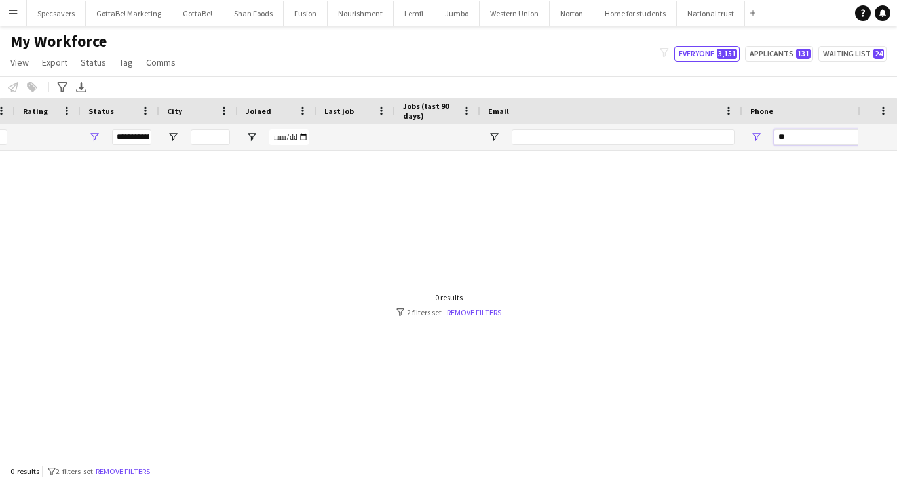
type input "*"
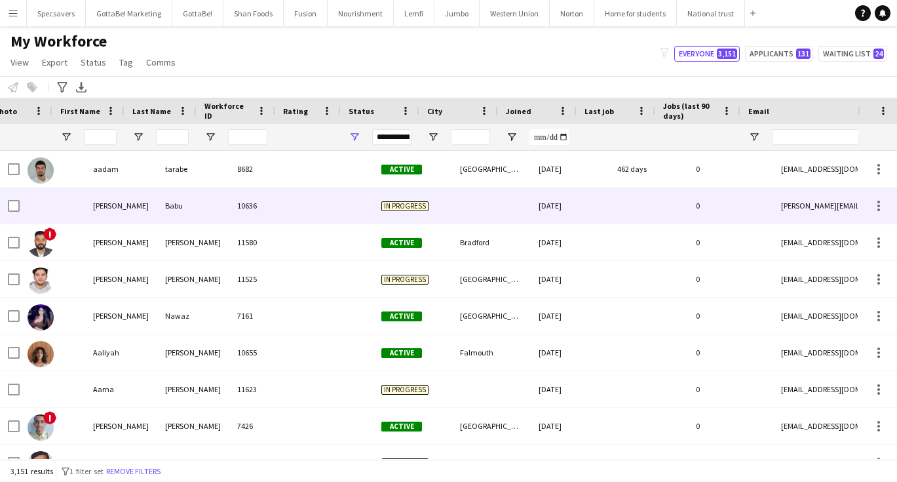
scroll to position [0, -9]
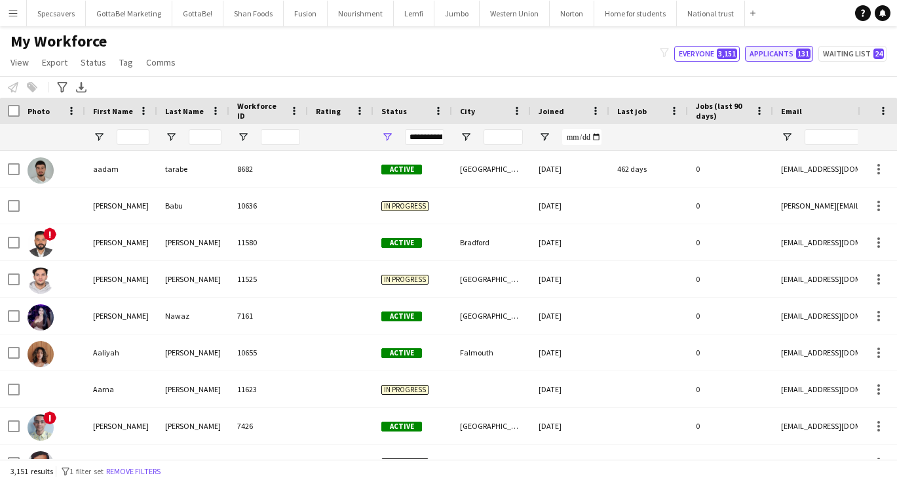
click at [786, 50] on button "Applicants 131" at bounding box center [779, 54] width 68 height 16
type input "**********"
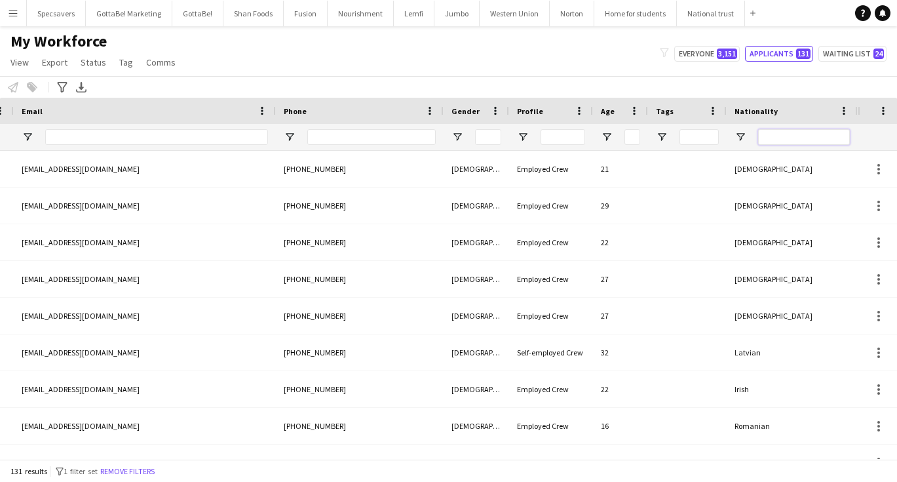
click at [778, 138] on input "Nationality Filter Input" at bounding box center [804, 137] width 92 height 16
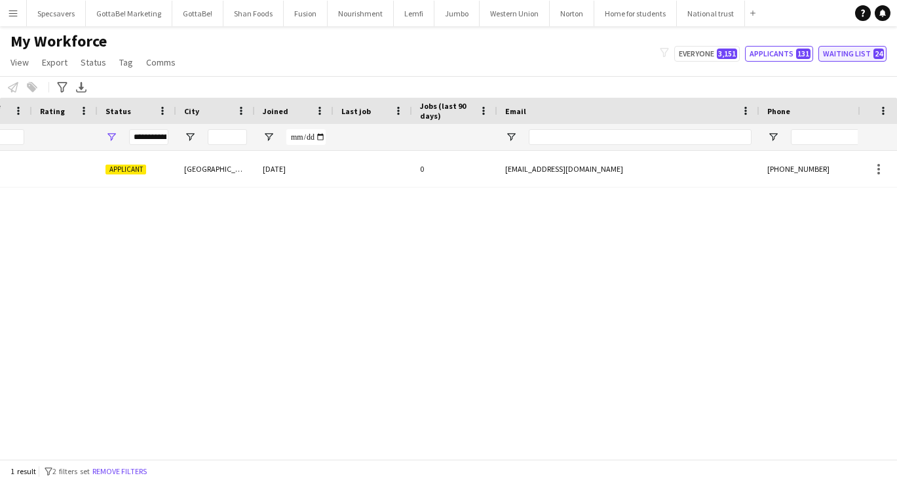
type input "****"
click at [869, 51] on button "Waiting list 24" at bounding box center [852, 54] width 68 height 16
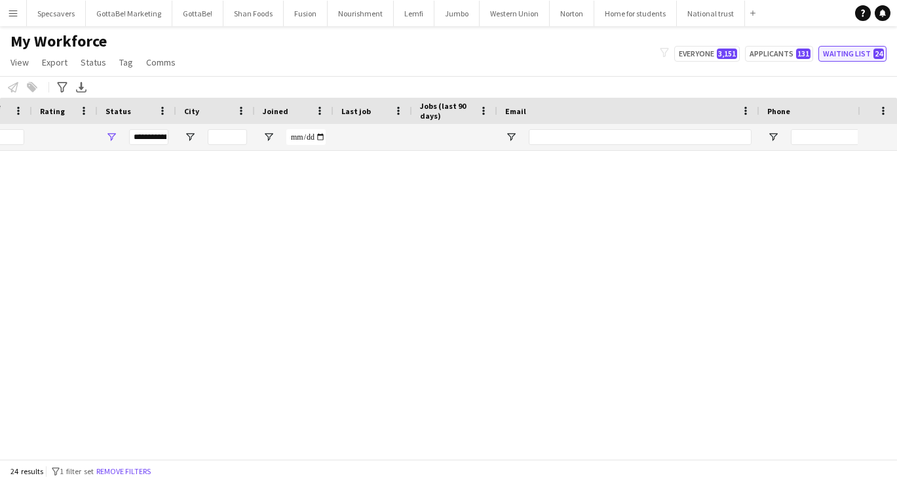
type input "**********"
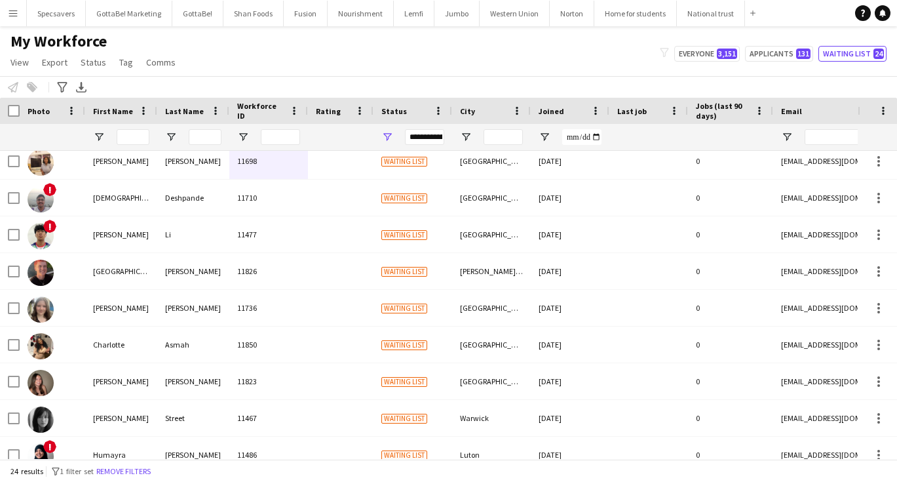
scroll to position [371, 0]
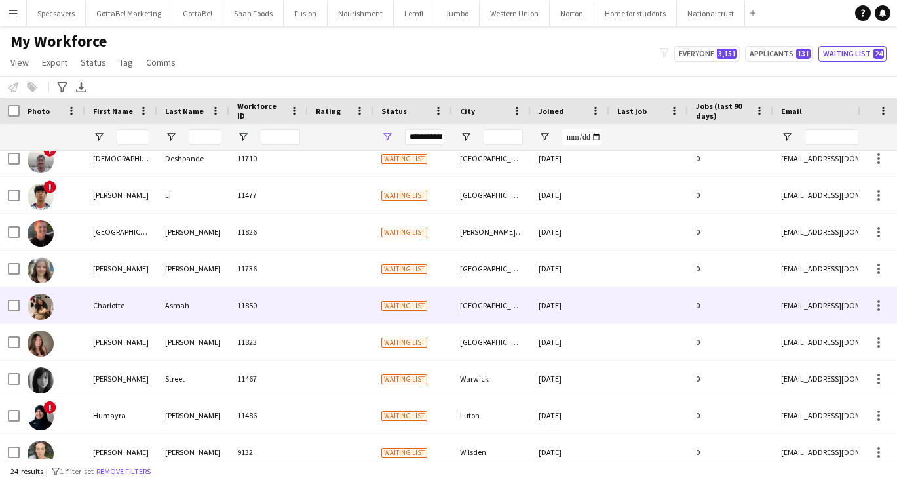
click at [160, 297] on div "Asmah" at bounding box center [193, 305] width 72 height 36
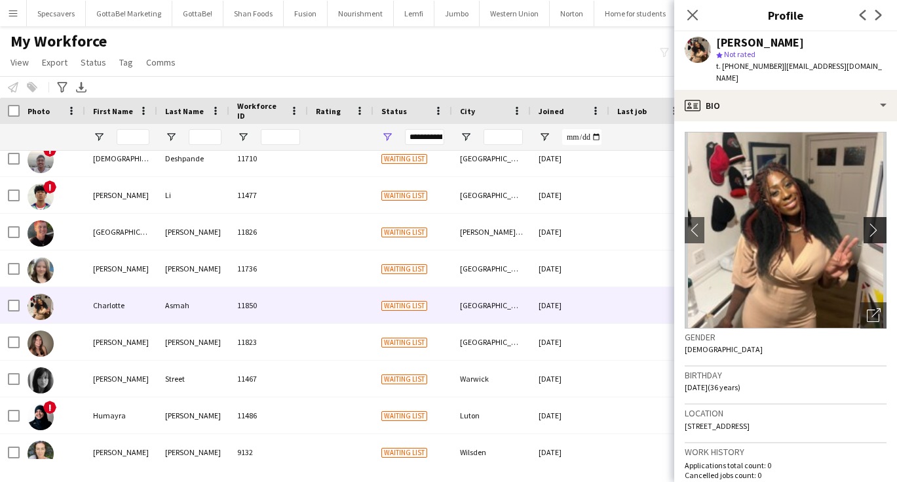
click at [876, 223] on app-icon "chevron-right" at bounding box center [877, 230] width 20 height 14
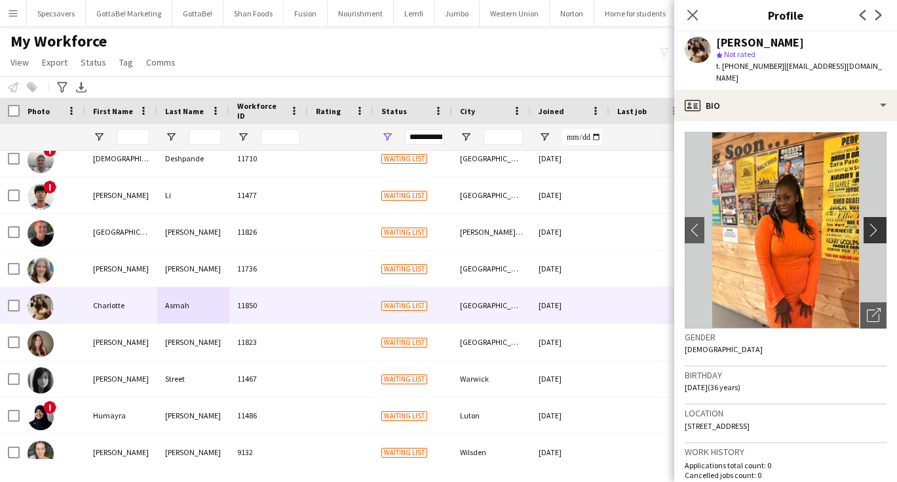
click at [876, 223] on app-icon "chevron-right" at bounding box center [877, 230] width 20 height 14
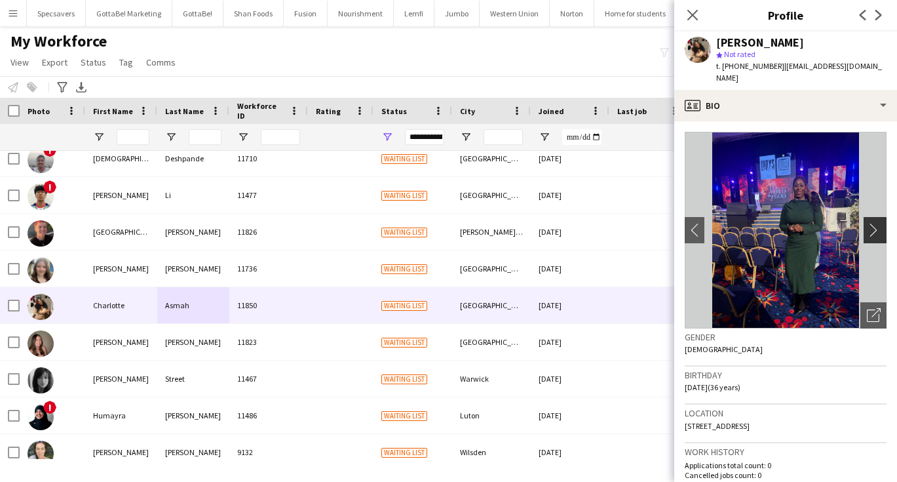
click at [876, 223] on app-icon "chevron-right" at bounding box center [877, 230] width 20 height 14
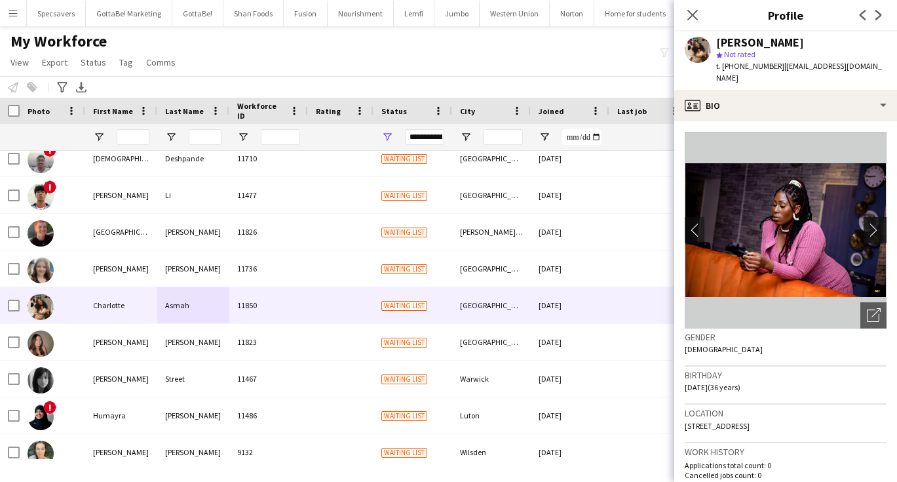
click at [876, 223] on app-icon "chevron-right" at bounding box center [877, 230] width 20 height 14
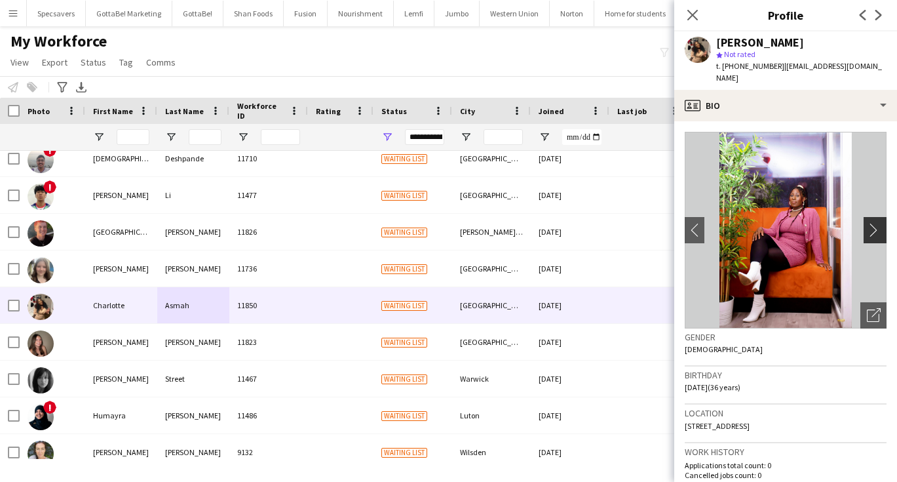
click at [876, 223] on app-icon "chevron-right" at bounding box center [877, 230] width 20 height 14
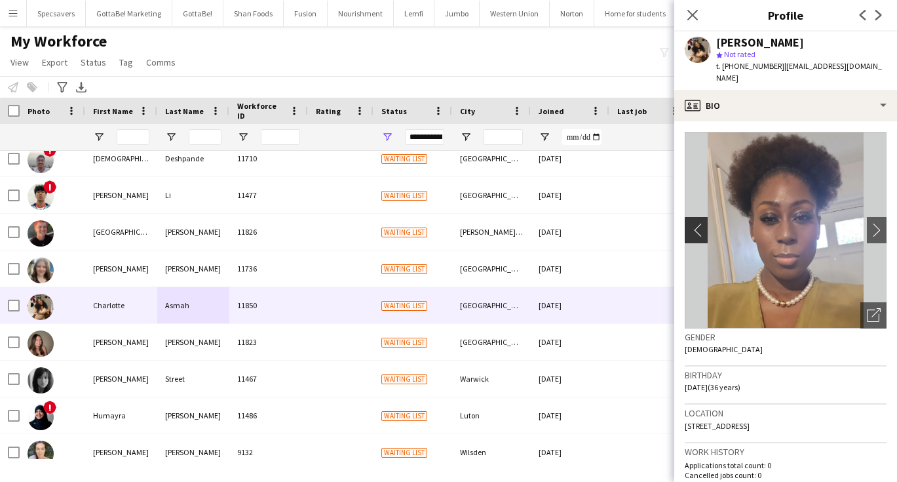
click at [703, 223] on app-icon "chevron-left" at bounding box center [695, 230] width 20 height 14
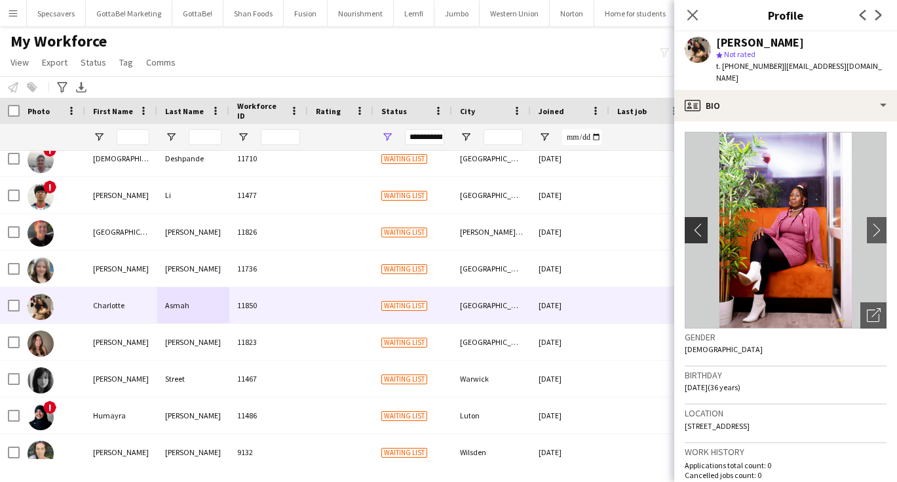
click at [703, 223] on app-icon "chevron-left" at bounding box center [695, 230] width 20 height 14
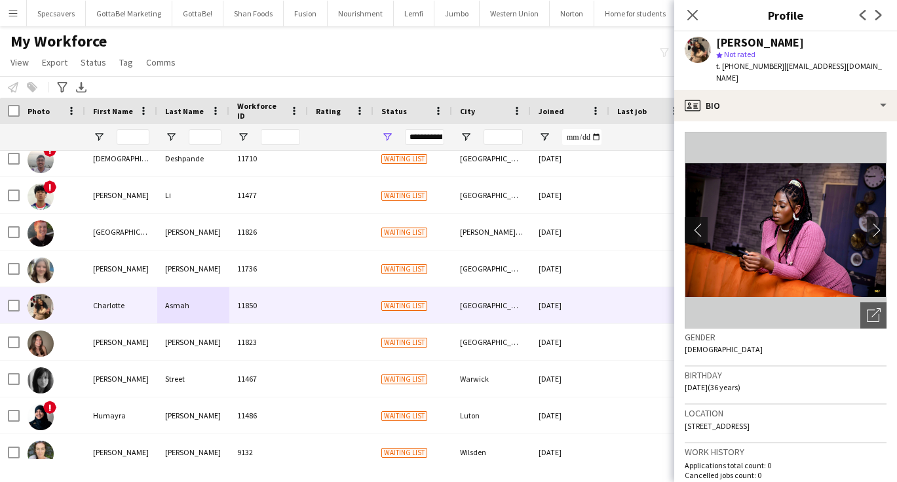
click at [703, 223] on app-icon "chevron-left" at bounding box center [695, 230] width 20 height 14
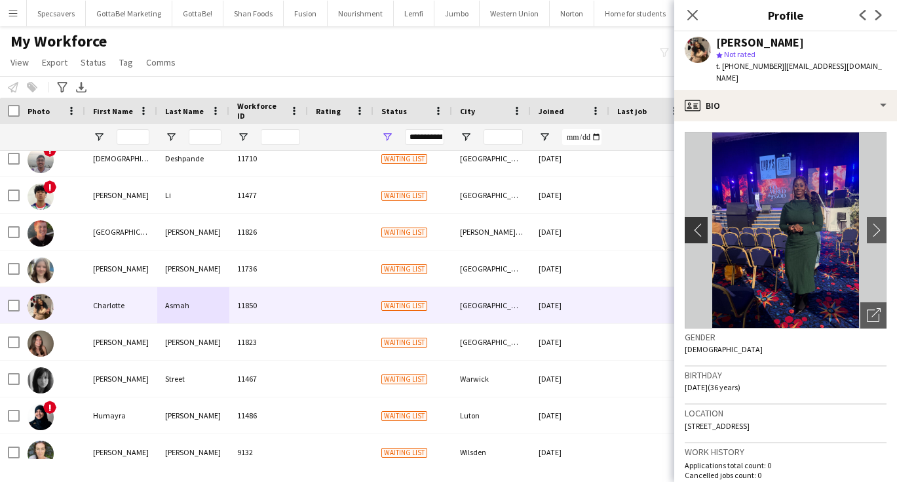
click at [703, 223] on app-icon "chevron-left" at bounding box center [695, 230] width 20 height 14
